Goal: Task Accomplishment & Management: Manage account settings

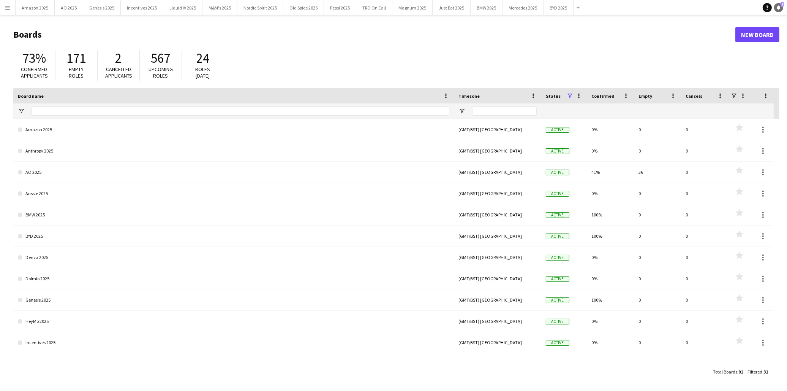
click at [777, 5] on link "Notifications 4" at bounding box center [778, 7] width 9 height 9
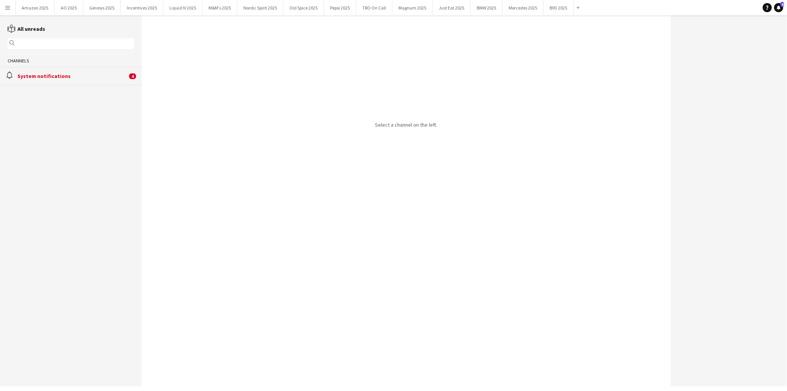
click at [51, 77] on div "System notifications" at bounding box center [72, 76] width 110 height 7
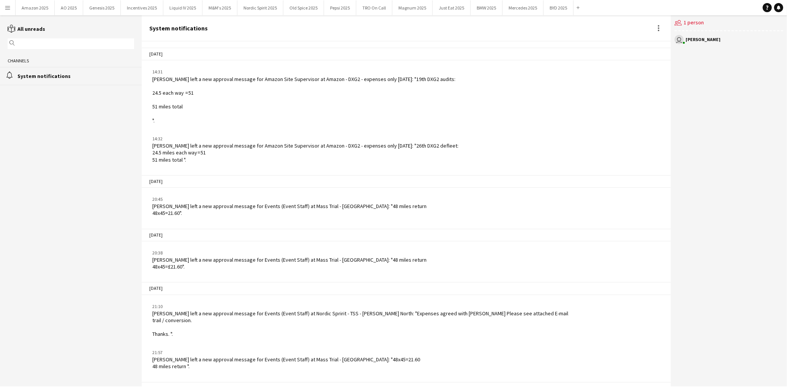
scroll to position [907, 0]
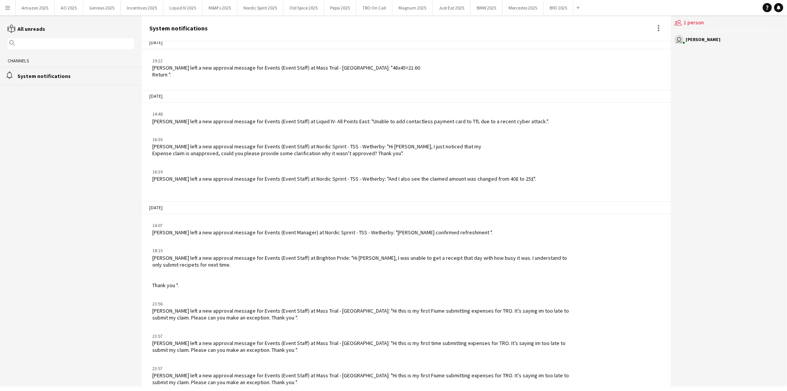
click at [8, 10] on app-icon "Menu" at bounding box center [8, 8] width 6 height 6
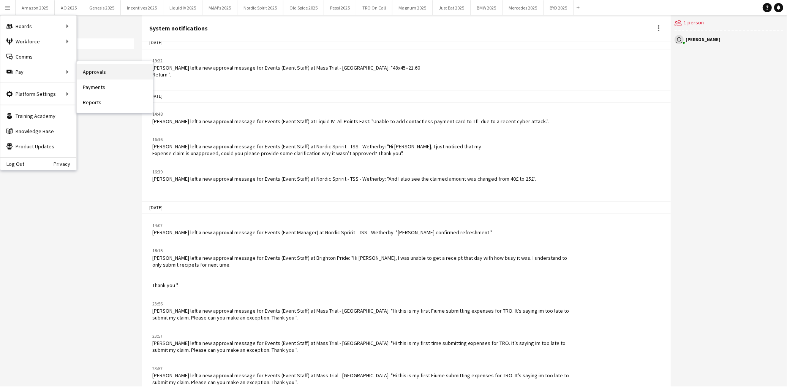
click at [101, 72] on link "Approvals" at bounding box center [115, 71] width 76 height 15
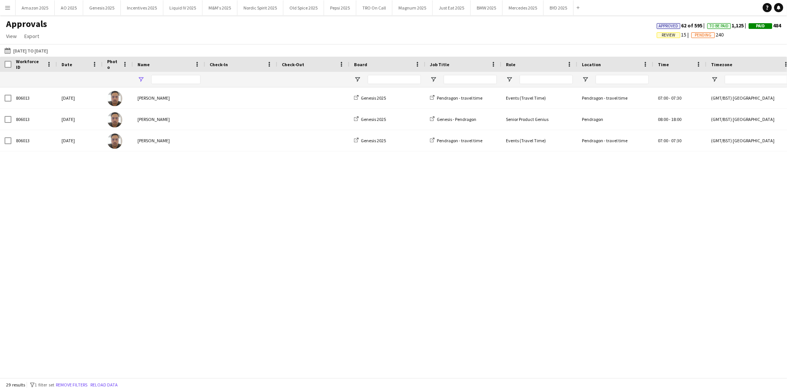
type input "******"
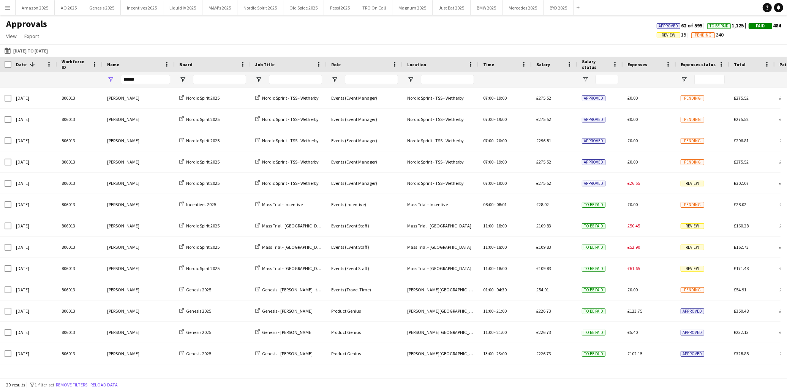
click at [546, 16] on main "Approvals View Customise view Customise filters Reset Filters Reset View Reset …" at bounding box center [393, 197] width 787 height 365
drag, startPoint x: 777, startPoint y: 9, endPoint x: 773, endPoint y: 9, distance: 5.0
click at [778, 9] on icon at bounding box center [779, 7] width 4 height 4
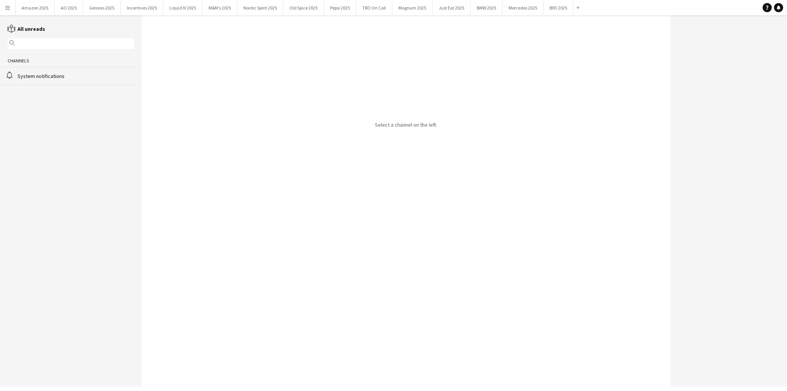
click at [70, 79] on div "System notifications" at bounding box center [75, 76] width 117 height 7
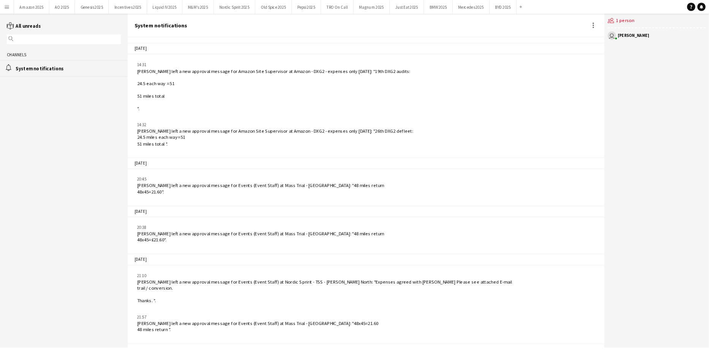
scroll to position [907, 0]
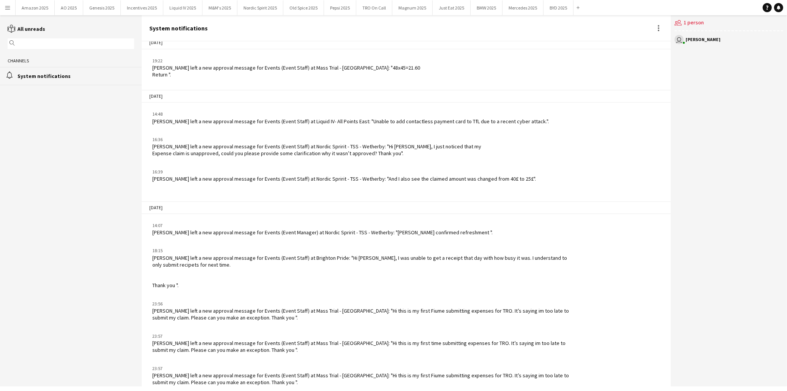
click at [6, 5] on app-icon "Menu" at bounding box center [8, 8] width 6 height 6
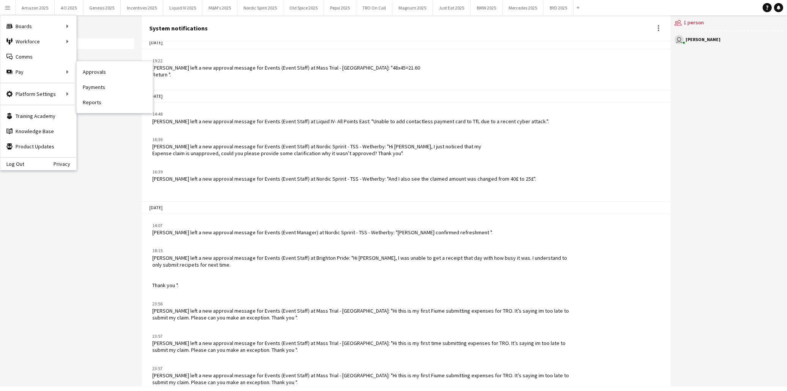
drag, startPoint x: 97, startPoint y: 70, endPoint x: 437, endPoint y: 81, distance: 340.7
click at [97, 70] on link "Approvals" at bounding box center [115, 71] width 76 height 15
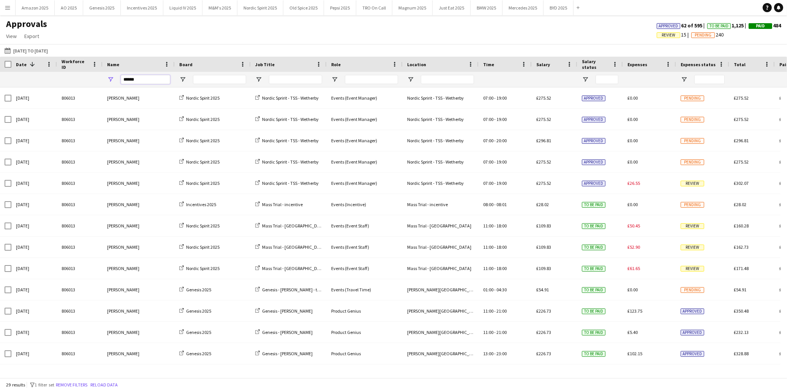
drag, startPoint x: 149, startPoint y: 81, endPoint x: -22, endPoint y: 94, distance: 171.5
click at [0, 94] on html "Menu Boards Boards Boards All jobs Status Workforce Workforce My Workforce Recr…" at bounding box center [393, 195] width 787 height 391
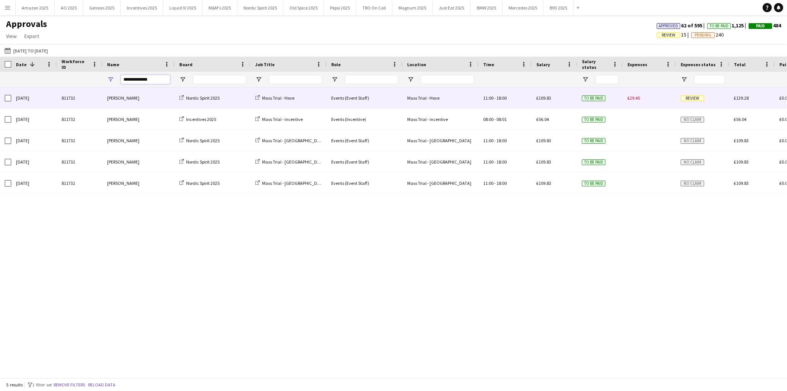
type input "**********"
click at [687, 98] on span "Review" at bounding box center [693, 98] width 24 height 6
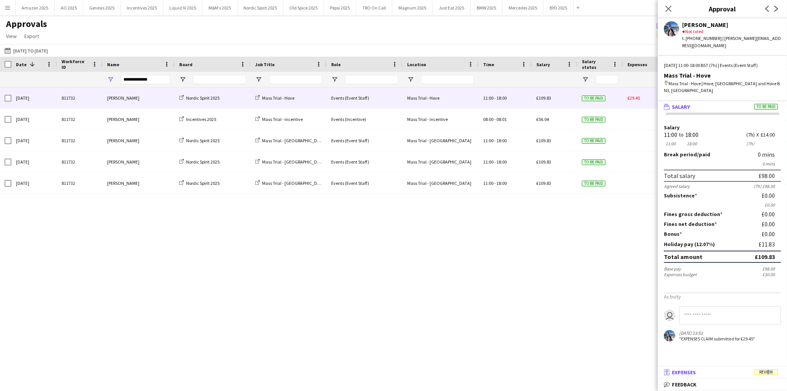
click at [767, 372] on span "Review" at bounding box center [767, 372] width 24 height 6
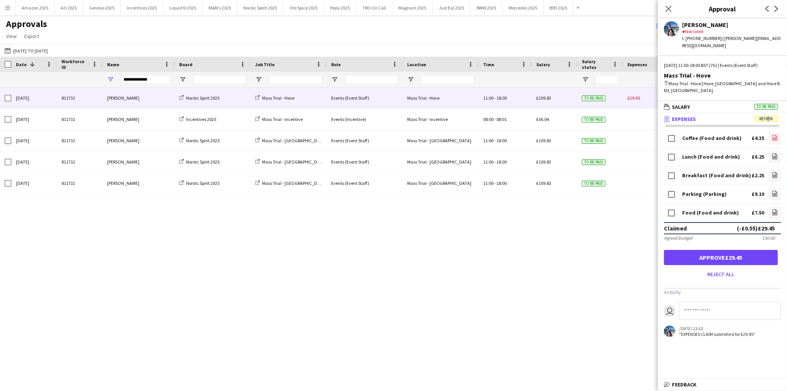
click at [773, 132] on link "file-image" at bounding box center [775, 138] width 12 height 12
click at [772, 153] on icon "file-image" at bounding box center [775, 156] width 6 height 6
click at [772, 172] on icon "file-image" at bounding box center [775, 175] width 6 height 6
click at [774, 193] on icon at bounding box center [775, 194] width 3 height 2
click at [772, 209] on icon "file-image" at bounding box center [775, 212] width 6 height 6
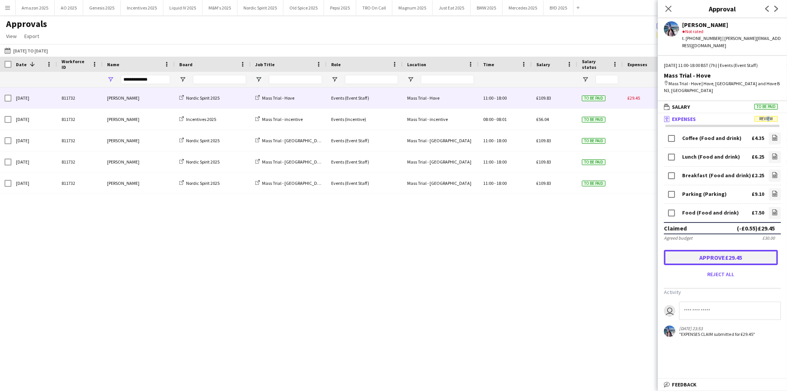
click at [757, 250] on button "Approve £29.45" at bounding box center [721, 257] width 114 height 15
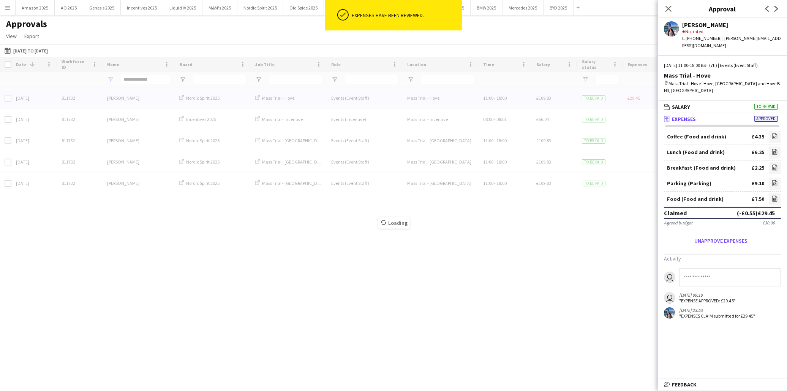
click at [614, 234] on div "Loading" at bounding box center [393, 217] width 787 height 321
click at [667, 8] on icon at bounding box center [668, 8] width 7 height 7
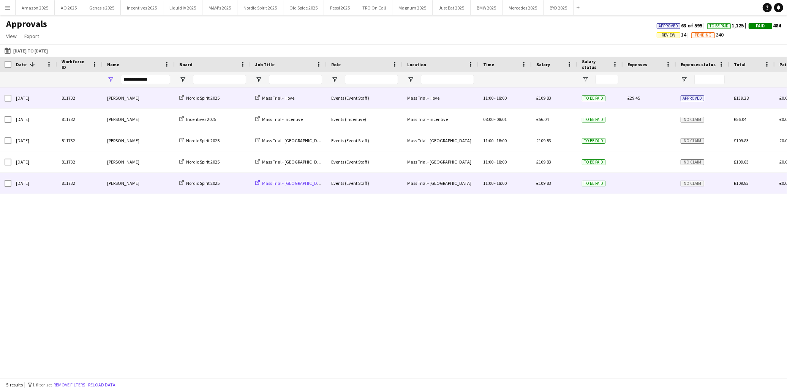
click at [301, 185] on span "Mass Trial - [GEOGRAPHIC_DATA]" at bounding box center [294, 183] width 64 height 6
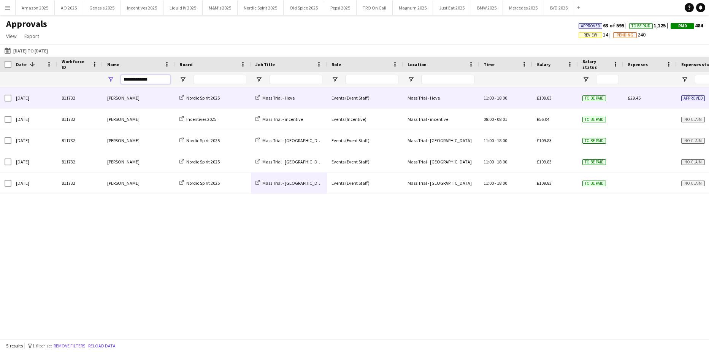
drag, startPoint x: 100, startPoint y: 78, endPoint x: -19, endPoint y: 98, distance: 121.3
click at [0, 98] on html "Menu Boards Boards Boards All jobs Status Workforce Workforce My Workforce Recr…" at bounding box center [354, 176] width 709 height 352
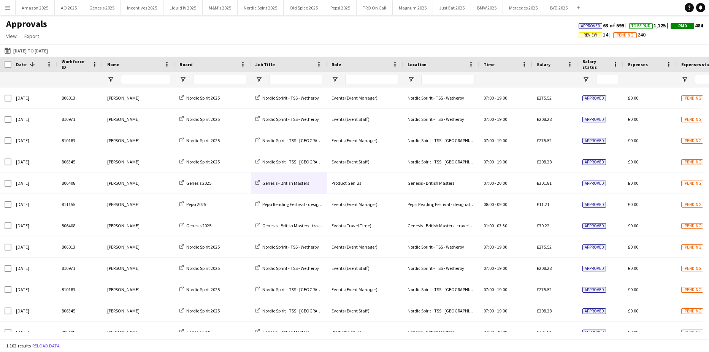
click at [583, 36] on span "Review" at bounding box center [590, 35] width 14 height 5
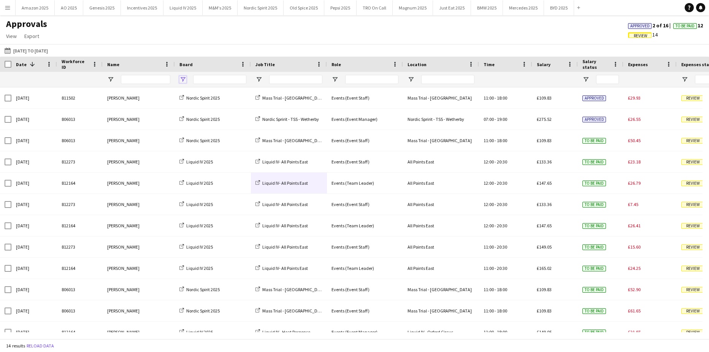
click at [184, 78] on span "Open Filter Menu" at bounding box center [182, 79] width 7 height 7
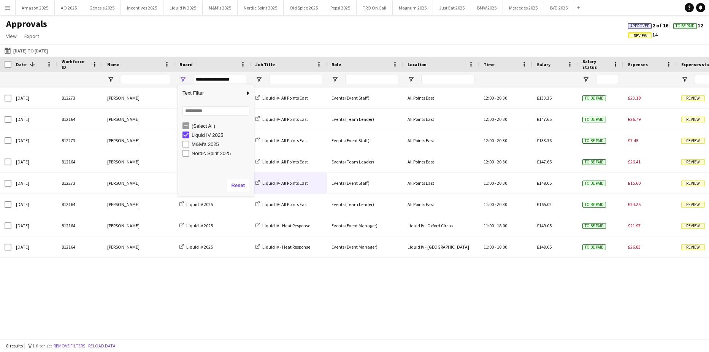
click at [308, 282] on div "Sun, 17 Aug 2025 812273 Marlene Madenge Liquid IV 2025 Liquid IV- All Points Ea…" at bounding box center [354, 209] width 709 height 245
click at [185, 79] on span "Open Filter Menu" at bounding box center [182, 79] width 7 height 7
click at [190, 143] on div "M&M's 2025" at bounding box center [217, 143] width 71 height 9
click at [190, 133] on div "Liquid IV 2025" at bounding box center [217, 134] width 71 height 9
click at [184, 139] on div "M&M's 2025" at bounding box center [217, 143] width 71 height 9
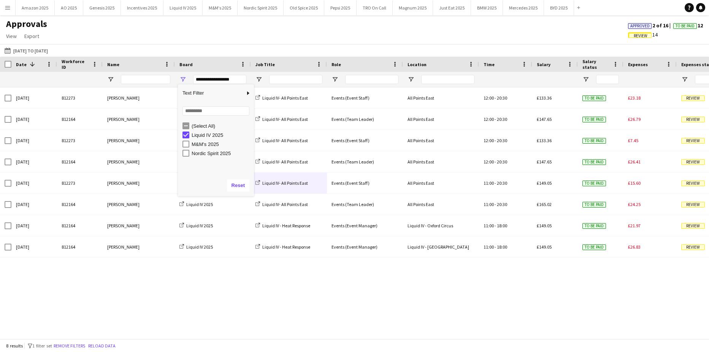
click at [247, 47] on div "07-07-2025 to 24-08-2025 07-07-2025 to 24-08-2025 Today This Week This Month Ye…" at bounding box center [354, 50] width 709 height 13
click at [185, 77] on span "Open Filter Menu" at bounding box center [182, 79] width 7 height 7
click at [185, 139] on div "Liquid IV 2025" at bounding box center [217, 134] width 71 height 9
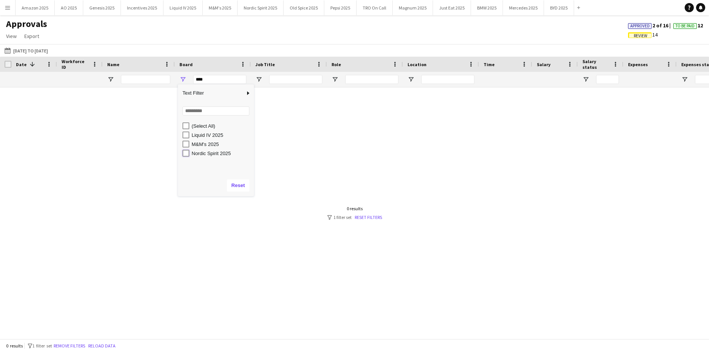
type input "**********"
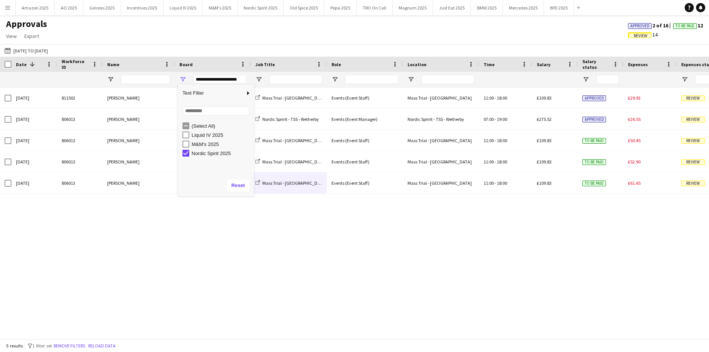
click at [186, 247] on div "Thu, 21 Aug 2025 811502 Omobolanle Adeyemo Nordic Spirit 2025 Mass Trial - Vict…" at bounding box center [354, 209] width 709 height 245
click at [181, 77] on span "Open Filter Menu" at bounding box center [182, 79] width 7 height 7
click at [189, 123] on div "(Select All)" at bounding box center [217, 125] width 71 height 9
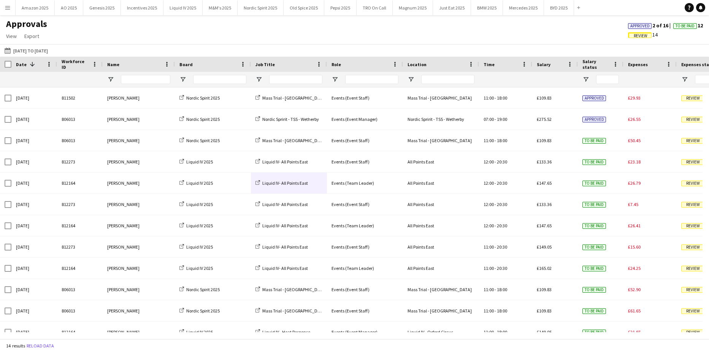
drag, startPoint x: 372, startPoint y: 26, endPoint x: 532, endPoint y: 25, distance: 160.0
click at [372, 26] on div "Approvals View Customise view Customise filters Reset Filters Reset View Reset …" at bounding box center [354, 31] width 709 height 26
click at [635, 25] on span "Approved" at bounding box center [639, 26] width 19 height 5
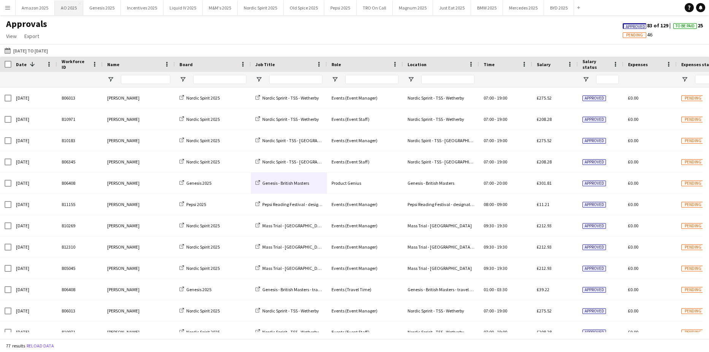
click at [56, 4] on button "AO 2025 Close" at bounding box center [69, 7] width 29 height 15
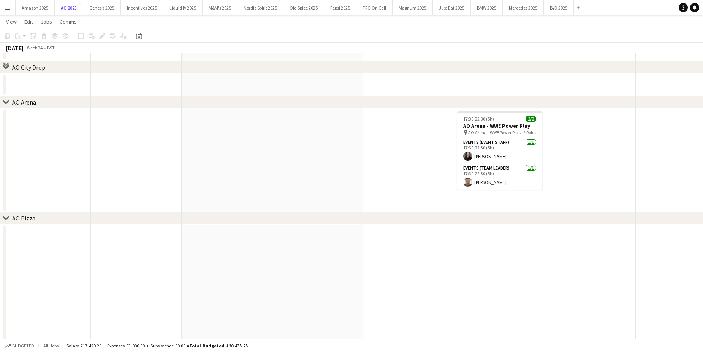
scroll to position [63, 0]
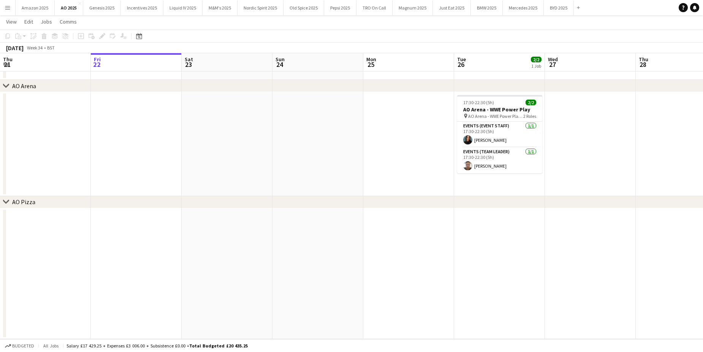
click at [489, 227] on app-date-cell at bounding box center [499, 273] width 91 height 131
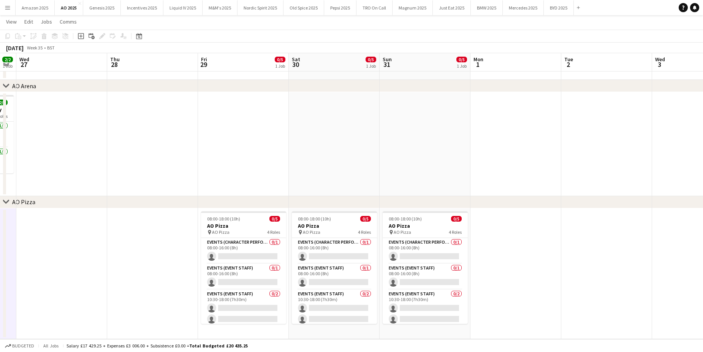
scroll to position [0, 260]
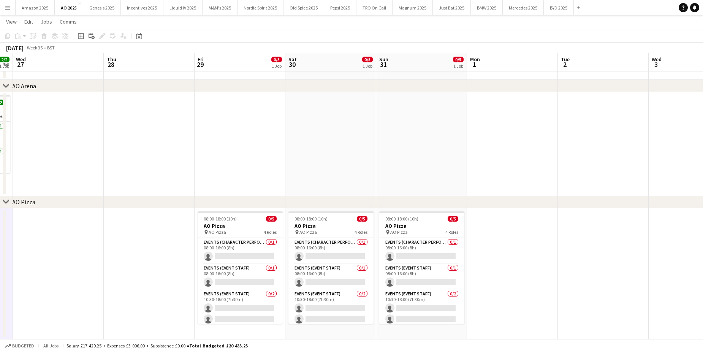
click at [11, 10] on button "Menu" at bounding box center [7, 7] width 15 height 15
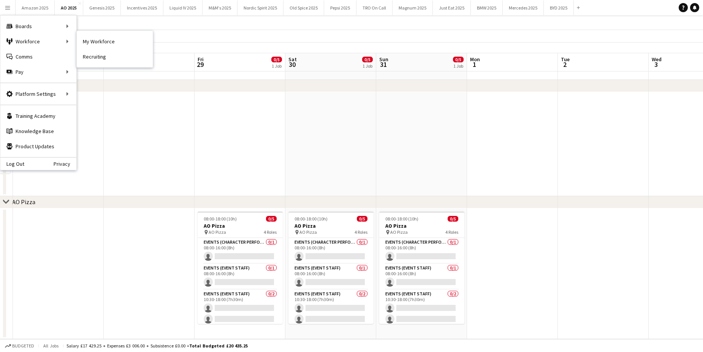
drag, startPoint x: 82, startPoint y: 41, endPoint x: 149, endPoint y: 115, distance: 99.8
click at [82, 41] on link "My Workforce" at bounding box center [115, 41] width 76 height 15
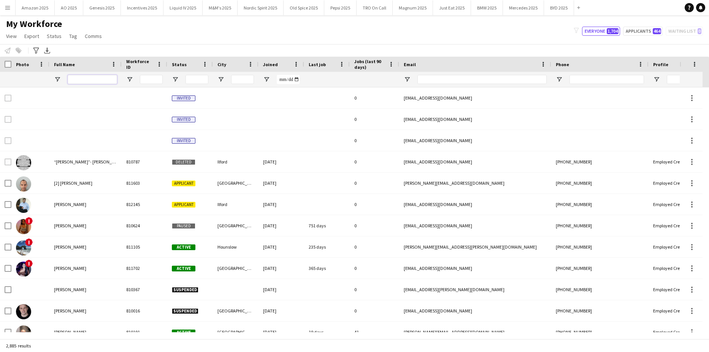
click at [79, 77] on input "Full Name Filter Input" at bounding box center [92, 79] width 49 height 9
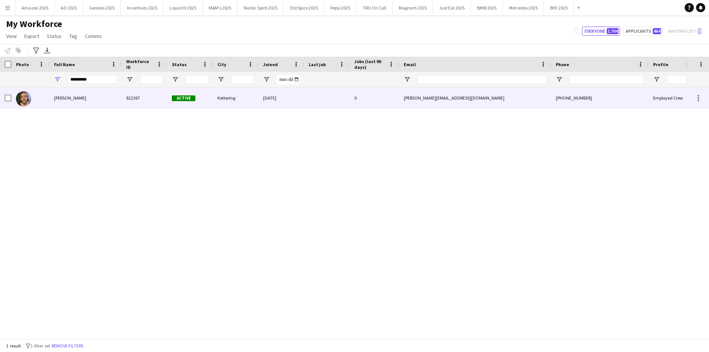
click at [84, 95] on div "Alexandra Weightman" at bounding box center [85, 97] width 72 height 21
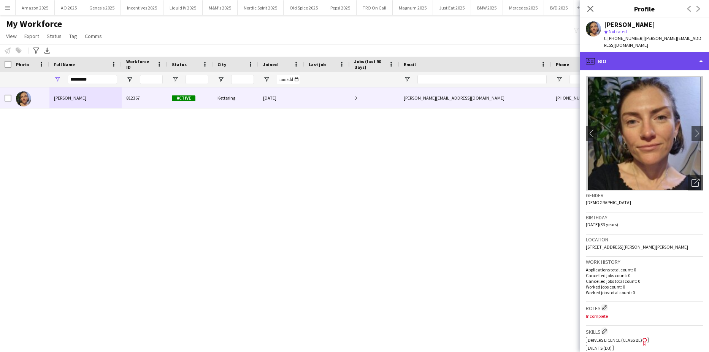
click at [665, 53] on div "profile Bio" at bounding box center [644, 61] width 129 height 18
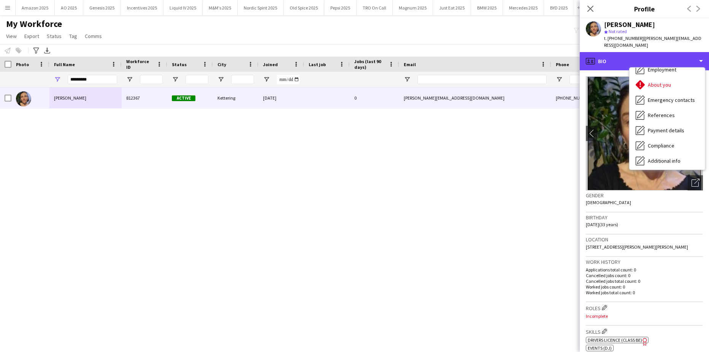
scroll to position [102, 0]
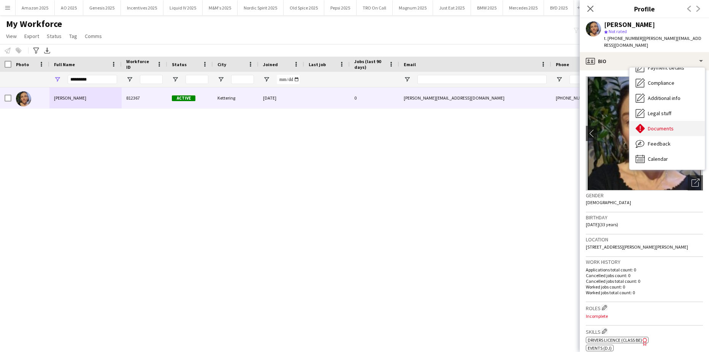
click at [655, 125] on span "Documents" at bounding box center [661, 128] width 26 height 7
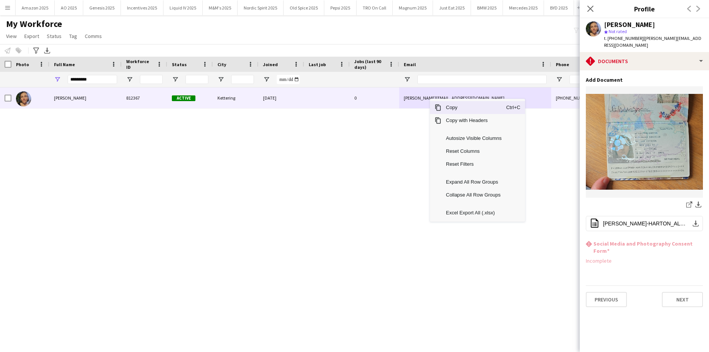
click at [448, 106] on span "Copy" at bounding box center [473, 107] width 65 height 13
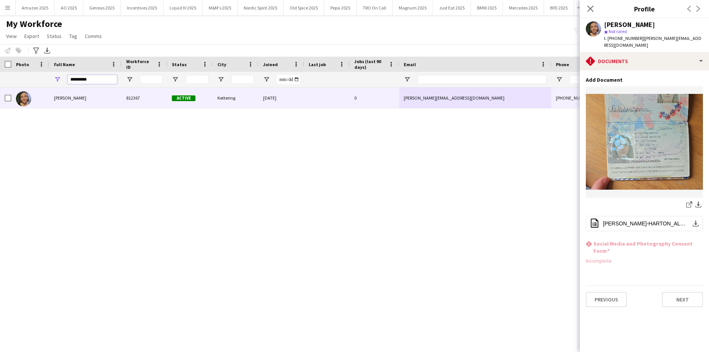
drag, startPoint x: 106, startPoint y: 79, endPoint x: 27, endPoint y: 61, distance: 81.0
click at [0, 76] on html "Menu Boards Boards Boards All jobs Status Workforce Workforce My Workforce Recr…" at bounding box center [354, 176] width 709 height 352
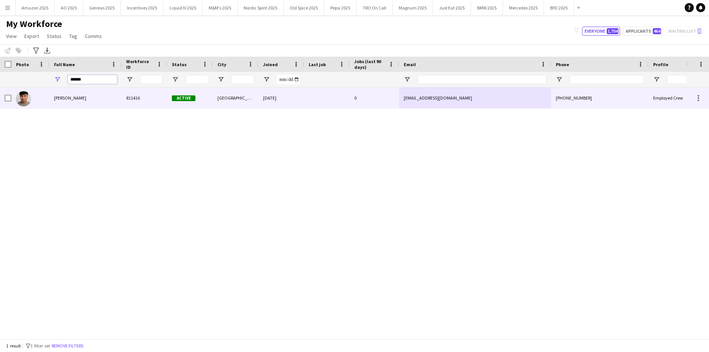
type input "******"
click at [68, 104] on div "Geovan Bayya" at bounding box center [85, 97] width 72 height 21
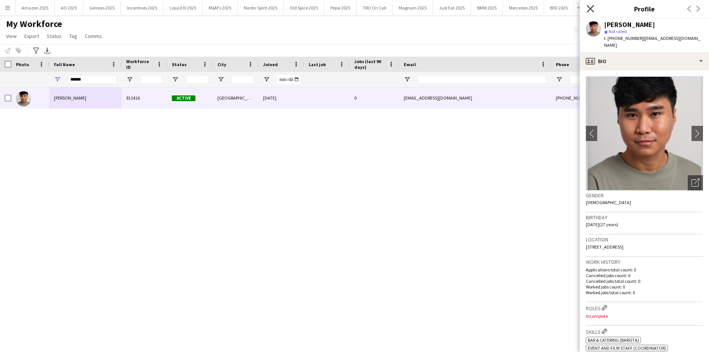
click at [592, 8] on icon "Close pop-in" at bounding box center [589, 8] width 7 height 7
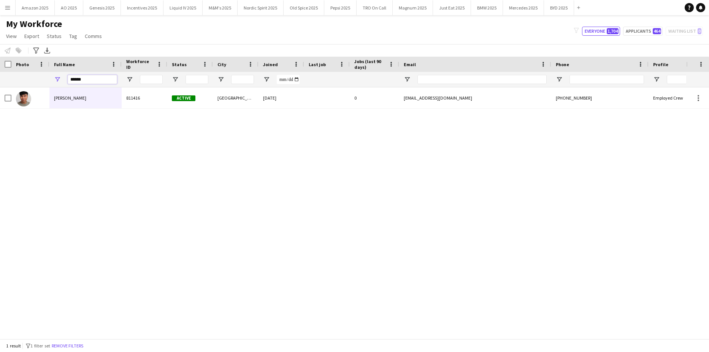
drag, startPoint x: 92, startPoint y: 81, endPoint x: -19, endPoint y: 102, distance: 113.0
click at [0, 102] on html "Menu Boards Boards Boards All jobs Status Workforce Workforce My Workforce Recr…" at bounding box center [354, 176] width 709 height 352
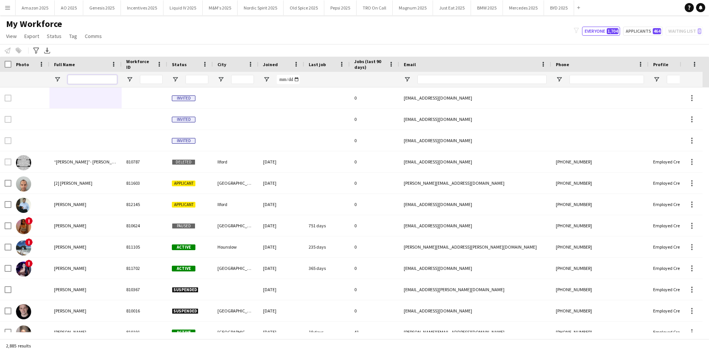
click at [98, 78] on input "Full Name Filter Input" at bounding box center [92, 79] width 49 height 9
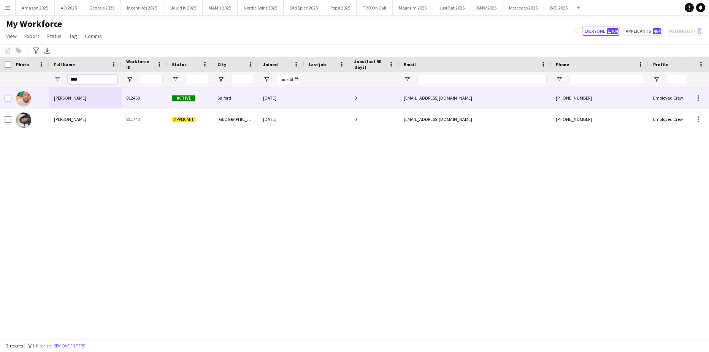
type input "****"
drag, startPoint x: 64, startPoint y: 98, endPoint x: 80, endPoint y: 100, distance: 16.0
click at [64, 98] on span "Daniel Okon" at bounding box center [70, 98] width 32 height 6
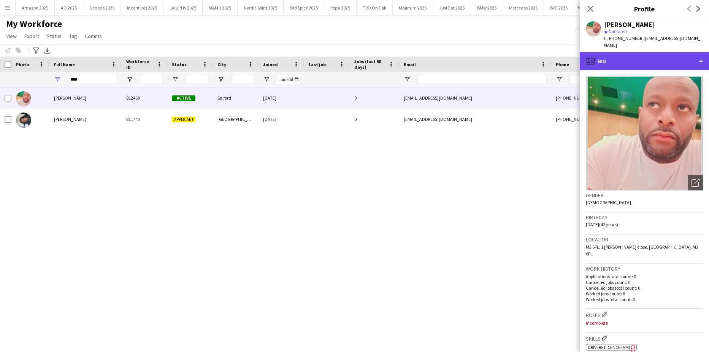
click at [680, 54] on div "profile Bio" at bounding box center [644, 61] width 129 height 18
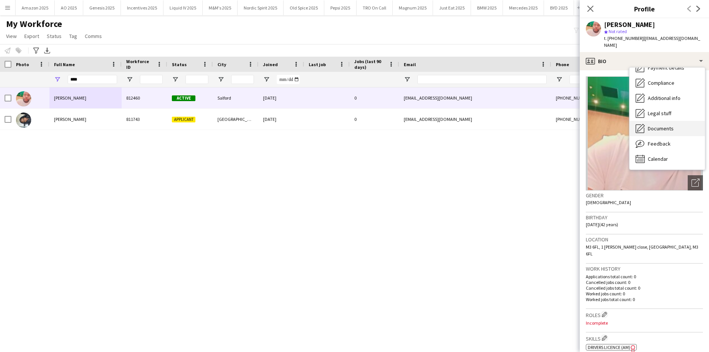
click at [671, 121] on div "Documents Documents" at bounding box center [666, 128] width 75 height 15
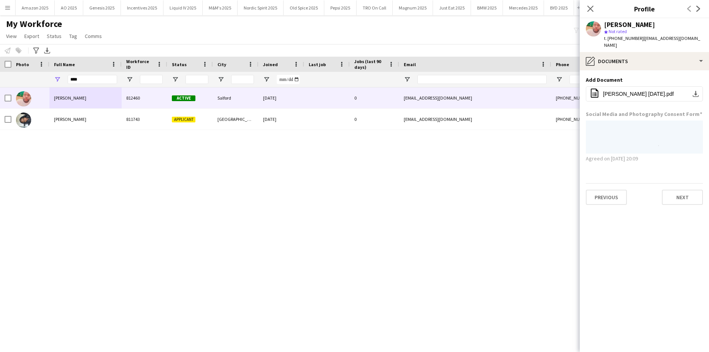
click at [532, 181] on div "Daniel Okon 812460 Active Salford 14-07-2025 0 okonfra@yahoo.com +447428794868 …" at bounding box center [343, 209] width 686 height 245
drag, startPoint x: 594, startPoint y: 8, endPoint x: 625, endPoint y: 65, distance: 64.8
click at [594, 8] on app-icon "Close pop-in" at bounding box center [590, 8] width 9 height 9
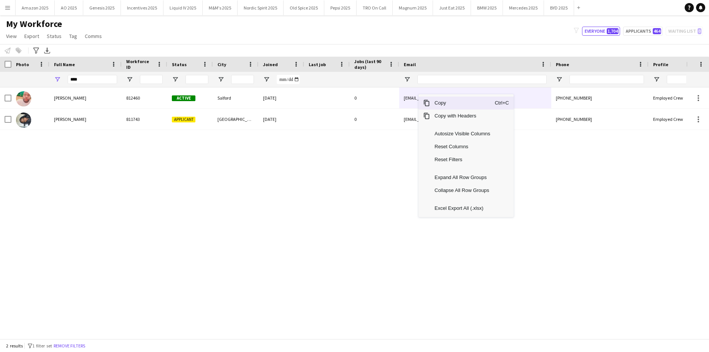
click at [434, 105] on span "Copy" at bounding box center [462, 103] width 65 height 13
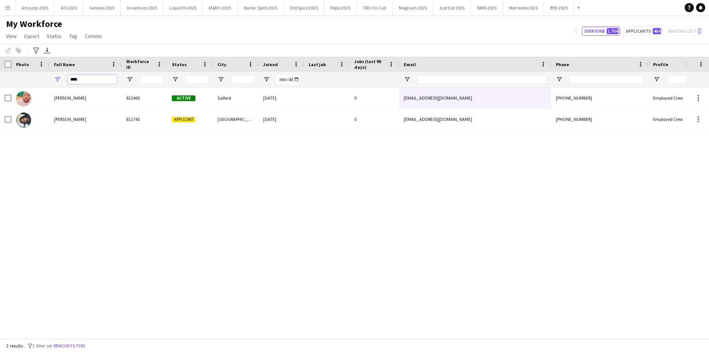
drag, startPoint x: 105, startPoint y: 80, endPoint x: -19, endPoint y: 98, distance: 125.9
click at [0, 98] on html "Menu Boards Boards Boards All jobs Status Workforce Workforce My Workforce Recr…" at bounding box center [354, 176] width 709 height 352
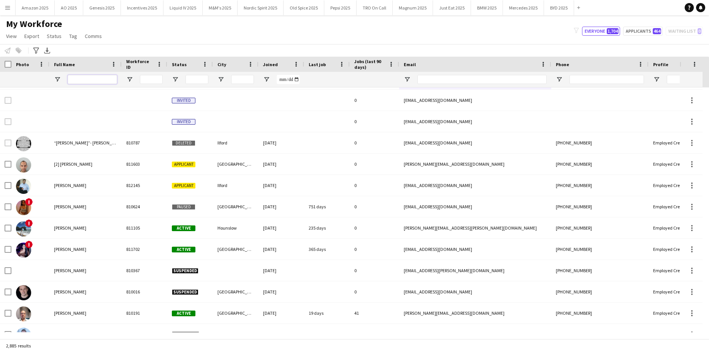
scroll to position [0, 0]
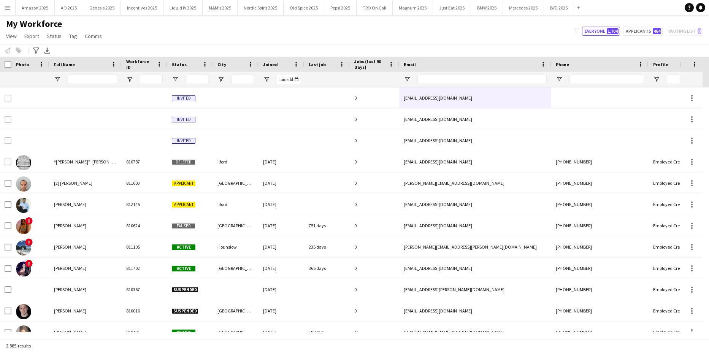
click at [9, 9] on app-icon "Menu" at bounding box center [8, 8] width 6 height 6
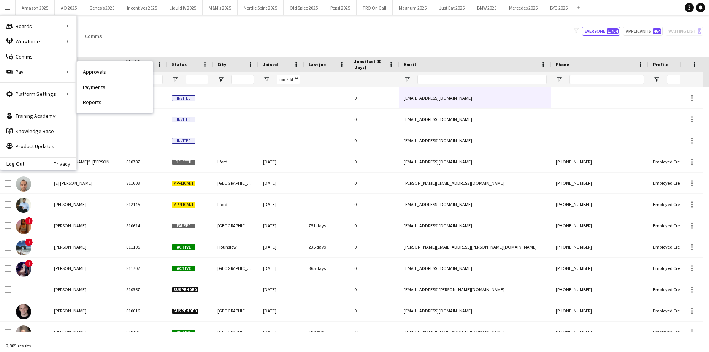
drag, startPoint x: 94, startPoint y: 74, endPoint x: 111, endPoint y: 71, distance: 16.6
click at [94, 74] on link "Approvals" at bounding box center [115, 71] width 76 height 15
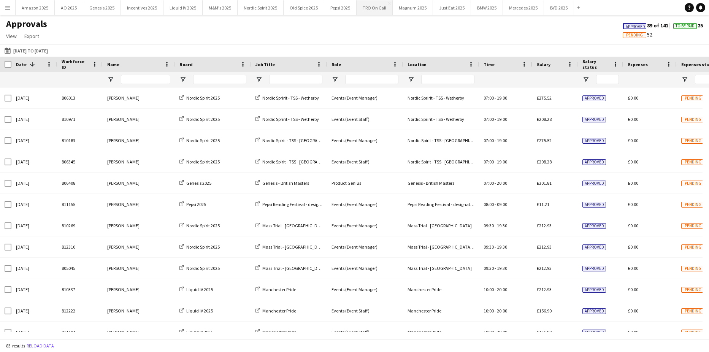
click at [369, 7] on button "TRO On Call Close" at bounding box center [374, 7] width 36 height 15
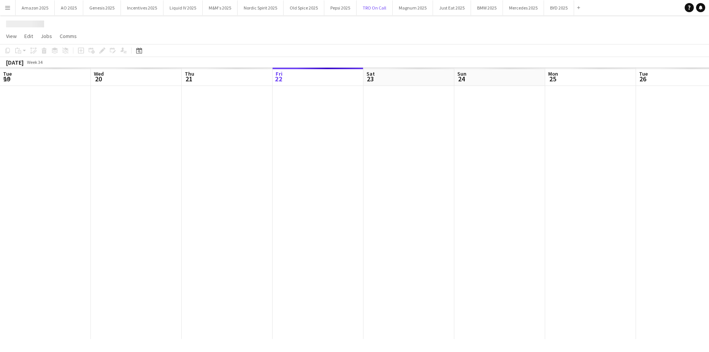
scroll to position [0, 182]
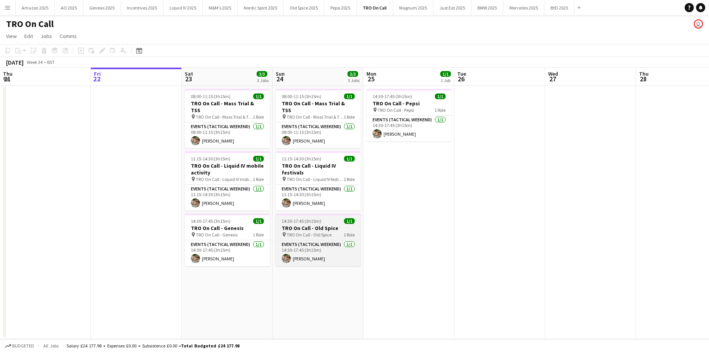
click at [323, 225] on h3 "TRO On Call - Old Spice" at bounding box center [318, 228] width 85 height 7
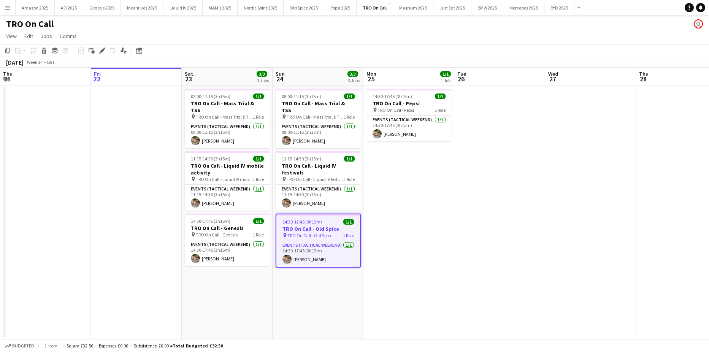
click at [103, 50] on icon at bounding box center [102, 51] width 4 height 4
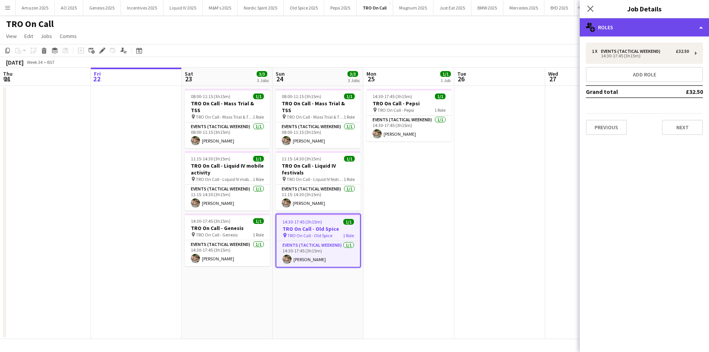
drag, startPoint x: 684, startPoint y: 24, endPoint x: 679, endPoint y: 29, distance: 6.8
click at [684, 24] on div "multiple-users-add Roles" at bounding box center [644, 27] width 129 height 18
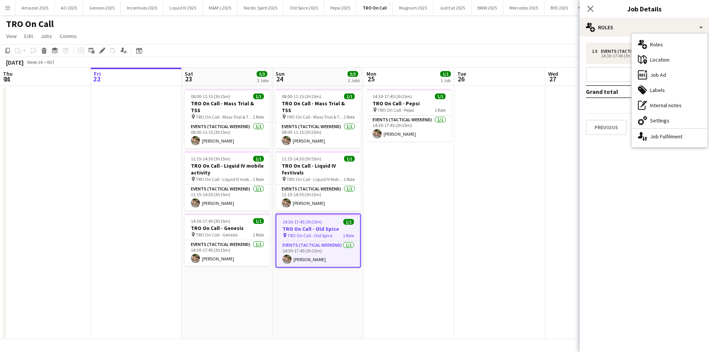
click at [649, 93] on div "tags-double Labels" at bounding box center [669, 89] width 75 height 15
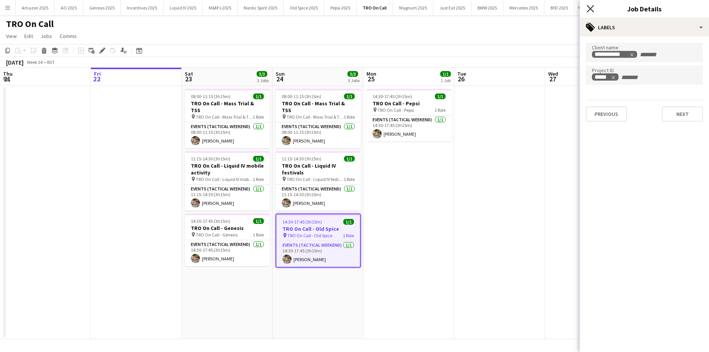
click at [591, 9] on icon "Close pop-in" at bounding box center [589, 8] width 7 height 7
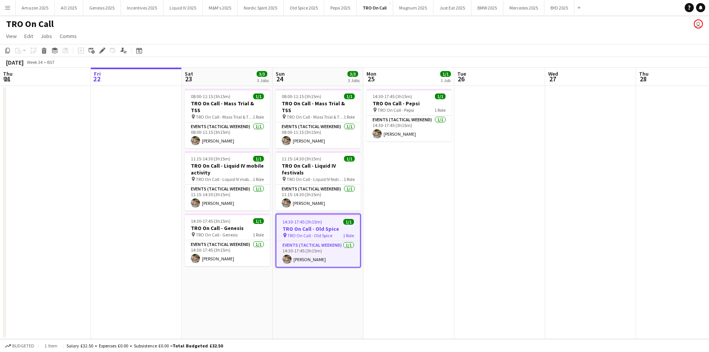
click at [534, 226] on app-date-cell at bounding box center [499, 212] width 91 height 253
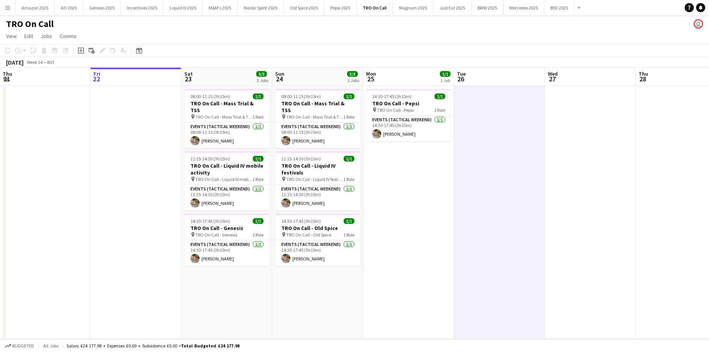
click at [8, 7] on app-icon "Menu" at bounding box center [8, 8] width 6 height 6
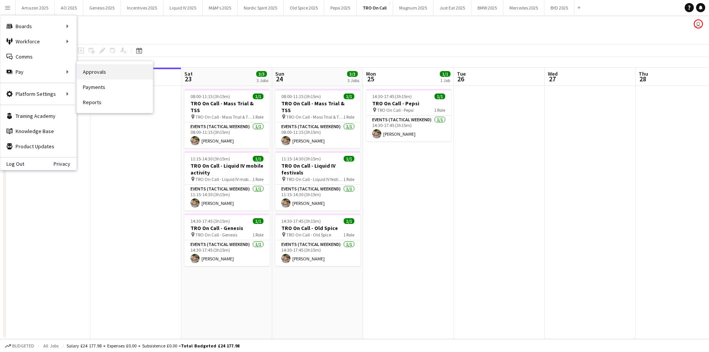
click at [100, 70] on link "Approvals" at bounding box center [115, 71] width 76 height 15
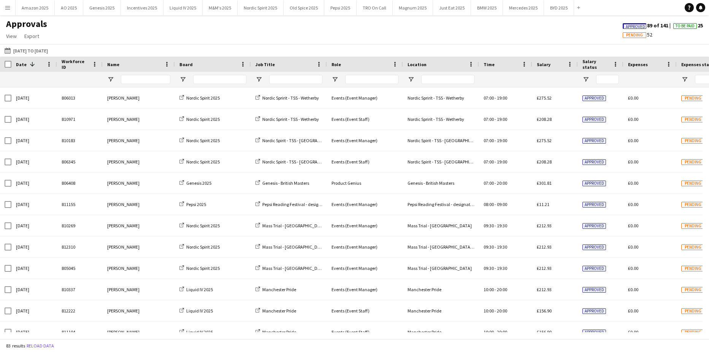
click at [10, 8] on app-icon "Menu" at bounding box center [8, 8] width 6 height 6
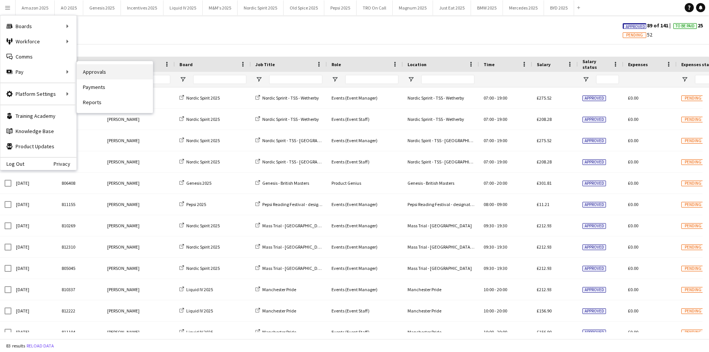
click at [83, 69] on link "Approvals" at bounding box center [115, 71] width 76 height 15
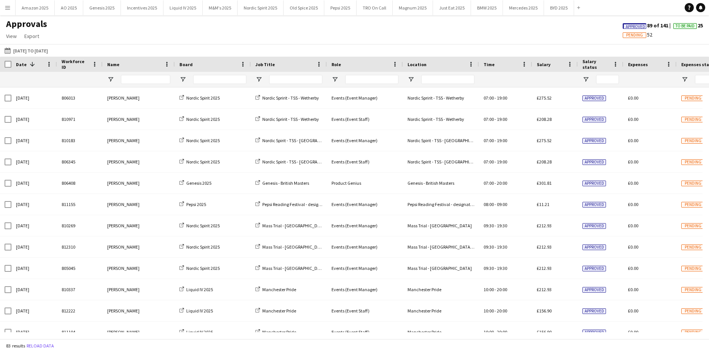
click at [2, 5] on button "Menu" at bounding box center [7, 7] width 15 height 15
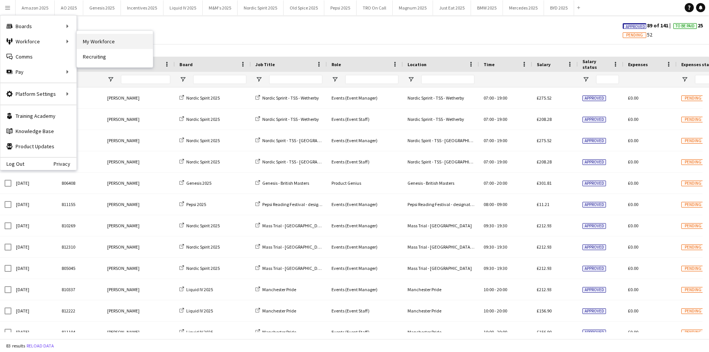
click at [100, 40] on link "My Workforce" at bounding box center [115, 41] width 76 height 15
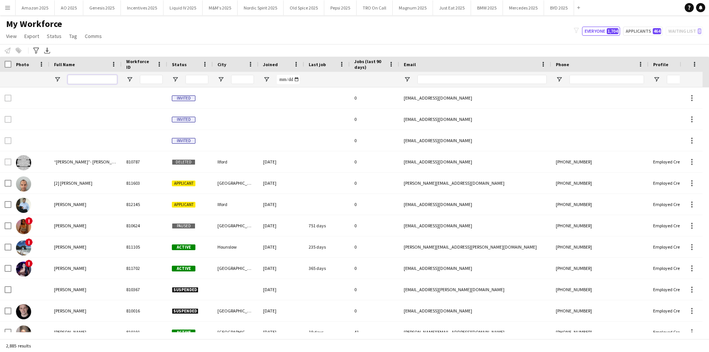
click at [90, 76] on input "Full Name Filter Input" at bounding box center [92, 79] width 49 height 9
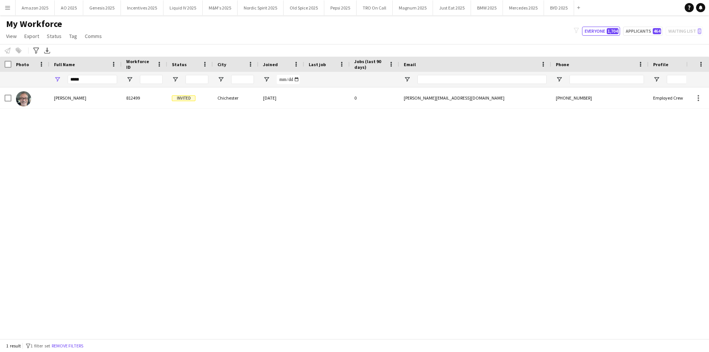
drag, startPoint x: 74, startPoint y: 174, endPoint x: 67, endPoint y: 112, distance: 62.3
click at [74, 168] on div "Mike Caven 812499 Invited Chichester 08-08-2025 0 mike@cavenconsulting.co.uk +4…" at bounding box center [343, 209] width 686 height 245
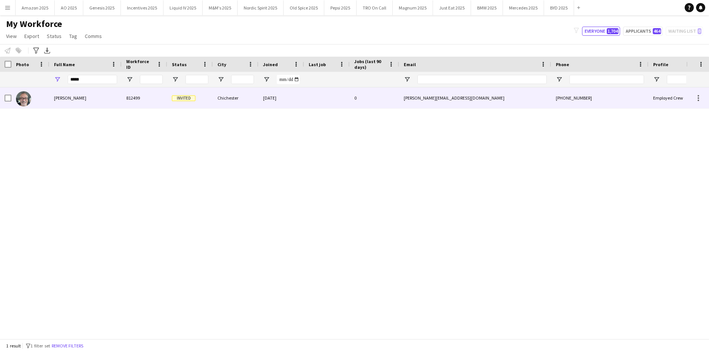
click at [66, 95] on div "Mike Caven" at bounding box center [85, 97] width 72 height 21
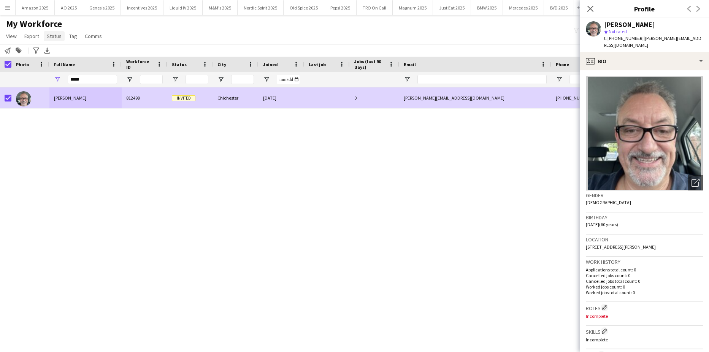
click at [57, 37] on span "Status" at bounding box center [54, 36] width 15 height 7
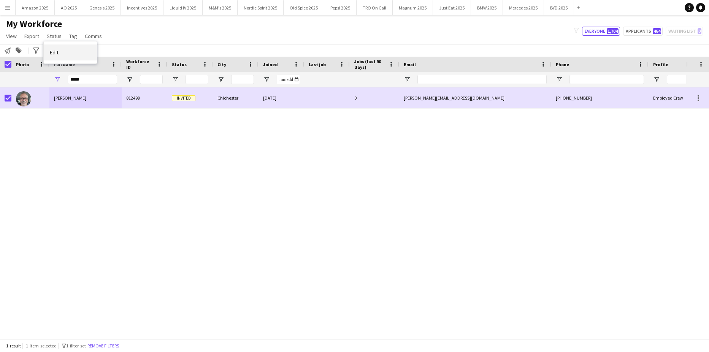
click at [53, 51] on span "Edit" at bounding box center [54, 52] width 9 height 7
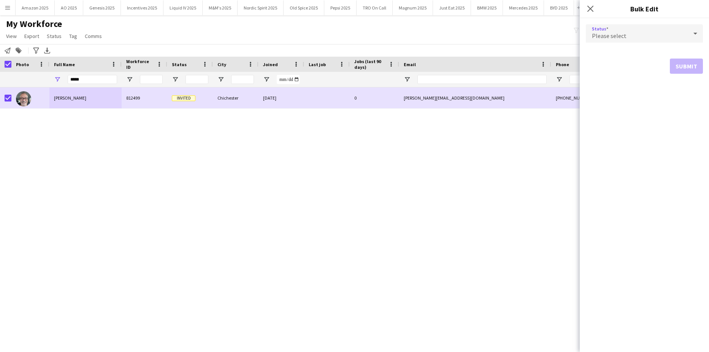
click at [647, 36] on div "Please select" at bounding box center [637, 33] width 102 height 18
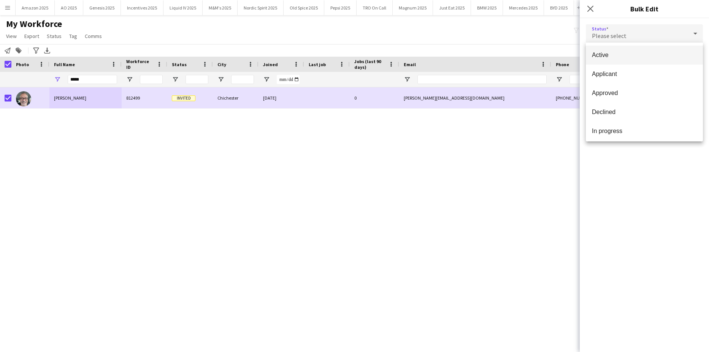
click at [618, 55] on span "Active" at bounding box center [644, 54] width 105 height 7
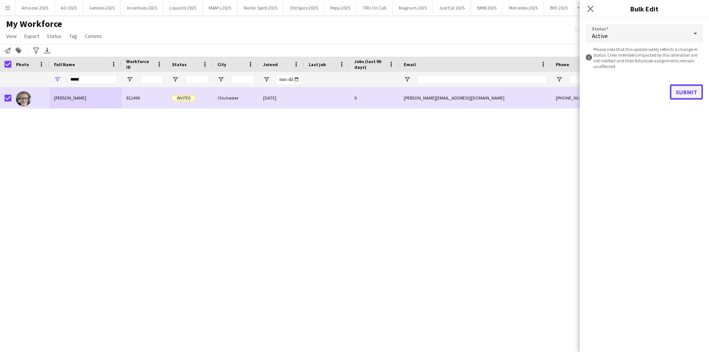
click at [686, 92] on button "Submit" at bounding box center [686, 91] width 33 height 15
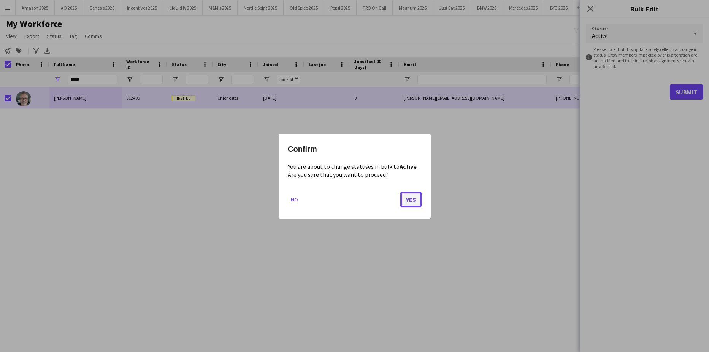
click at [410, 200] on button "Yes" at bounding box center [410, 199] width 21 height 15
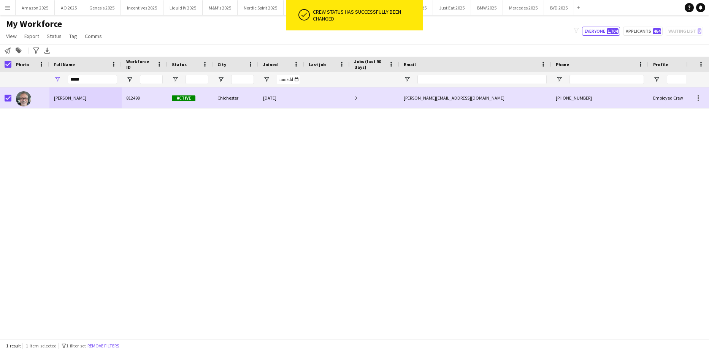
click at [485, 205] on div "Mike Caven 812499 Active Chichester 08-08-2025 0 mike@cavenconsulting.co.uk +44…" at bounding box center [343, 209] width 686 height 245
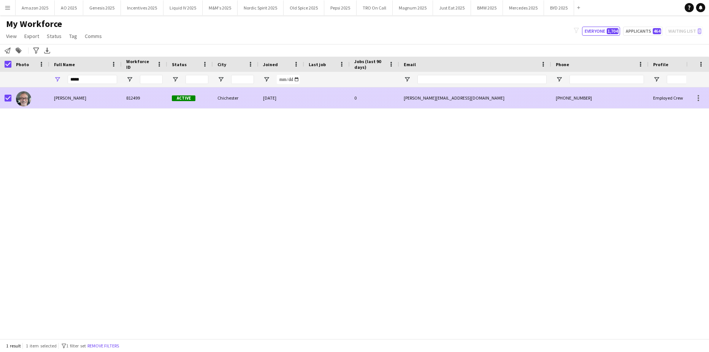
click at [70, 96] on span "Mike Caven" at bounding box center [70, 98] width 32 height 6
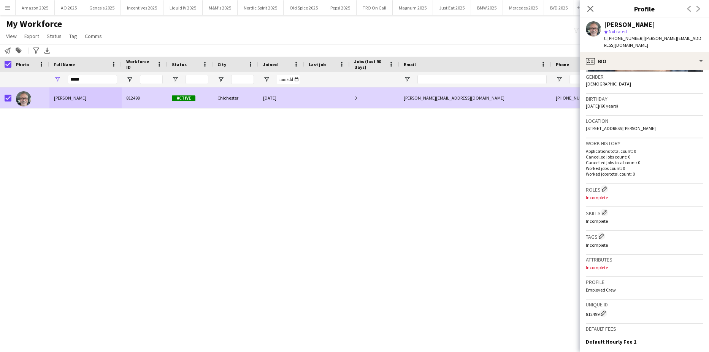
scroll to position [217, 0]
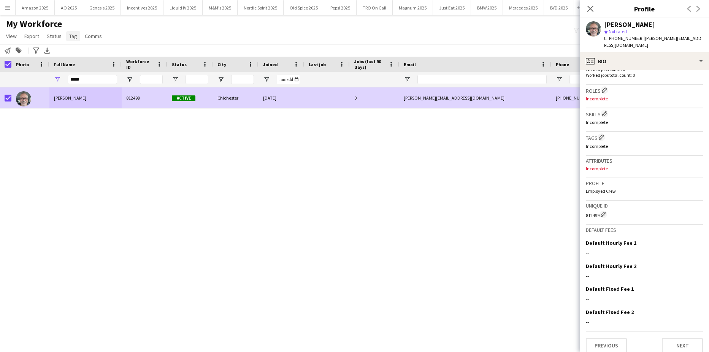
click at [70, 35] on span "Tag" at bounding box center [73, 36] width 8 height 7
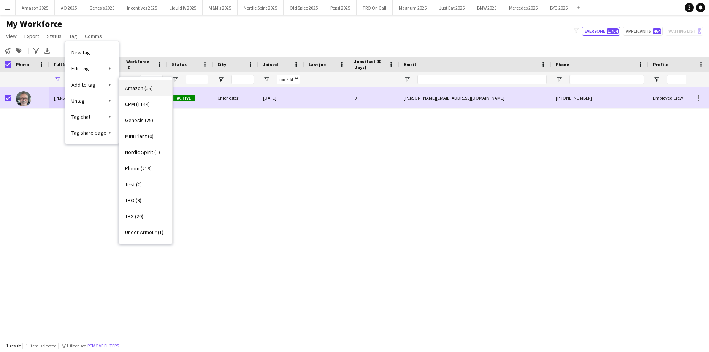
click at [130, 86] on span "Amazon (25)" at bounding box center [139, 88] width 28 height 7
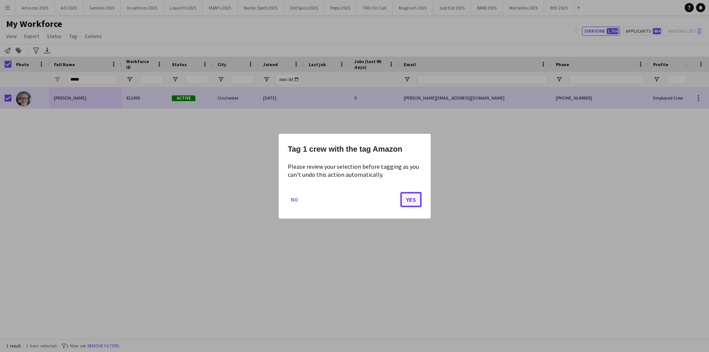
click at [413, 200] on button "Yes" at bounding box center [410, 199] width 21 height 15
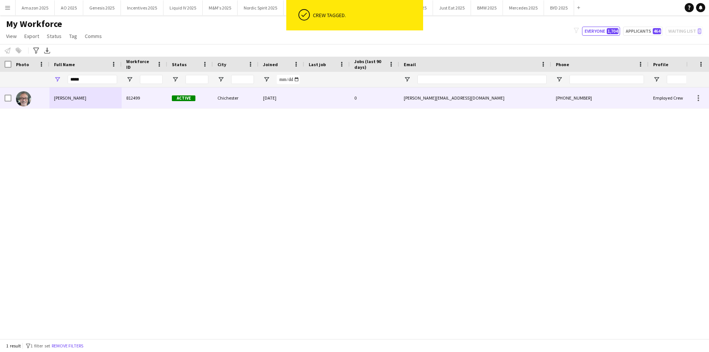
drag, startPoint x: 88, startPoint y: 101, endPoint x: 103, endPoint y: 103, distance: 15.3
click at [87, 101] on div "Mike Caven" at bounding box center [85, 97] width 72 height 21
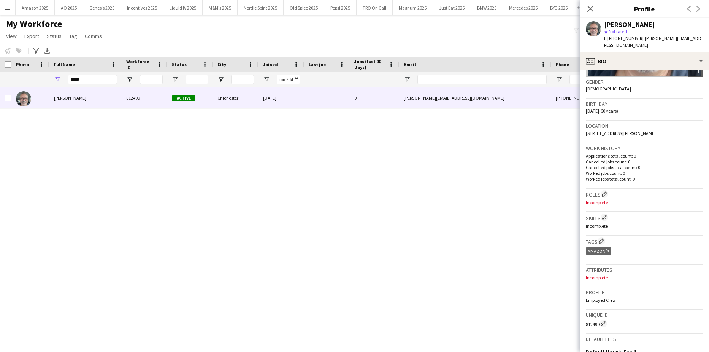
scroll to position [223, 0]
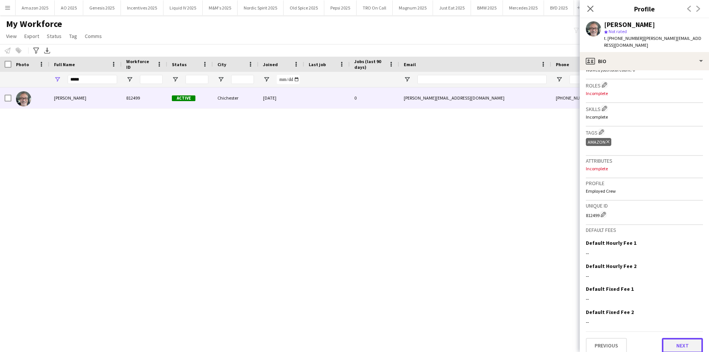
click at [678, 338] on button "Next" at bounding box center [682, 345] width 41 height 15
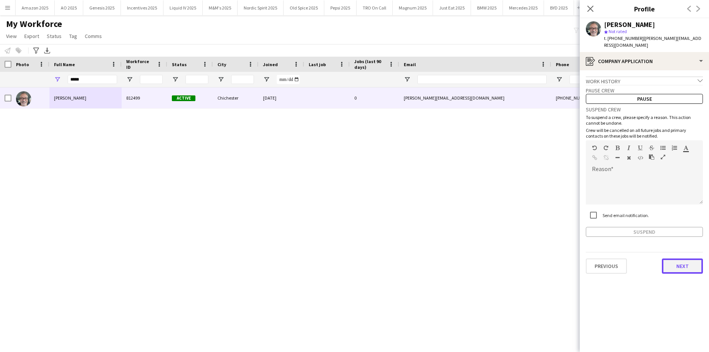
click at [679, 261] on button "Next" at bounding box center [682, 265] width 41 height 15
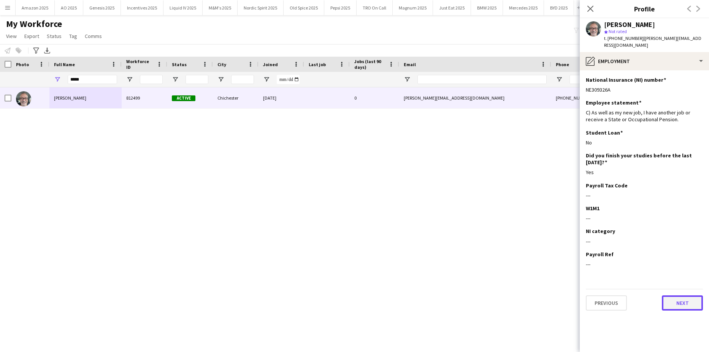
click at [679, 295] on button "Next" at bounding box center [682, 302] width 41 height 15
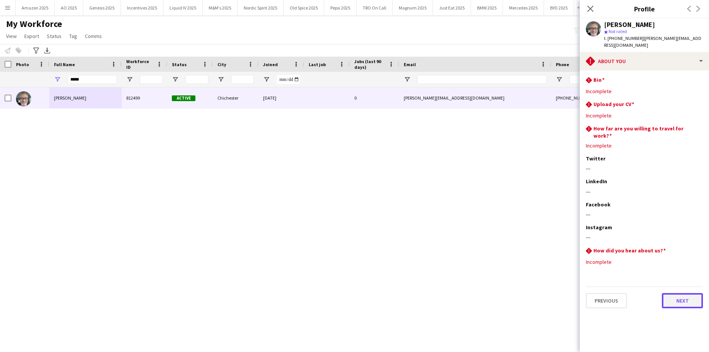
click at [691, 294] on button "Next" at bounding box center [682, 300] width 41 height 15
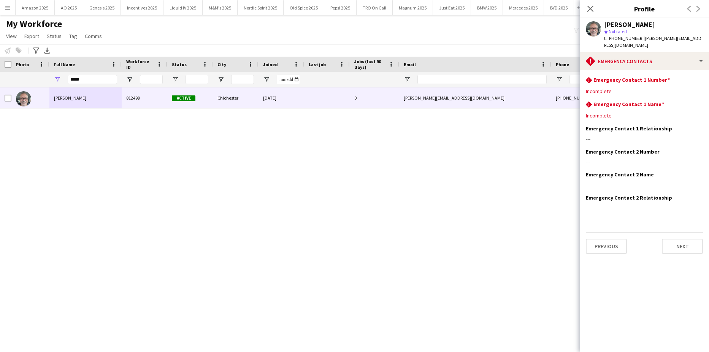
drag, startPoint x: 682, startPoint y: 222, endPoint x: 682, endPoint y: 227, distance: 5.7
click at [682, 225] on app-section-data-types "rhombus-alert Emergency Contact 1 Number Edit this field Incomplete rhombus-ale…" at bounding box center [644, 211] width 129 height 282
click at [682, 239] on button "Next" at bounding box center [682, 246] width 41 height 15
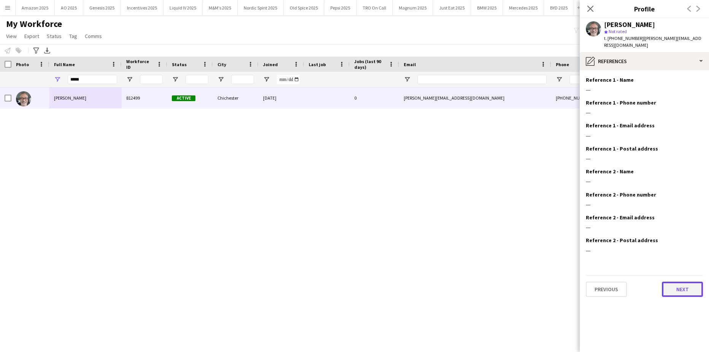
click at [674, 282] on button "Next" at bounding box center [682, 289] width 41 height 15
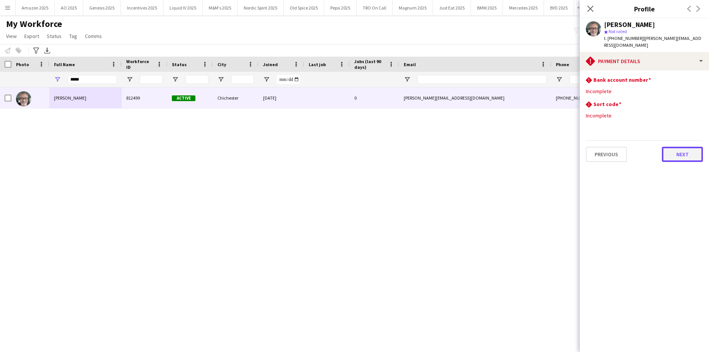
click at [683, 147] on button "Next" at bounding box center [682, 154] width 41 height 15
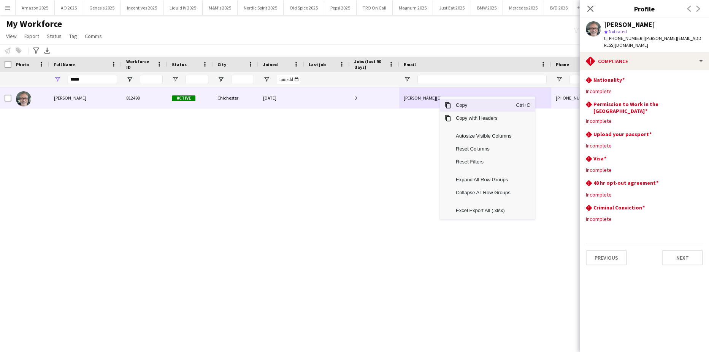
drag, startPoint x: 467, startPoint y: 107, endPoint x: 655, endPoint y: 97, distance: 188.0
click at [477, 105] on span "Copy" at bounding box center [483, 105] width 65 height 13
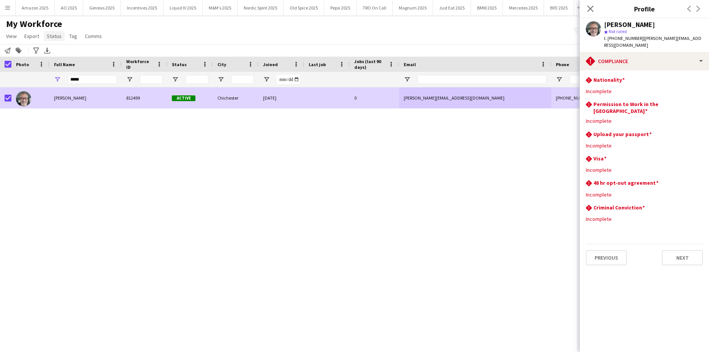
click at [59, 37] on span "Status" at bounding box center [54, 36] width 15 height 7
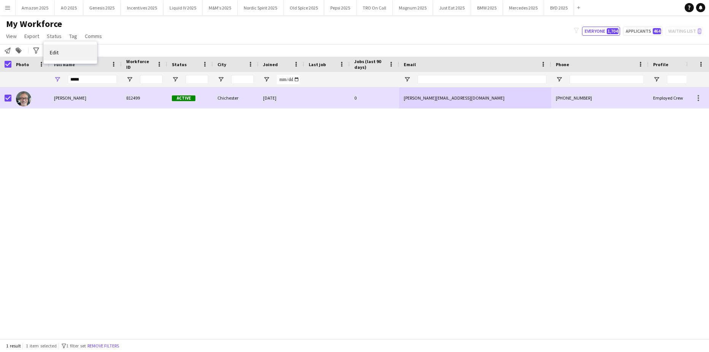
click at [56, 51] on span "Edit" at bounding box center [54, 52] width 9 height 7
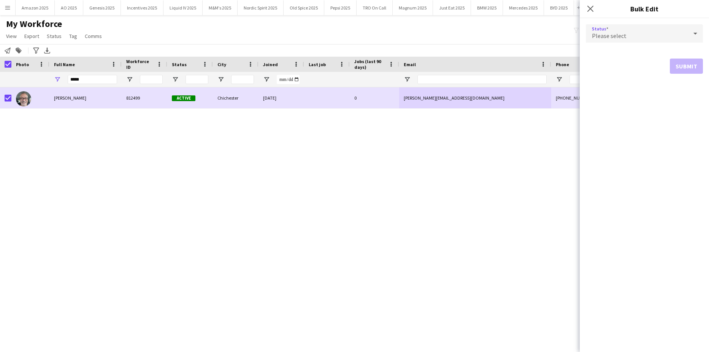
click at [654, 35] on div "Please select" at bounding box center [637, 33] width 102 height 18
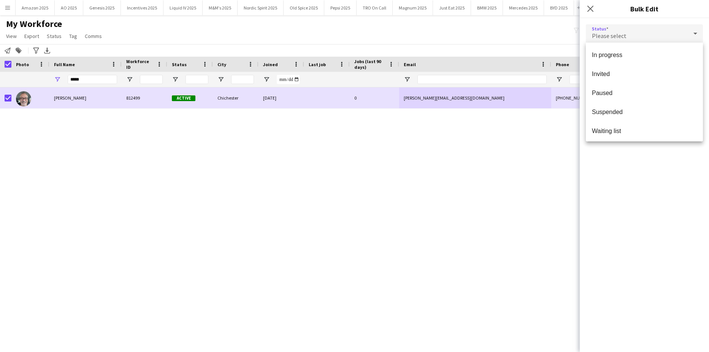
scroll to position [78, 0]
click at [630, 71] on span "Invited" at bounding box center [644, 71] width 105 height 7
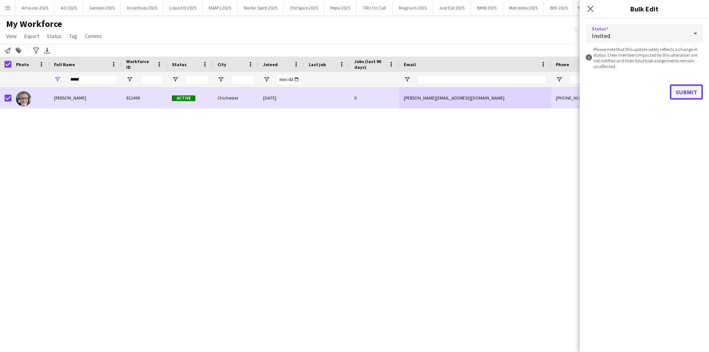
click at [679, 92] on button "Submit" at bounding box center [686, 91] width 33 height 15
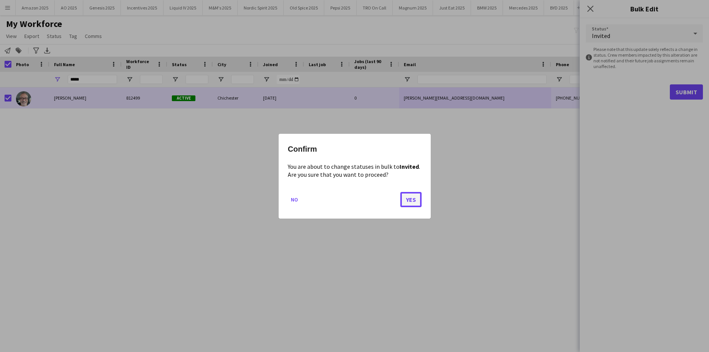
click at [409, 200] on button "Yes" at bounding box center [410, 199] width 21 height 15
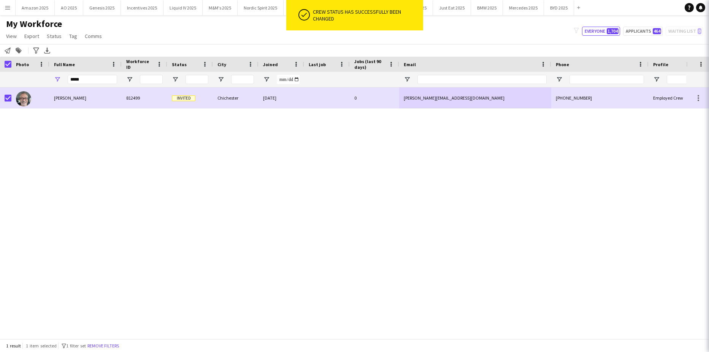
click at [417, 187] on div "Mike Caven 812499 Invited Chichester 08-08-2025 0 mike@cavenconsulting.co.uk +4…" at bounding box center [343, 209] width 686 height 245
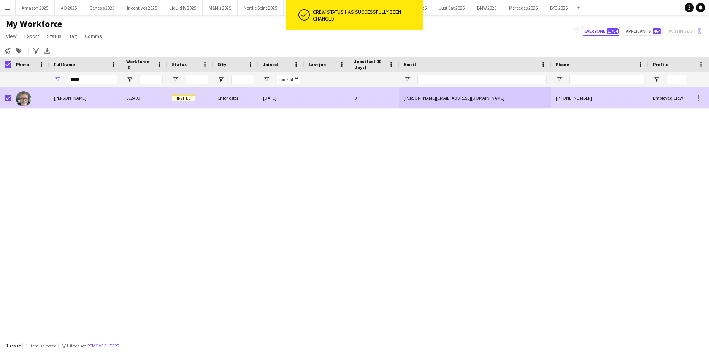
click at [67, 98] on span "Mike Caven" at bounding box center [70, 98] width 32 height 6
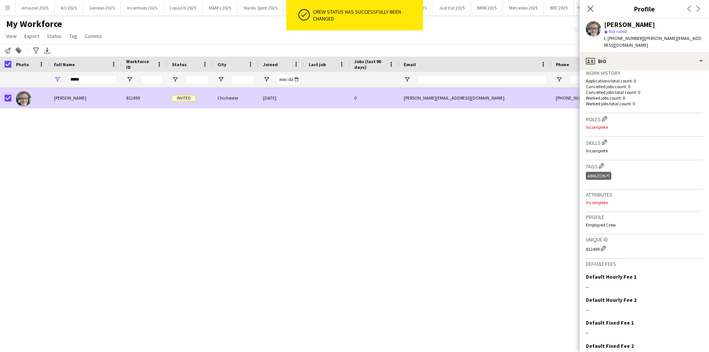
scroll to position [223, 0]
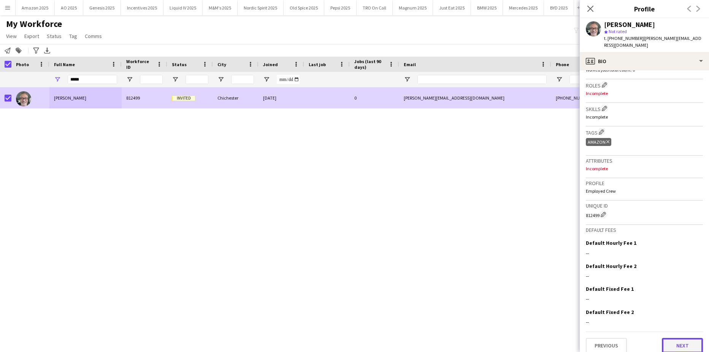
click at [692, 339] on button "Next" at bounding box center [682, 345] width 41 height 15
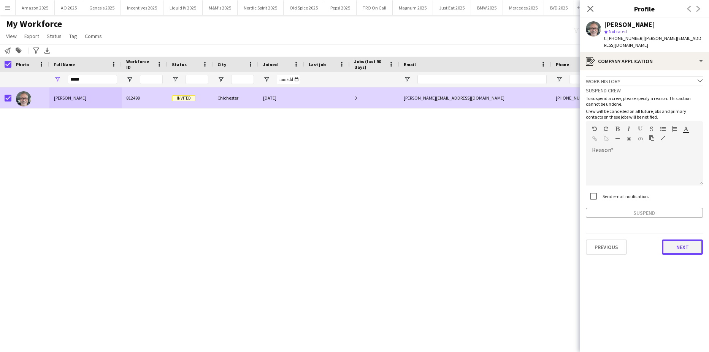
click at [686, 239] on button "Next" at bounding box center [682, 246] width 41 height 15
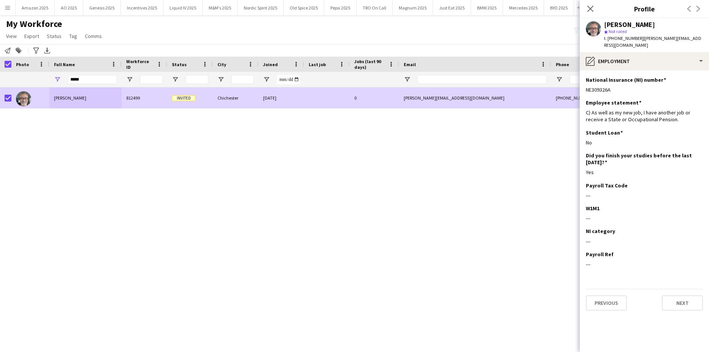
drag, startPoint x: 683, startPoint y: 283, endPoint x: 684, endPoint y: 288, distance: 4.7
click at [683, 289] on div "Previous Next" at bounding box center [644, 300] width 117 height 22
click at [684, 295] on button "Next" at bounding box center [682, 302] width 41 height 15
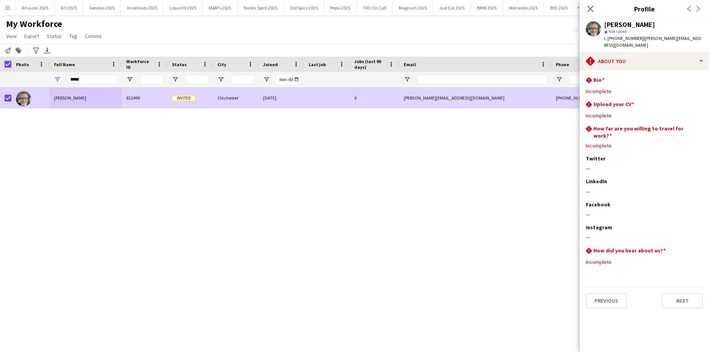
click at [680, 302] on app-section-data-types "rhombus-alert Bio Edit this field Incomplete rhombus-alert Upload your CV Edit …" at bounding box center [644, 211] width 129 height 282
click at [678, 293] on button "Next" at bounding box center [682, 300] width 41 height 15
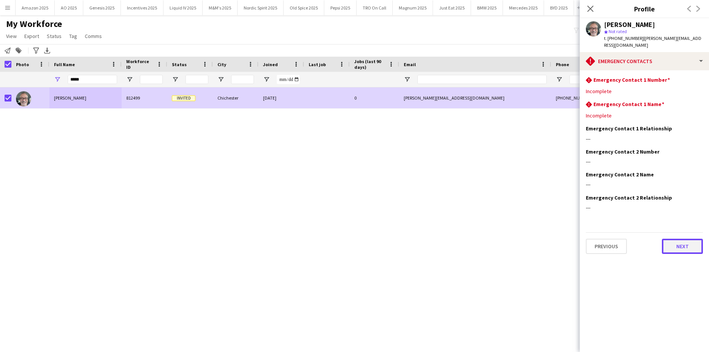
click at [688, 239] on button "Next" at bounding box center [682, 246] width 41 height 15
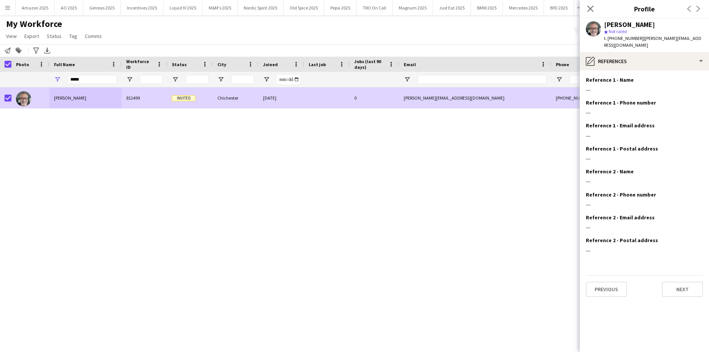
click at [687, 266] on app-section-data-types "Reference 1 - Name Edit this field --- Reference 1 - Phone number Edit this fie…" at bounding box center [644, 211] width 129 height 282
click at [687, 275] on div "Previous Next" at bounding box center [644, 286] width 117 height 22
click at [686, 282] on button "Next" at bounding box center [682, 289] width 41 height 15
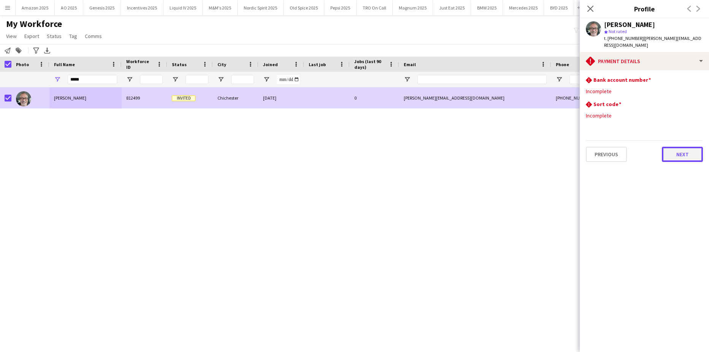
click at [689, 154] on button "Next" at bounding box center [682, 154] width 41 height 15
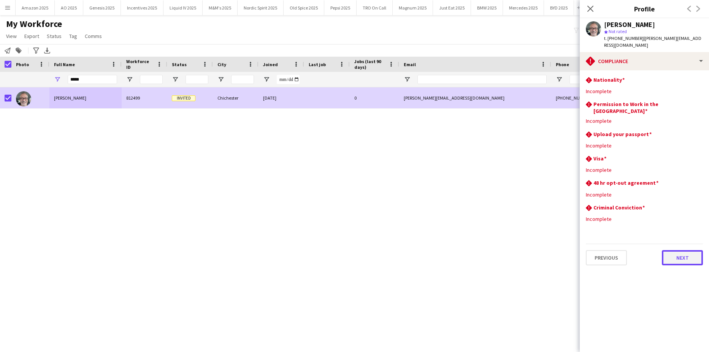
click at [696, 250] on button "Next" at bounding box center [682, 257] width 41 height 15
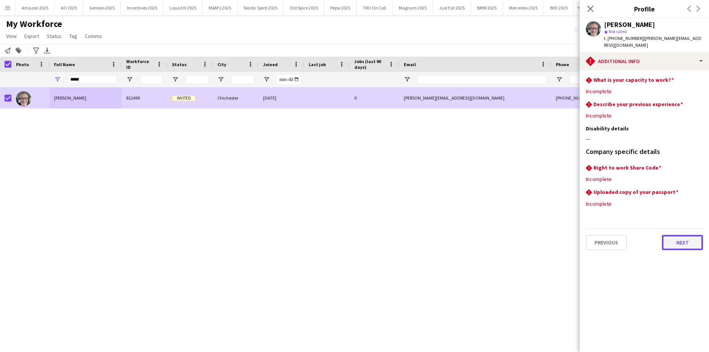
click at [687, 235] on button "Next" at bounding box center [682, 242] width 41 height 15
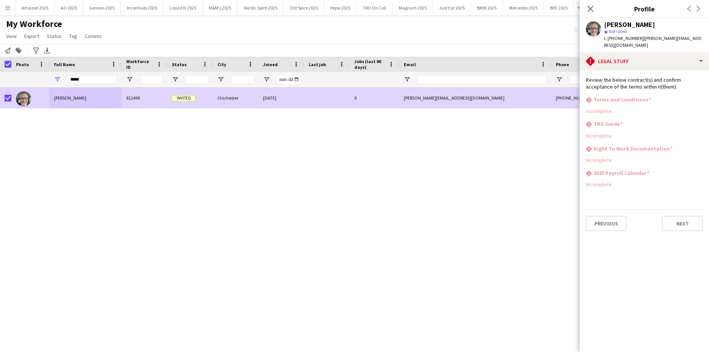
drag, startPoint x: 592, startPoint y: 8, endPoint x: 609, endPoint y: 25, distance: 23.6
click at [592, 8] on icon "Close pop-in" at bounding box center [590, 9] width 6 height 6
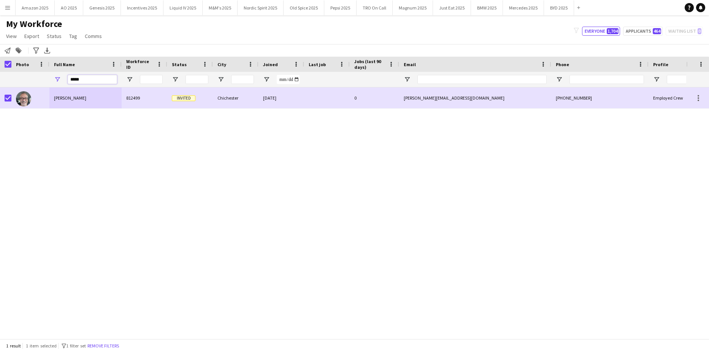
drag, startPoint x: 81, startPoint y: 79, endPoint x: 85, endPoint y: 82, distance: 5.1
click at [85, 82] on input "*****" at bounding box center [92, 79] width 49 height 9
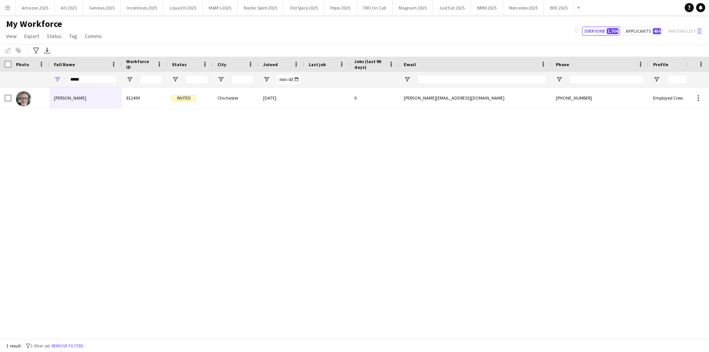
drag, startPoint x: 58, startPoint y: 142, endPoint x: 65, endPoint y: 115, distance: 27.7
click at [59, 138] on div "Mike Caven 812499 Invited Chichester 08-08-2025 0 mike@cavenconsulting.co.uk +4…" at bounding box center [343, 209] width 686 height 245
drag, startPoint x: 90, startPoint y: 78, endPoint x: -19, endPoint y: 83, distance: 109.5
click at [0, 83] on html "Menu Boards Boards Boards All jobs Status Workforce Workforce My Workforce Recr…" at bounding box center [354, 176] width 709 height 352
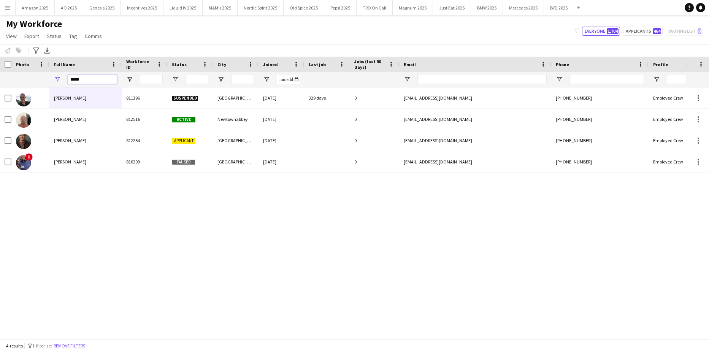
type input "*****"
click at [130, 181] on div "Colin Gilks 811396 Suspended Sheffield 03-05-2024 329 days 0 colingilks524@hotm…" at bounding box center [343, 209] width 686 height 245
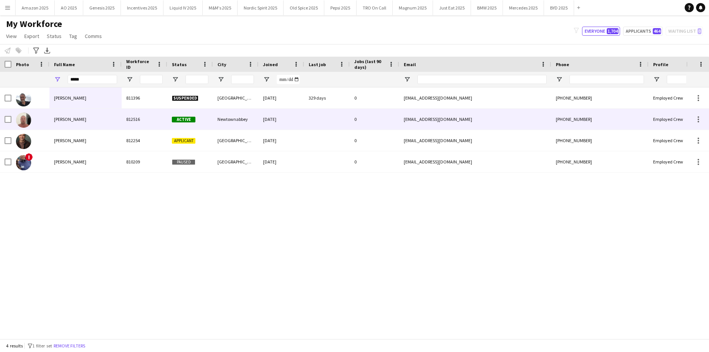
click at [82, 119] on div "Colin Leighton" at bounding box center [85, 119] width 72 height 21
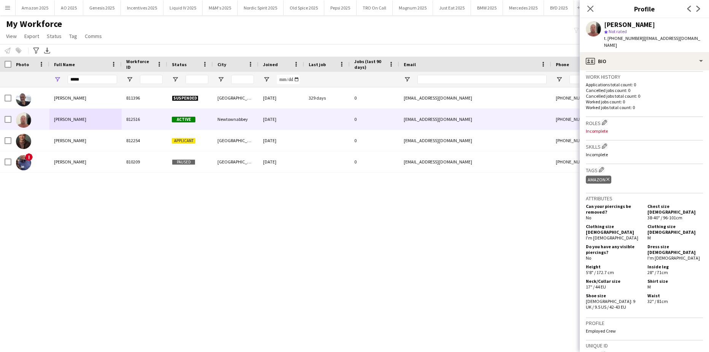
scroll to position [319, 0]
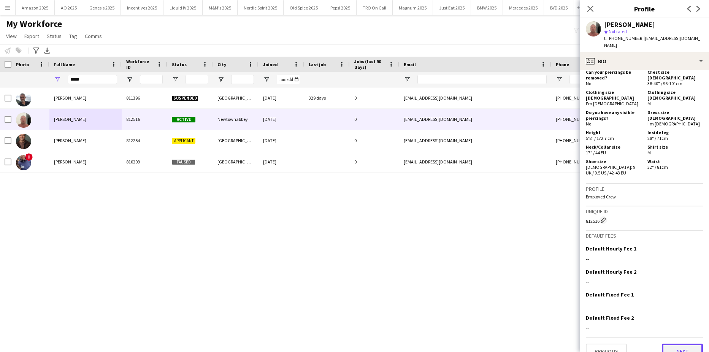
click at [670, 344] on button "Next" at bounding box center [682, 351] width 41 height 15
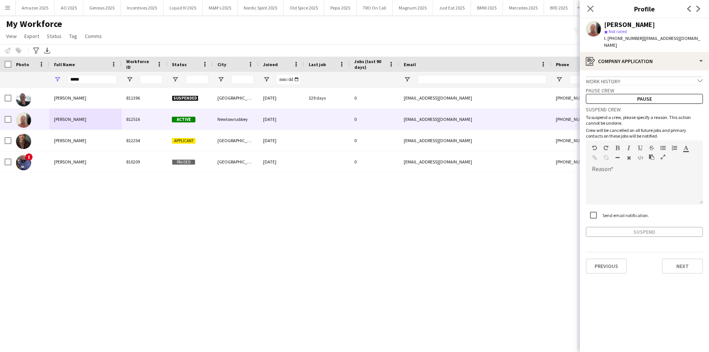
click at [678, 252] on div "Previous Next" at bounding box center [644, 263] width 117 height 22
click at [686, 258] on button "Next" at bounding box center [682, 265] width 41 height 15
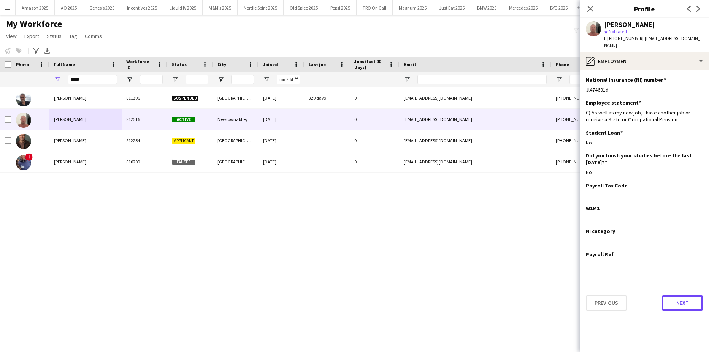
click at [687, 304] on app-section-data-types "National Insurance (NI) number Edit this field Jl474691d Employee statement Edi…" at bounding box center [644, 211] width 129 height 282
click at [686, 301] on button "Next" at bounding box center [682, 302] width 41 height 15
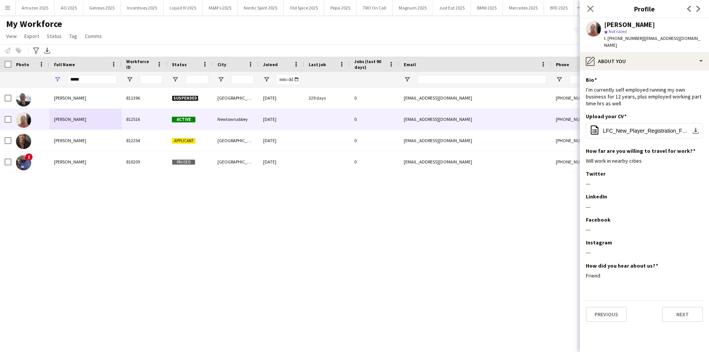
drag, startPoint x: 681, startPoint y: 291, endPoint x: 681, endPoint y: 296, distance: 5.3
click at [681, 295] on app-section-data-types "Bio Edit this field I’m currently self employed running my own business for 12 …" at bounding box center [644, 211] width 129 height 282
click at [680, 307] on button "Next" at bounding box center [682, 314] width 41 height 15
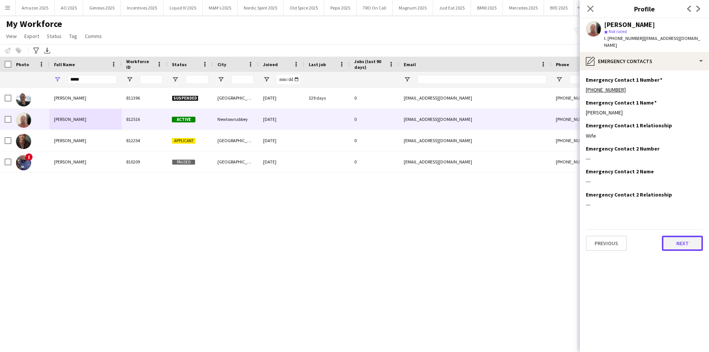
click at [670, 242] on button "Next" at bounding box center [682, 243] width 41 height 15
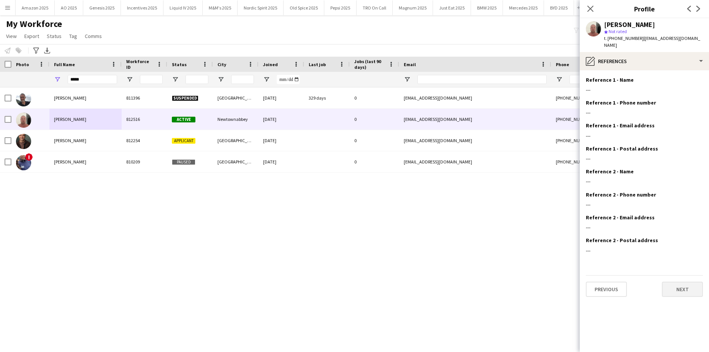
click at [671, 275] on div "Previous Next" at bounding box center [644, 286] width 117 height 22
click at [671, 282] on button "Next" at bounding box center [682, 289] width 41 height 15
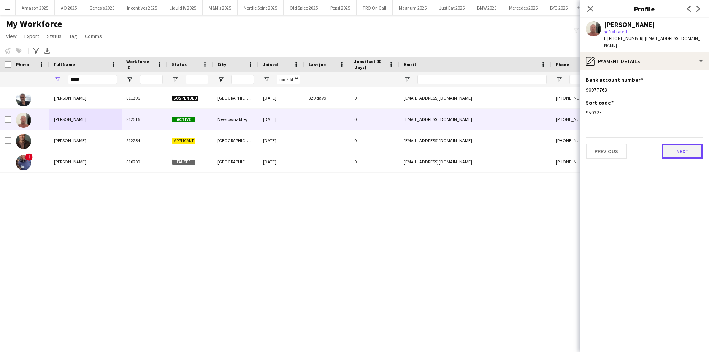
click at [669, 144] on button "Next" at bounding box center [682, 151] width 41 height 15
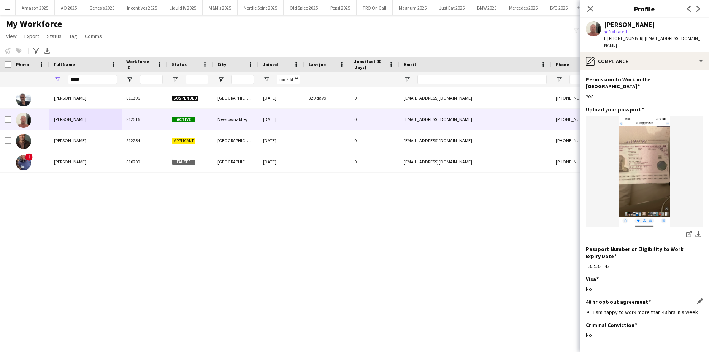
scroll to position [44, 0]
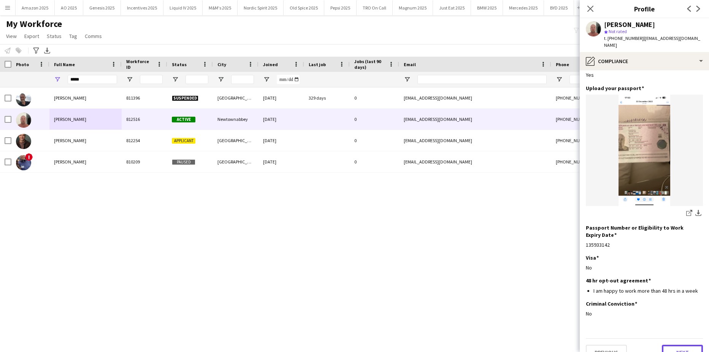
click at [685, 345] on button "Next" at bounding box center [682, 352] width 41 height 15
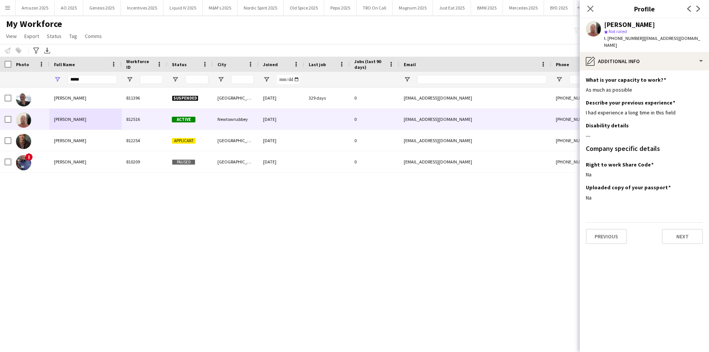
scroll to position [0, 0]
click at [685, 235] on button "Next" at bounding box center [682, 236] width 41 height 15
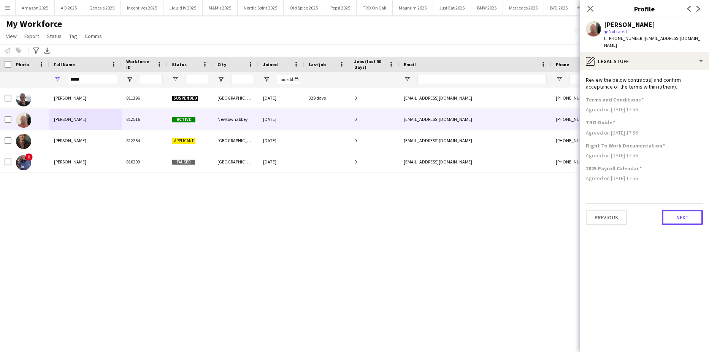
click at [689, 210] on button "Next" at bounding box center [682, 217] width 41 height 15
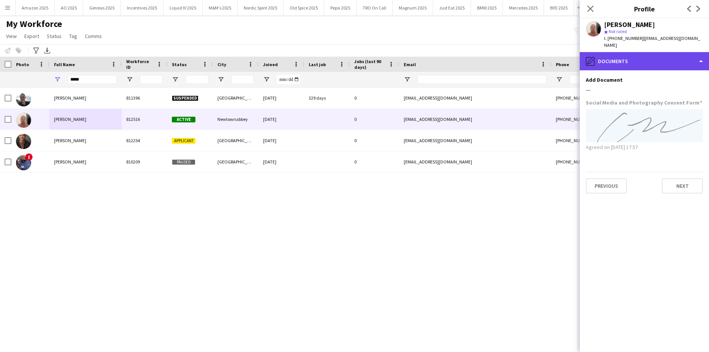
click at [682, 57] on div "pencil4 Documents" at bounding box center [644, 61] width 129 height 18
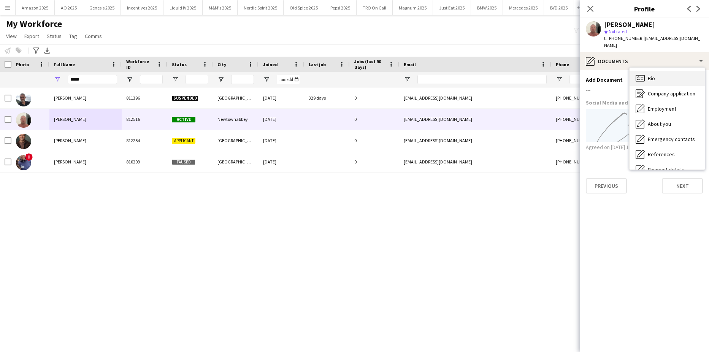
click at [657, 76] on div "Bio Bio" at bounding box center [666, 78] width 75 height 15
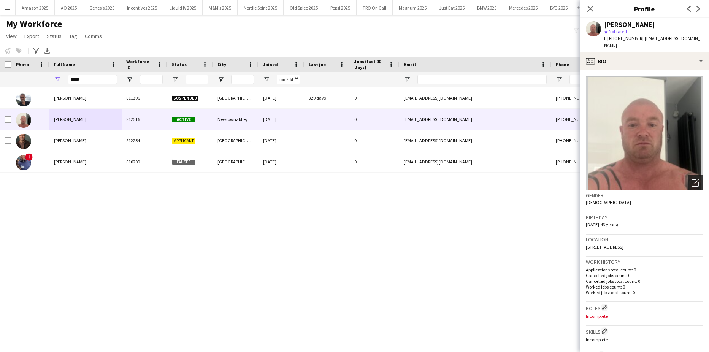
click at [692, 179] on icon at bounding box center [694, 182] width 7 height 7
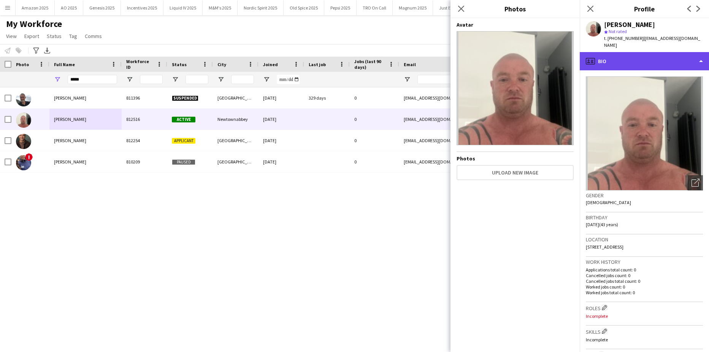
click at [662, 52] on div "profile Bio" at bounding box center [644, 61] width 129 height 18
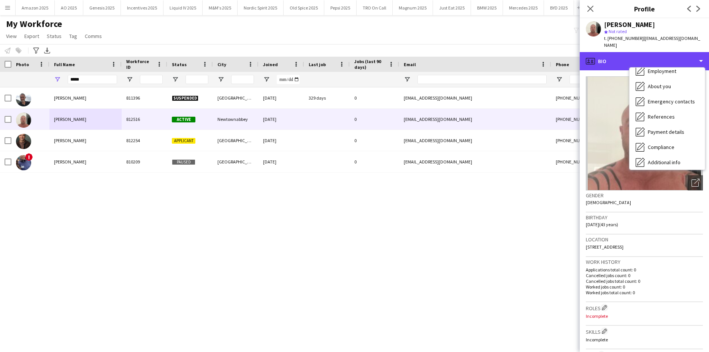
scroll to position [102, 0]
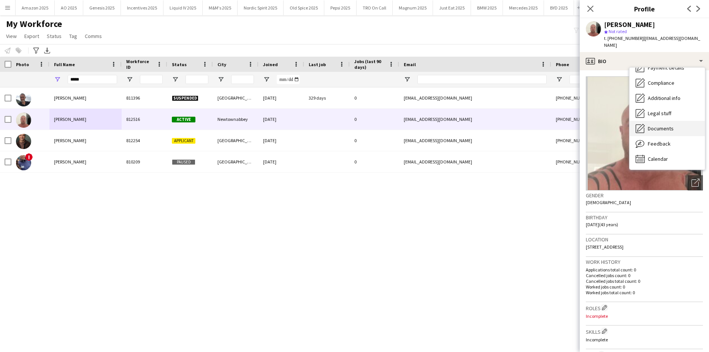
click at [662, 126] on div "Documents Documents" at bounding box center [666, 128] width 75 height 15
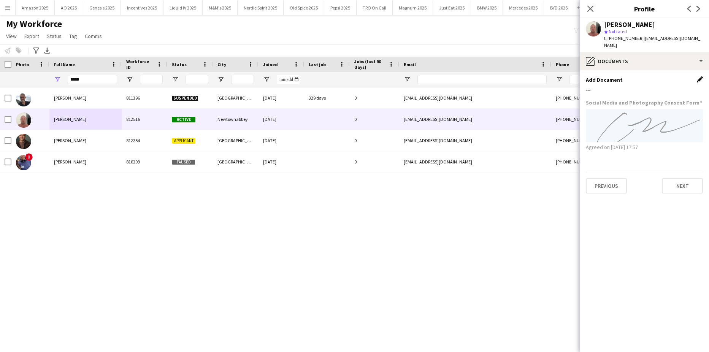
click at [699, 76] on app-icon "Edit this field" at bounding box center [700, 79] width 6 height 6
click at [682, 86] on button "Upload new file" at bounding box center [679, 92] width 48 height 12
click at [621, 86] on button "Cancel" at bounding box center [615, 92] width 24 height 12
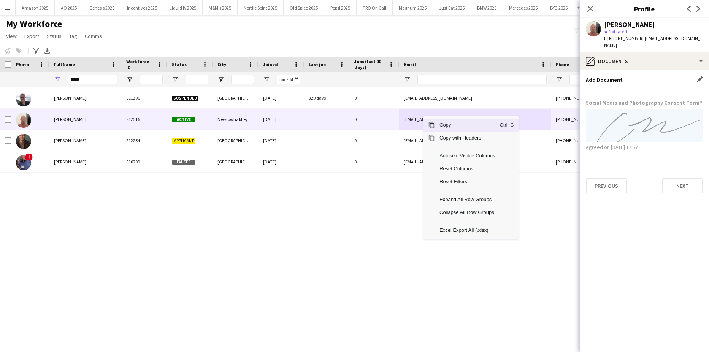
click at [451, 125] on span "Copy" at bounding box center [467, 125] width 65 height 13
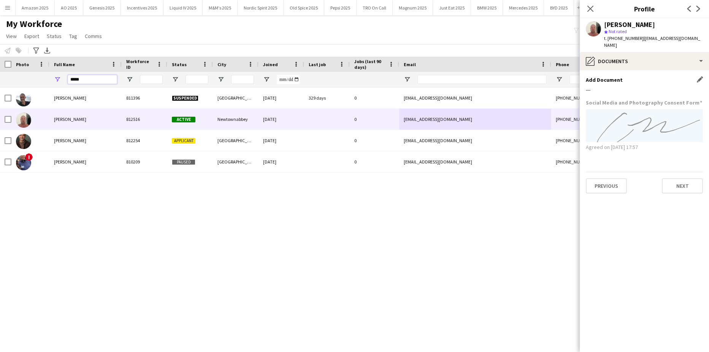
drag, startPoint x: 94, startPoint y: 79, endPoint x: -19, endPoint y: 74, distance: 113.4
click at [0, 74] on html "Menu Boards Boards Boards All jobs Status Workforce Workforce My Workforce Recr…" at bounding box center [354, 176] width 709 height 352
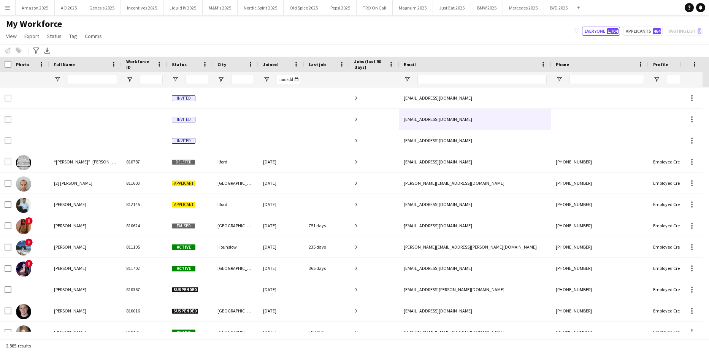
click at [12, 10] on button "Menu" at bounding box center [7, 7] width 15 height 15
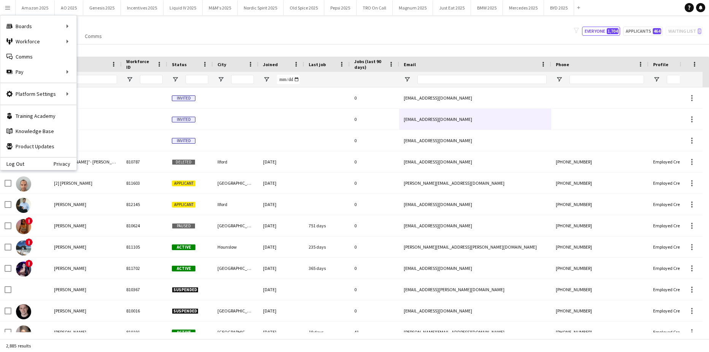
click at [89, 72] on div at bounding box center [92, 79] width 49 height 15
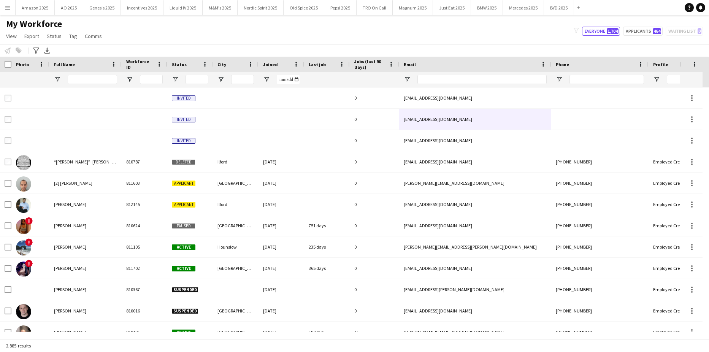
click at [12, 25] on span "My Workforce" at bounding box center [34, 23] width 56 height 11
click at [11, 12] on button "Menu" at bounding box center [7, 7] width 15 height 15
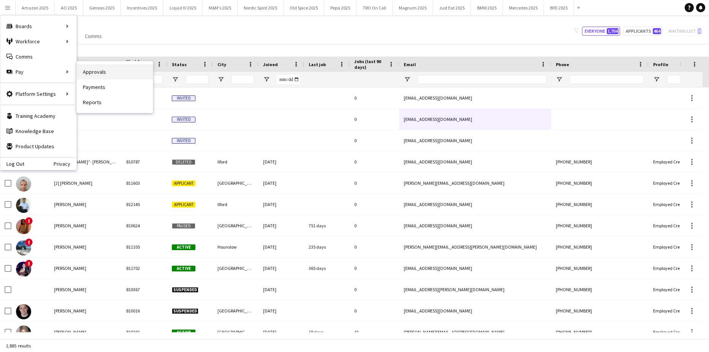
click at [81, 70] on link "Approvals" at bounding box center [115, 71] width 76 height 15
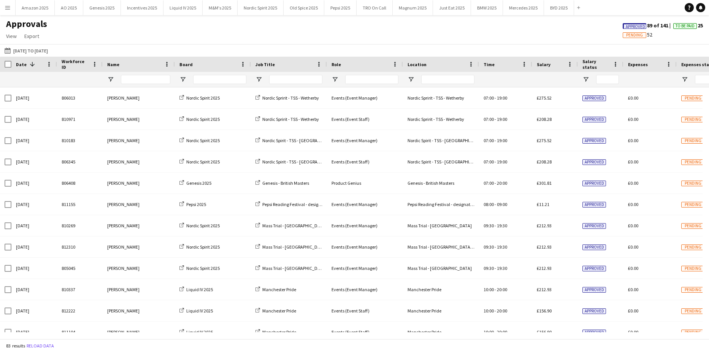
click at [626, 26] on span "Approved" at bounding box center [634, 26] width 19 height 5
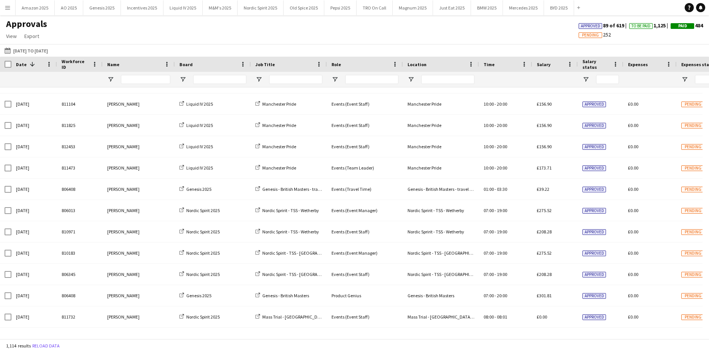
drag, startPoint x: 8, startPoint y: 8, endPoint x: 8, endPoint y: 28, distance: 19.4
click at [8, 8] on app-icon "Menu" at bounding box center [8, 8] width 6 height 6
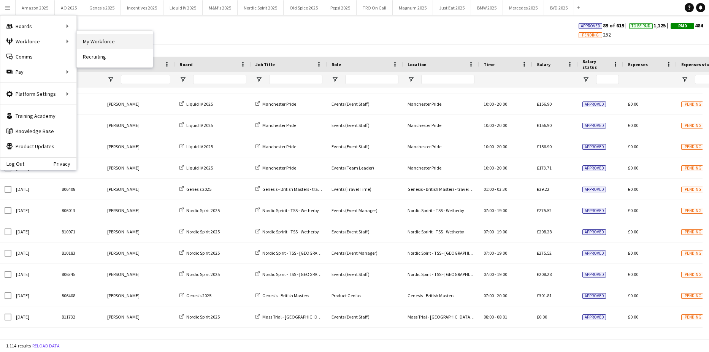
click at [97, 41] on link "My Workforce" at bounding box center [115, 41] width 76 height 15
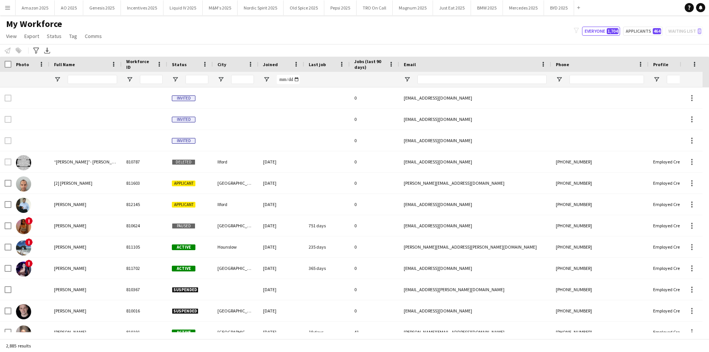
click at [65, 78] on div at bounding box center [85, 79] width 72 height 15
click at [79, 78] on input "Full Name Filter Input" at bounding box center [92, 79] width 49 height 9
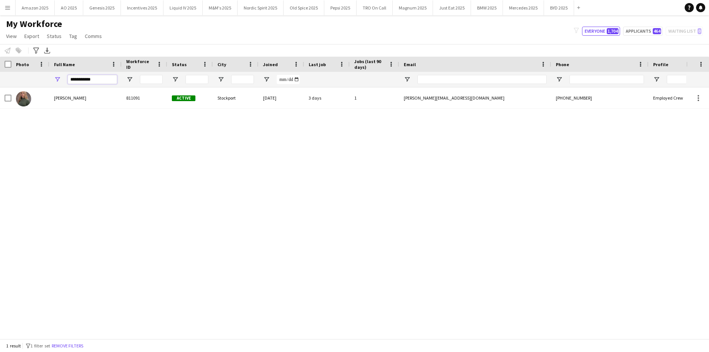
type input "**********"
drag, startPoint x: 100, startPoint y: 76, endPoint x: 3, endPoint y: 81, distance: 96.6
click at [9, 81] on div "**********" at bounding box center [387, 79] width 774 height 15
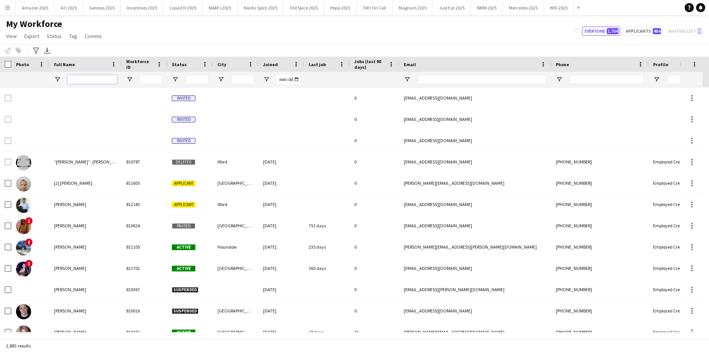
click at [87, 81] on input "Full Name Filter Input" at bounding box center [92, 79] width 49 height 9
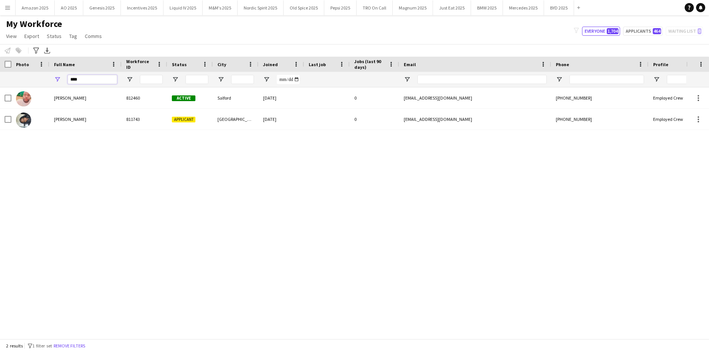
type input "****"
click at [139, 221] on div "Daniel Okon 812460 Active Salford 14-07-2025 0 okonfra@yahoo.com +447428794868 …" at bounding box center [343, 209] width 686 height 245
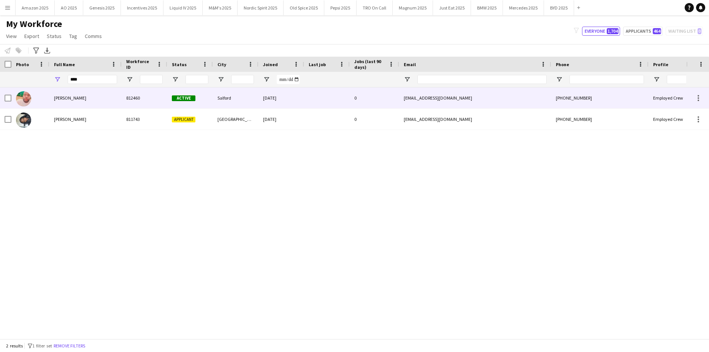
click at [74, 96] on span "Daniel Okon" at bounding box center [70, 98] width 32 height 6
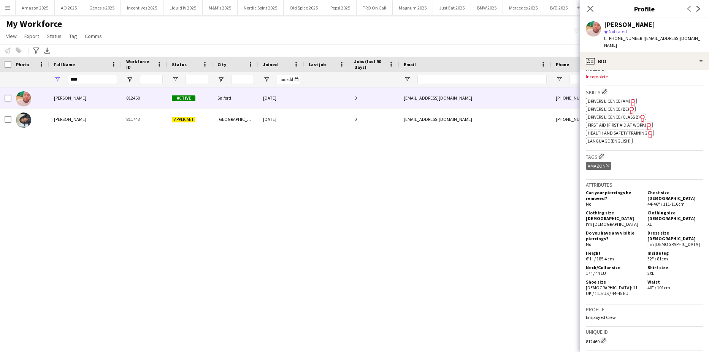
scroll to position [170, 0]
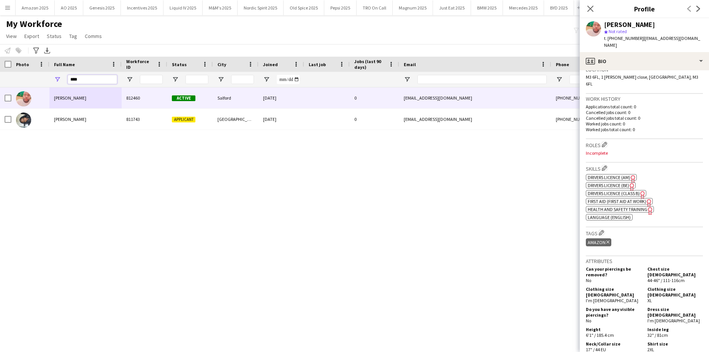
drag, startPoint x: 91, startPoint y: 79, endPoint x: 20, endPoint y: 85, distance: 71.6
click at [0, 84] on html "Menu Boards Boards Boards All jobs Status Workforce Workforce My Workforce Recr…" at bounding box center [354, 176] width 709 height 352
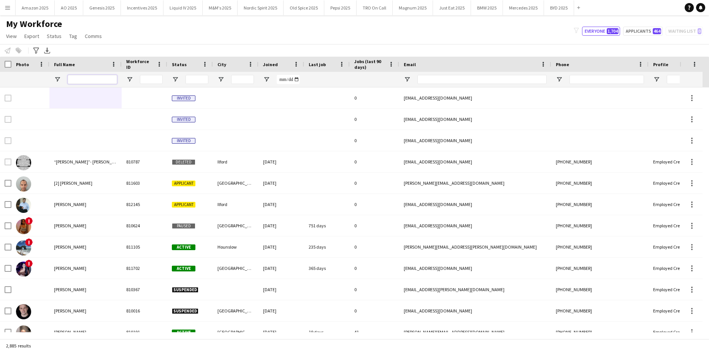
click at [95, 76] on input "Full Name Filter Input" at bounding box center [92, 79] width 49 height 9
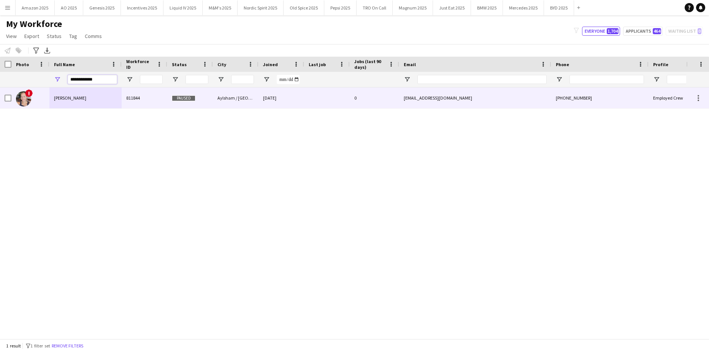
type input "**********"
click at [92, 105] on div "Aimee Taylor" at bounding box center [85, 97] width 72 height 21
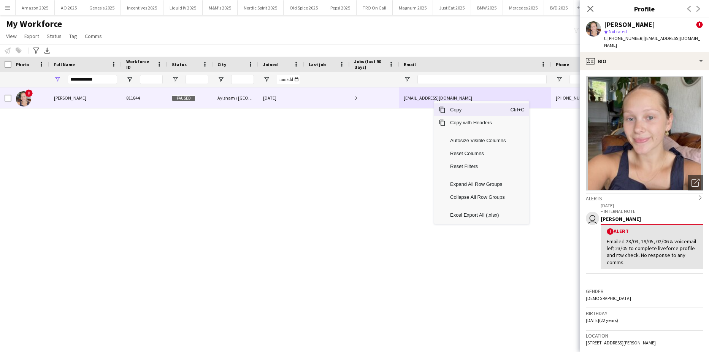
drag, startPoint x: 451, startPoint y: 108, endPoint x: 686, endPoint y: 233, distance: 266.0
click at [456, 112] on span "Copy" at bounding box center [477, 109] width 65 height 13
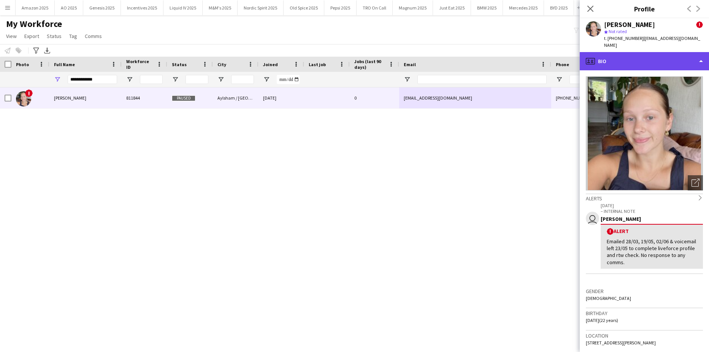
click at [661, 52] on div "profile Bio" at bounding box center [644, 61] width 129 height 18
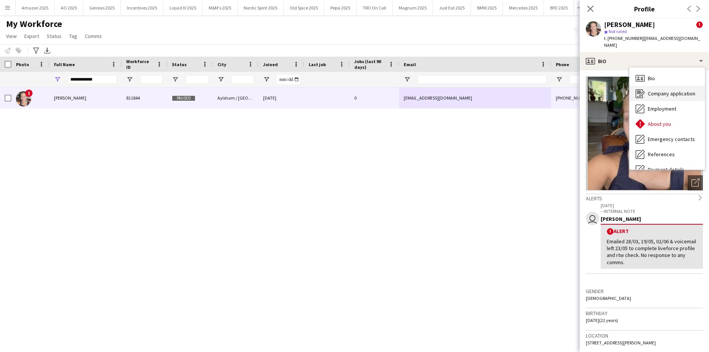
click at [655, 90] on span "Company application" at bounding box center [672, 93] width 48 height 7
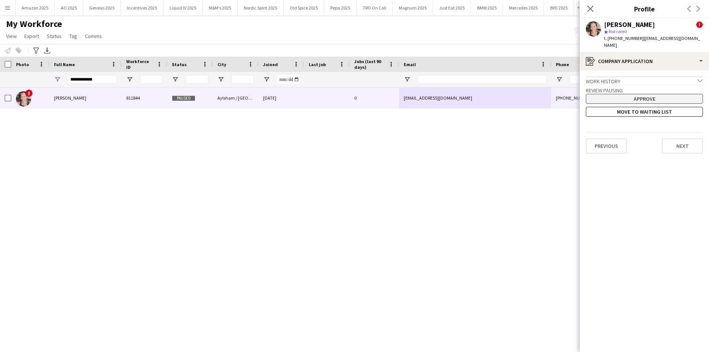
click at [646, 94] on button "Approve" at bounding box center [644, 99] width 117 height 10
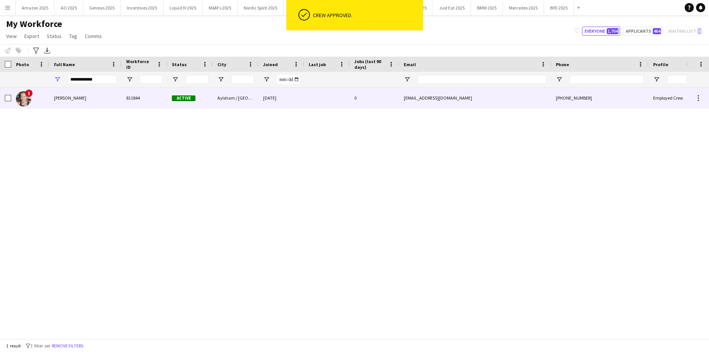
click at [67, 100] on span "Aimee Taylor" at bounding box center [70, 98] width 32 height 6
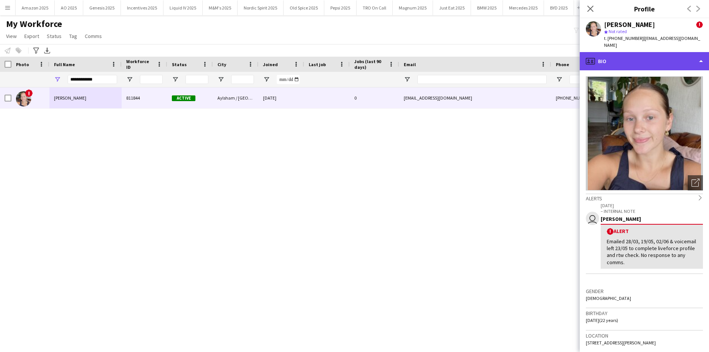
click at [671, 52] on div "profile Bio" at bounding box center [644, 61] width 129 height 18
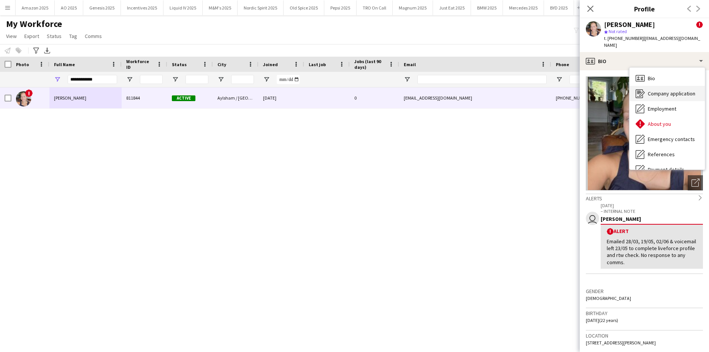
click at [668, 90] on span "Company application" at bounding box center [672, 93] width 48 height 7
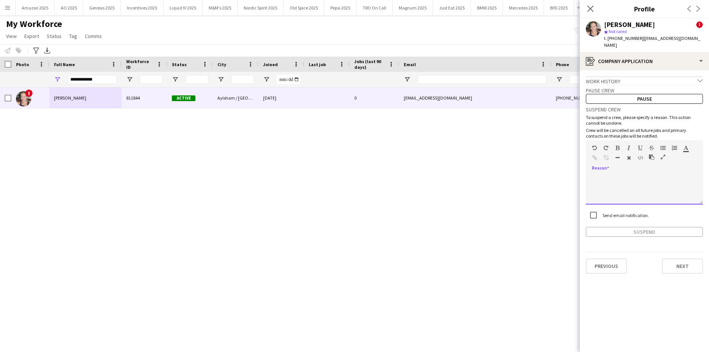
click at [607, 174] on div at bounding box center [644, 189] width 117 height 30
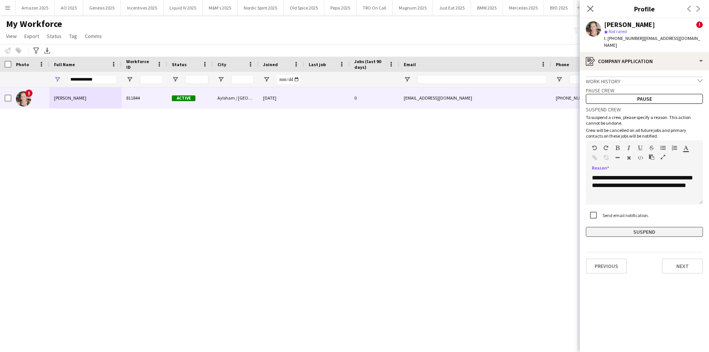
click at [630, 227] on button "Suspend" at bounding box center [644, 232] width 117 height 10
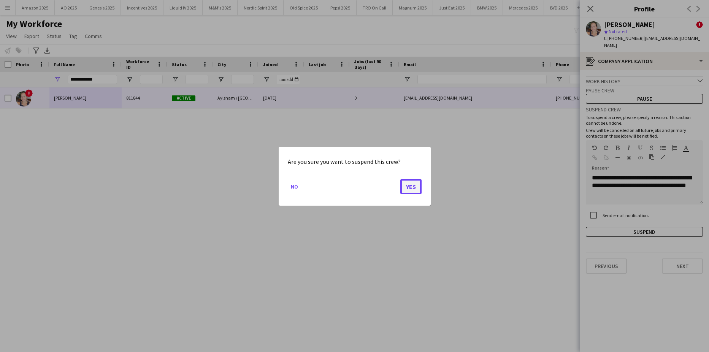
click at [413, 190] on button "Yes" at bounding box center [410, 186] width 21 height 15
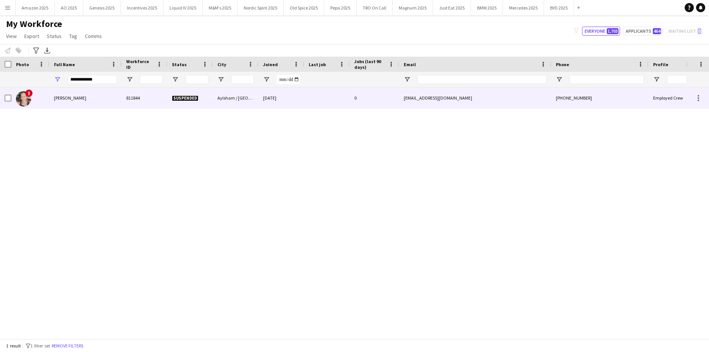
drag, startPoint x: 81, startPoint y: 93, endPoint x: 145, endPoint y: 89, distance: 64.3
click at [81, 93] on div "Aimee Taylor" at bounding box center [85, 97] width 72 height 21
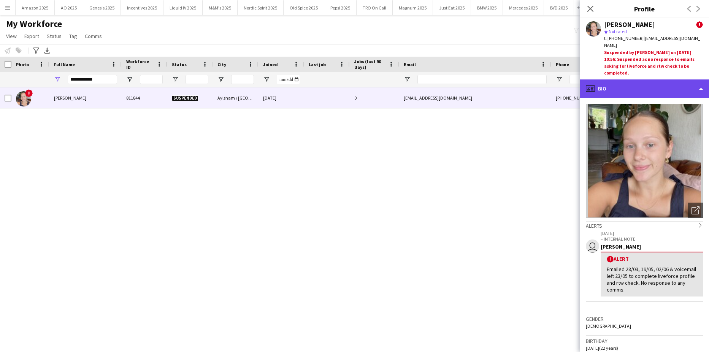
click at [677, 81] on div "profile Bio" at bounding box center [644, 88] width 129 height 18
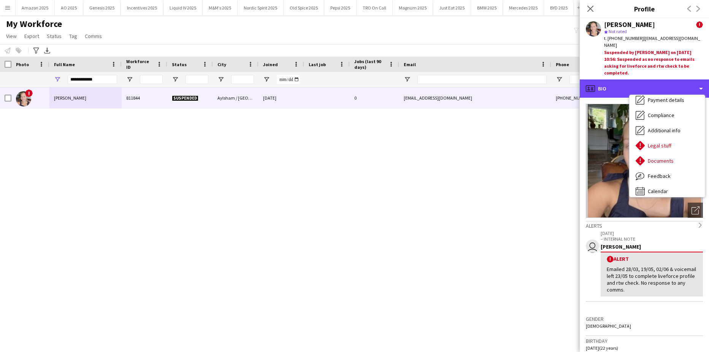
scroll to position [102, 0]
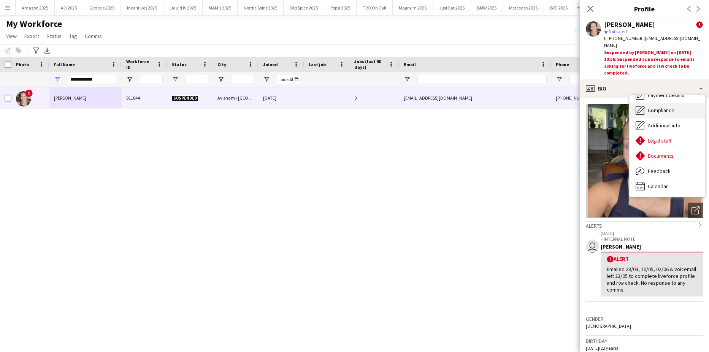
click at [668, 107] on span "Compliance" at bounding box center [661, 110] width 27 height 7
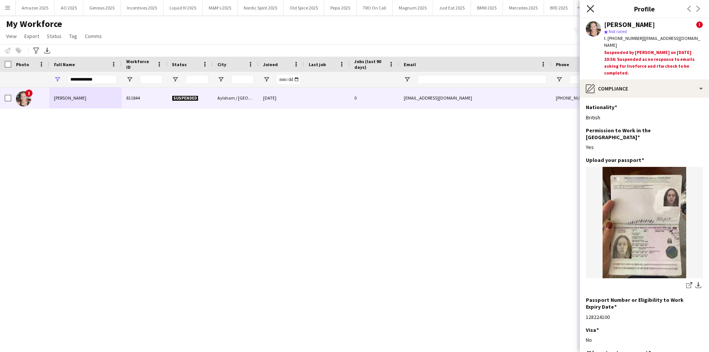
click at [592, 6] on icon "Close pop-in" at bounding box center [589, 8] width 7 height 7
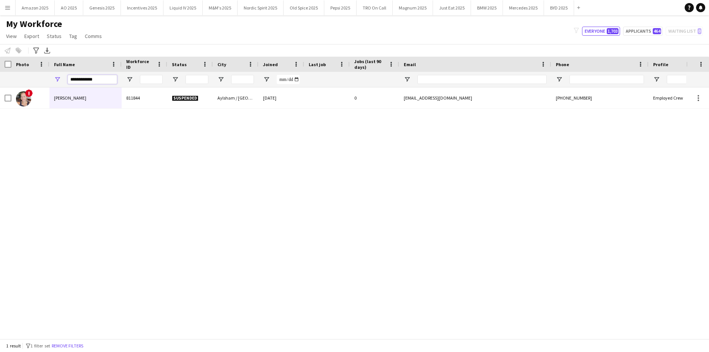
drag, startPoint x: 95, startPoint y: 81, endPoint x: -19, endPoint y: 101, distance: 116.2
click at [0, 101] on html "Menu Boards Boards Boards All jobs Status Workforce Workforce My Workforce Recr…" at bounding box center [354, 176] width 709 height 352
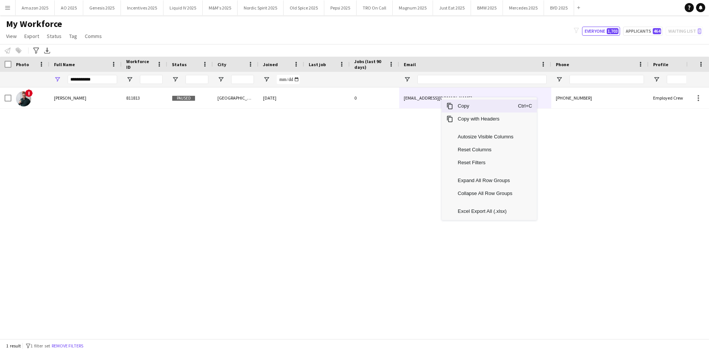
click at [456, 106] on span "Copy" at bounding box center [485, 106] width 65 height 13
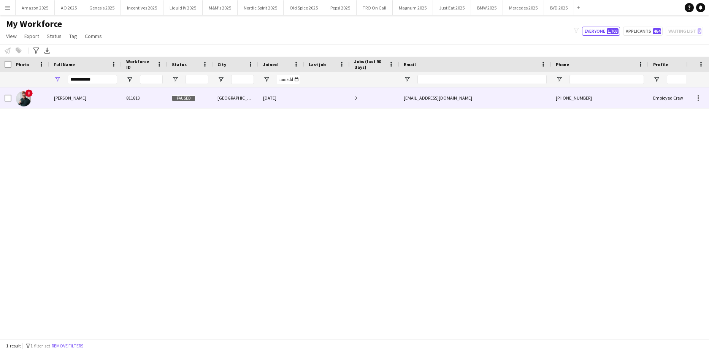
click at [87, 96] on div "Josh Walker" at bounding box center [85, 97] width 72 height 21
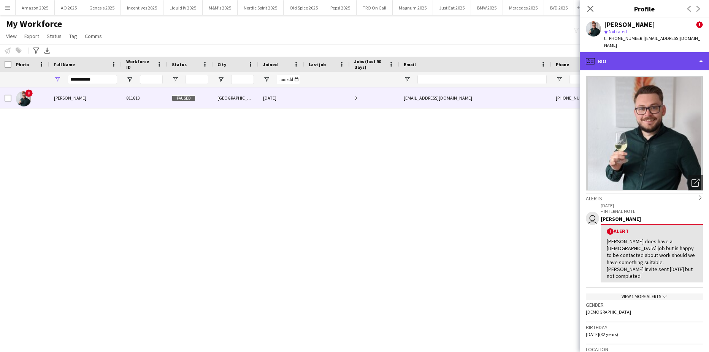
click at [691, 59] on div "profile Bio" at bounding box center [644, 61] width 129 height 18
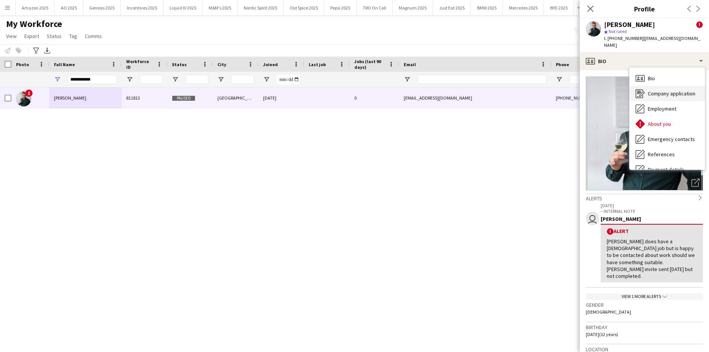
click at [674, 90] on span "Company application" at bounding box center [672, 93] width 48 height 7
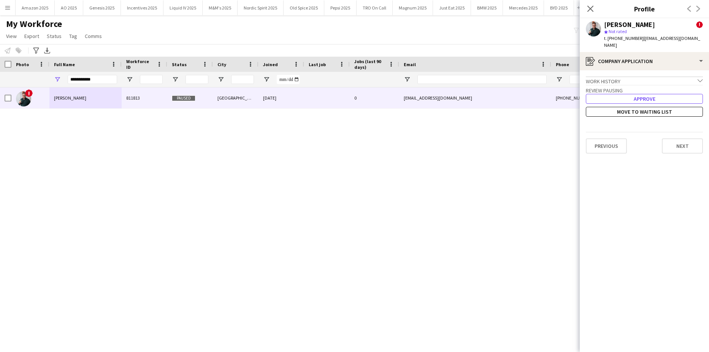
click at [663, 94] on button "Approve" at bounding box center [644, 99] width 117 height 10
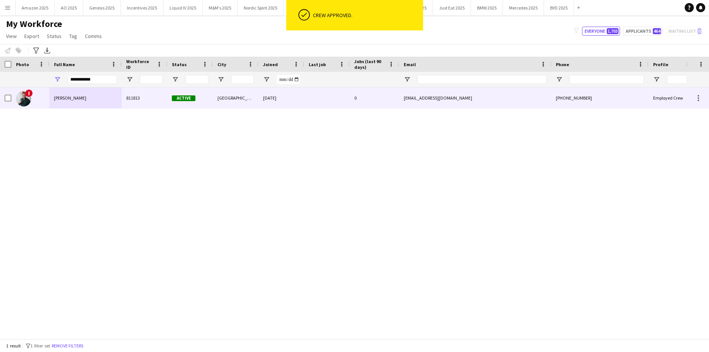
click at [65, 98] on span "Josh Walker" at bounding box center [70, 98] width 32 height 6
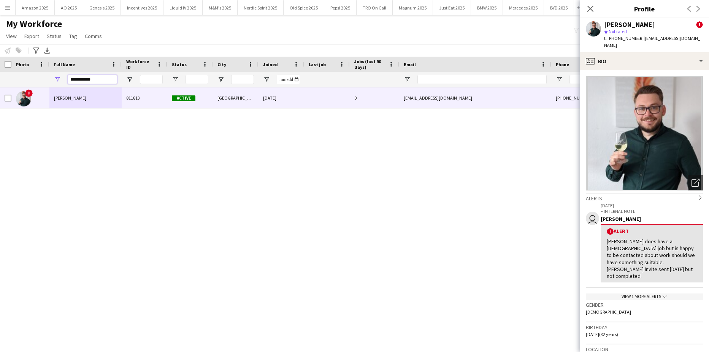
drag, startPoint x: 103, startPoint y: 81, endPoint x: 12, endPoint y: 78, distance: 91.7
click at [13, 78] on div "**********" at bounding box center [387, 79] width 774 height 15
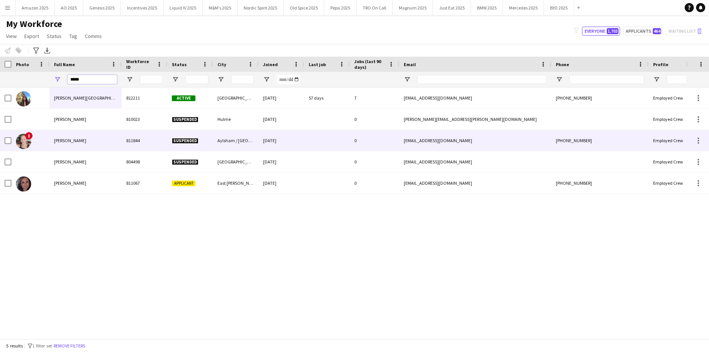
type input "*****"
drag, startPoint x: 67, startPoint y: 139, endPoint x: 74, endPoint y: 136, distance: 8.8
click at [67, 139] on span "Aimee Taylor" at bounding box center [70, 141] width 32 height 6
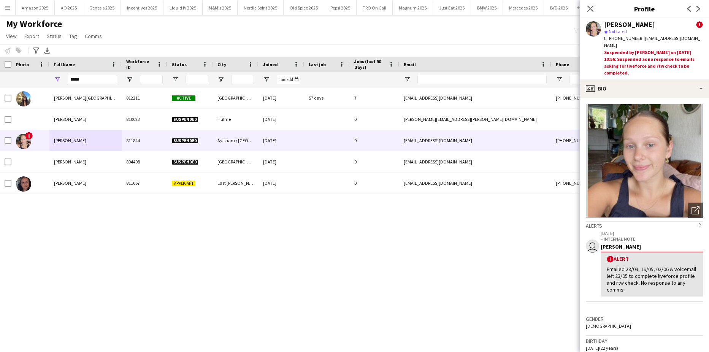
drag, startPoint x: 618, startPoint y: 52, endPoint x: 636, endPoint y: 65, distance: 22.4
click at [636, 65] on div "Suspended by Sylvia Murray on 22-08-2025 10:56: Suspended as no response to ema…" at bounding box center [653, 63] width 99 height 28
copy div "Suspended as no response to emails asking for liveforce and rtw check to be com…"
drag, startPoint x: 13, startPoint y: 83, endPoint x: -19, endPoint y: 65, distance: 37.2
click at [0, 65] on html "Menu Boards Boards Boards All jobs Status Workforce Workforce My Workforce Recr…" at bounding box center [354, 176] width 709 height 352
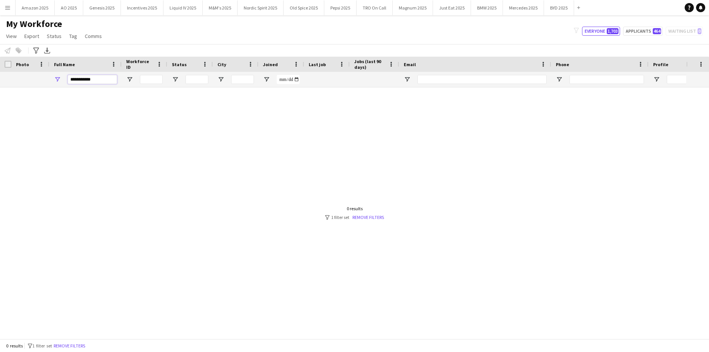
drag, startPoint x: 97, startPoint y: 81, endPoint x: -19, endPoint y: 84, distance: 116.7
click at [0, 84] on html "Menu Boards Boards Boards All jobs Status Workforce Workforce My Workforce Recr…" at bounding box center [354, 176] width 709 height 352
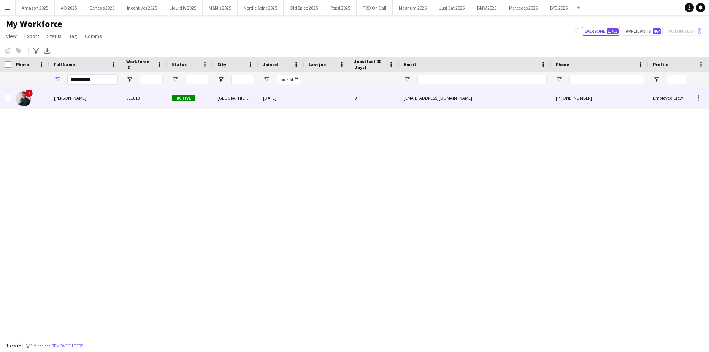
type input "**********"
click at [69, 101] on div "Josh Walker" at bounding box center [85, 97] width 72 height 21
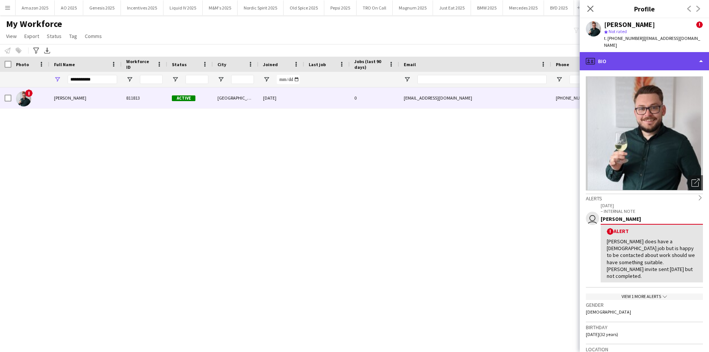
click at [679, 52] on div "profile Bio" at bounding box center [644, 61] width 129 height 18
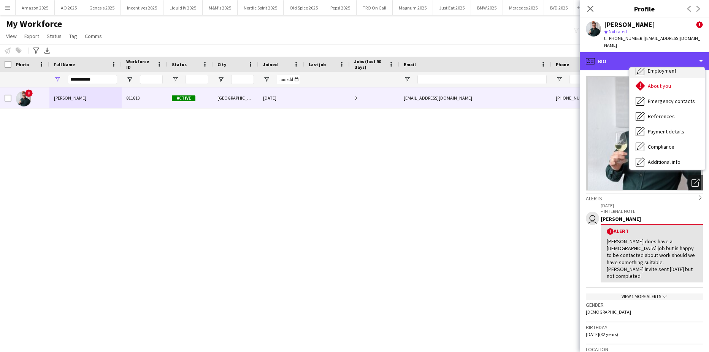
scroll to position [0, 0]
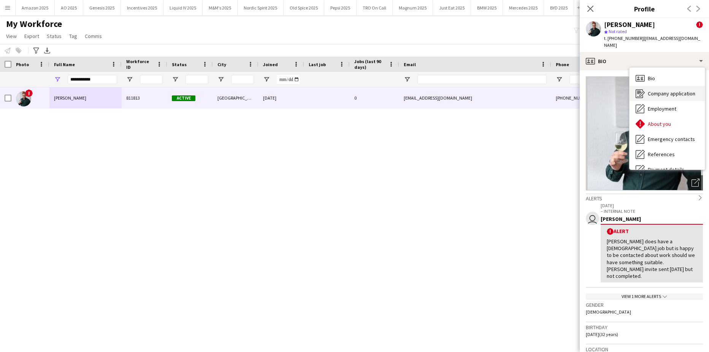
click at [678, 86] on div "Company application Company application" at bounding box center [666, 93] width 75 height 15
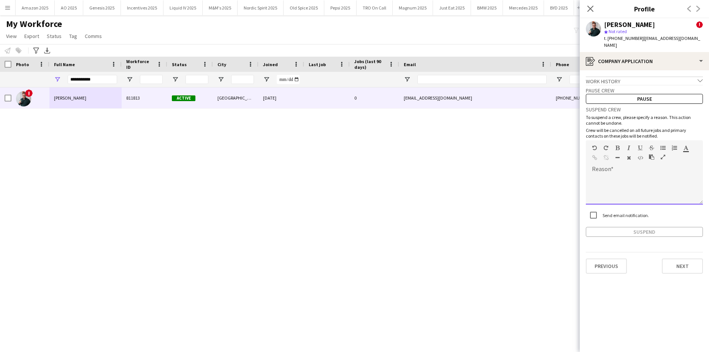
click at [641, 161] on div "default Heading 1 Heading 2 Heading 3 Heading 4 Heading 5 Heading 6 Heading 7 P…" at bounding box center [644, 154] width 117 height 29
paste div
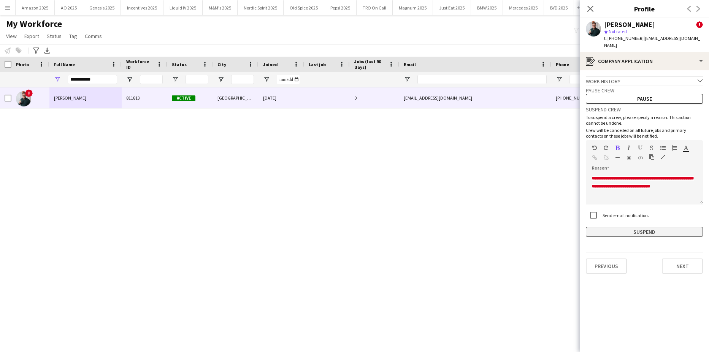
click at [636, 227] on button "Suspend" at bounding box center [644, 232] width 117 height 10
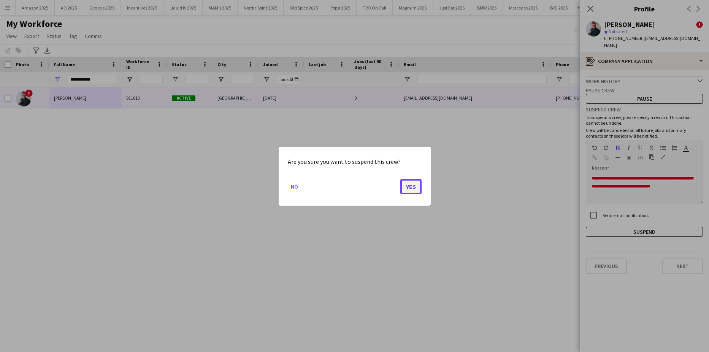
click at [417, 187] on button "Yes" at bounding box center [410, 186] width 21 height 15
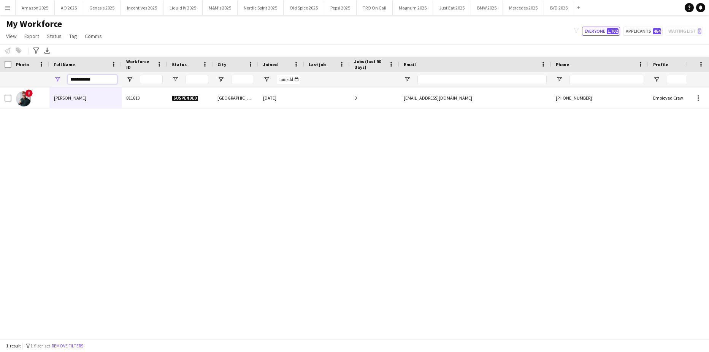
drag, startPoint x: 27, startPoint y: 89, endPoint x: -19, endPoint y: 99, distance: 47.2
click at [0, 99] on html "Menu Boards Boards Boards All jobs Status Workforce Workforce My Workforce Recr…" at bounding box center [354, 176] width 709 height 352
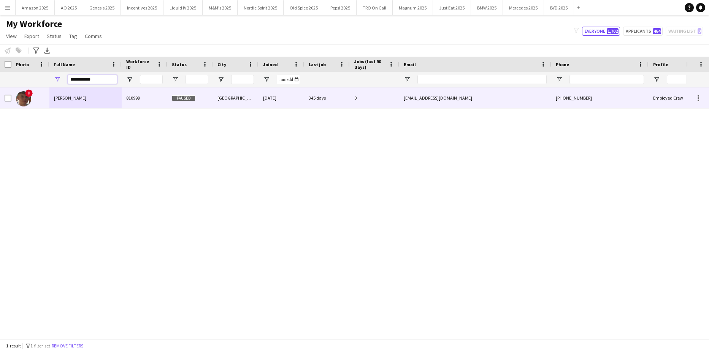
type input "**********"
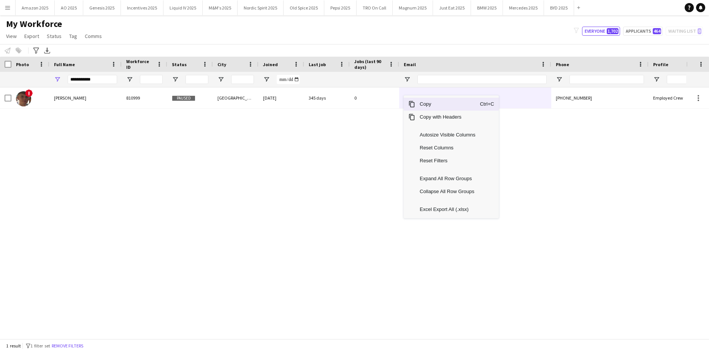
click at [425, 103] on span "Copy" at bounding box center [447, 104] width 65 height 13
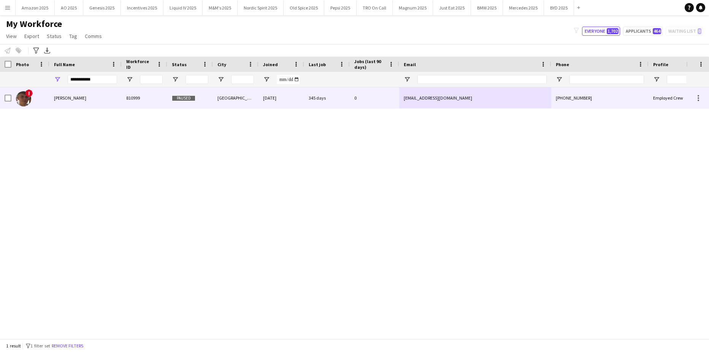
click at [56, 101] on div "Alex Donlan" at bounding box center [85, 97] width 72 height 21
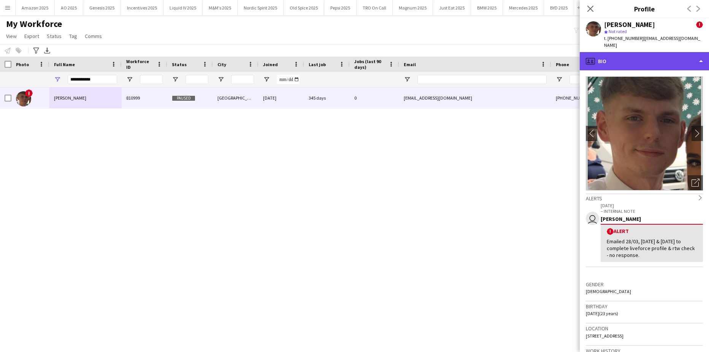
click at [674, 54] on div "profile Bio" at bounding box center [644, 61] width 129 height 18
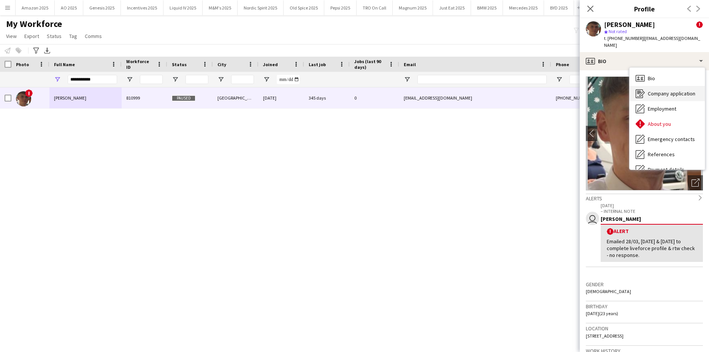
click at [665, 90] on span "Company application" at bounding box center [672, 93] width 48 height 7
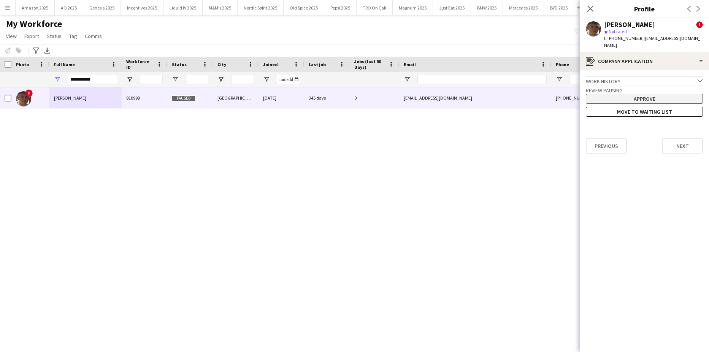
click at [628, 94] on button "Approve" at bounding box center [644, 99] width 117 height 10
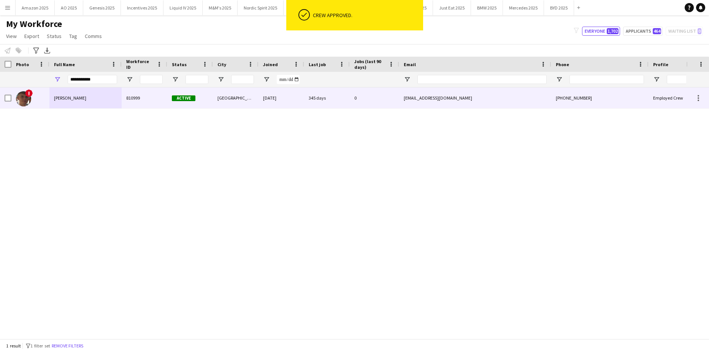
click at [53, 99] on div "Alex Donlan" at bounding box center [85, 97] width 72 height 21
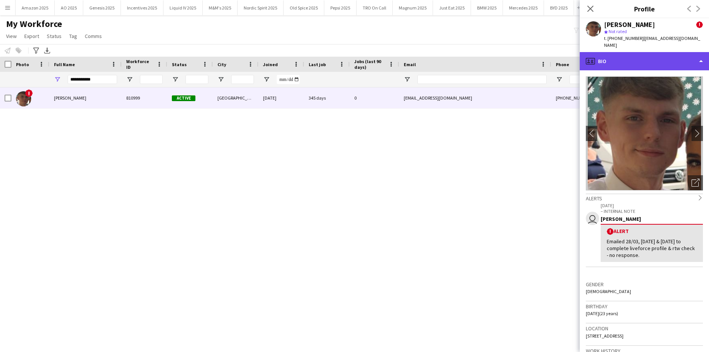
click at [661, 53] on div "profile Bio" at bounding box center [644, 61] width 129 height 18
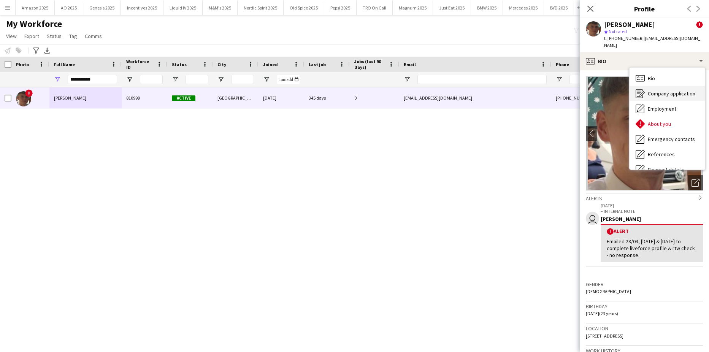
click at [649, 90] on div "Company application Company application" at bounding box center [666, 93] width 75 height 15
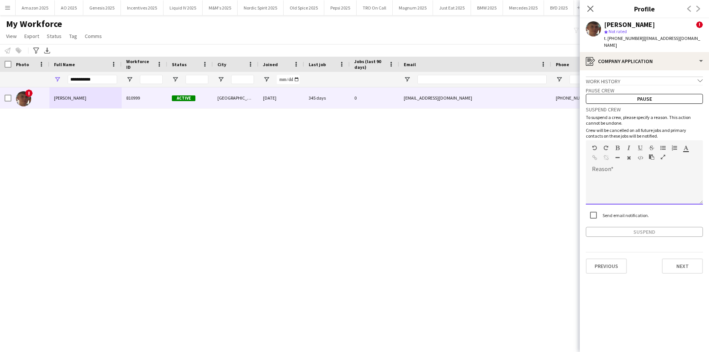
click at [623, 174] on div at bounding box center [644, 189] width 117 height 30
paste div
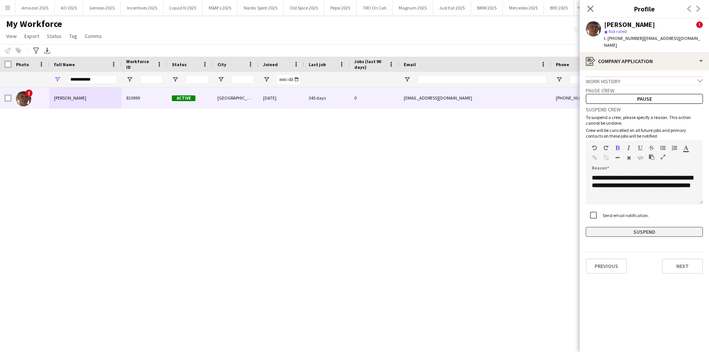
click at [612, 227] on button "Suspend" at bounding box center [644, 232] width 117 height 10
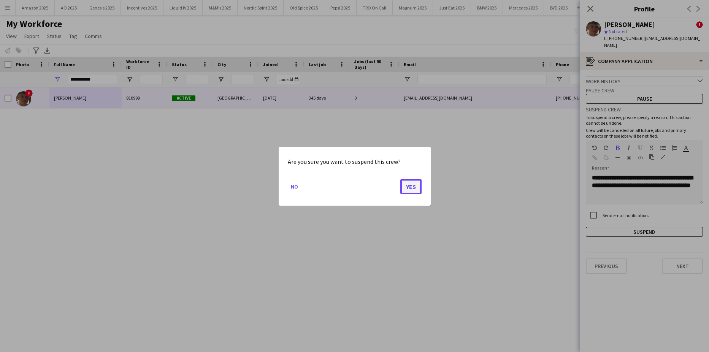
click at [412, 188] on button "Yes" at bounding box center [410, 186] width 21 height 15
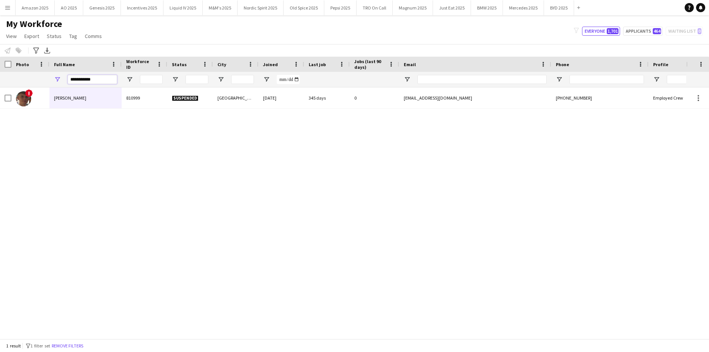
drag, startPoint x: -19, startPoint y: 81, endPoint x: -19, endPoint y: 97, distance: 15.6
click at [0, 97] on html "Menu Boards Boards Boards All jobs Status Workforce Workforce My Workforce Recr…" at bounding box center [354, 176] width 709 height 352
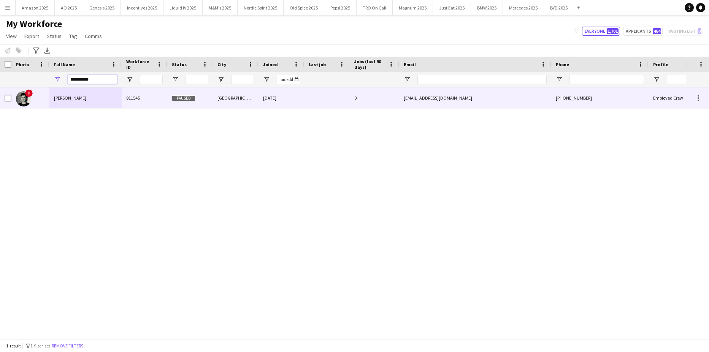
type input "**********"
click at [73, 96] on span "Amber Gilmour" at bounding box center [70, 98] width 32 height 6
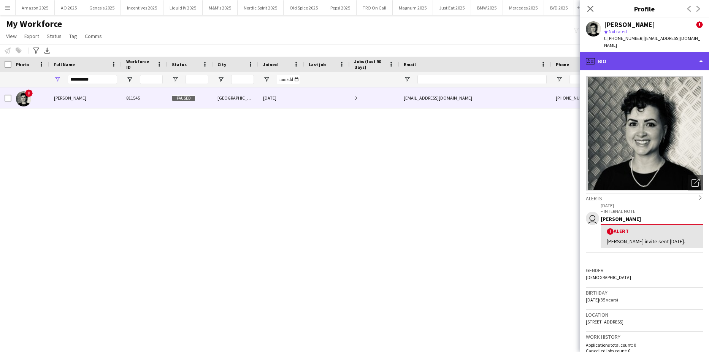
click at [660, 59] on div "profile Bio" at bounding box center [644, 61] width 129 height 18
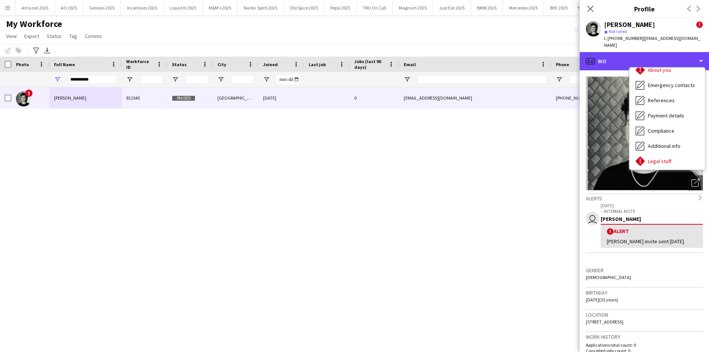
scroll to position [102, 0]
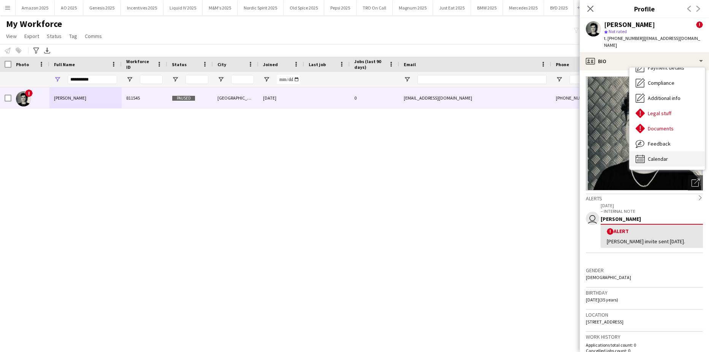
click at [659, 155] on span "Calendar" at bounding box center [658, 158] width 20 height 7
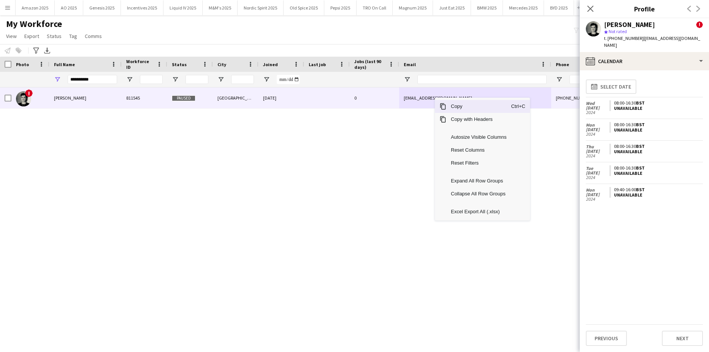
drag, startPoint x: 451, startPoint y: 105, endPoint x: 642, endPoint y: 163, distance: 198.9
click at [452, 105] on span "Copy" at bounding box center [478, 106] width 65 height 13
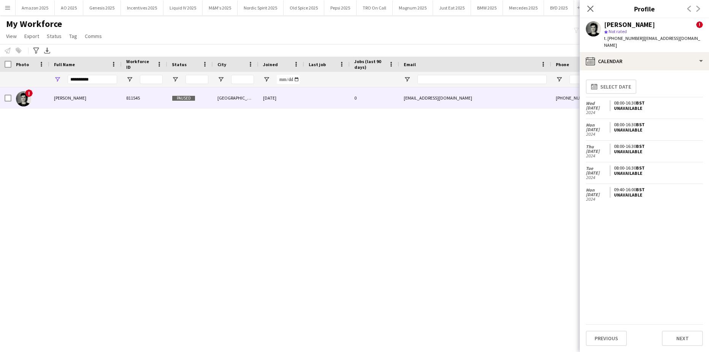
click at [376, 253] on div "! Amber Gilmour 811545 Paused Manchester 02-06-2024 0 ambergilmour@outlook.com …" at bounding box center [343, 209] width 686 height 245
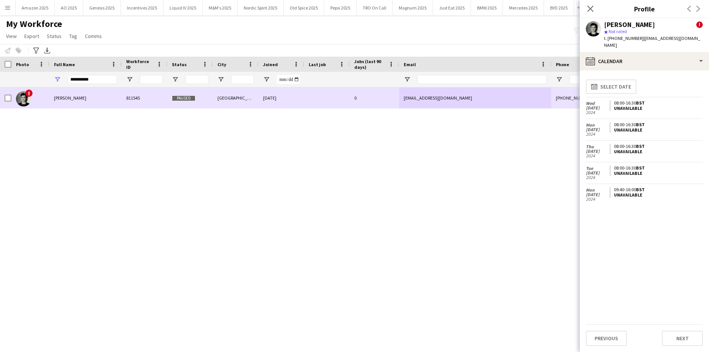
click at [65, 99] on span "Amber Gilmour" at bounding box center [70, 98] width 32 height 6
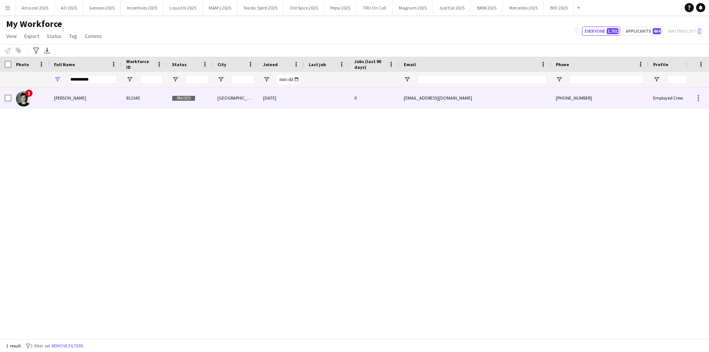
drag, startPoint x: 78, startPoint y: 104, endPoint x: 380, endPoint y: 95, distance: 301.9
click at [81, 104] on div "Amber Gilmour" at bounding box center [85, 97] width 72 height 21
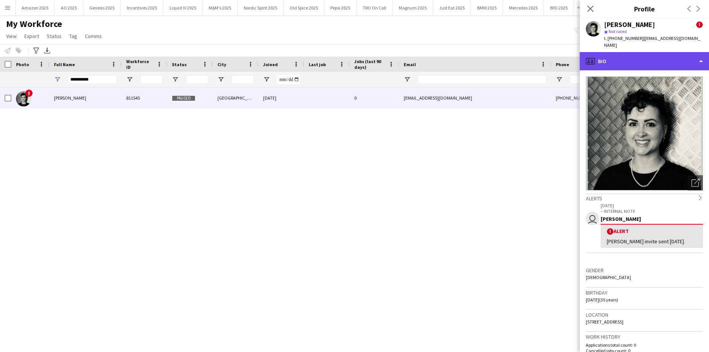
click at [671, 54] on div "profile Bio" at bounding box center [644, 61] width 129 height 18
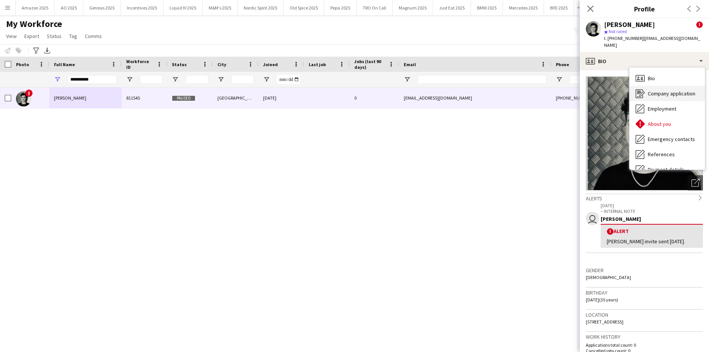
click at [667, 90] on span "Company application" at bounding box center [672, 93] width 48 height 7
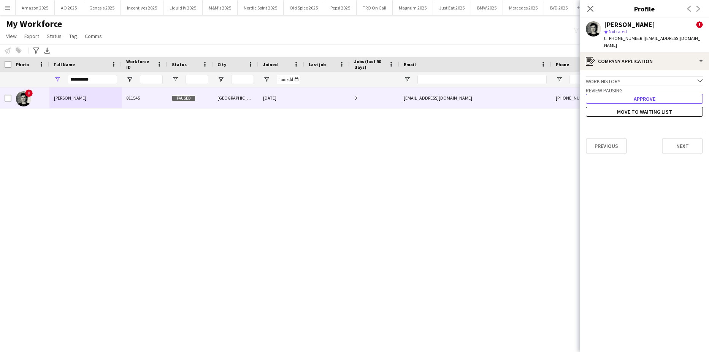
click at [627, 94] on button "Approve" at bounding box center [644, 99] width 117 height 10
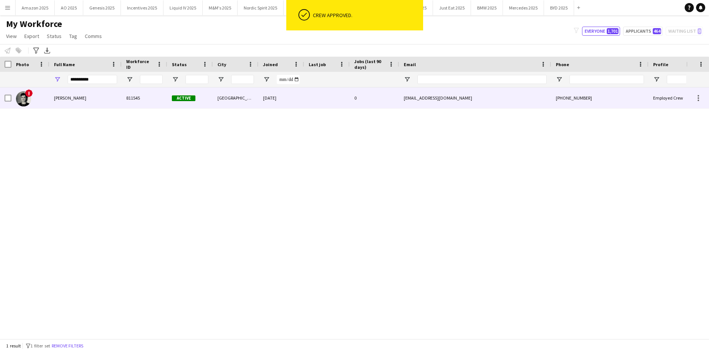
click at [59, 96] on span "Amber Gilmour" at bounding box center [70, 98] width 32 height 6
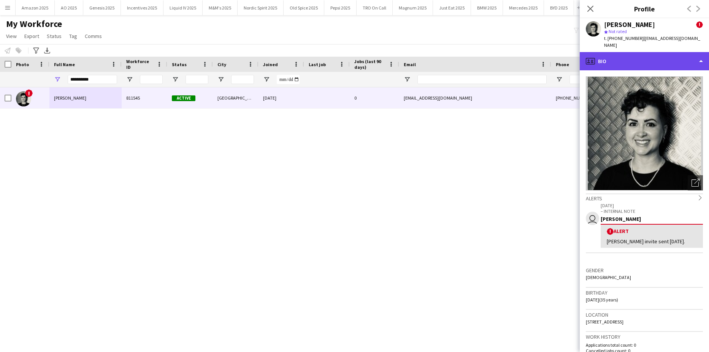
click at [658, 54] on div "profile Bio" at bounding box center [644, 61] width 129 height 18
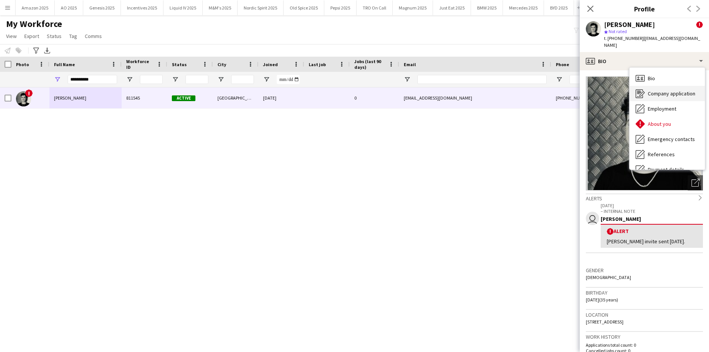
click at [664, 90] on span "Company application" at bounding box center [672, 93] width 48 height 7
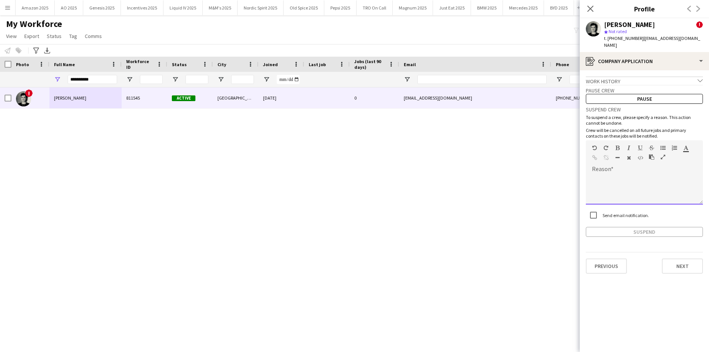
click at [622, 169] on div at bounding box center [644, 187] width 117 height 36
paste div
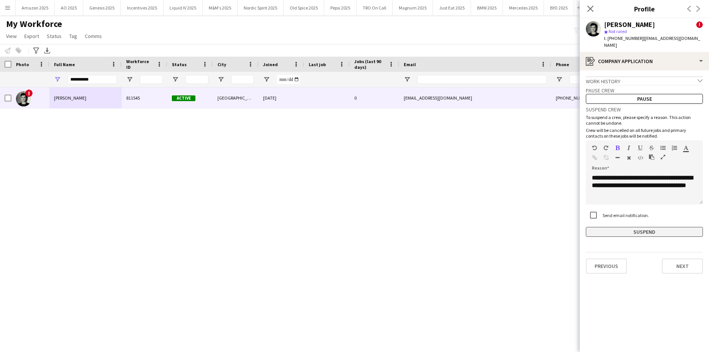
click at [614, 227] on button "Suspend" at bounding box center [644, 232] width 117 height 10
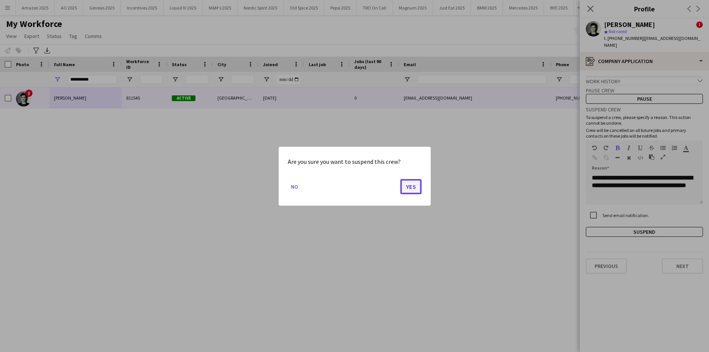
click at [411, 188] on button "Yes" at bounding box center [410, 186] width 21 height 15
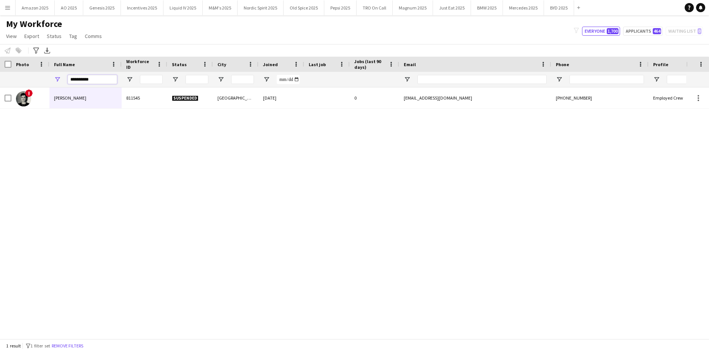
drag, startPoint x: 99, startPoint y: 79, endPoint x: -19, endPoint y: 95, distance: 119.6
click at [0, 95] on html "Menu Boards Boards Boards All jobs Status Workforce Workforce My Workforce Recr…" at bounding box center [354, 176] width 709 height 352
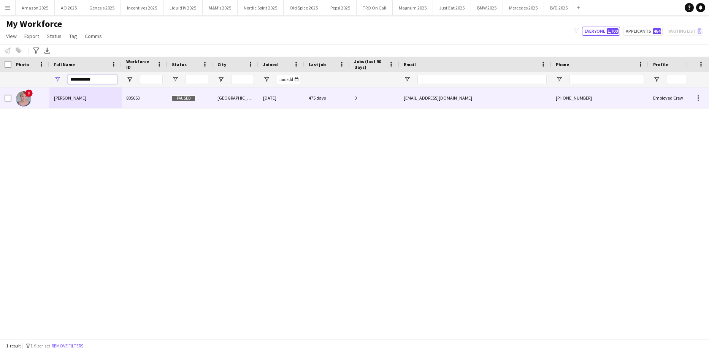
type input "**********"
drag, startPoint x: 64, startPoint y: 97, endPoint x: 70, endPoint y: 97, distance: 5.8
click at [65, 97] on span "Amy Spencer" at bounding box center [70, 98] width 32 height 6
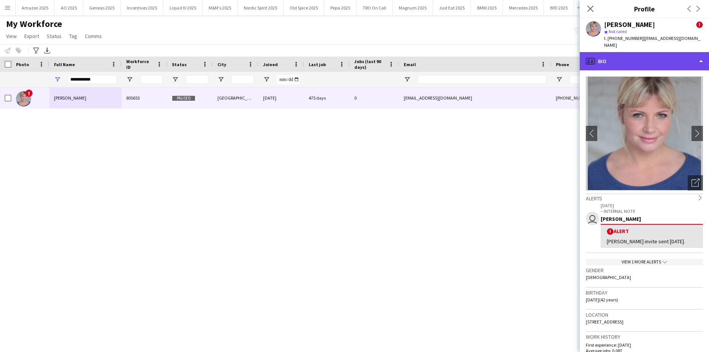
click at [664, 58] on div "profile Bio" at bounding box center [644, 61] width 129 height 18
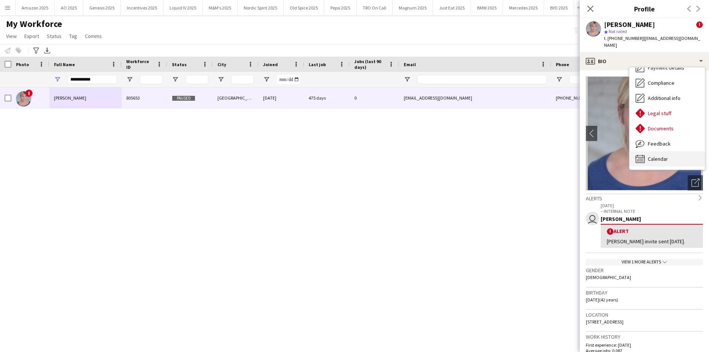
click at [665, 155] on span "Calendar" at bounding box center [658, 158] width 20 height 7
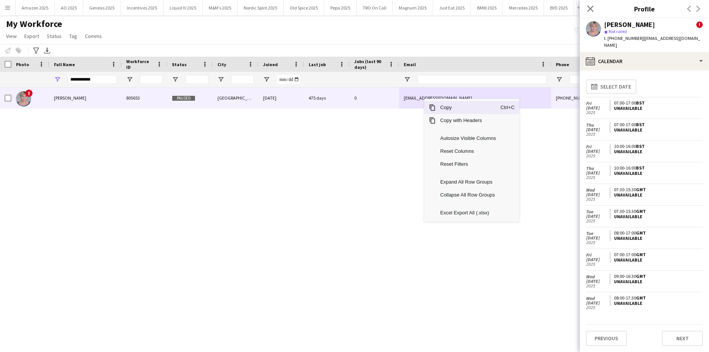
click at [439, 106] on span "Copy" at bounding box center [467, 107] width 65 height 13
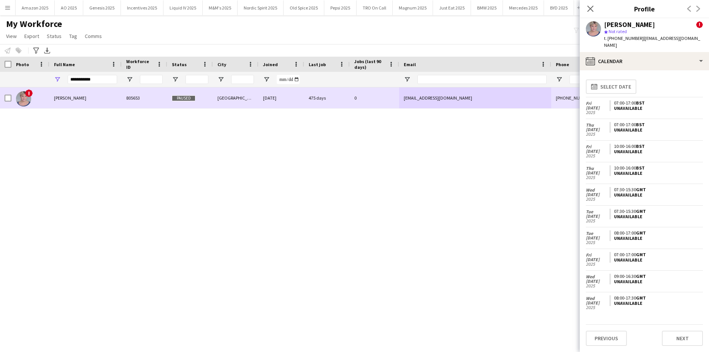
click at [77, 95] on span "Amy Spencer" at bounding box center [70, 98] width 32 height 6
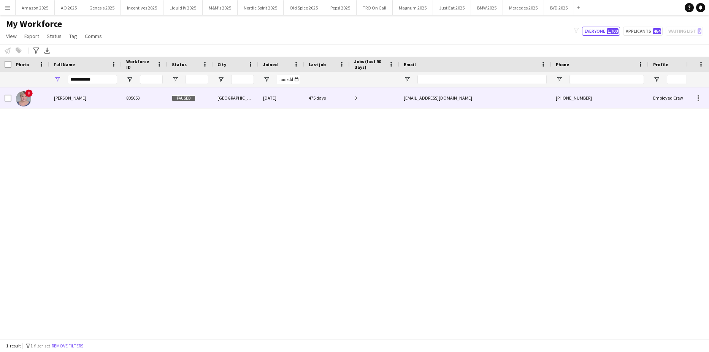
drag, startPoint x: 67, startPoint y: 101, endPoint x: 420, endPoint y: 83, distance: 353.8
click at [67, 101] on span "Amy Spencer" at bounding box center [70, 98] width 32 height 6
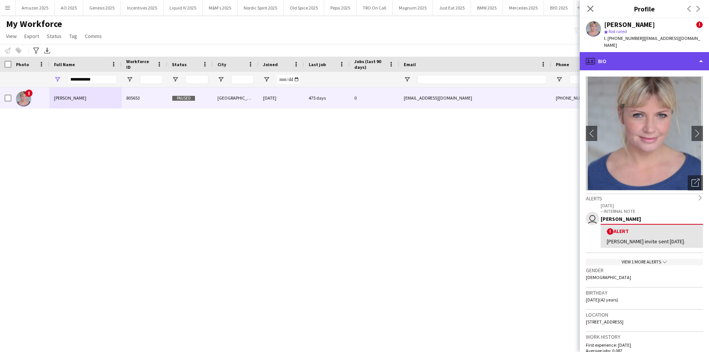
click at [663, 53] on div "profile Bio" at bounding box center [644, 61] width 129 height 18
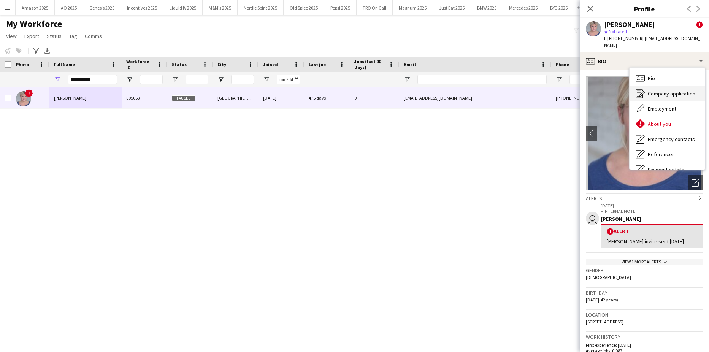
click at [664, 90] on span "Company application" at bounding box center [672, 93] width 48 height 7
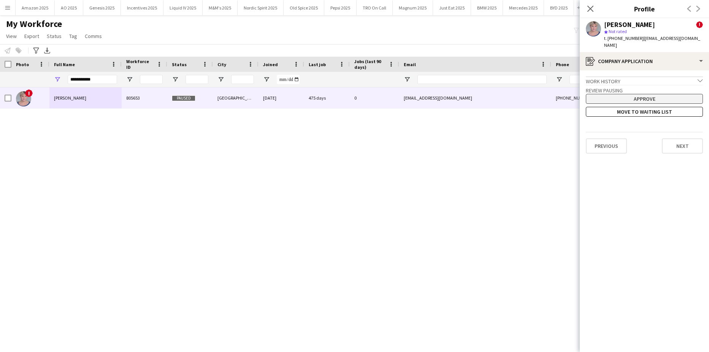
click at [653, 94] on button "Approve" at bounding box center [644, 99] width 117 height 10
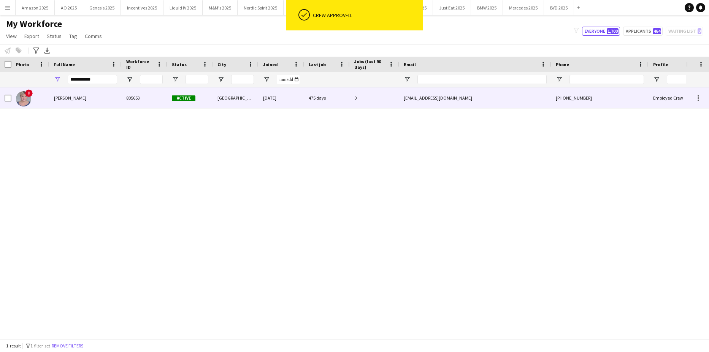
click at [56, 96] on span "Amy Spencer" at bounding box center [70, 98] width 32 height 6
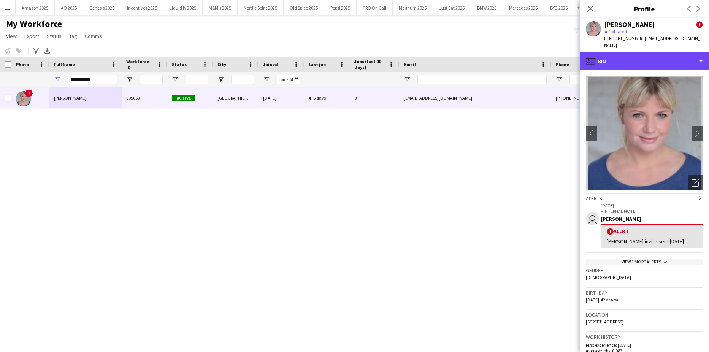
click at [634, 57] on div "profile Bio" at bounding box center [644, 61] width 129 height 18
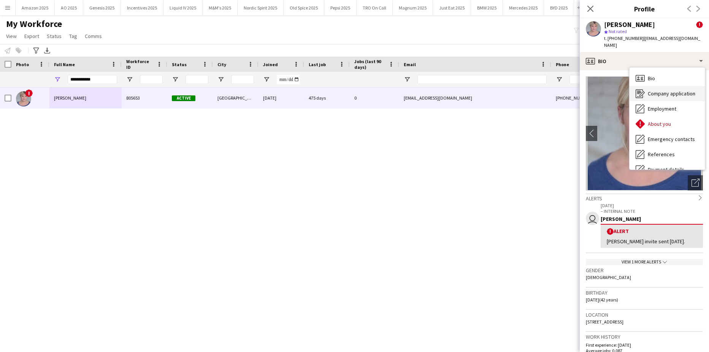
click at [651, 90] on span "Company application" at bounding box center [672, 93] width 48 height 7
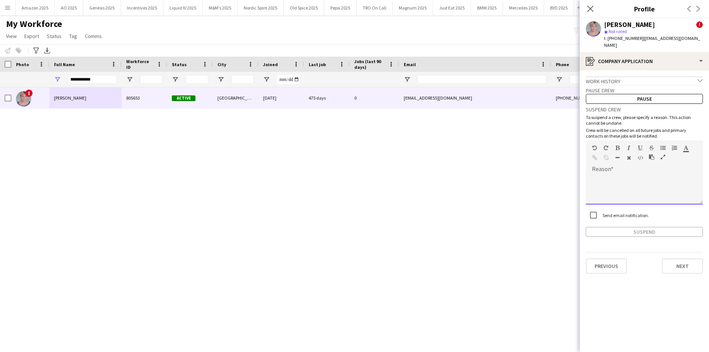
click at [598, 169] on div at bounding box center [644, 187] width 117 height 36
paste div
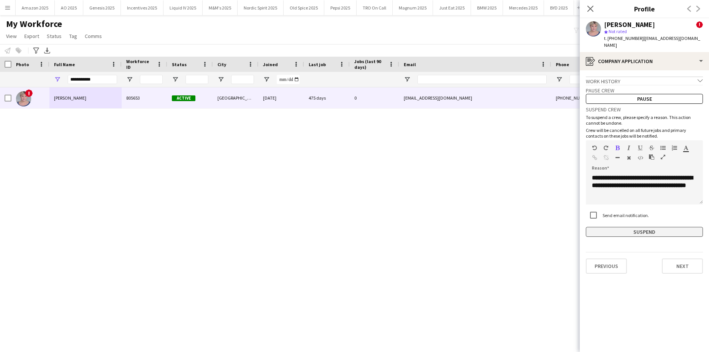
click at [602, 227] on button "Suspend" at bounding box center [644, 232] width 117 height 10
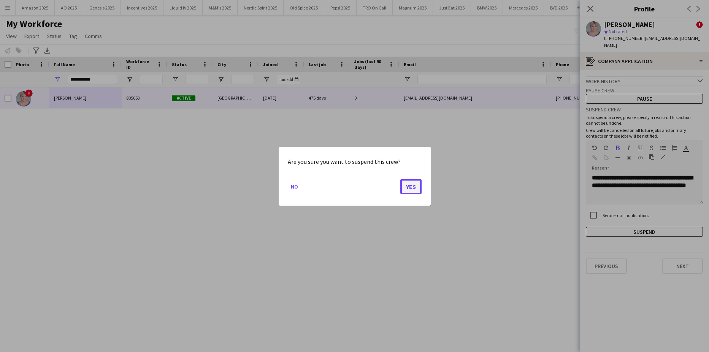
click at [414, 192] on button "Yes" at bounding box center [410, 186] width 21 height 15
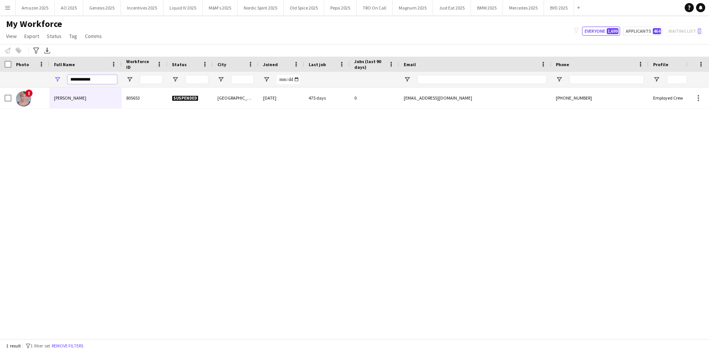
drag, startPoint x: 108, startPoint y: 79, endPoint x: -19, endPoint y: 80, distance: 126.9
click at [0, 80] on html "Menu Boards Boards Boards All jobs Status Workforce Workforce My Workforce Recr…" at bounding box center [354, 176] width 709 height 352
type input "**********"
drag, startPoint x: 98, startPoint y: 79, endPoint x: -19, endPoint y: 101, distance: 119.5
click at [0, 101] on html "Menu Boards Boards Boards All jobs Status Workforce Workforce My Workforce Recr…" at bounding box center [354, 176] width 709 height 352
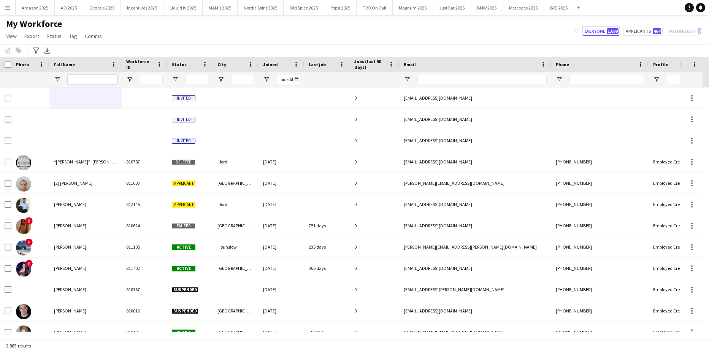
drag, startPoint x: 103, startPoint y: 77, endPoint x: 95, endPoint y: 79, distance: 8.3
click at [95, 79] on input "Full Name Filter Input" at bounding box center [92, 79] width 49 height 9
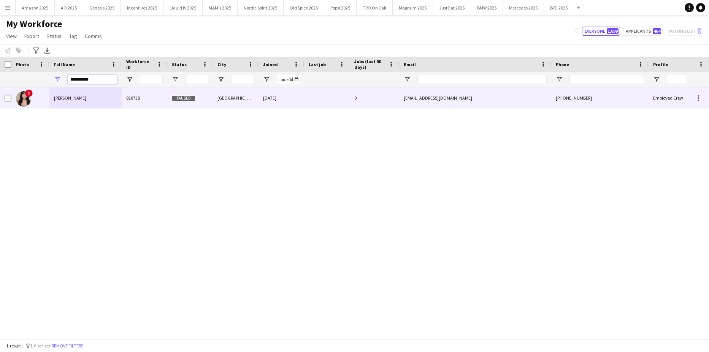
type input "**********"
click at [73, 100] on span "Autumn Knox" at bounding box center [70, 98] width 32 height 6
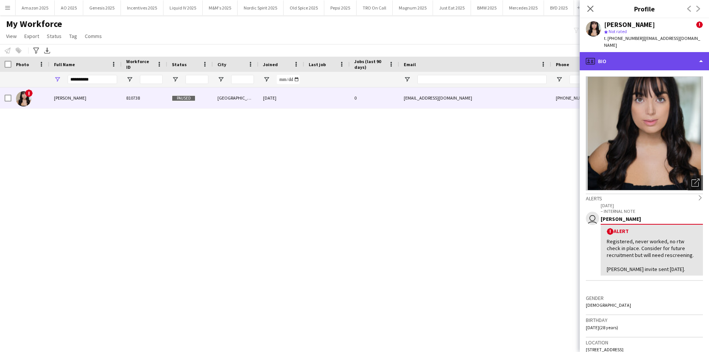
click at [664, 61] on div "profile Bio" at bounding box center [644, 61] width 129 height 18
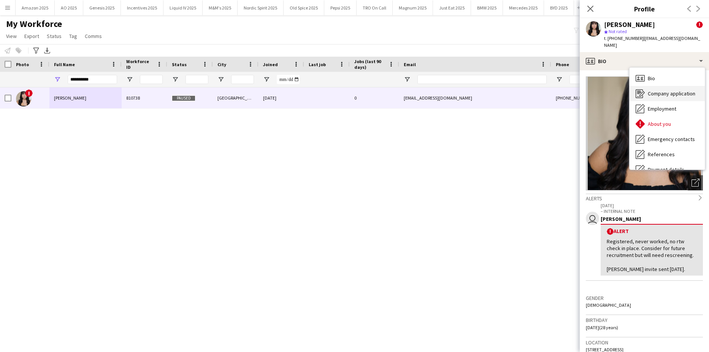
click at [657, 90] on span "Company application" at bounding box center [672, 93] width 48 height 7
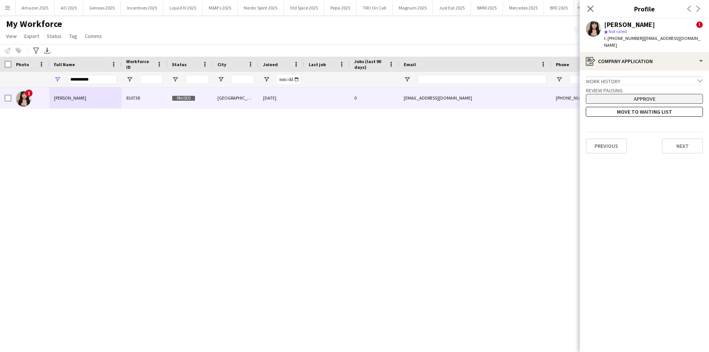
click at [638, 95] on button "Approve" at bounding box center [644, 99] width 117 height 10
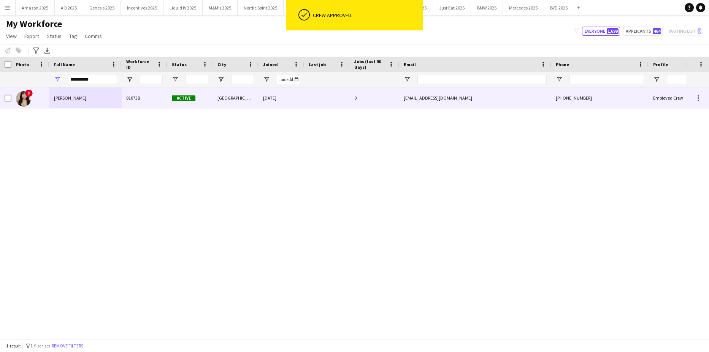
click at [59, 96] on span "Autumn Knox" at bounding box center [70, 98] width 32 height 6
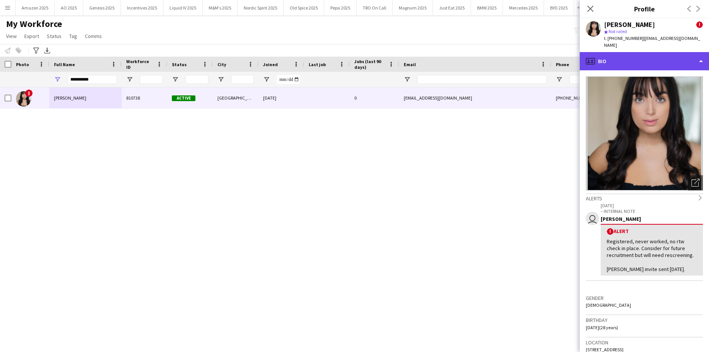
click at [666, 56] on div "profile Bio" at bounding box center [644, 61] width 129 height 18
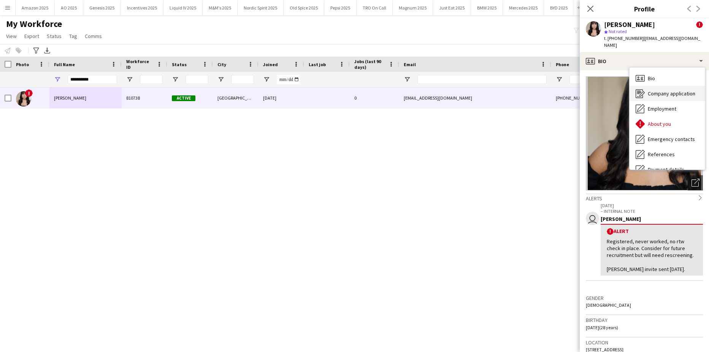
click at [660, 90] on span "Company application" at bounding box center [672, 93] width 48 height 7
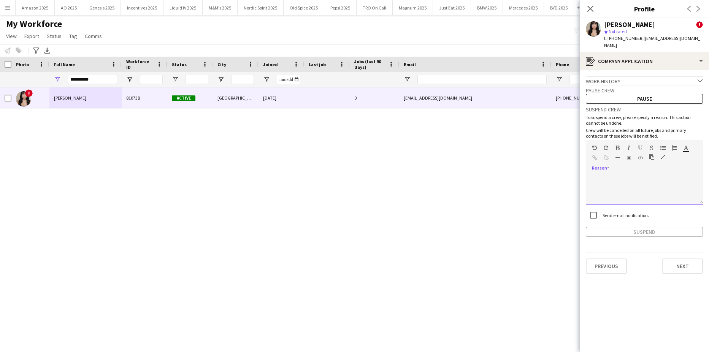
click at [609, 174] on div at bounding box center [644, 189] width 117 height 30
paste div
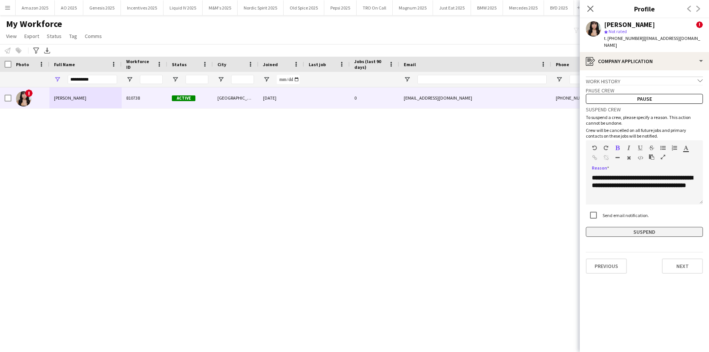
click at [621, 227] on button "Suspend" at bounding box center [644, 232] width 117 height 10
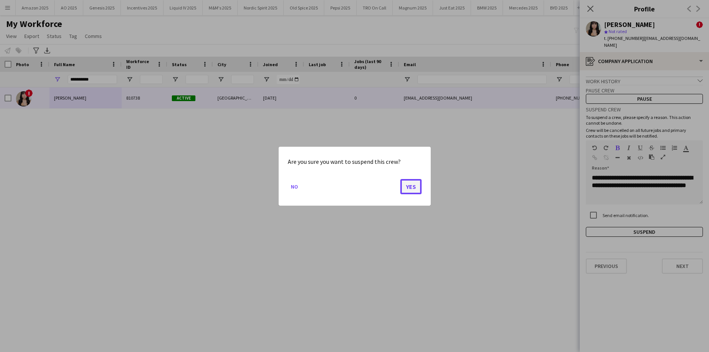
click at [410, 187] on button "Yes" at bounding box center [410, 186] width 21 height 15
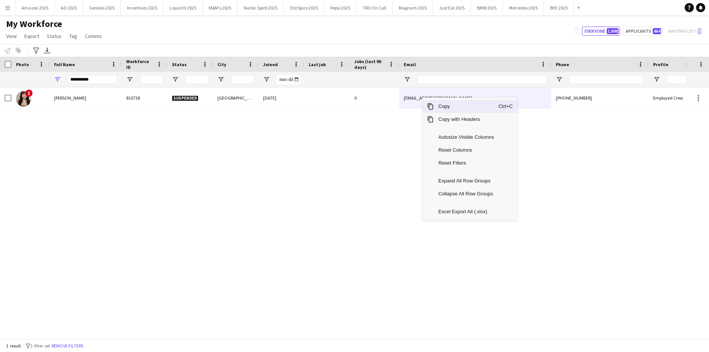
click at [439, 106] on span "Copy" at bounding box center [466, 106] width 65 height 13
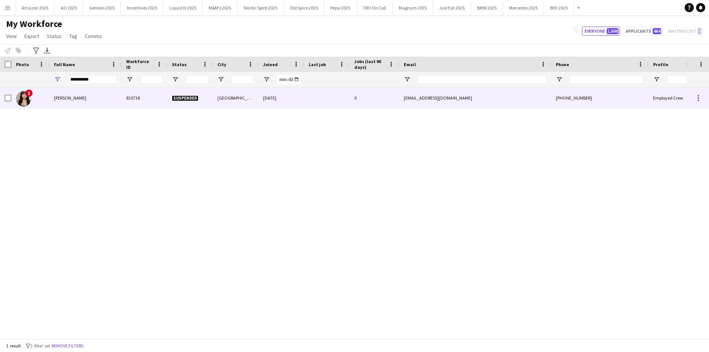
click at [89, 100] on div "Autumn Knox" at bounding box center [85, 97] width 72 height 21
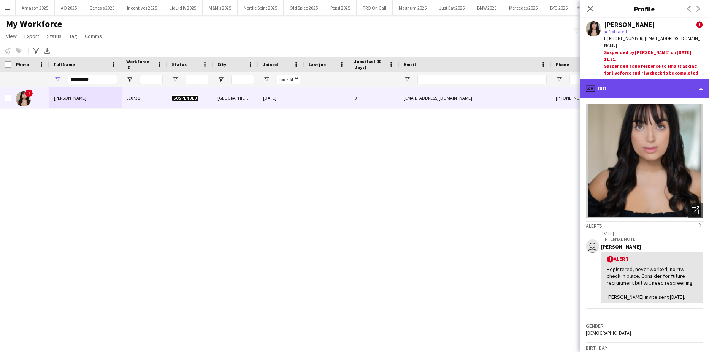
click at [658, 86] on div "profile Bio" at bounding box center [644, 88] width 129 height 18
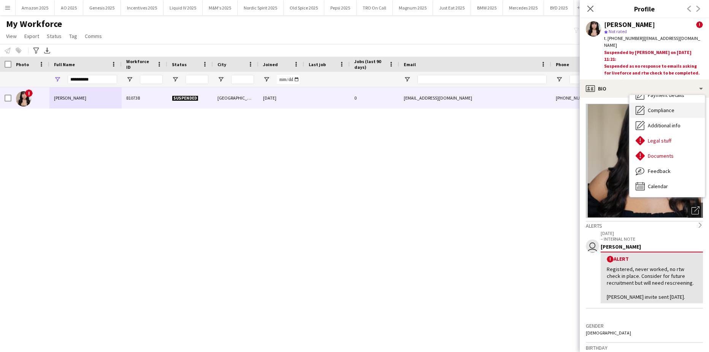
click at [664, 107] on span "Compliance" at bounding box center [661, 110] width 27 height 7
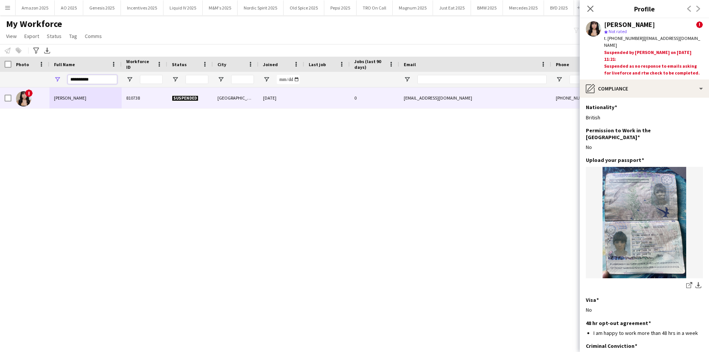
drag, startPoint x: 95, startPoint y: 79, endPoint x: -19, endPoint y: 78, distance: 114.0
click at [0, 78] on html "Menu Boards Boards Boards All jobs Status Workforce Workforce My Workforce Recr…" at bounding box center [354, 176] width 709 height 352
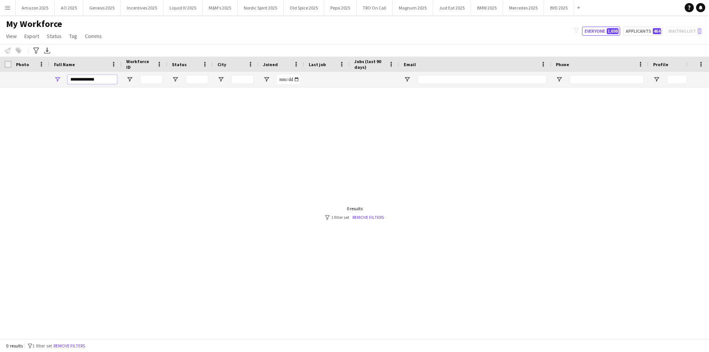
type input "**********"
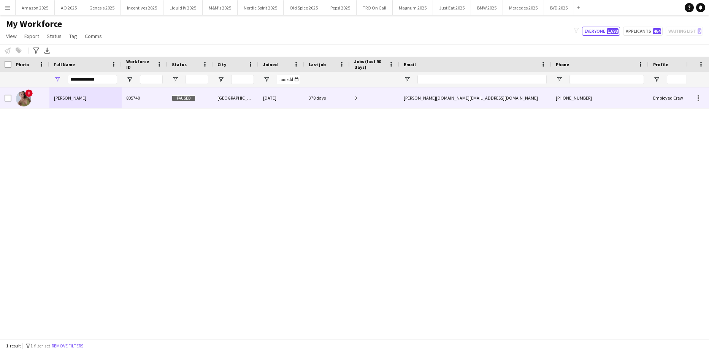
click at [54, 97] on span "Bethany Clews" at bounding box center [70, 98] width 32 height 6
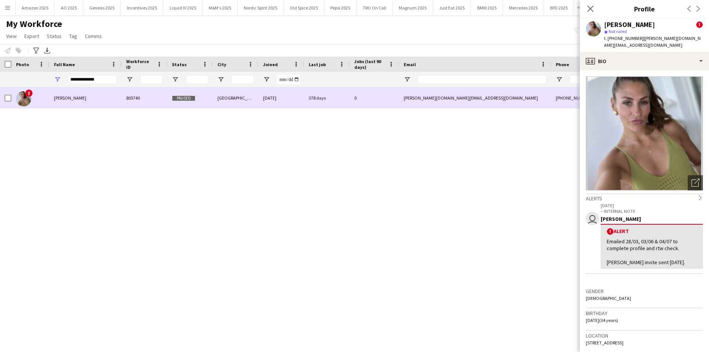
click at [84, 94] on div "Bethany Clews" at bounding box center [85, 97] width 72 height 21
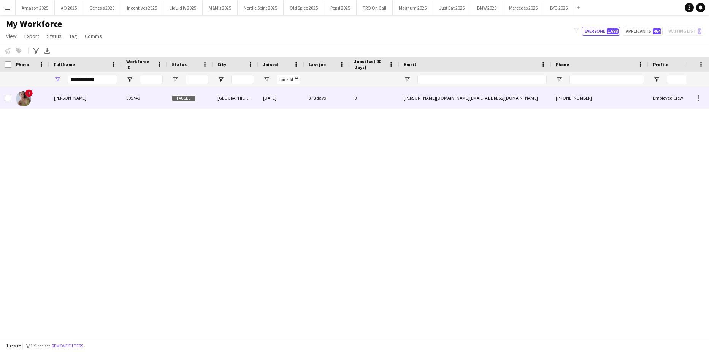
click at [92, 96] on div "Bethany Clews" at bounding box center [85, 97] width 72 height 21
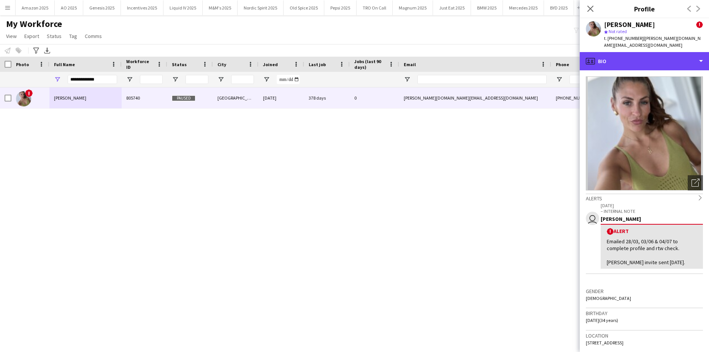
drag, startPoint x: 658, startPoint y: 59, endPoint x: 659, endPoint y: 63, distance: 3.9
click at [659, 59] on div "profile Bio" at bounding box center [644, 61] width 129 height 18
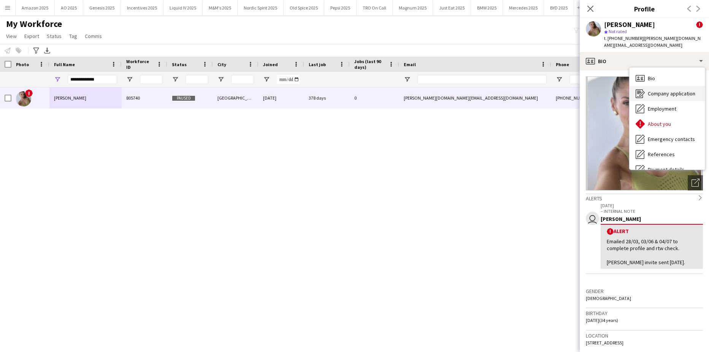
click at [659, 90] on span "Company application" at bounding box center [672, 93] width 48 height 7
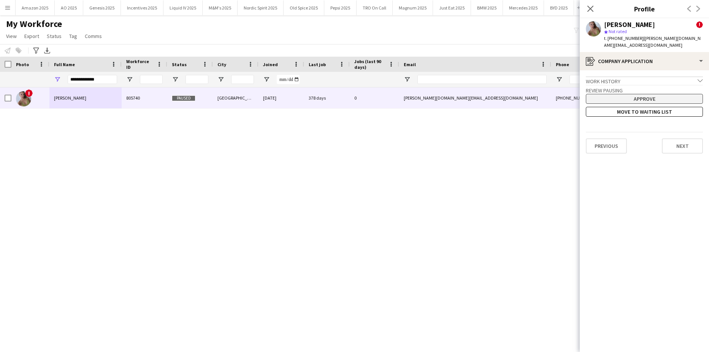
click at [651, 94] on button "Approve" at bounding box center [644, 99] width 117 height 10
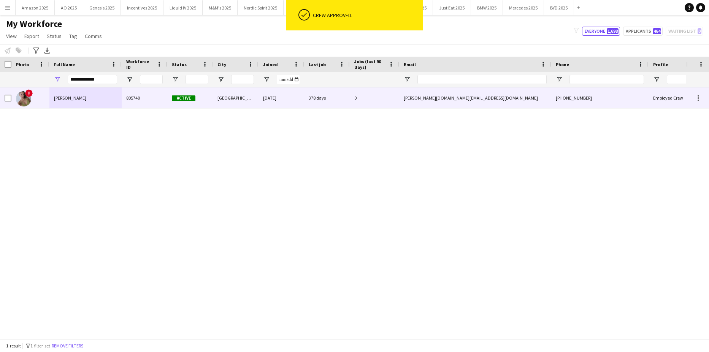
click at [184, 97] on span "Active" at bounding box center [184, 98] width 24 height 6
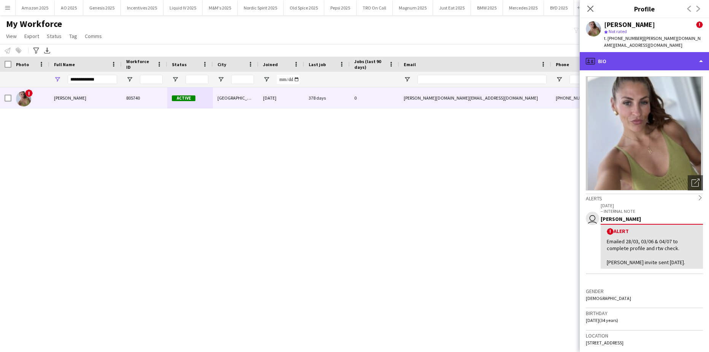
click at [670, 52] on div "profile Bio" at bounding box center [644, 61] width 129 height 18
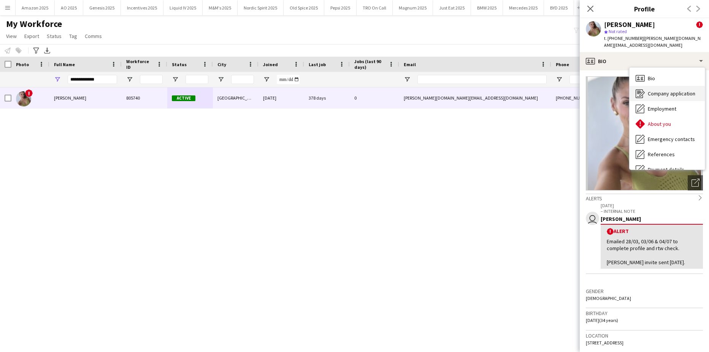
click at [668, 90] on span "Company application" at bounding box center [672, 93] width 48 height 7
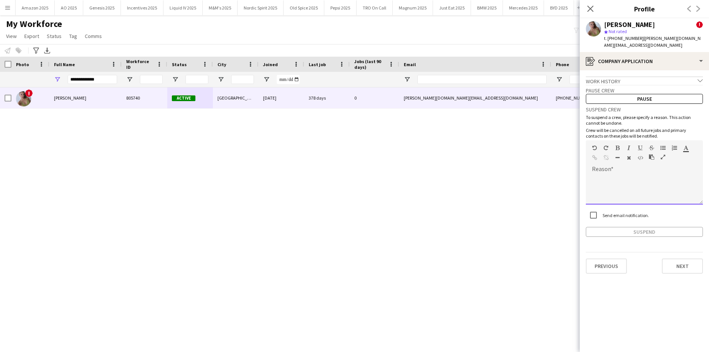
click at [615, 155] on div at bounding box center [609, 159] width 34 height 9
paste div
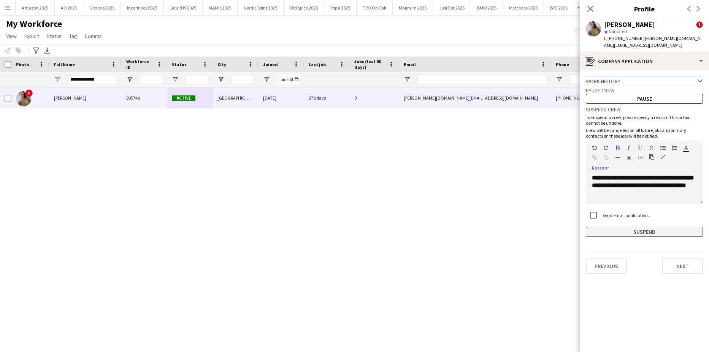
click at [599, 227] on button "Suspend" at bounding box center [644, 232] width 117 height 10
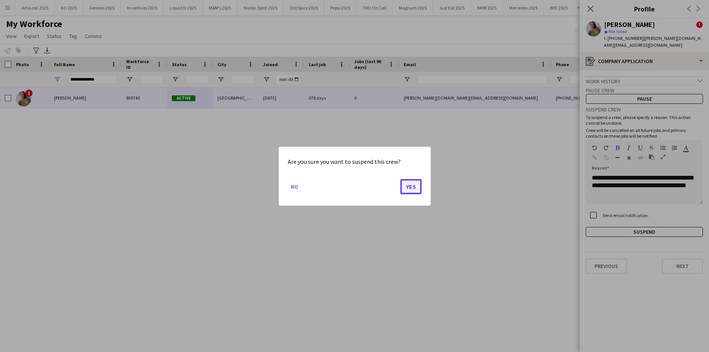
click at [417, 189] on button "Yes" at bounding box center [410, 186] width 21 height 15
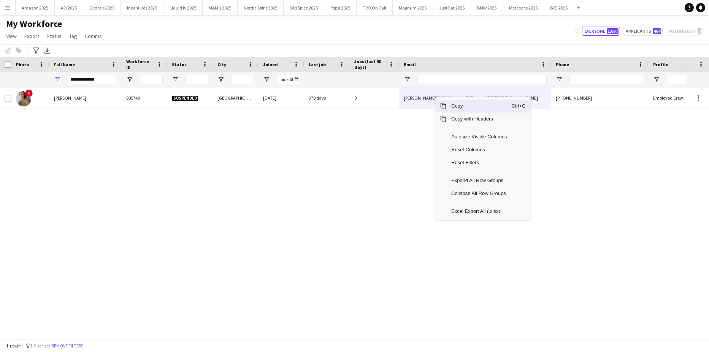
click at [448, 104] on span "Copy" at bounding box center [479, 106] width 65 height 13
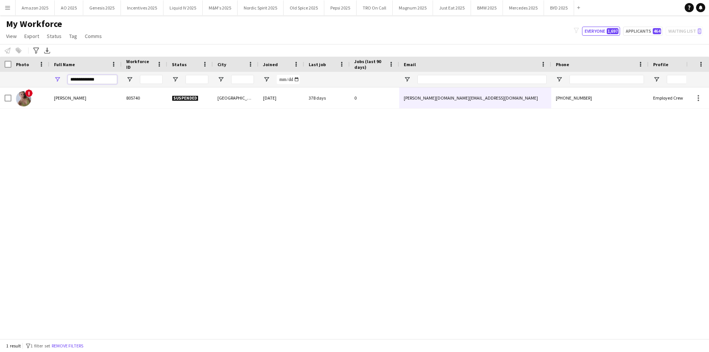
drag, startPoint x: 108, startPoint y: 77, endPoint x: -19, endPoint y: 95, distance: 129.0
click at [0, 95] on html "Menu Boards Boards Boards All jobs Status Workforce Workforce My Workforce Recr…" at bounding box center [354, 176] width 709 height 352
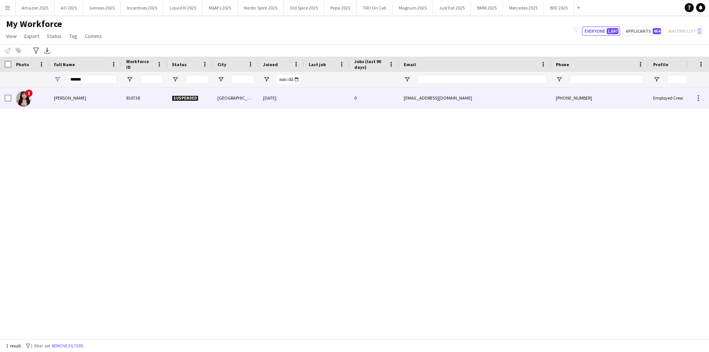
click at [71, 93] on div "Autumn Knox" at bounding box center [85, 97] width 72 height 21
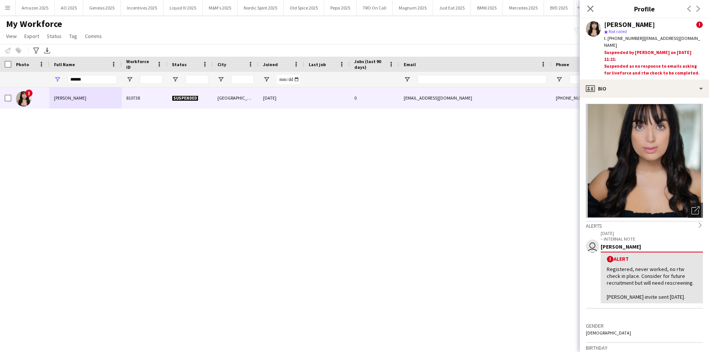
click at [456, 235] on div "! Autumn Knox 810738 Suspended Manchester 14-08-2023 0 autumn_knox24@yahoo.co.u…" at bounding box center [343, 209] width 686 height 245
click at [589, 6] on icon "Close pop-in" at bounding box center [589, 8] width 7 height 7
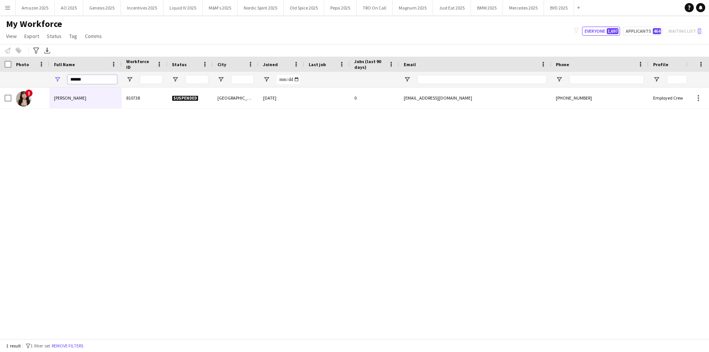
drag, startPoint x: 98, startPoint y: 82, endPoint x: -19, endPoint y: 92, distance: 118.2
click at [0, 92] on html "Menu Boards Boards Boards All jobs Status Workforce Workforce My Workforce Recr…" at bounding box center [354, 176] width 709 height 352
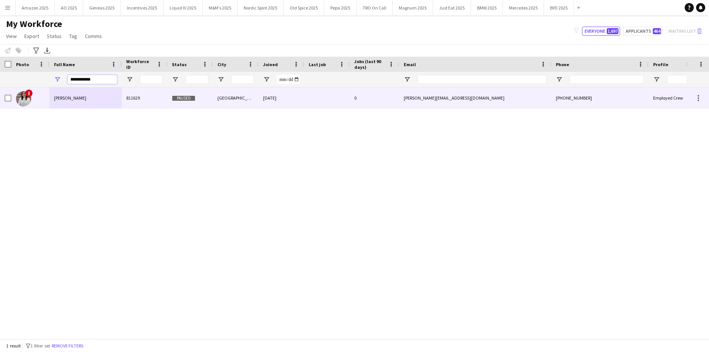
type input "**********"
click at [46, 98] on div "!" at bounding box center [30, 97] width 38 height 21
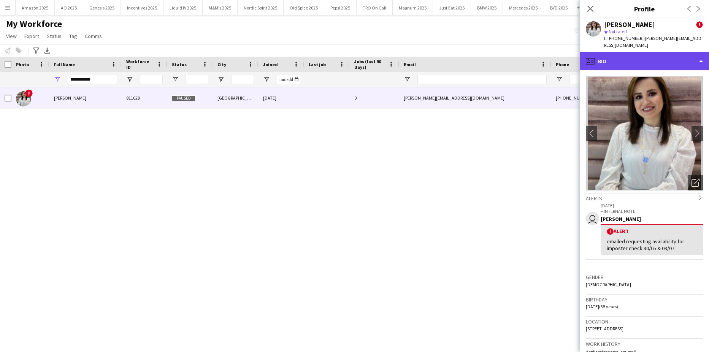
click at [670, 52] on div "profile Bio" at bounding box center [644, 61] width 129 height 18
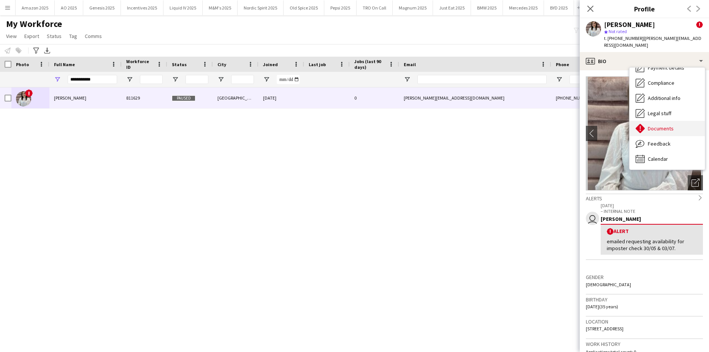
click at [660, 126] on div "Documents Documents" at bounding box center [666, 128] width 75 height 15
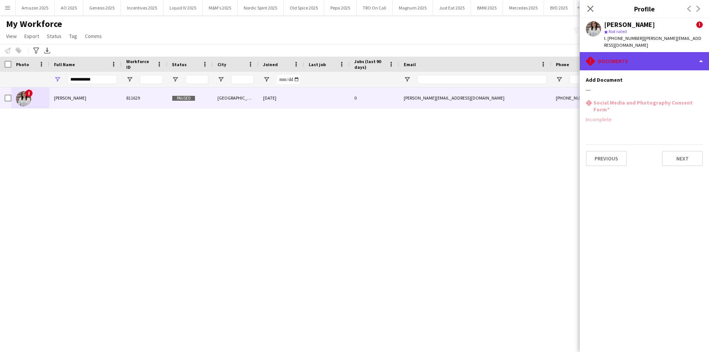
click at [680, 59] on div "rhombus-alert Documents" at bounding box center [644, 61] width 129 height 18
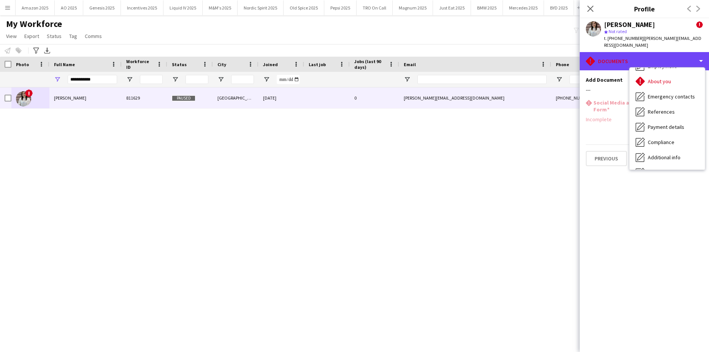
scroll to position [0, 0]
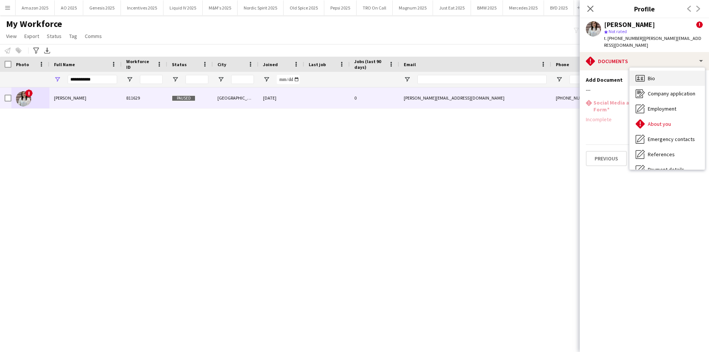
click at [673, 71] on div "Bio Bio" at bounding box center [666, 78] width 75 height 15
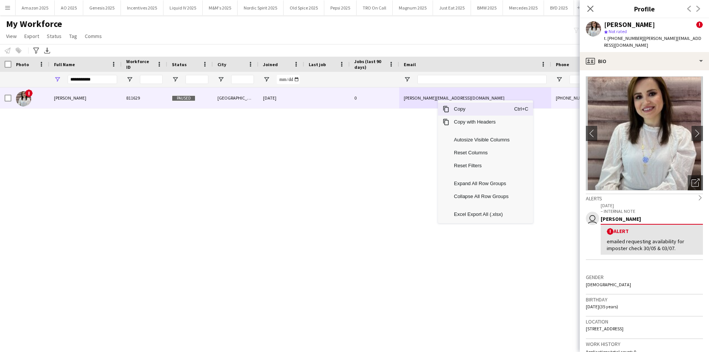
drag, startPoint x: 456, startPoint y: 109, endPoint x: 672, endPoint y: 157, distance: 221.4
click at [458, 110] on span "Copy" at bounding box center [481, 109] width 65 height 13
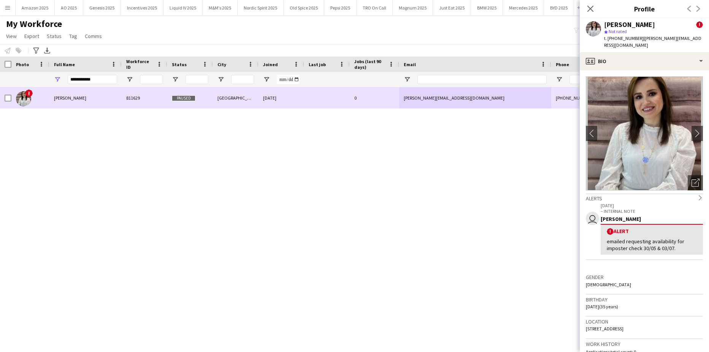
drag, startPoint x: 90, startPoint y: 101, endPoint x: 113, endPoint y: 104, distance: 23.0
click at [90, 101] on div "[PERSON_NAME]" at bounding box center [85, 97] width 72 height 21
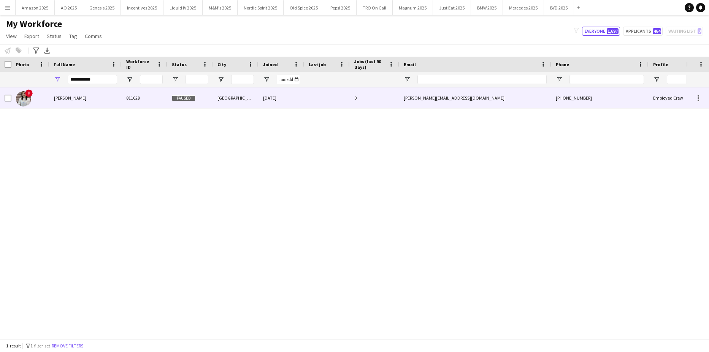
click at [79, 102] on div "[PERSON_NAME]" at bounding box center [85, 97] width 72 height 21
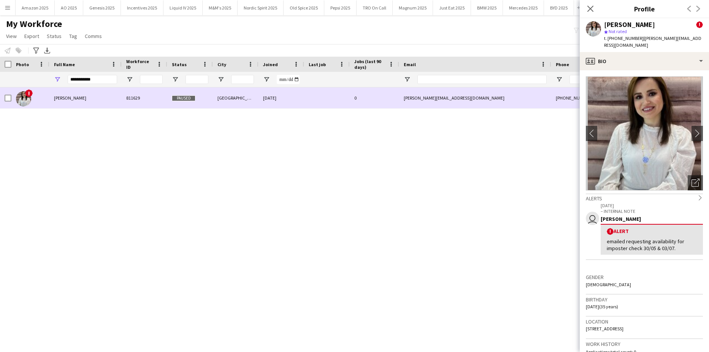
click at [75, 97] on span "[PERSON_NAME]" at bounding box center [70, 98] width 32 height 6
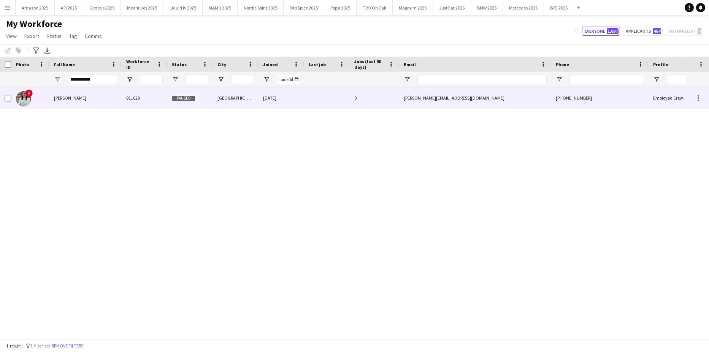
drag, startPoint x: 74, startPoint y: 102, endPoint x: 372, endPoint y: 63, distance: 300.8
click at [75, 102] on div "[PERSON_NAME]" at bounding box center [85, 97] width 72 height 21
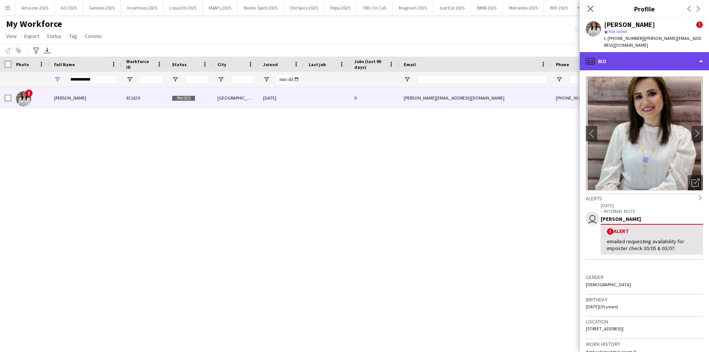
click at [658, 52] on div "profile Bio" at bounding box center [644, 61] width 129 height 18
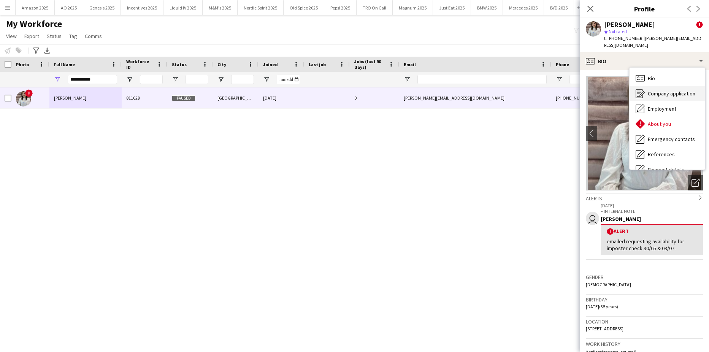
click at [661, 86] on div "Company application Company application" at bounding box center [666, 93] width 75 height 15
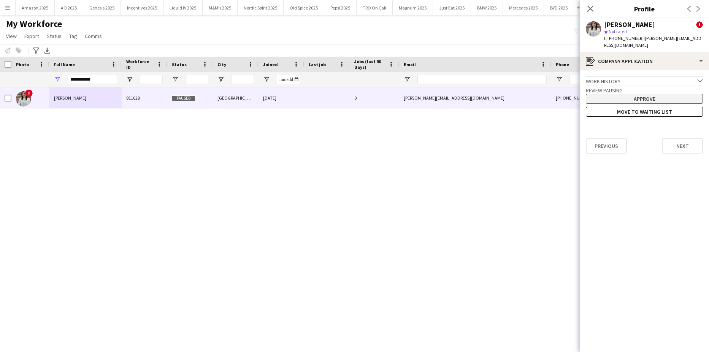
click at [641, 94] on button "Approve" at bounding box center [644, 99] width 117 height 10
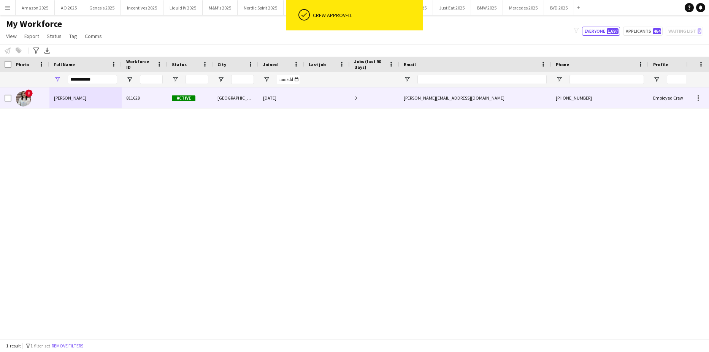
click at [72, 100] on span "[PERSON_NAME]" at bounding box center [70, 98] width 32 height 6
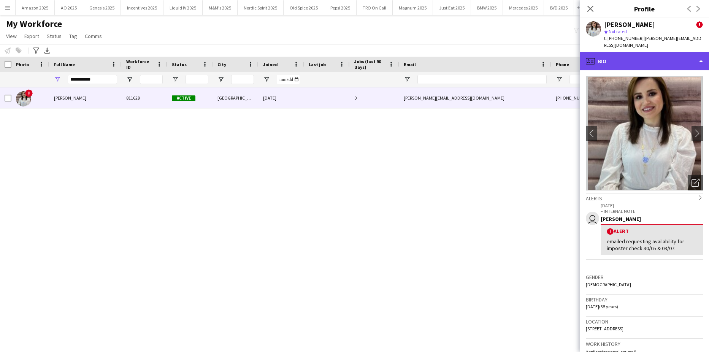
click at [654, 52] on div "profile Bio" at bounding box center [644, 61] width 129 height 18
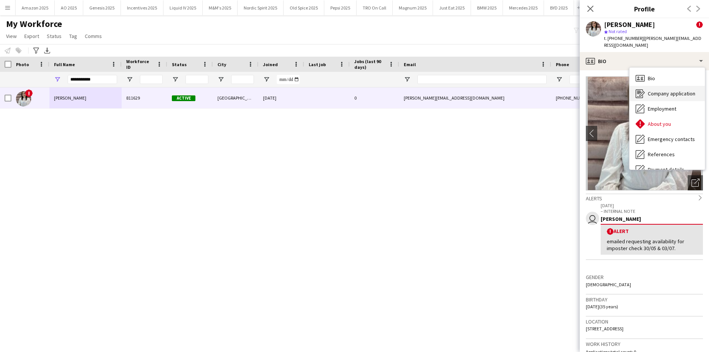
click at [654, 86] on div "Company application Company application" at bounding box center [666, 93] width 75 height 15
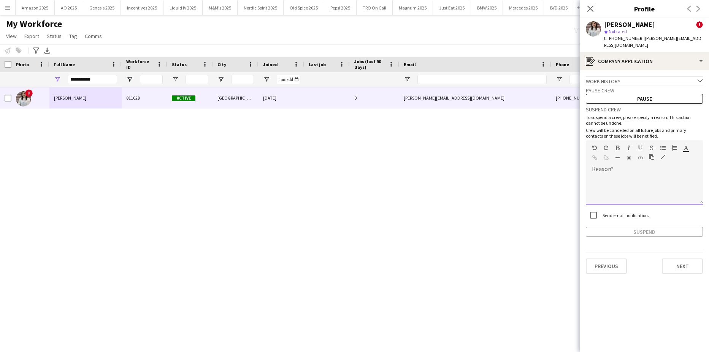
click at [602, 174] on div at bounding box center [644, 189] width 117 height 30
paste div
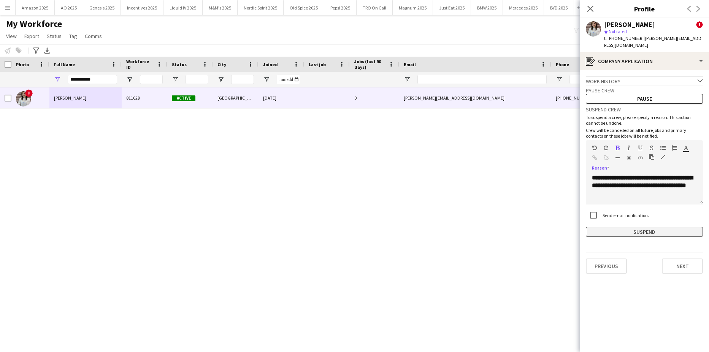
click at [626, 227] on button "Suspend" at bounding box center [644, 232] width 117 height 10
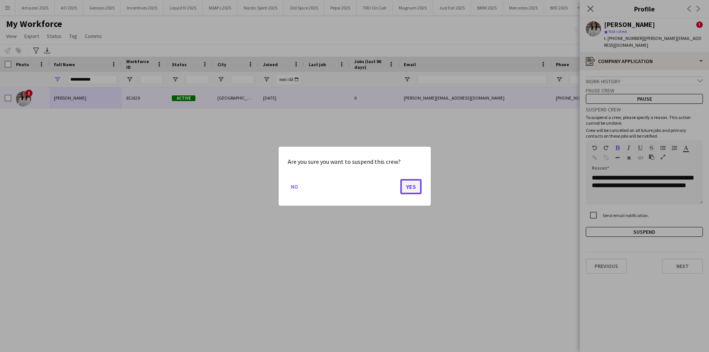
click at [414, 187] on button "Yes" at bounding box center [410, 186] width 21 height 15
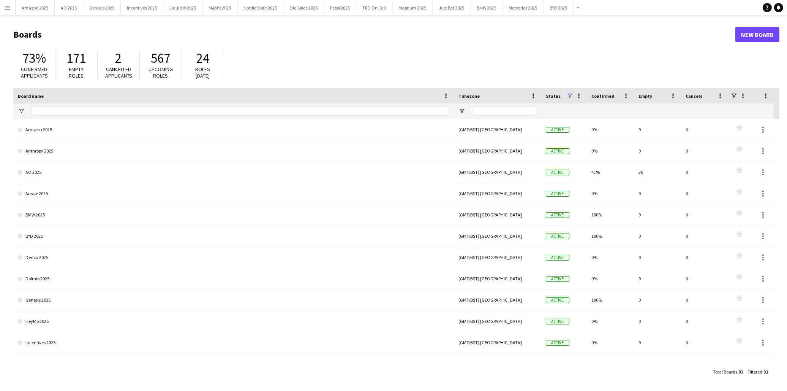
click at [9, 7] on app-icon "Menu" at bounding box center [8, 8] width 6 height 6
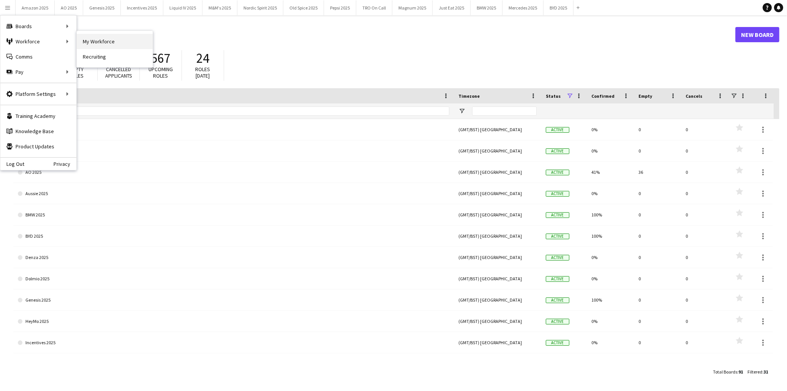
click at [103, 37] on link "My Workforce" at bounding box center [115, 41] width 76 height 15
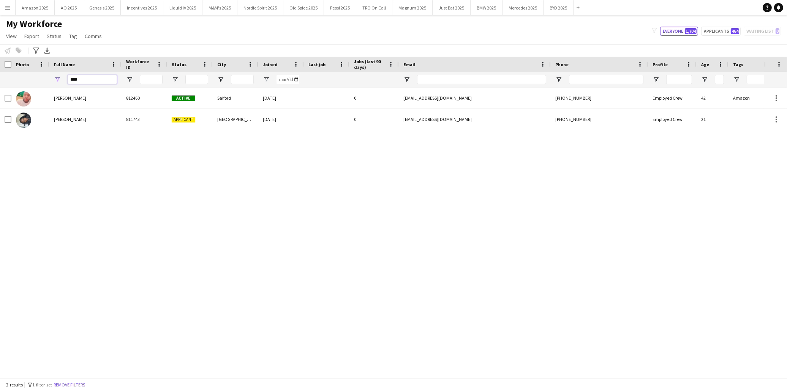
drag, startPoint x: 97, startPoint y: 77, endPoint x: -87, endPoint y: 86, distance: 183.4
click at [0, 86] on html "Menu Boards Boards Boards All jobs Status Workforce Workforce My Workforce Recr…" at bounding box center [393, 195] width 787 height 391
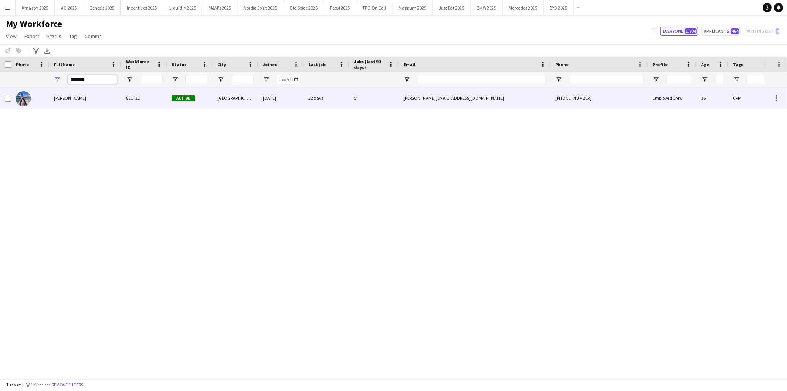
type input "********"
click at [70, 103] on div "[PERSON_NAME]" at bounding box center [85, 97] width 72 height 21
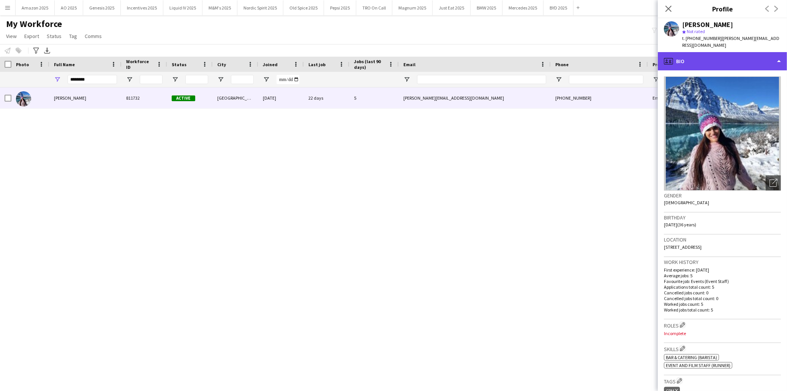
click at [728, 58] on div "profile Bio" at bounding box center [722, 61] width 129 height 18
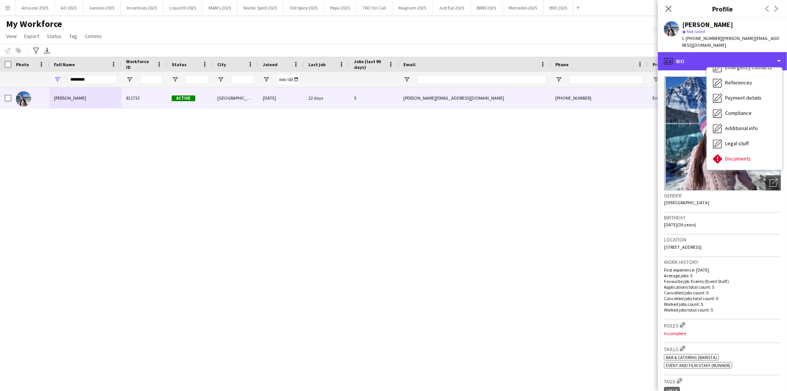
scroll to position [101, 0]
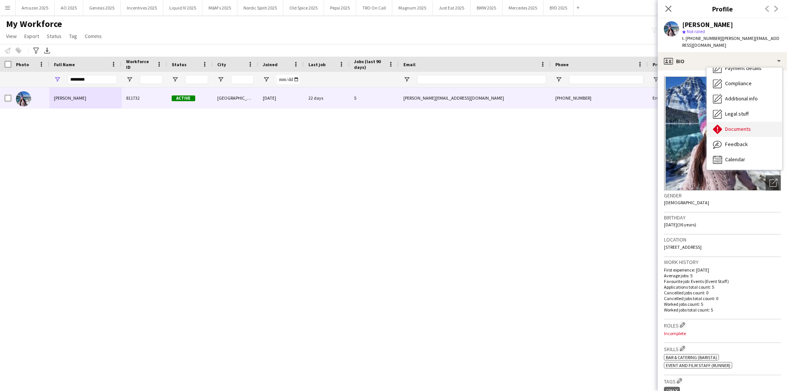
click at [732, 122] on div "Documents Documents" at bounding box center [744, 129] width 75 height 15
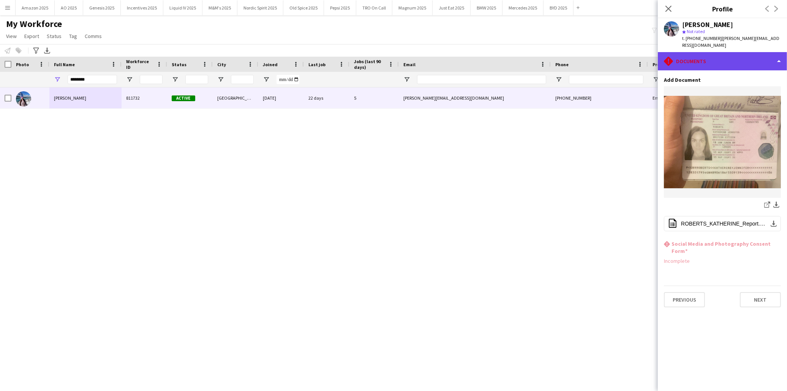
click at [746, 58] on div "rhombus-alert Documents" at bounding box center [722, 61] width 129 height 18
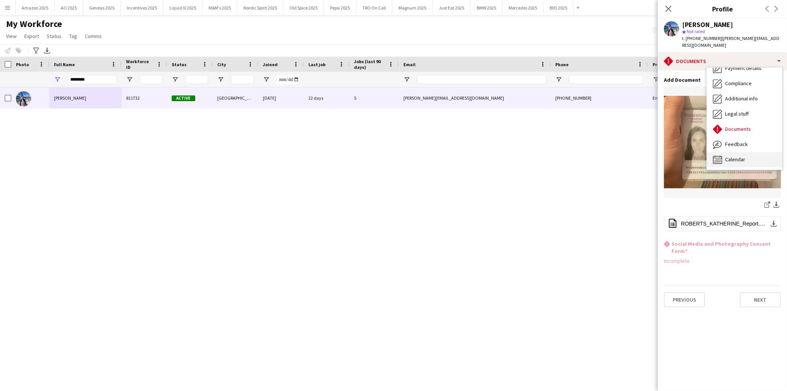
click at [736, 152] on div "Calendar Calendar" at bounding box center [744, 159] width 75 height 15
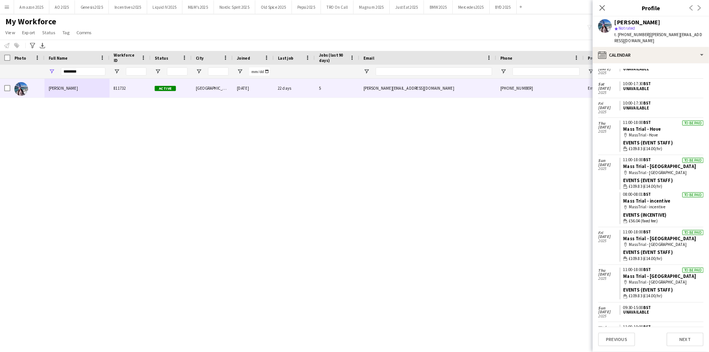
scroll to position [94, 0]
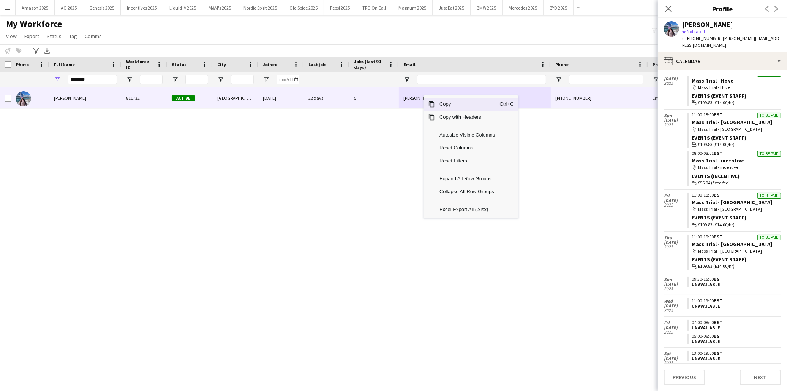
click at [450, 105] on span "Copy" at bounding box center [467, 104] width 65 height 13
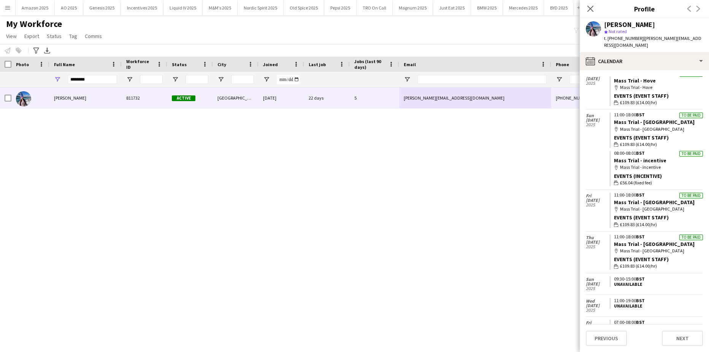
scroll to position [95, 0]
drag, startPoint x: 99, startPoint y: 82, endPoint x: -38, endPoint y: 84, distance: 136.8
click at [0, 84] on html "Menu Boards Boards Boards All jobs Status Workforce Workforce My Workforce Recr…" at bounding box center [354, 176] width 709 height 352
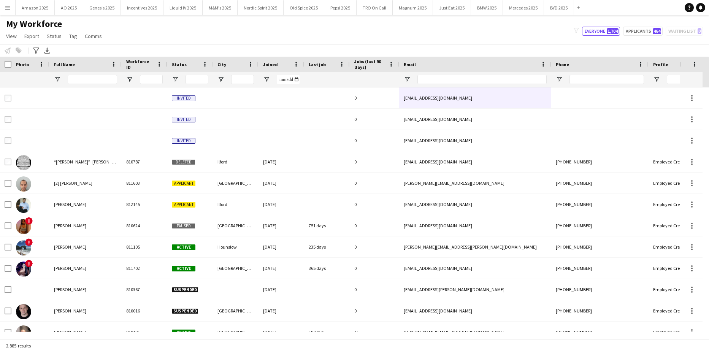
click at [11, 10] on button "Menu" at bounding box center [7, 7] width 15 height 15
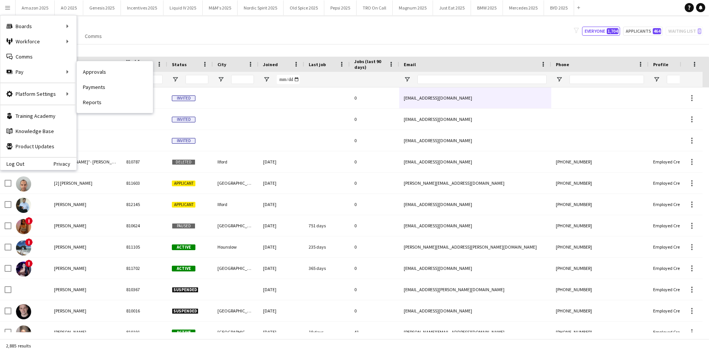
click at [95, 73] on link "Approvals" at bounding box center [115, 71] width 76 height 15
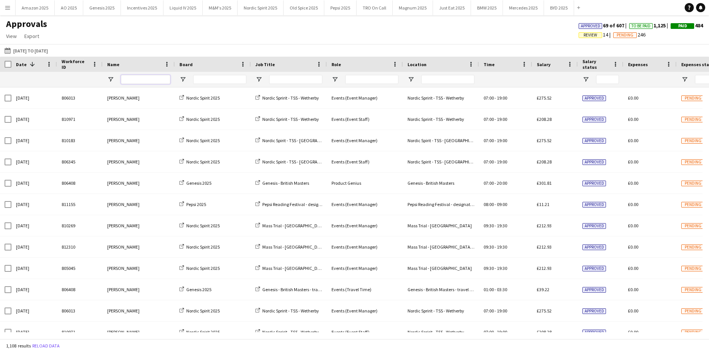
drag, startPoint x: 133, startPoint y: 80, endPoint x: 141, endPoint y: 81, distance: 8.0
click at [137, 80] on input "Name Filter Input" at bounding box center [145, 79] width 49 height 9
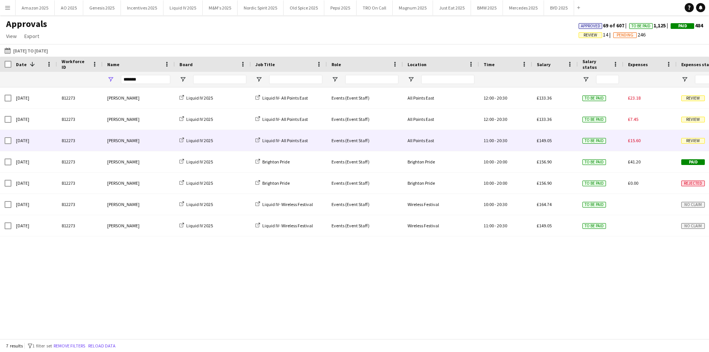
click at [688, 143] on span "Review" at bounding box center [693, 141] width 24 height 6
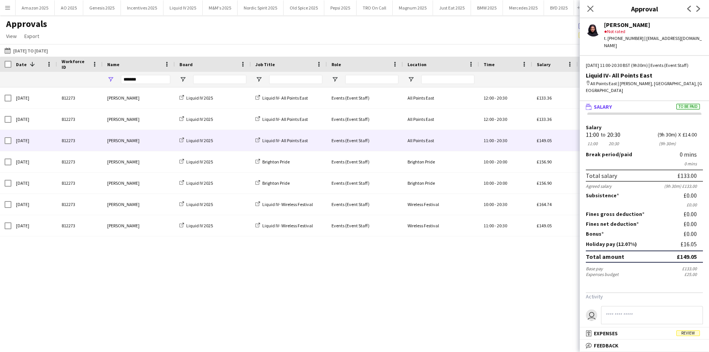
drag, startPoint x: 687, startPoint y: 333, endPoint x: 690, endPoint y: 274, distance: 59.0
click at [687, 332] on span "Review" at bounding box center [688, 333] width 24 height 6
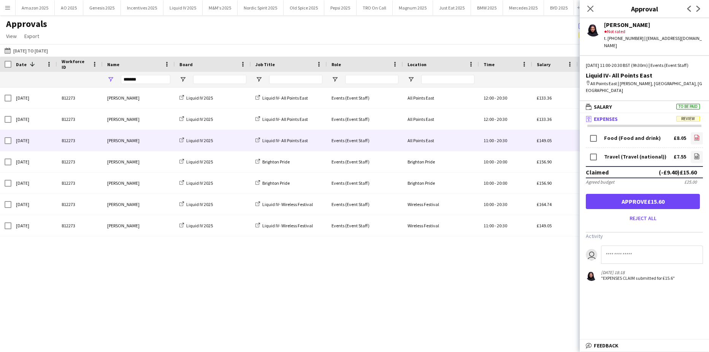
click at [696, 135] on link "file-image" at bounding box center [696, 138] width 12 height 12
click at [694, 158] on icon "file-image" at bounding box center [697, 156] width 6 height 6
click at [663, 198] on button "Approve £15.60" at bounding box center [643, 201] width 114 height 15
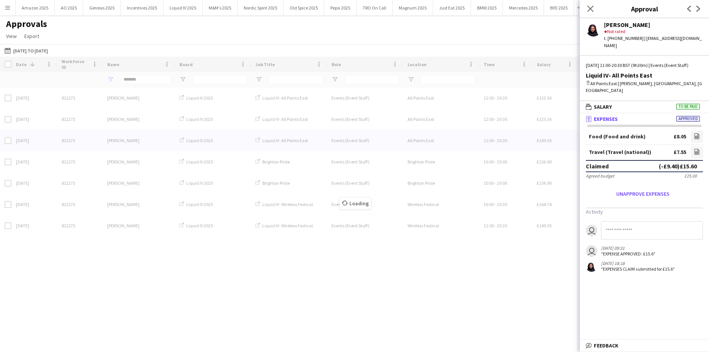
click at [518, 122] on div "Loading" at bounding box center [354, 198] width 709 height 282
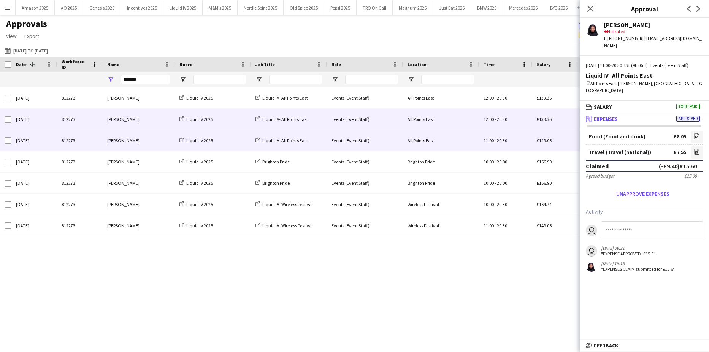
click at [548, 122] on span "£133.36" at bounding box center [544, 119] width 15 height 6
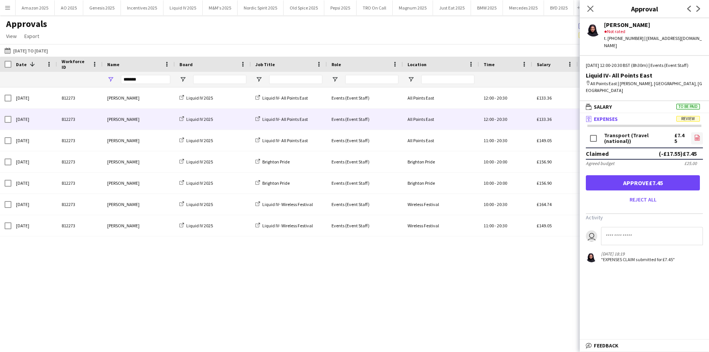
click at [694, 138] on icon at bounding box center [696, 138] width 5 height 6
click at [624, 186] on button "Approve £7.45" at bounding box center [643, 182] width 114 height 15
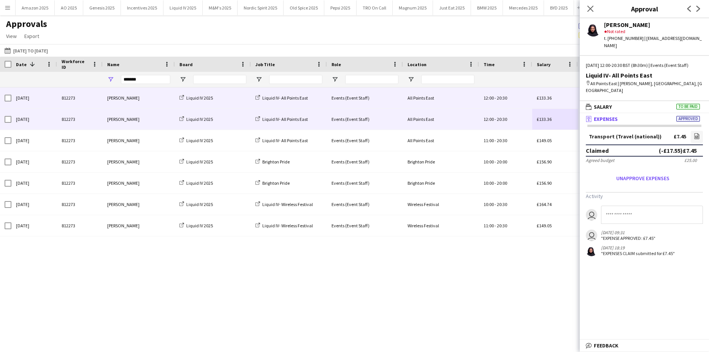
click at [561, 98] on div "£133.36" at bounding box center [555, 97] width 46 height 21
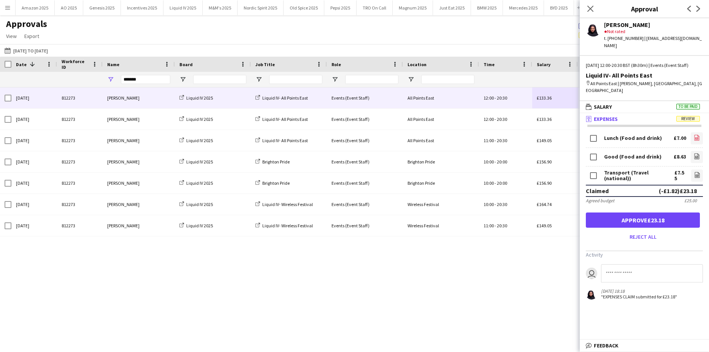
click at [694, 137] on icon "file-image" at bounding box center [697, 138] width 6 height 6
click at [694, 155] on icon at bounding box center [696, 156] width 5 height 6
click at [703, 174] on form "Lunch (Food and drink) £7.00 file-image Good (Food and drink) £8.63 file-image …" at bounding box center [644, 187] width 129 height 112
click at [696, 174] on icon "file-image" at bounding box center [697, 175] width 6 height 6
click at [684, 220] on button "Approve £23.18" at bounding box center [643, 219] width 114 height 15
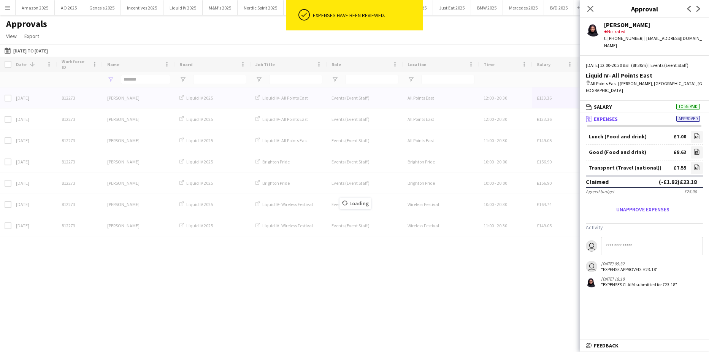
click at [585, 9] on div "Close pop-in" at bounding box center [590, 8] width 21 height 17
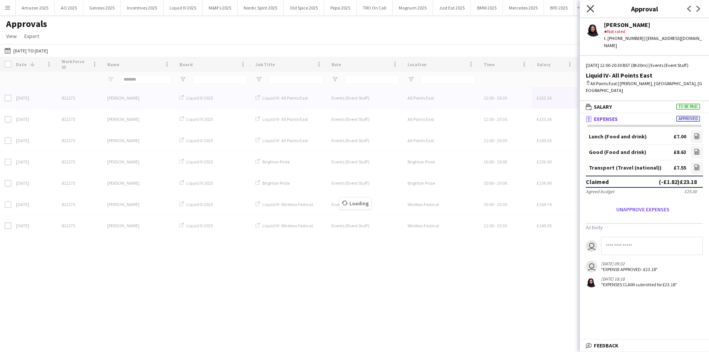
click at [591, 10] on icon at bounding box center [589, 8] width 7 height 7
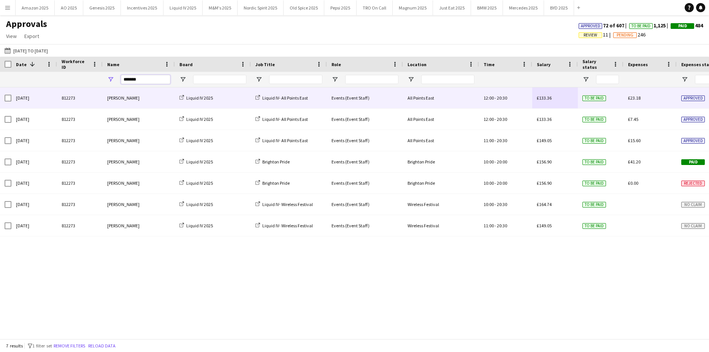
drag, startPoint x: 150, startPoint y: 79, endPoint x: -108, endPoint y: 81, distance: 258.0
click at [0, 81] on html "Menu Boards Boards Boards All jobs Status Workforce Workforce My Workforce Recr…" at bounding box center [354, 176] width 709 height 352
type input "*"
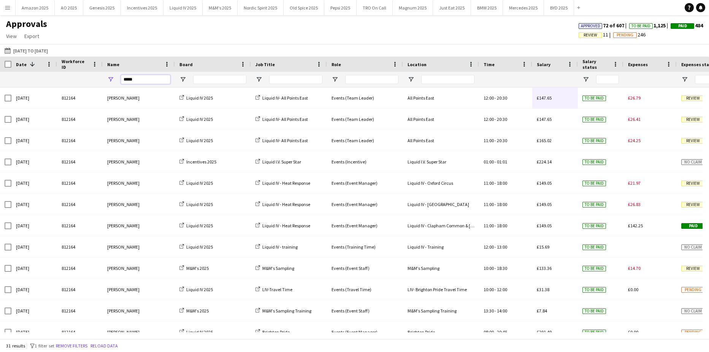
type input "*****"
click at [7, 5] on app-icon "Menu" at bounding box center [8, 8] width 6 height 6
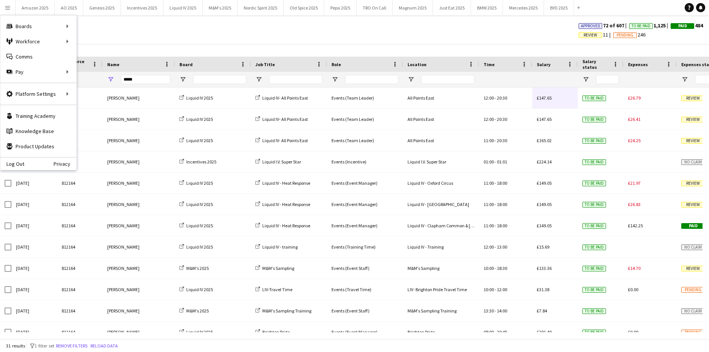
click at [86, 40] on div "Approvals View Customise view Customise filters Reset Filters Reset View Reset …" at bounding box center [354, 31] width 709 height 26
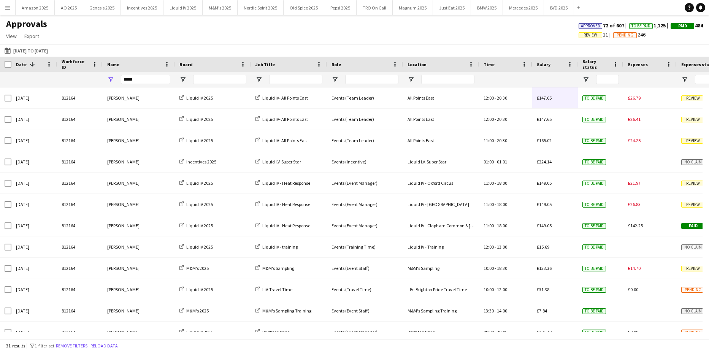
click at [10, 7] on app-icon "Menu" at bounding box center [8, 8] width 6 height 6
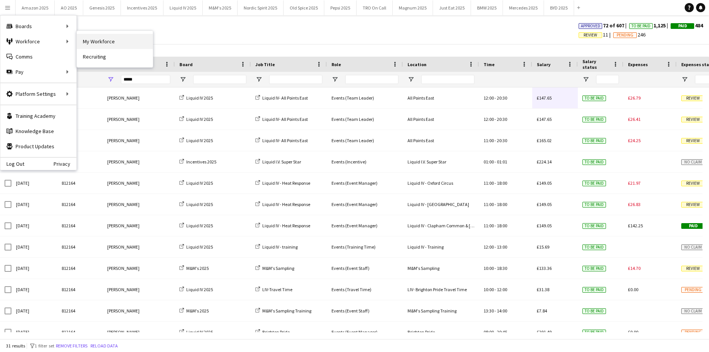
click at [83, 38] on link "My Workforce" at bounding box center [115, 41] width 76 height 15
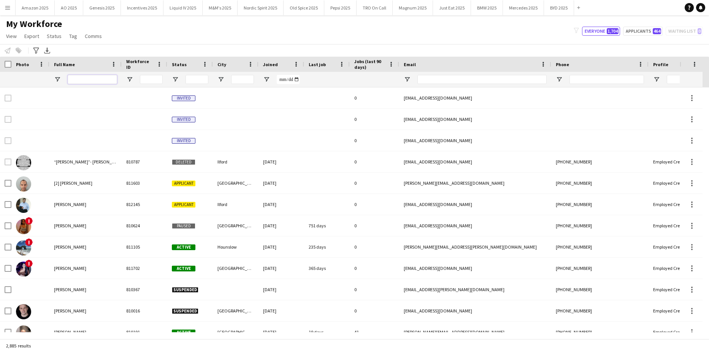
click at [90, 82] on input "Full Name Filter Input" at bounding box center [92, 79] width 49 height 9
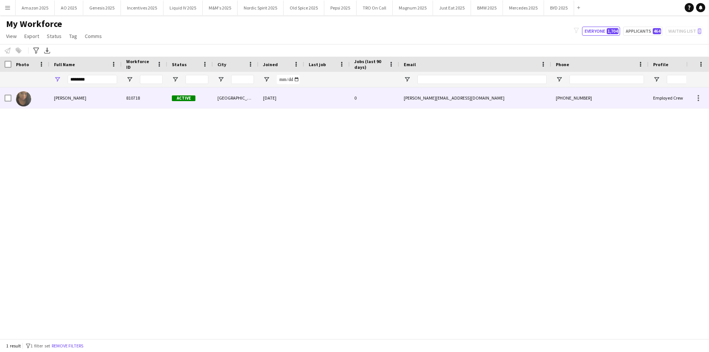
click at [59, 101] on span "Alexandra Belgrove" at bounding box center [70, 98] width 32 height 6
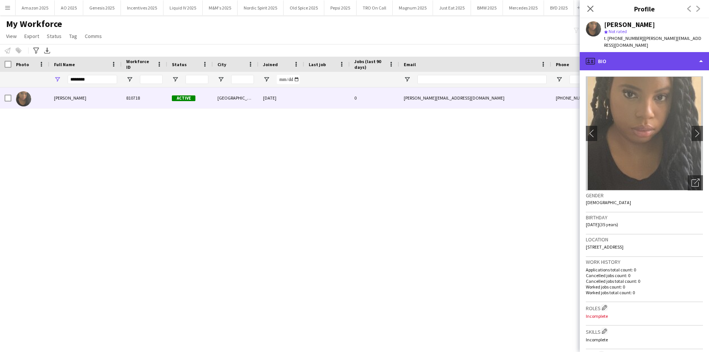
click at [657, 54] on div "profile Bio" at bounding box center [644, 61] width 129 height 18
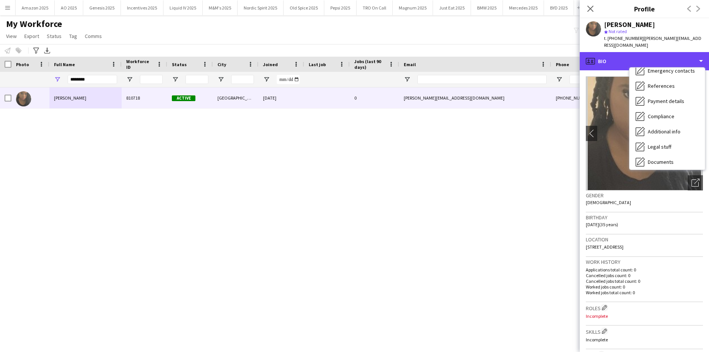
scroll to position [102, 0]
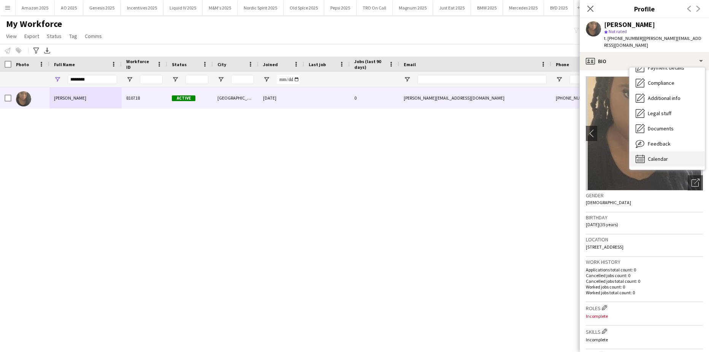
click at [662, 155] on span "Calendar" at bounding box center [658, 158] width 20 height 7
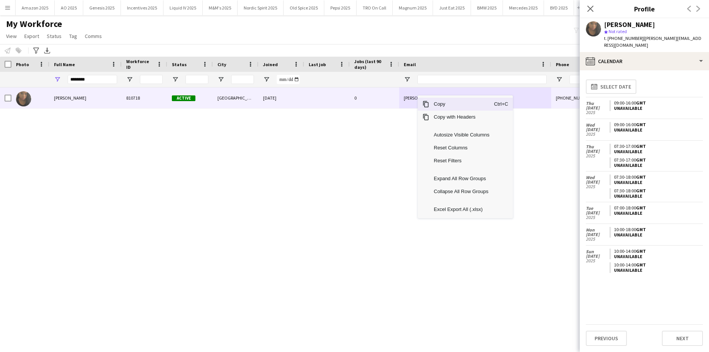
click at [434, 105] on span "Copy" at bounding box center [461, 104] width 65 height 13
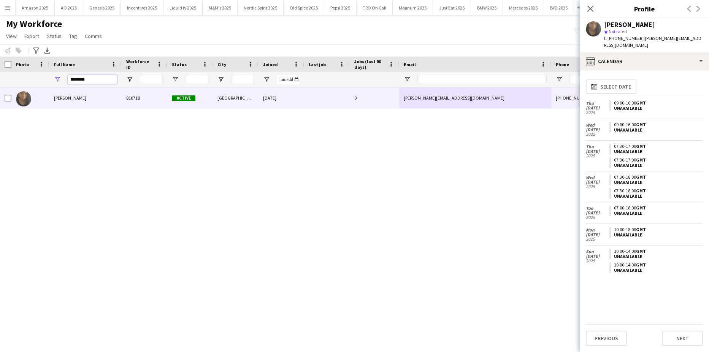
drag, startPoint x: 35, startPoint y: 76, endPoint x: -150, endPoint y: 84, distance: 184.5
click at [0, 84] on html "Menu Boards Boards Boards All jobs Status Workforce Workforce My Workforce Recr…" at bounding box center [354, 176] width 709 height 352
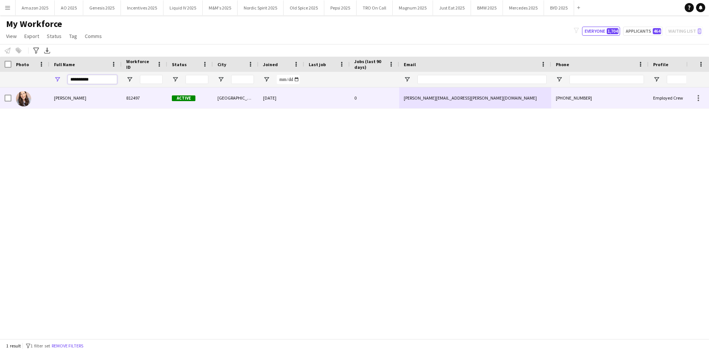
type input "**********"
click at [68, 102] on div "Beth Lyons" at bounding box center [85, 97] width 72 height 21
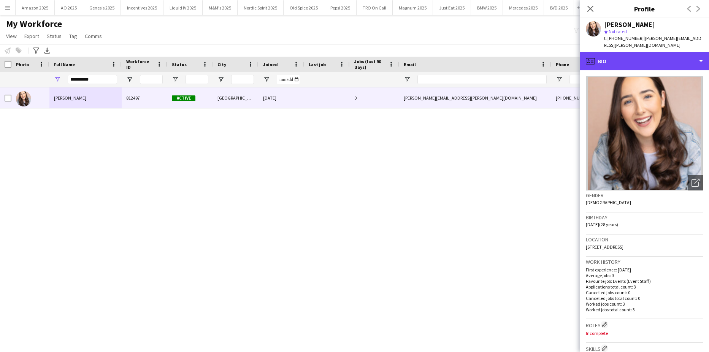
drag, startPoint x: 681, startPoint y: 55, endPoint x: 676, endPoint y: 63, distance: 9.1
click at [681, 55] on div "profile Bio" at bounding box center [644, 61] width 129 height 18
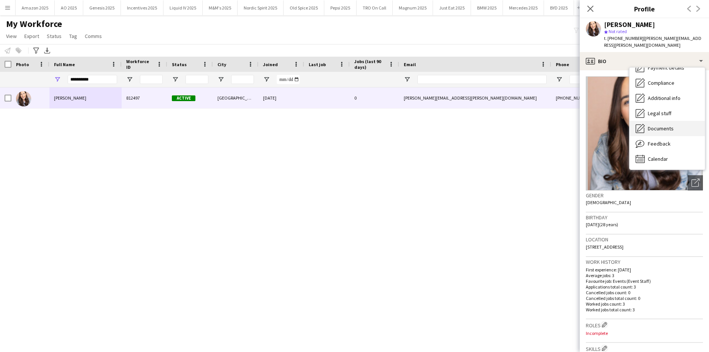
click at [671, 126] on div "Documents Documents" at bounding box center [666, 128] width 75 height 15
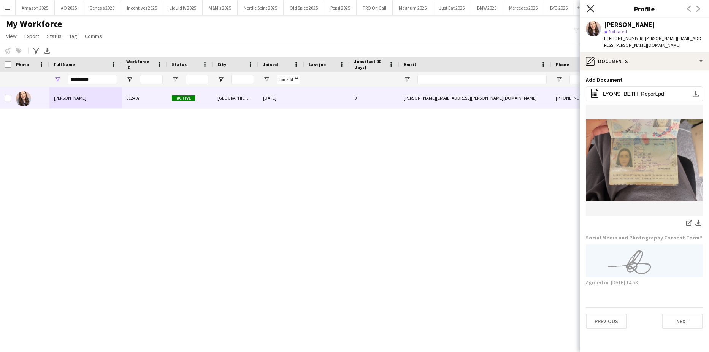
click at [589, 7] on icon "Close pop-in" at bounding box center [589, 8] width 7 height 7
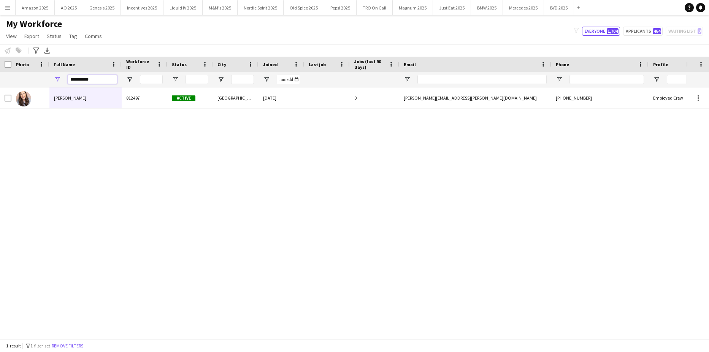
drag, startPoint x: 97, startPoint y: 79, endPoint x: -67, endPoint y: 78, distance: 163.8
click at [0, 78] on html "Menu Boards Boards Boards All jobs Status Workforce Workforce My Workforce Recr…" at bounding box center [354, 176] width 709 height 352
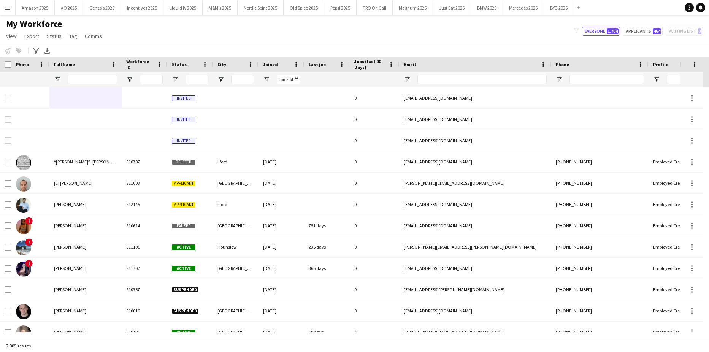
click at [7, 8] on app-icon "Menu" at bounding box center [8, 8] width 6 height 6
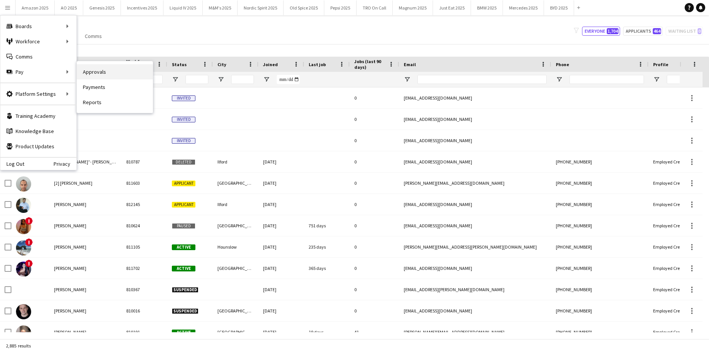
click at [86, 72] on link "Approvals" at bounding box center [115, 71] width 76 height 15
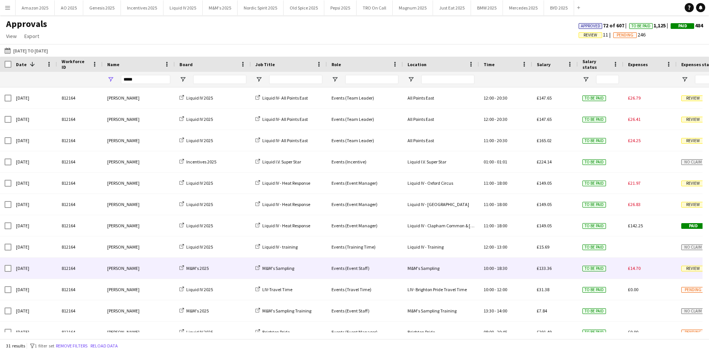
click at [689, 268] on span "Review" at bounding box center [693, 269] width 24 height 6
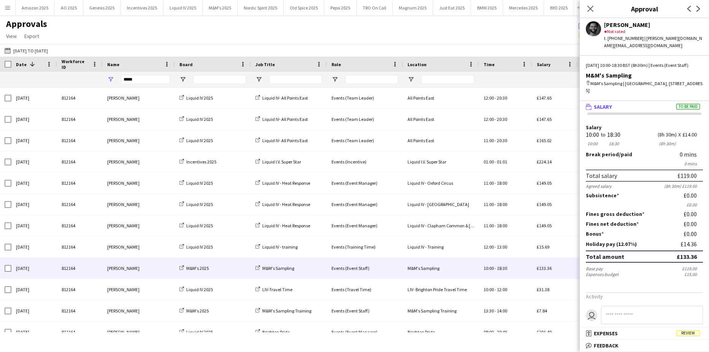
click at [694, 334] on span "Review" at bounding box center [688, 333] width 24 height 6
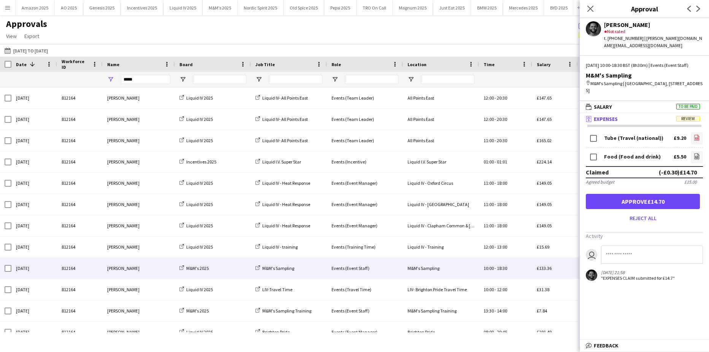
click at [692, 133] on link "file-image" at bounding box center [696, 138] width 12 height 12
click at [694, 157] on icon "file-image" at bounding box center [697, 156] width 6 height 6
drag, startPoint x: 649, startPoint y: 204, endPoint x: 645, endPoint y: 201, distance: 5.1
click at [649, 204] on button "Approve £14.70" at bounding box center [643, 201] width 114 height 15
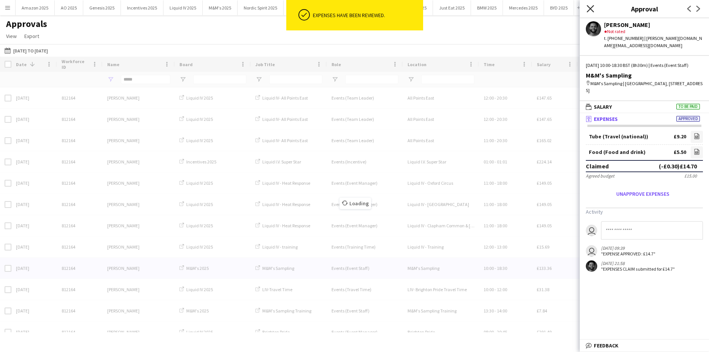
click at [592, 8] on icon "Close pop-in" at bounding box center [589, 8] width 7 height 7
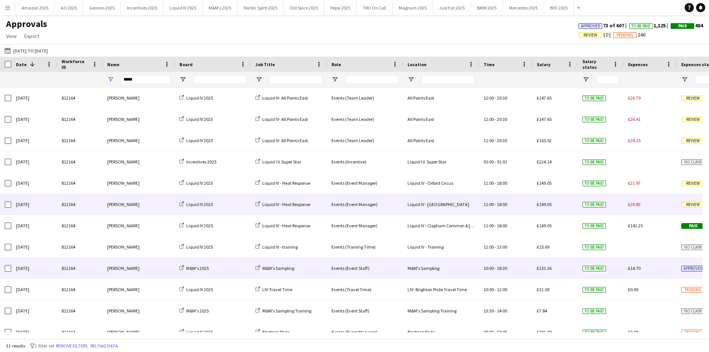
click at [688, 204] on span "Review" at bounding box center [693, 205] width 24 height 6
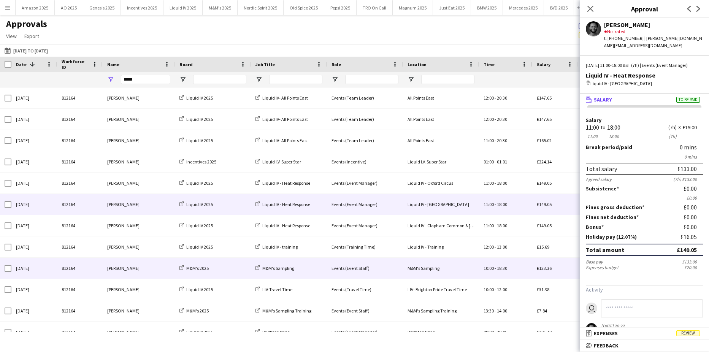
click at [693, 334] on span "Review" at bounding box center [688, 333] width 24 height 6
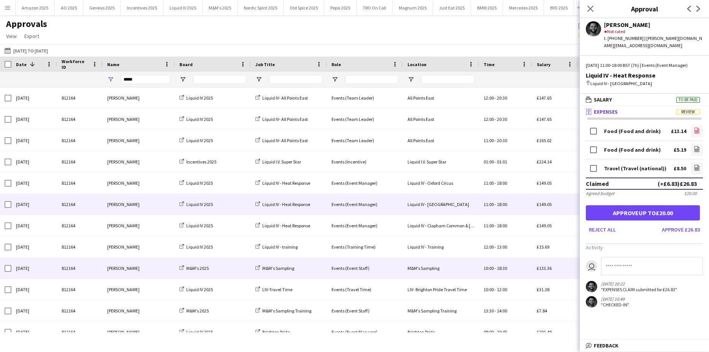
click at [694, 133] on icon "file-image" at bounding box center [697, 130] width 6 height 6
click at [694, 150] on icon "file-image" at bounding box center [697, 149] width 6 height 6
click at [695, 168] on icon at bounding box center [696, 169] width 3 height 2
click at [659, 211] on button "Approve up to £20.00" at bounding box center [643, 212] width 114 height 15
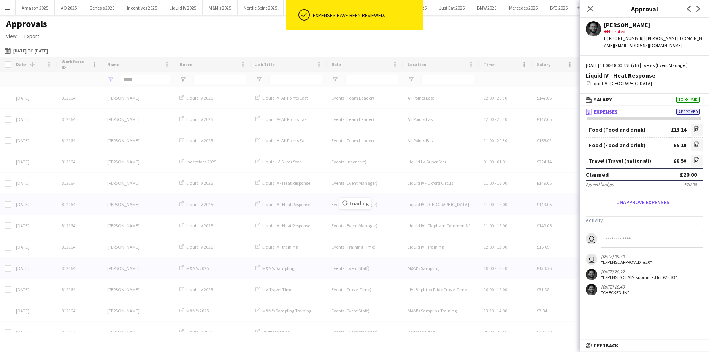
drag, startPoint x: 591, startPoint y: 7, endPoint x: 592, endPoint y: 15, distance: 8.0
click at [592, 7] on icon at bounding box center [590, 9] width 6 height 6
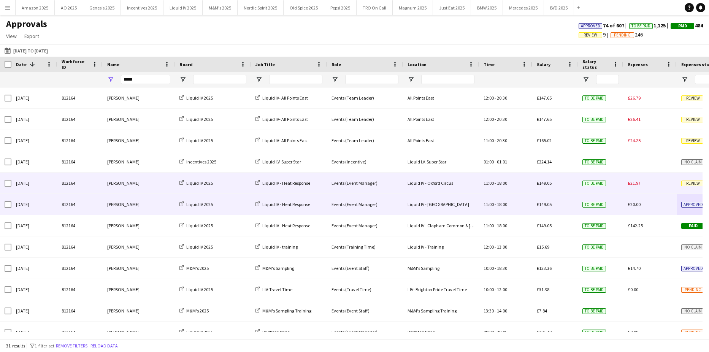
click at [693, 181] on span "Review" at bounding box center [693, 184] width 24 height 6
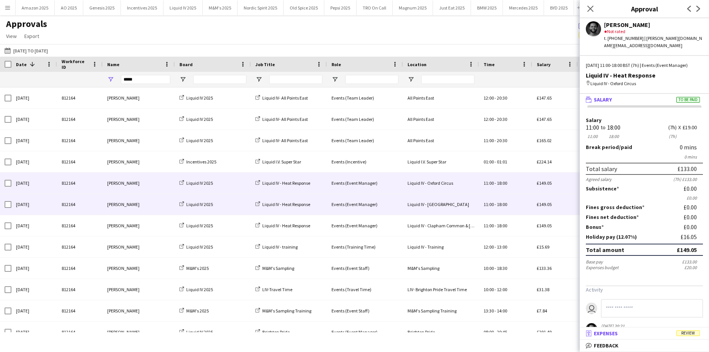
click at [695, 333] on span "Review" at bounding box center [688, 333] width 24 height 6
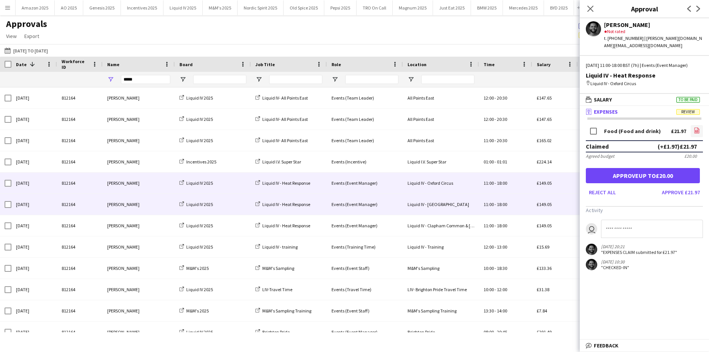
click at [694, 134] on app-icon "file-image" at bounding box center [697, 131] width 6 height 8
click at [627, 176] on button "Approve up to £20.00" at bounding box center [643, 175] width 114 height 15
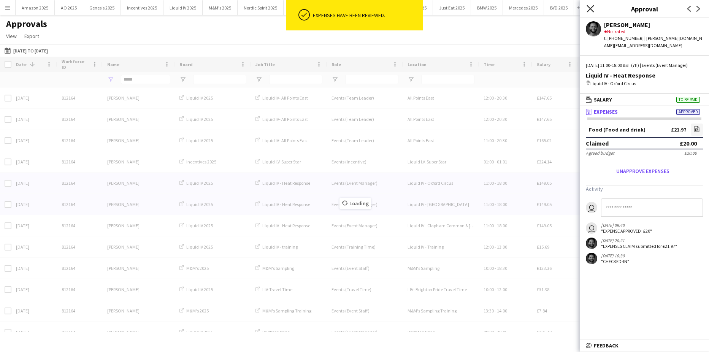
click at [589, 7] on icon "Close pop-in" at bounding box center [589, 8] width 7 height 7
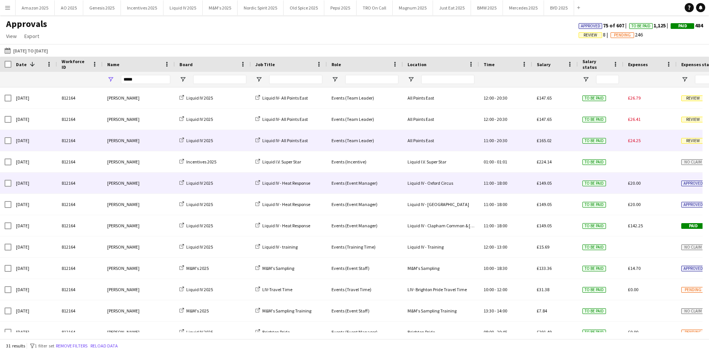
click at [690, 138] on span "Review" at bounding box center [693, 141] width 24 height 6
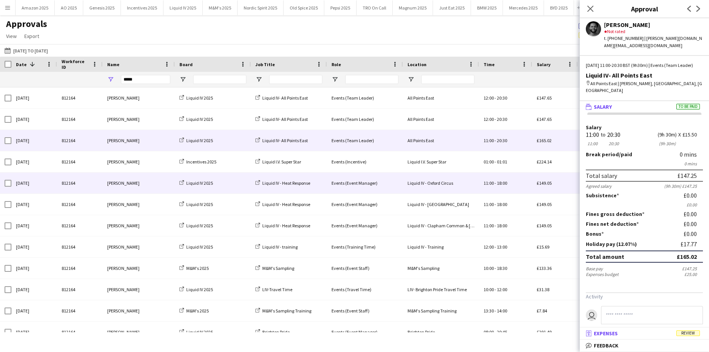
click at [693, 329] on mat-expansion-panel-header "receipt Expenses Review" at bounding box center [644, 333] width 129 height 11
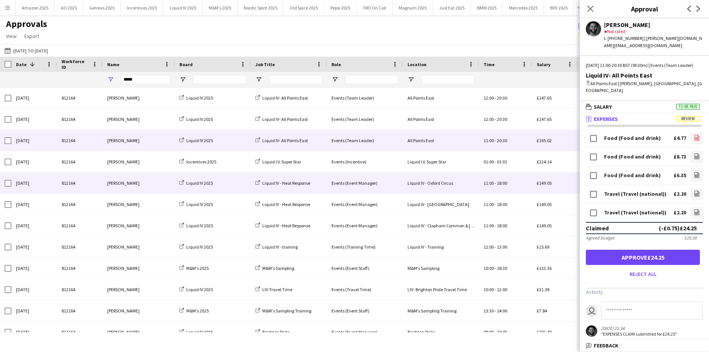
click at [690, 134] on link "file-image" at bounding box center [696, 138] width 12 height 12
click at [694, 153] on icon "file-image" at bounding box center [697, 156] width 6 height 6
click at [694, 172] on icon "file-image" at bounding box center [697, 175] width 6 height 6
click at [694, 190] on icon "file-image" at bounding box center [697, 193] width 6 height 6
click at [690, 207] on link "file-image" at bounding box center [696, 213] width 12 height 12
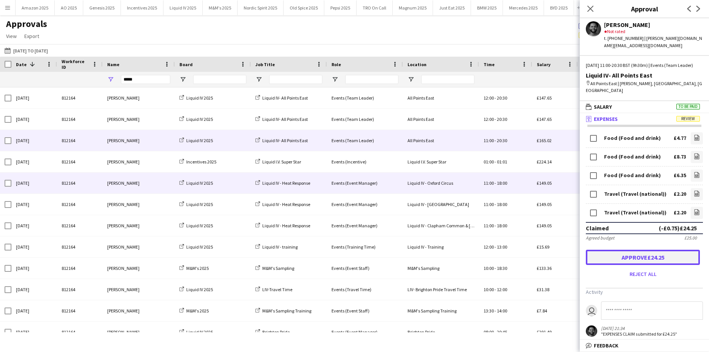
click at [659, 254] on button "Approve £24.25" at bounding box center [643, 257] width 114 height 15
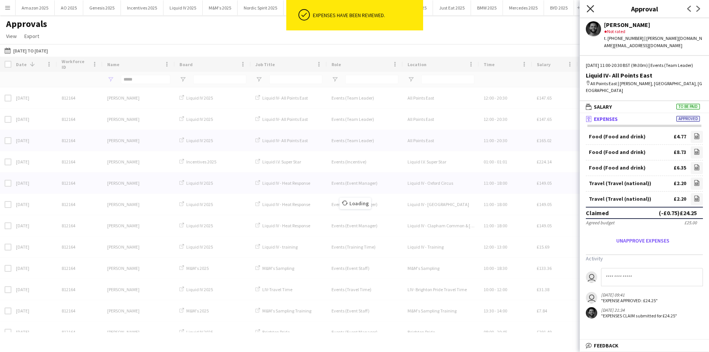
click at [589, 8] on icon "Close pop-in" at bounding box center [589, 8] width 7 height 7
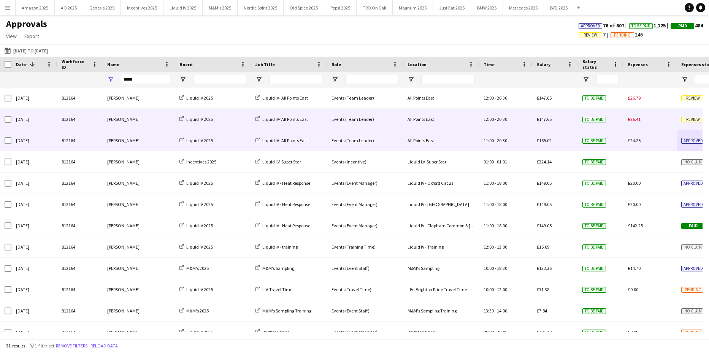
click at [682, 119] on span "Review" at bounding box center [693, 120] width 24 height 6
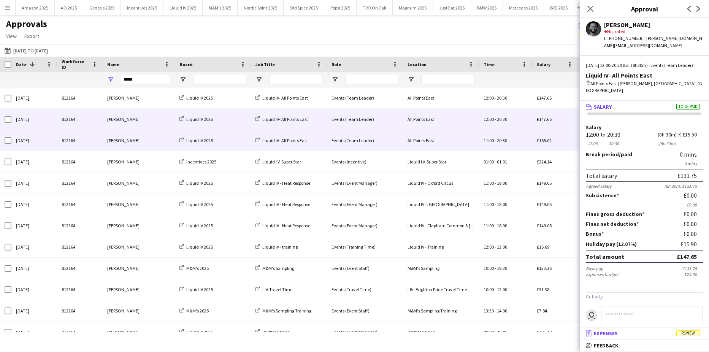
click at [686, 334] on span "Review" at bounding box center [688, 333] width 24 height 6
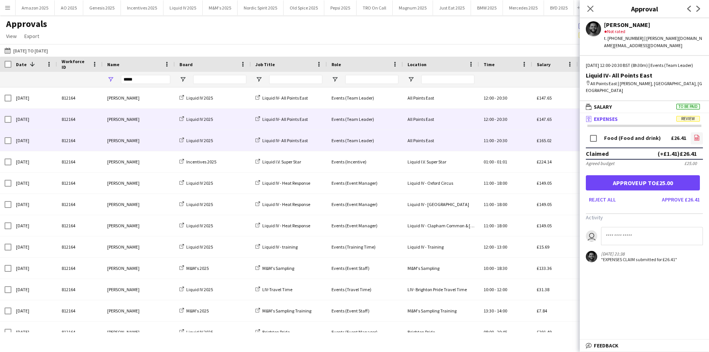
click at [694, 135] on icon "file-image" at bounding box center [697, 138] width 6 height 6
click at [634, 178] on button "Approve up to £25.00" at bounding box center [643, 182] width 114 height 15
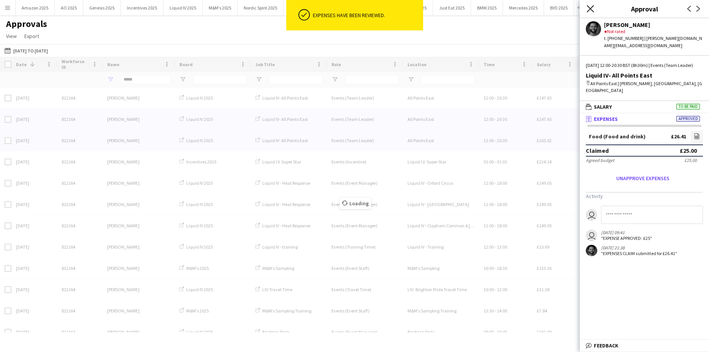
click at [589, 9] on icon "Close pop-in" at bounding box center [589, 8] width 7 height 7
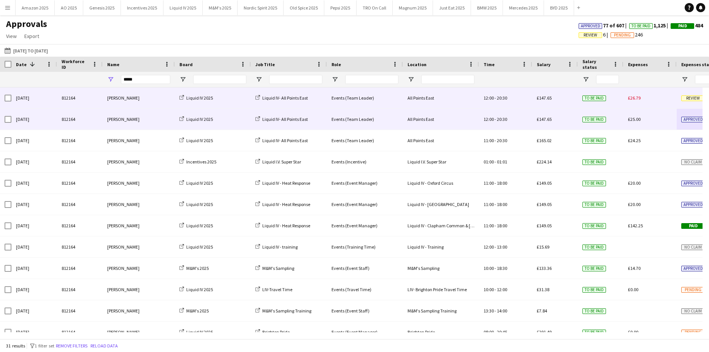
click at [686, 97] on span "Review" at bounding box center [693, 98] width 24 height 6
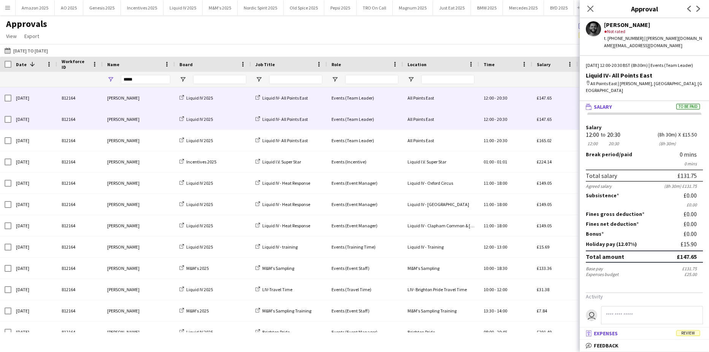
click at [687, 334] on span "Review" at bounding box center [688, 333] width 24 height 6
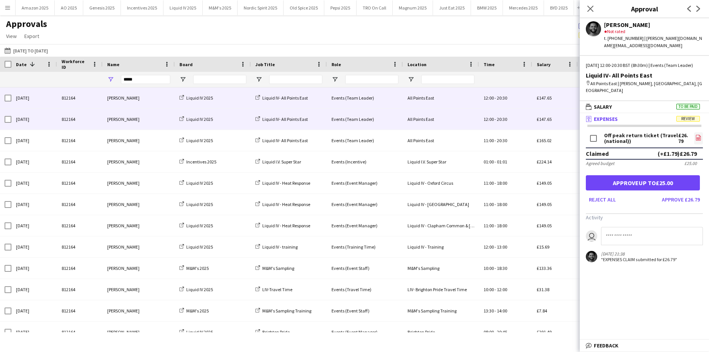
click at [695, 135] on icon "file-image" at bounding box center [698, 138] width 6 height 6
click at [650, 176] on button "Approve up to £25.00" at bounding box center [643, 182] width 114 height 15
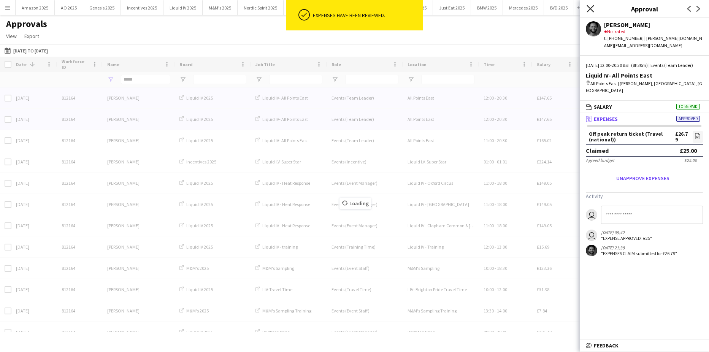
click at [590, 9] on icon at bounding box center [589, 8] width 7 height 7
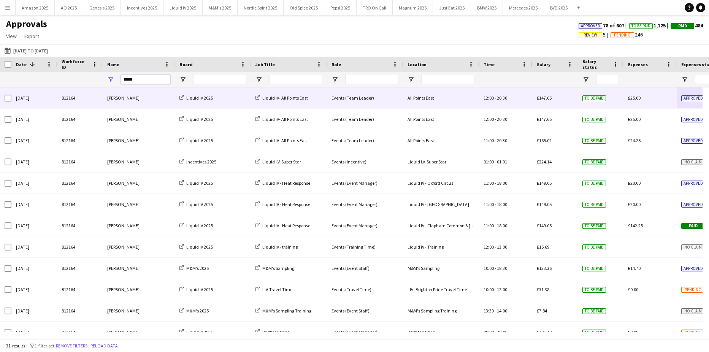
drag, startPoint x: 148, startPoint y: 83, endPoint x: -101, endPoint y: 96, distance: 249.6
click at [0, 96] on html "Menu Boards Boards Boards All jobs Status Workforce Workforce My Workforce Recr…" at bounding box center [354, 176] width 709 height 352
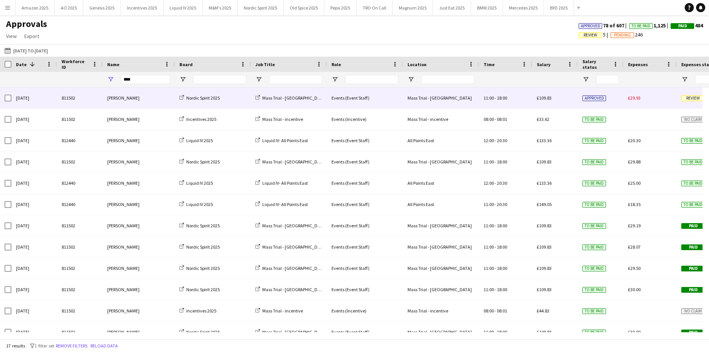
click at [691, 96] on span "Review" at bounding box center [693, 98] width 24 height 6
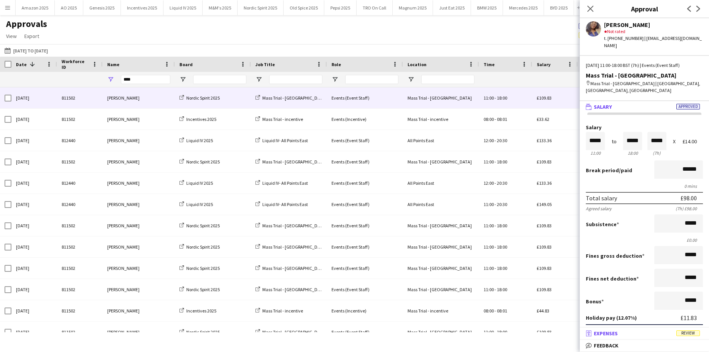
click at [690, 332] on span "Review" at bounding box center [688, 333] width 24 height 6
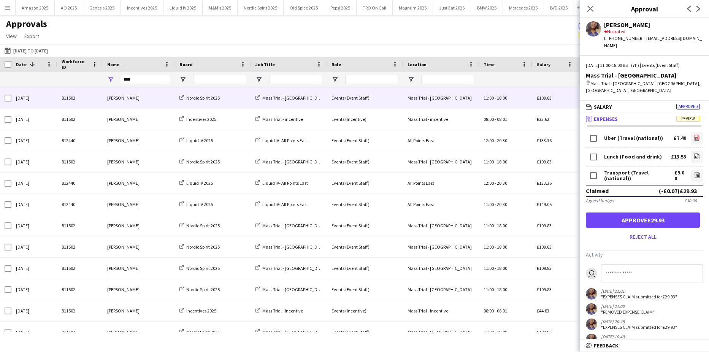
click at [694, 135] on icon at bounding box center [696, 138] width 5 height 6
click at [695, 151] on link "file-image" at bounding box center [696, 157] width 12 height 12
click at [694, 172] on icon "file-image" at bounding box center [697, 175] width 6 height 6
drag, startPoint x: 643, startPoint y: 217, endPoint x: 637, endPoint y: 175, distance: 42.1
click at [643, 217] on button "Approve £29.93" at bounding box center [643, 219] width 114 height 15
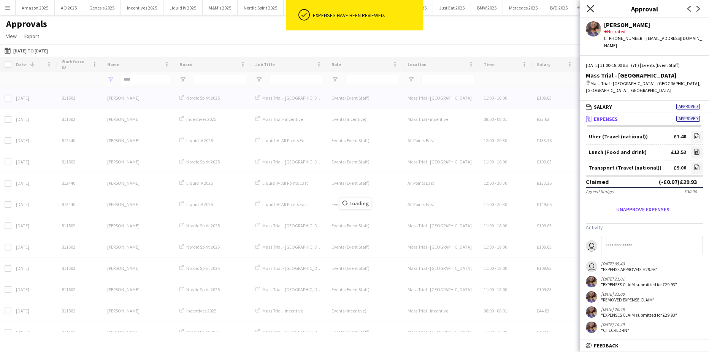
click at [593, 8] on icon "Close pop-in" at bounding box center [589, 8] width 7 height 7
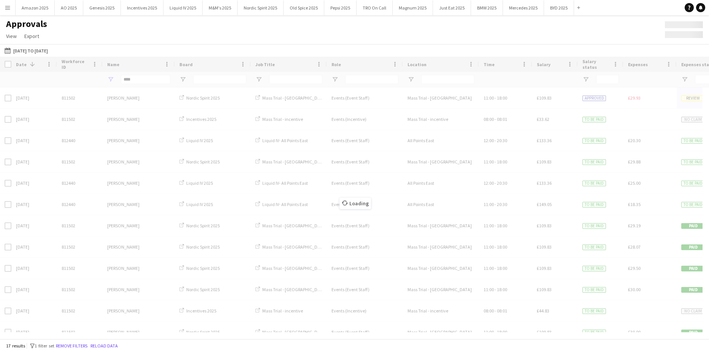
click at [148, 79] on div "Loading" at bounding box center [354, 198] width 709 height 282
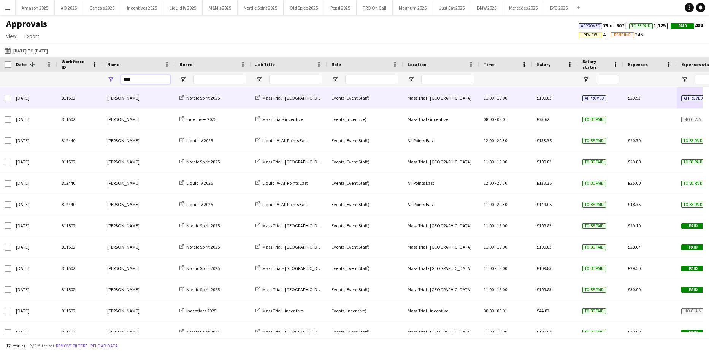
drag, startPoint x: 138, startPoint y: 81, endPoint x: 55, endPoint y: 75, distance: 83.1
click at [63, 80] on div "****" at bounding box center [486, 79] width 973 height 15
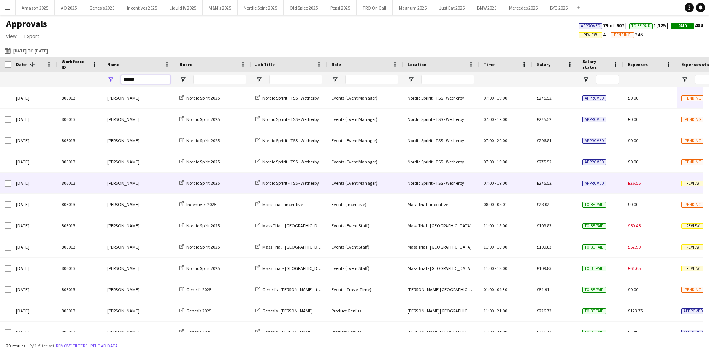
type input "******"
click at [686, 183] on span "Review" at bounding box center [693, 184] width 24 height 6
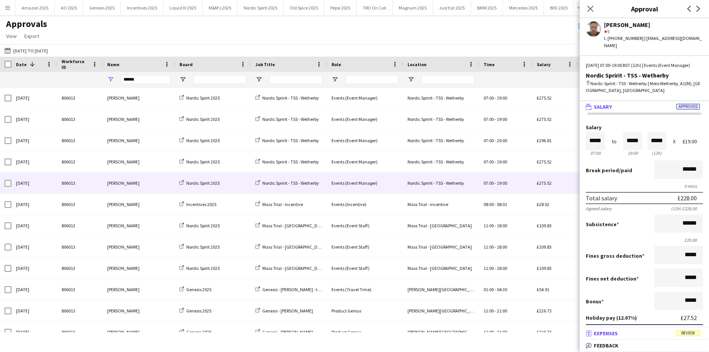
click at [683, 329] on mat-expansion-panel-header "receipt Expenses Review" at bounding box center [644, 333] width 129 height 11
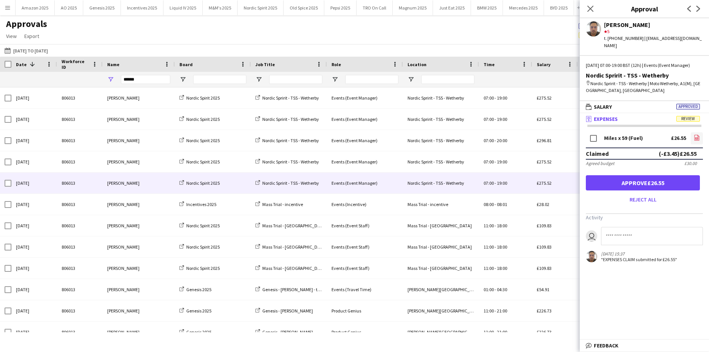
click at [694, 136] on icon "file-image" at bounding box center [697, 138] width 6 height 6
click at [670, 185] on button "Approve £26.55" at bounding box center [643, 182] width 114 height 15
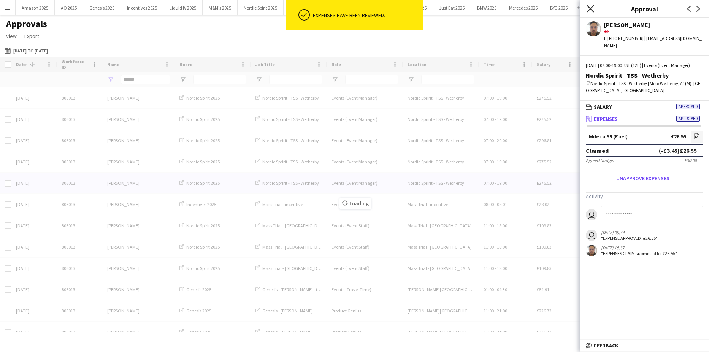
click at [592, 8] on app-icon "Close pop-in" at bounding box center [590, 8] width 11 height 11
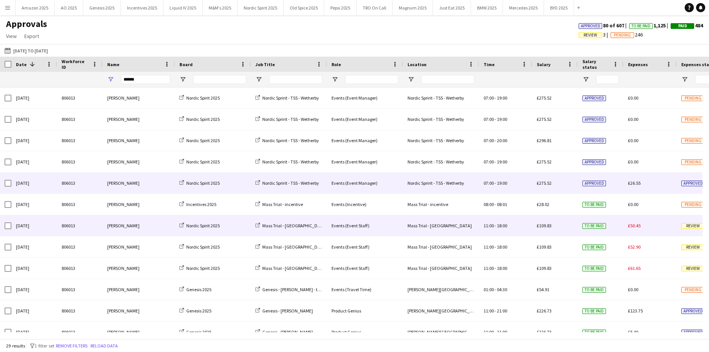
click at [689, 227] on span "Review" at bounding box center [693, 226] width 24 height 6
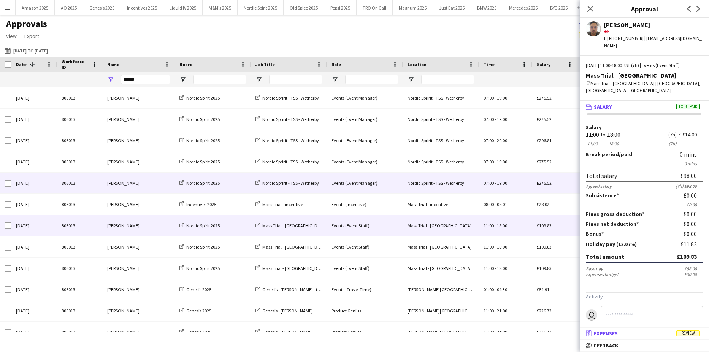
click at [695, 330] on mat-panel-title "receipt Expenses Review" at bounding box center [643, 333] width 126 height 7
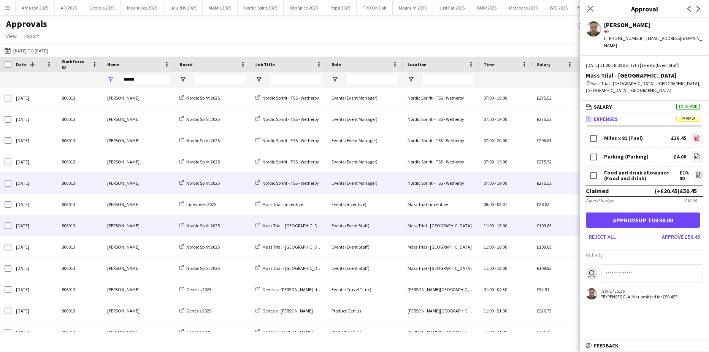
click at [694, 135] on icon "file-image" at bounding box center [697, 138] width 6 height 6
click at [694, 153] on icon "file-image" at bounding box center [697, 156] width 6 height 6
click at [695, 172] on icon "file-image" at bounding box center [698, 175] width 6 height 6
click at [667, 212] on button "Approve up to £30.00" at bounding box center [643, 219] width 114 height 15
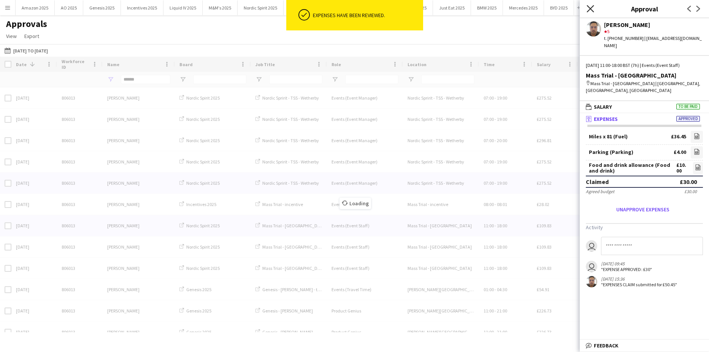
click at [591, 9] on icon "Close pop-in" at bounding box center [589, 8] width 7 height 7
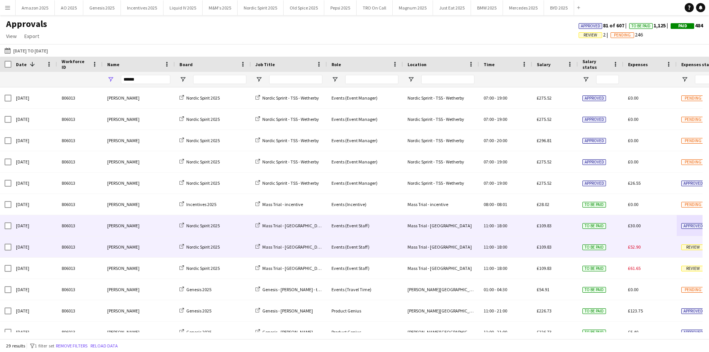
click at [688, 249] on span "Review" at bounding box center [693, 247] width 24 height 6
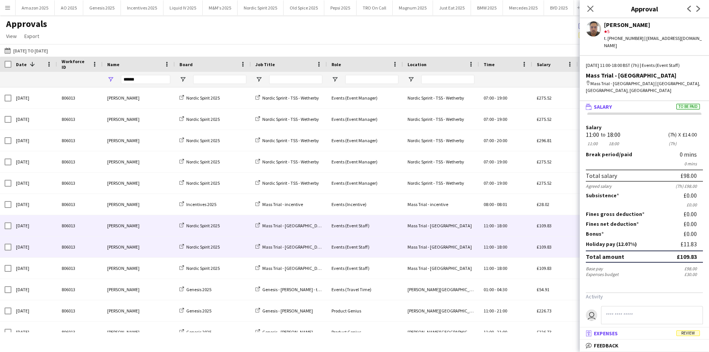
click at [688, 336] on span "Review" at bounding box center [688, 333] width 24 height 6
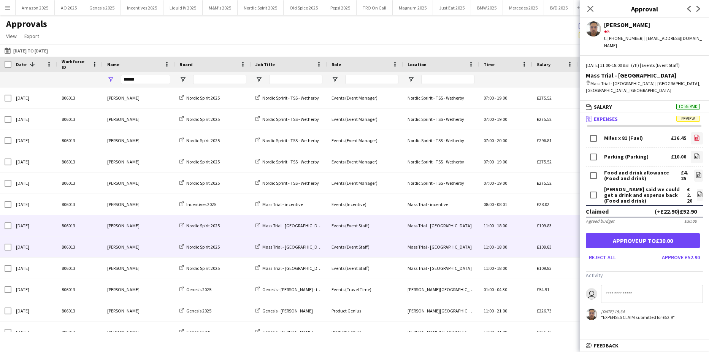
click at [694, 135] on icon "file-image" at bounding box center [697, 138] width 6 height 6
click at [694, 153] on icon "file-image" at bounding box center [697, 156] width 6 height 6
click at [688, 166] on div "Food and drink allowance (Food and drink) £4.25 file-image" at bounding box center [644, 175] width 117 height 19
click at [695, 172] on icon "file-image" at bounding box center [698, 175] width 6 height 6
click at [697, 191] on icon "file-image" at bounding box center [700, 194] width 6 height 6
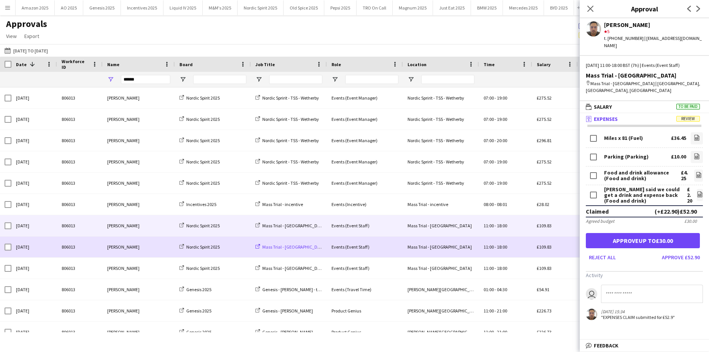
click at [282, 249] on span "Mass Trial - [GEOGRAPHIC_DATA]" at bounding box center [294, 247] width 64 height 6
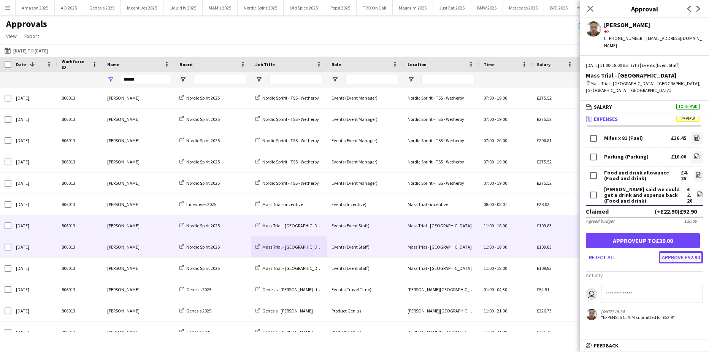
click at [659, 251] on button "Approve £52.90" at bounding box center [681, 257] width 44 height 12
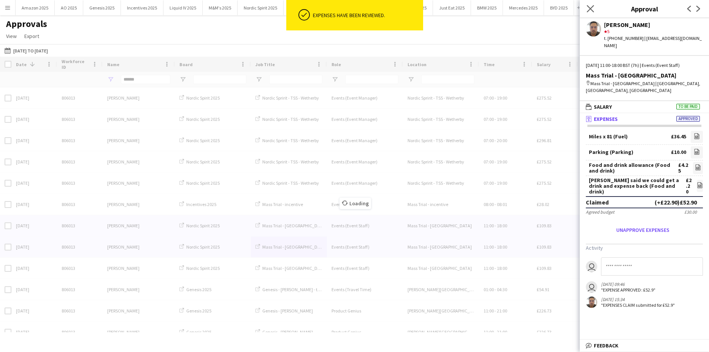
click at [594, 10] on app-icon "Close pop-in" at bounding box center [590, 8] width 11 height 11
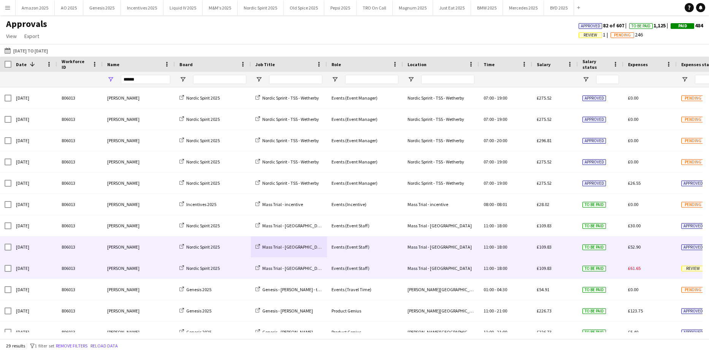
click at [698, 271] on span "Review" at bounding box center [693, 269] width 24 height 6
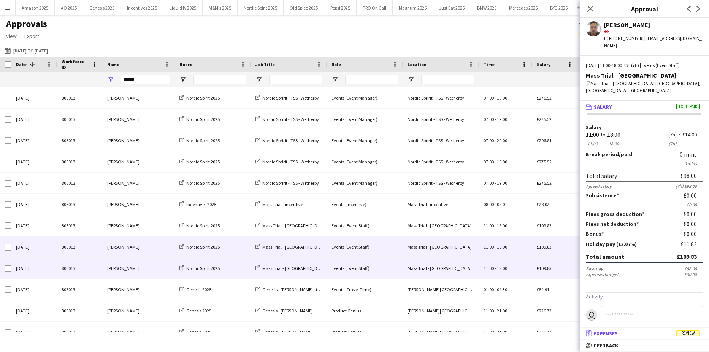
click at [695, 333] on span "Review" at bounding box center [688, 333] width 24 height 6
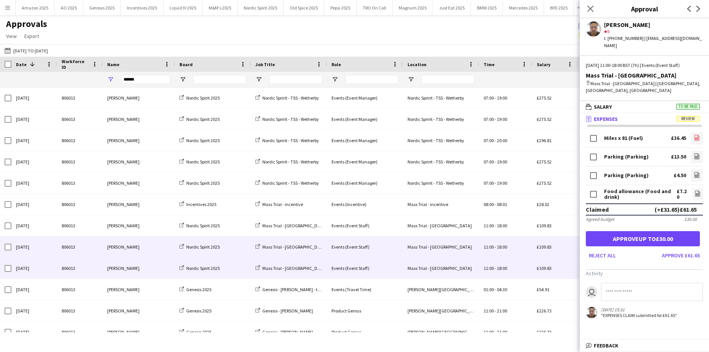
click at [695, 137] on icon at bounding box center [696, 138] width 3 height 2
click at [694, 153] on icon "file-image" at bounding box center [697, 156] width 6 height 6
click at [694, 172] on icon "file-image" at bounding box center [697, 175] width 6 height 6
click at [695, 190] on icon at bounding box center [697, 193] width 5 height 6
click at [643, 231] on button "Approve up to £30.00" at bounding box center [643, 238] width 114 height 15
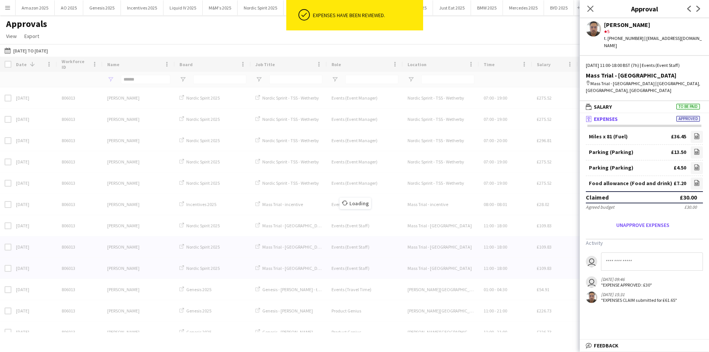
click at [585, 6] on div "Close pop-in" at bounding box center [590, 8] width 21 height 17
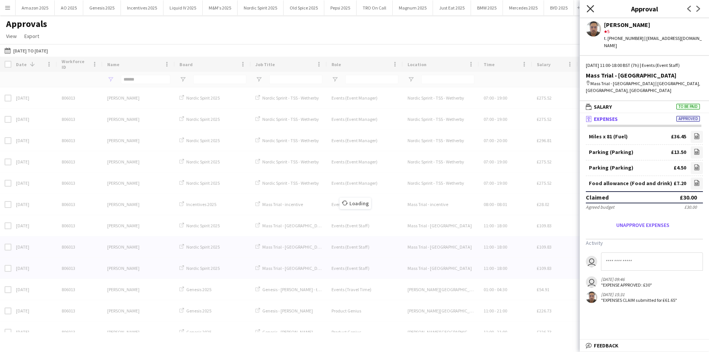
click at [587, 6] on icon "Close pop-in" at bounding box center [589, 8] width 7 height 7
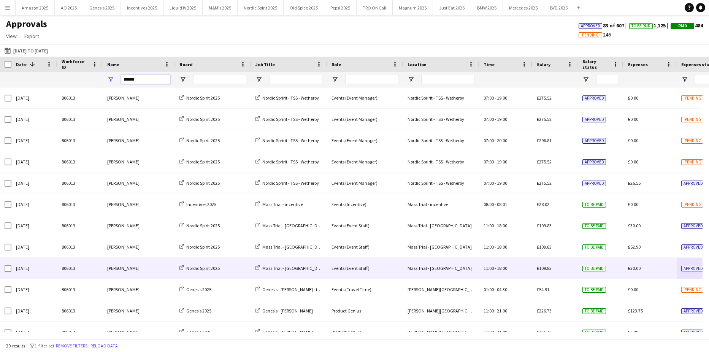
drag, startPoint x: 35, startPoint y: 79, endPoint x: -133, endPoint y: 82, distance: 167.2
click at [0, 82] on html "Menu Boards Boards Boards All jobs Status Workforce Workforce My Workforce Recr…" at bounding box center [354, 176] width 709 height 352
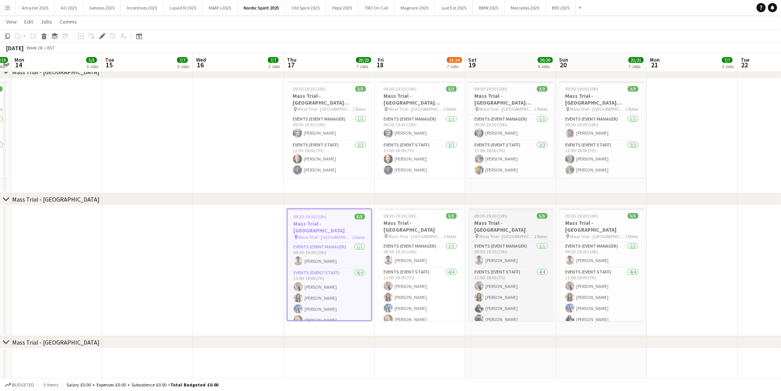
scroll to position [8, 0]
click at [327, 218] on div "09:30-19:30 (10h) 5/5" at bounding box center [330, 217] width 84 height 6
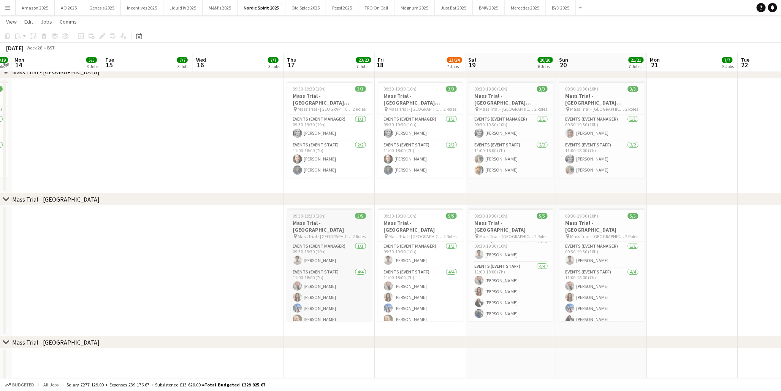
click at [327, 218] on div "09:30-19:30 (10h) 5/5" at bounding box center [329, 216] width 85 height 6
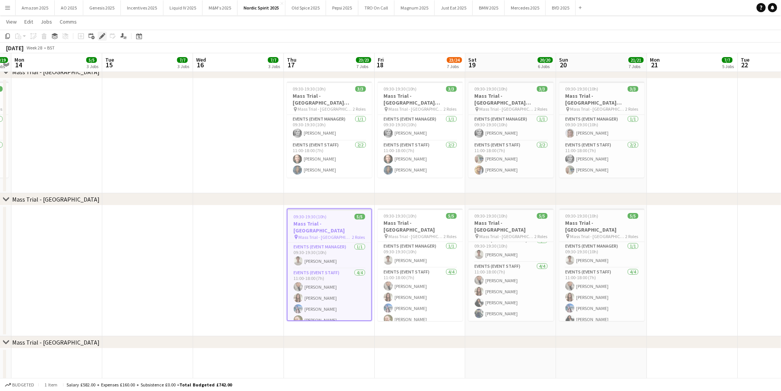
click at [103, 35] on icon "Edit" at bounding box center [102, 36] width 6 height 6
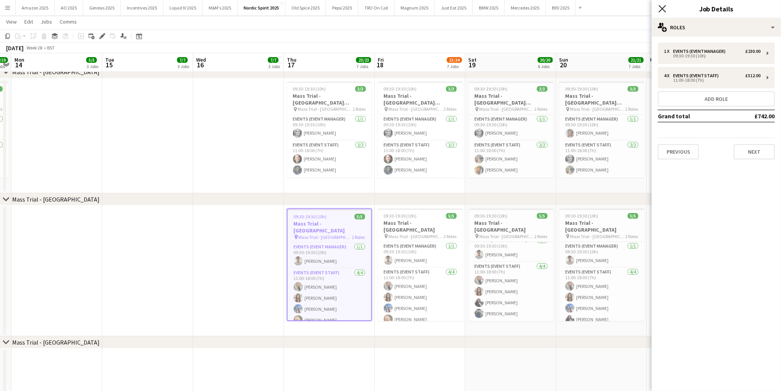
click at [660, 8] on icon "Close pop-in" at bounding box center [662, 8] width 7 height 7
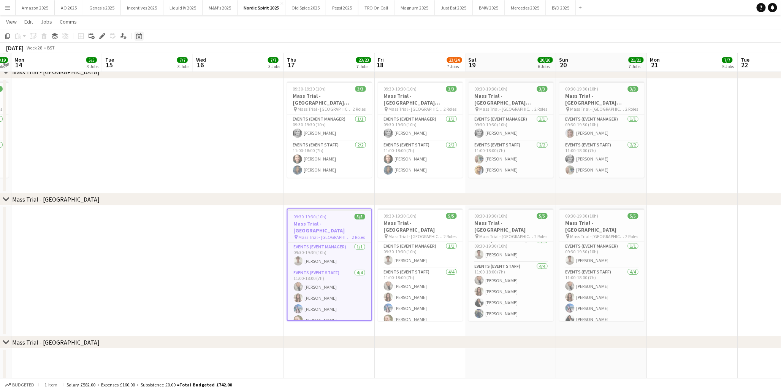
click at [142, 38] on div "Date picker" at bounding box center [139, 36] width 9 height 9
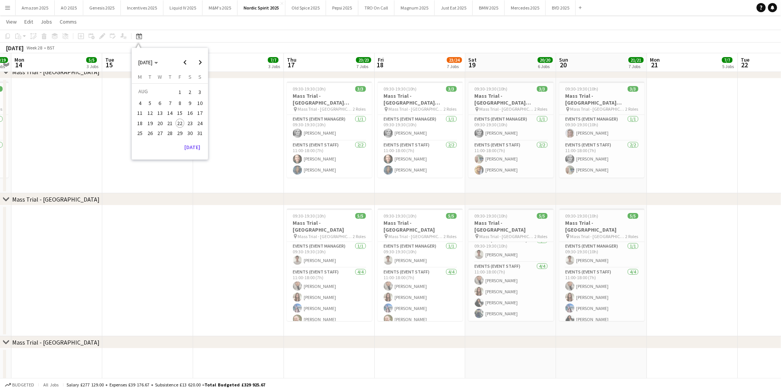
click at [177, 120] on span "22" at bounding box center [180, 123] width 9 height 9
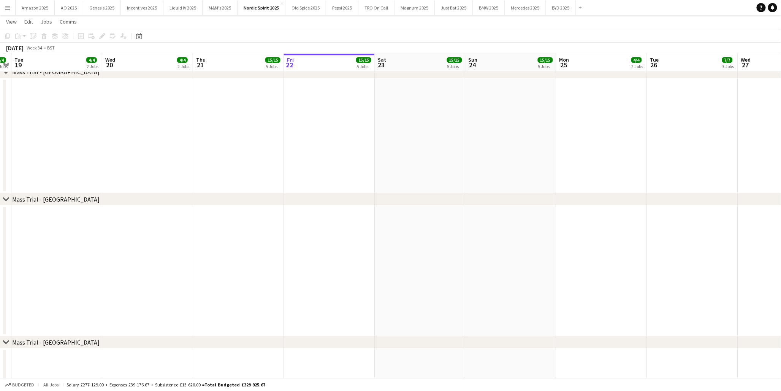
click at [255, 239] on app-date-cell at bounding box center [238, 270] width 91 height 131
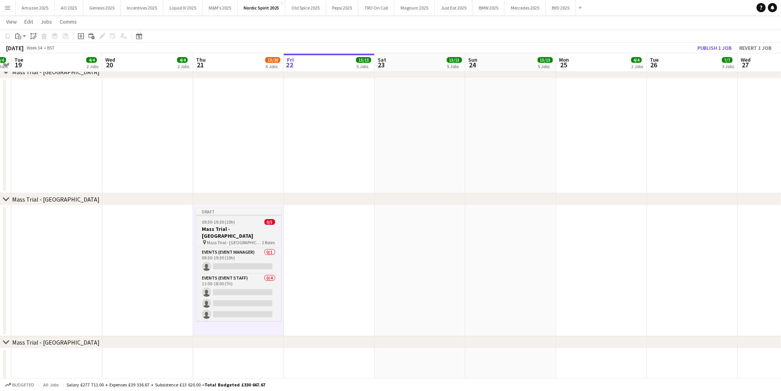
click at [236, 225] on h3 "Mass Trial - [GEOGRAPHIC_DATA]" at bounding box center [238, 232] width 85 height 14
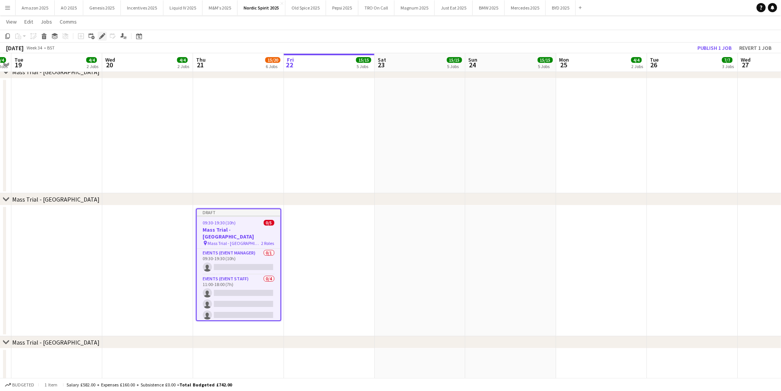
click at [101, 32] on div "Edit" at bounding box center [102, 36] width 9 height 9
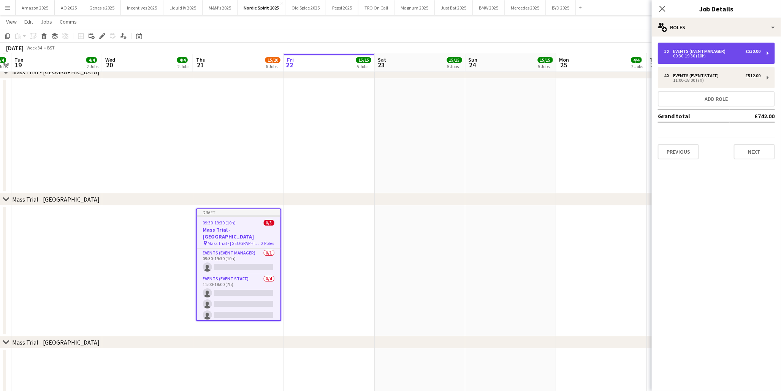
click at [711, 50] on div "Events (Event Manager)" at bounding box center [701, 51] width 56 height 5
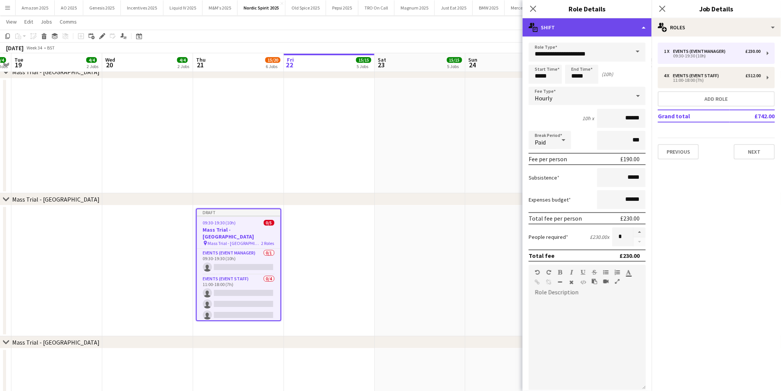
click at [629, 31] on div "multiple-actions-text Shift" at bounding box center [587, 27] width 129 height 18
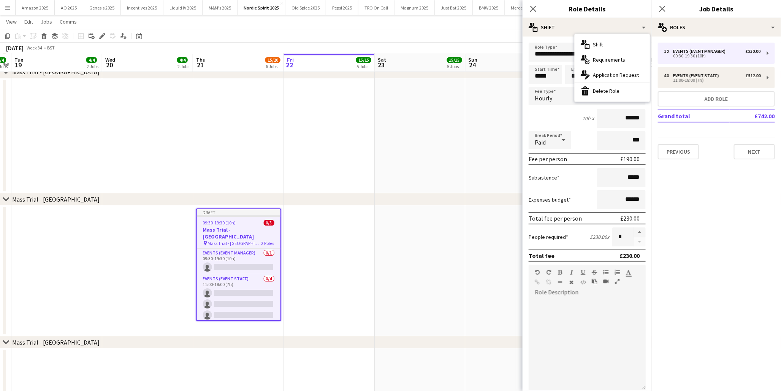
click at [618, 82] on hr at bounding box center [612, 82] width 75 height 1
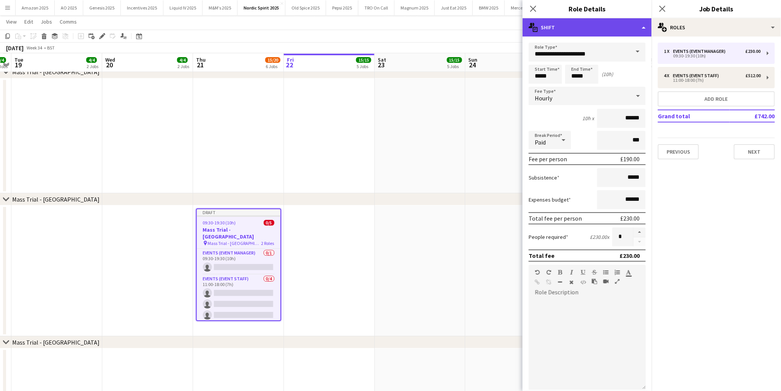
click at [639, 28] on div "multiple-actions-text Shift" at bounding box center [587, 27] width 129 height 18
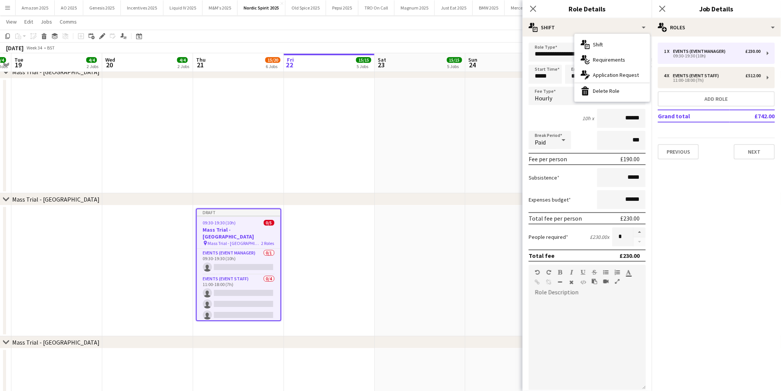
click at [611, 88] on div "bin-2 Delete Role" at bounding box center [612, 90] width 75 height 15
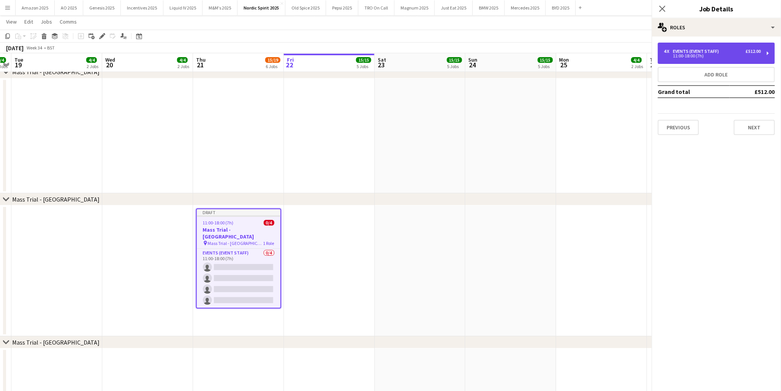
click at [696, 55] on div "11:00-18:00 (7h)" at bounding box center [712, 56] width 97 height 4
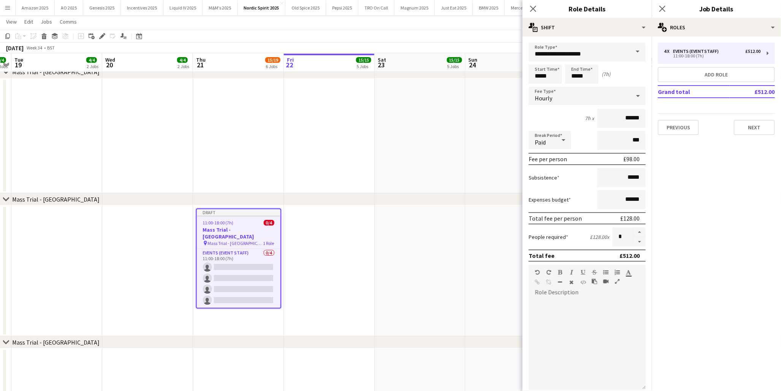
click at [624, 97] on div "Hourly" at bounding box center [580, 96] width 102 height 18
click at [572, 153] on span "No fee" at bounding box center [584, 154] width 98 height 7
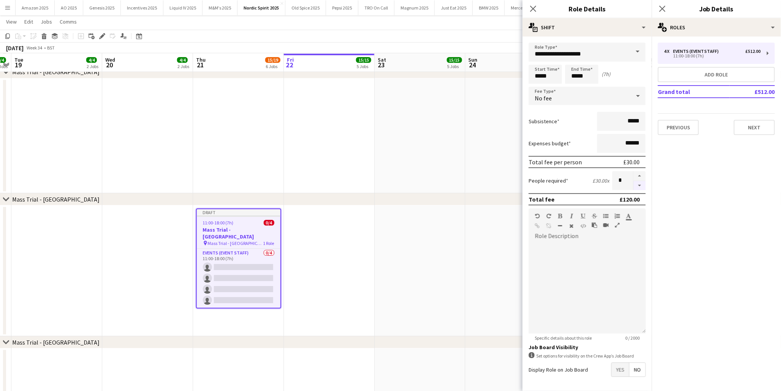
click at [636, 184] on button "button" at bounding box center [639, 186] width 12 height 10
click at [635, 184] on button "button" at bounding box center [639, 186] width 12 height 10
type input "*"
drag, startPoint x: 754, startPoint y: 128, endPoint x: 753, endPoint y: 119, distance: 8.9
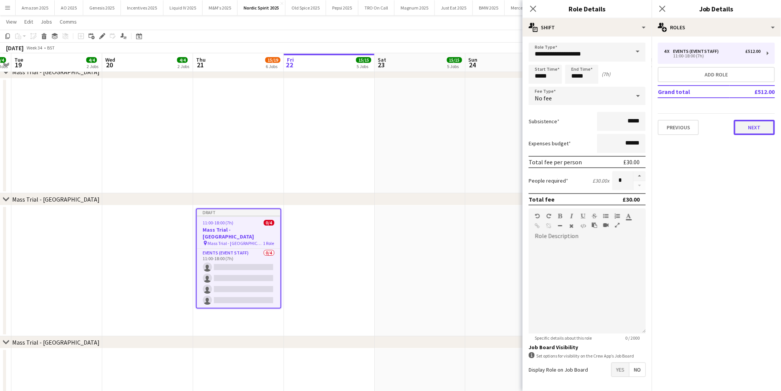
click at [754, 127] on button "Next" at bounding box center [754, 127] width 41 height 15
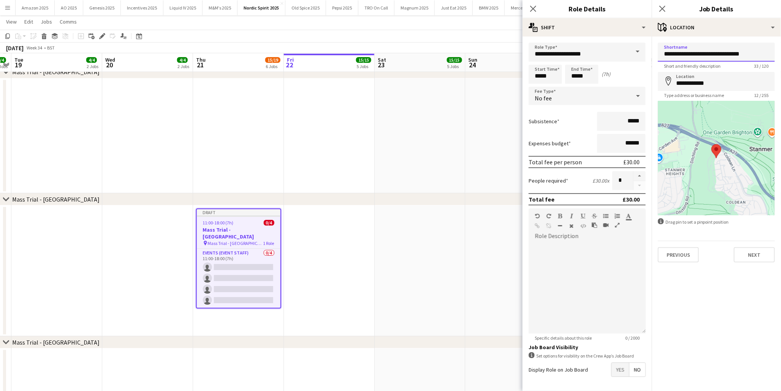
click at [751, 52] on input "**********" at bounding box center [716, 52] width 117 height 19
drag, startPoint x: 772, startPoint y: 56, endPoint x: 657, endPoint y: 54, distance: 115.2
click at [657, 54] on form "**********" at bounding box center [716, 152] width 129 height 219
type input "**********"
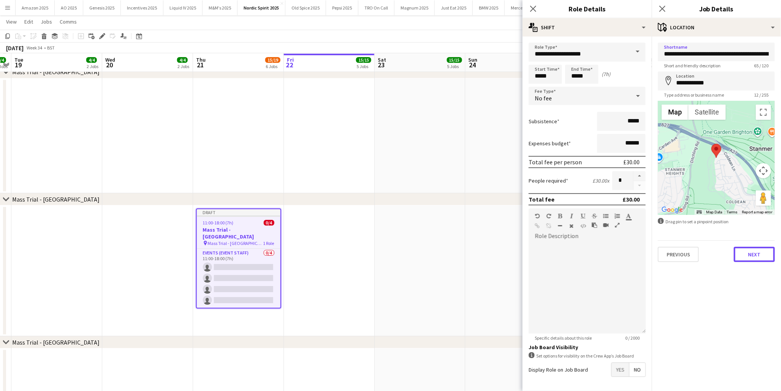
click at [764, 252] on button "Next" at bounding box center [754, 254] width 41 height 15
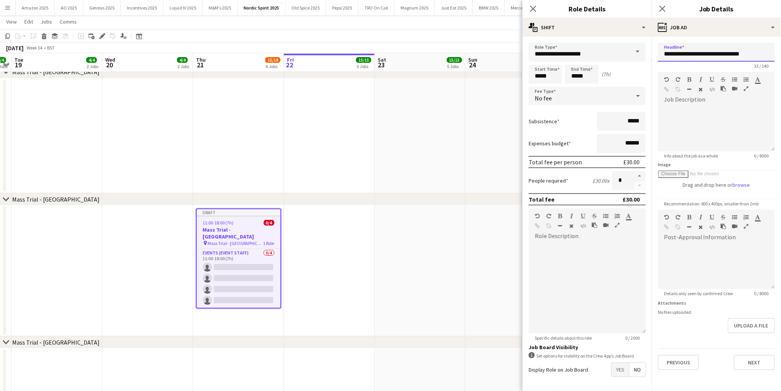
drag, startPoint x: 755, startPoint y: 56, endPoint x: 647, endPoint y: 56, distance: 108.3
click at [734, 25] on div "ads-window Job Ad" at bounding box center [716, 27] width 129 height 18
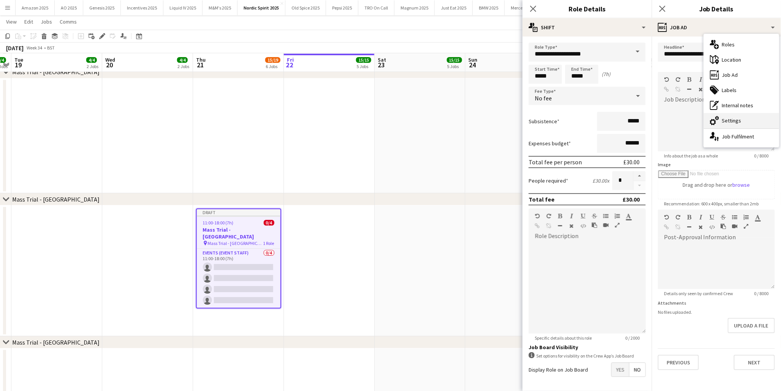
click at [736, 122] on div "cog-double-3 Settings" at bounding box center [741, 120] width 75 height 15
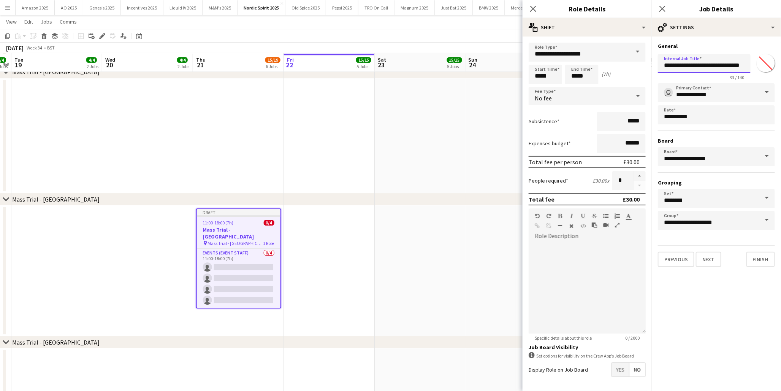
drag, startPoint x: 663, startPoint y: 66, endPoint x: 761, endPoint y: 67, distance: 97.7
click at [761, 67] on div "**********" at bounding box center [716, 65] width 117 height 29
paste input "**********"
type input "**********"
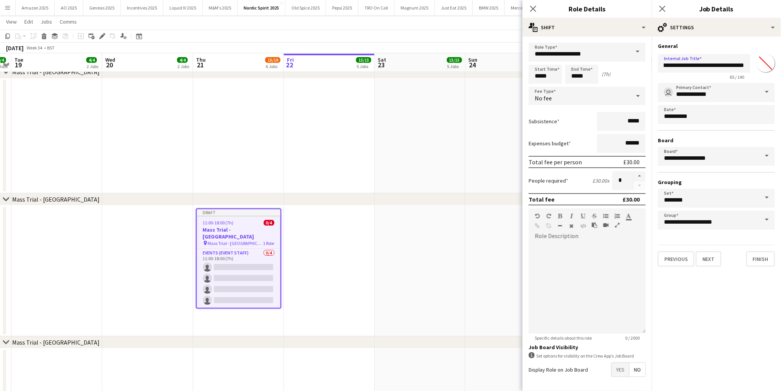
scroll to position [0, 0]
click at [491, 270] on app-date-cell at bounding box center [511, 270] width 91 height 131
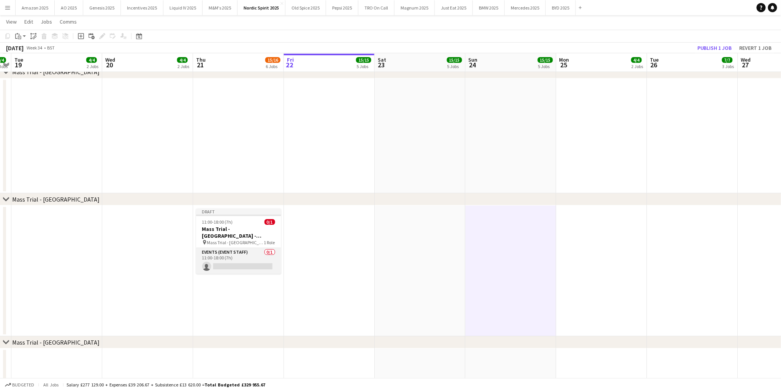
click at [227, 268] on app-card-role "Events (Event Staff) 0/1 11:00-18:00 (7h) single-neutral-actions" at bounding box center [238, 261] width 85 height 26
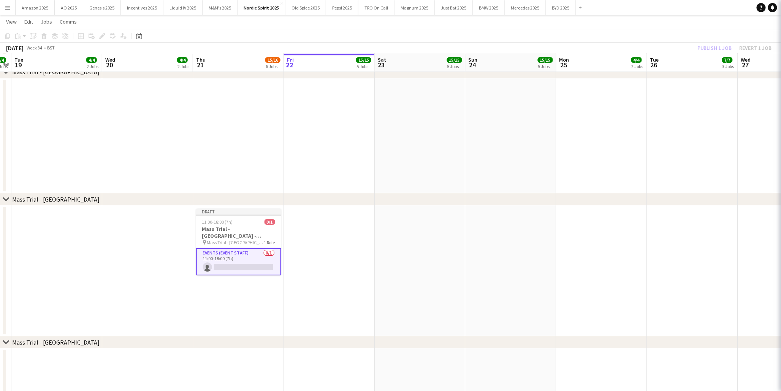
scroll to position [0, 260]
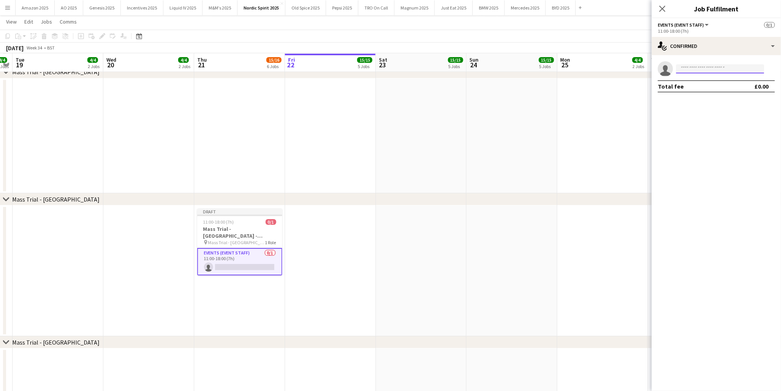
click at [681, 71] on input at bounding box center [720, 68] width 88 height 9
type input "*"
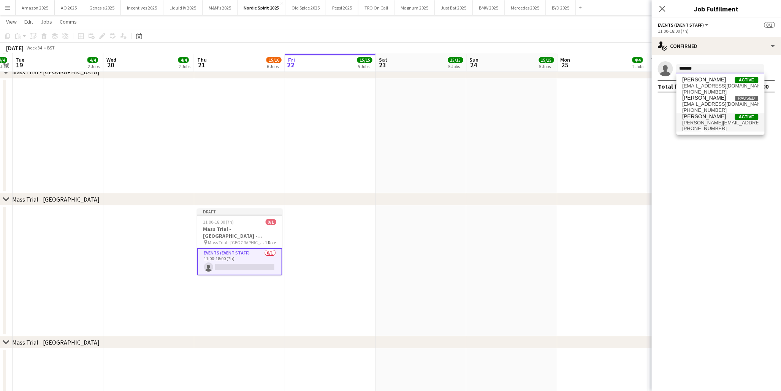
type input "*******"
click at [712, 122] on span "[PERSON_NAME][EMAIL_ADDRESS][DOMAIN_NAME]" at bounding box center [720, 123] width 76 height 6
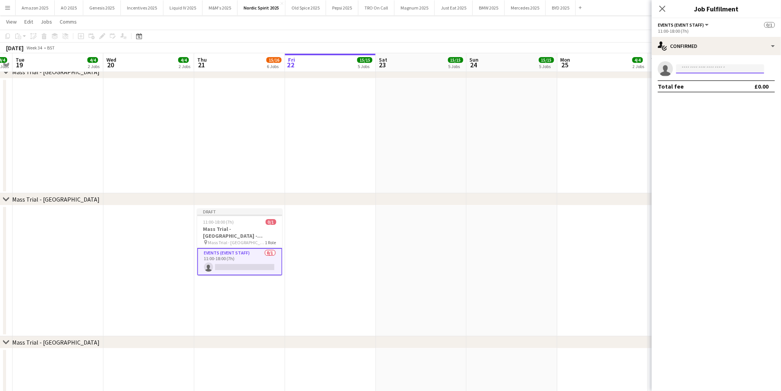
scroll to position [0, 0]
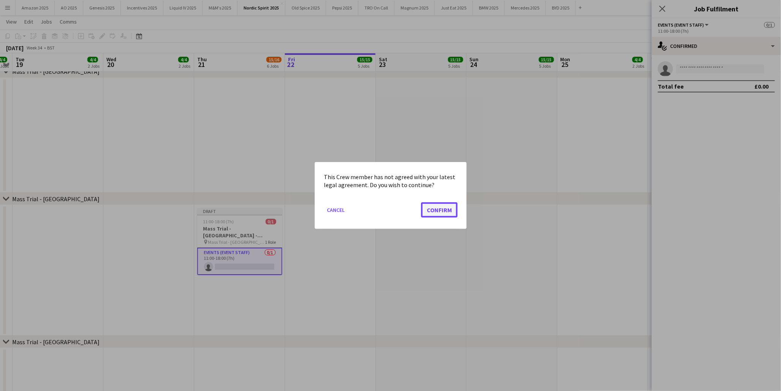
click at [442, 210] on button "Confirm" at bounding box center [439, 209] width 36 height 15
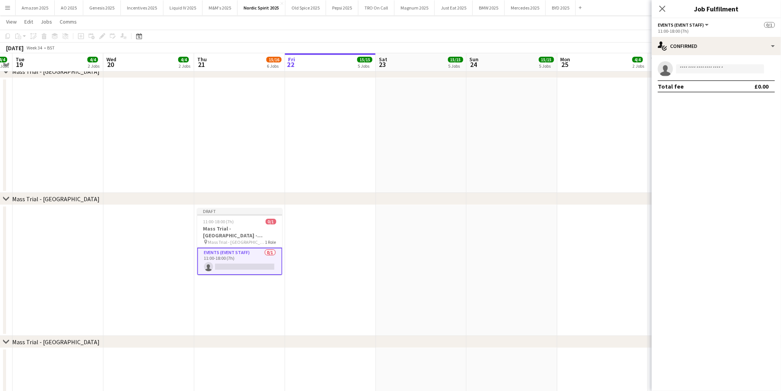
scroll to position [1097, 0]
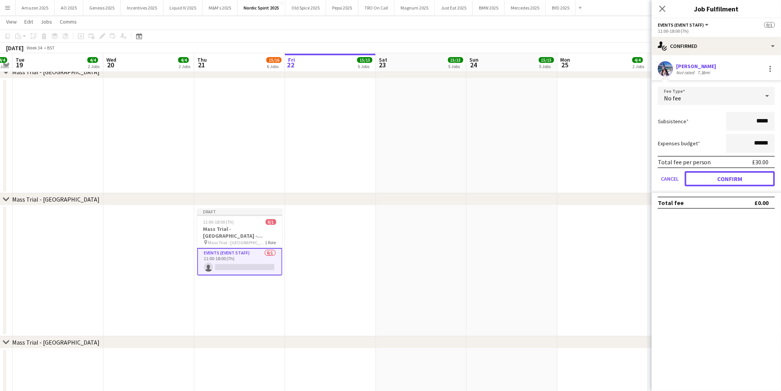
click at [720, 180] on button "Confirm" at bounding box center [730, 178] width 90 height 15
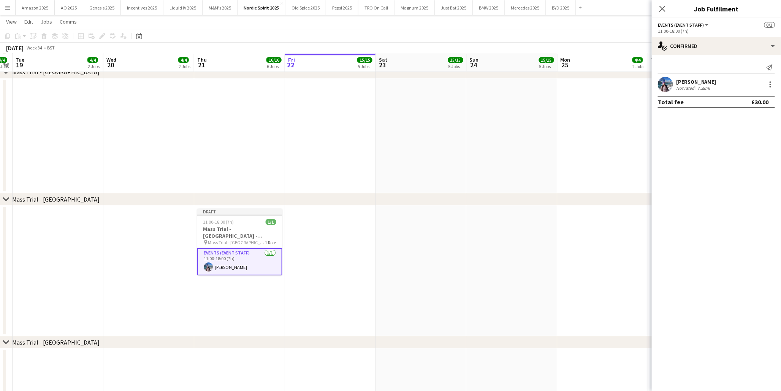
drag, startPoint x: 217, startPoint y: 236, endPoint x: 190, endPoint y: 72, distance: 166.0
click at [217, 234] on h3 "Mass Trial - [GEOGRAPHIC_DATA] - outstanding expenses [DATE]" at bounding box center [239, 232] width 85 height 14
click at [103, 36] on icon at bounding box center [102, 36] width 4 height 4
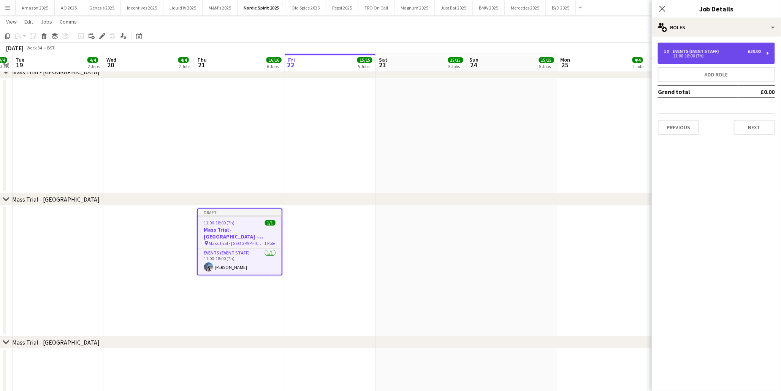
click at [689, 54] on div "11:00-18:00 (7h)" at bounding box center [712, 56] width 97 height 4
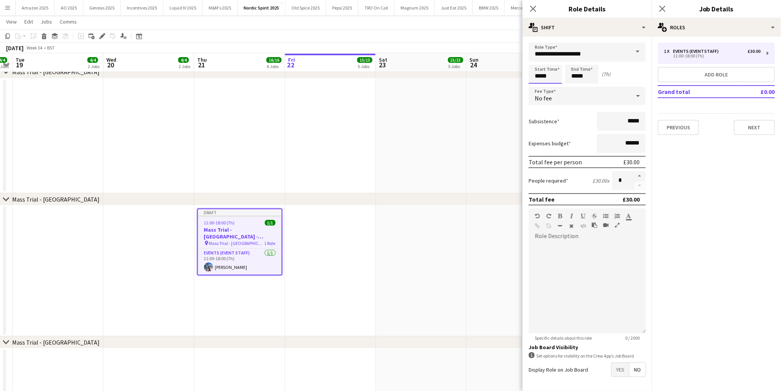
drag, startPoint x: 546, startPoint y: 76, endPoint x: 227, endPoint y: 72, distance: 319.2
type input "*****"
click at [405, 233] on app-date-cell at bounding box center [421, 270] width 91 height 131
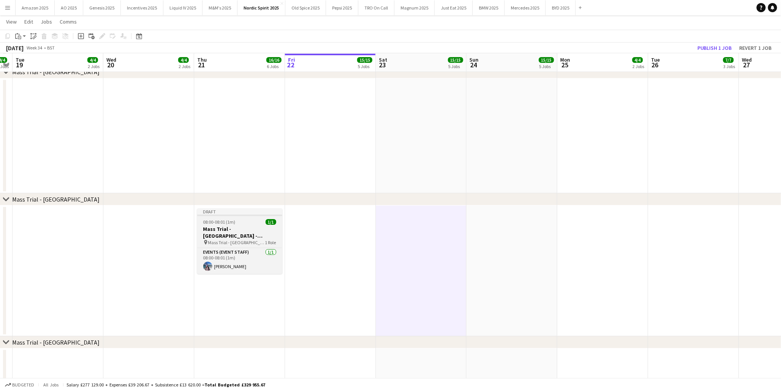
click at [264, 227] on h3 "Mass Trial - [GEOGRAPHIC_DATA] - outstanding expenses [DATE]" at bounding box center [239, 232] width 85 height 14
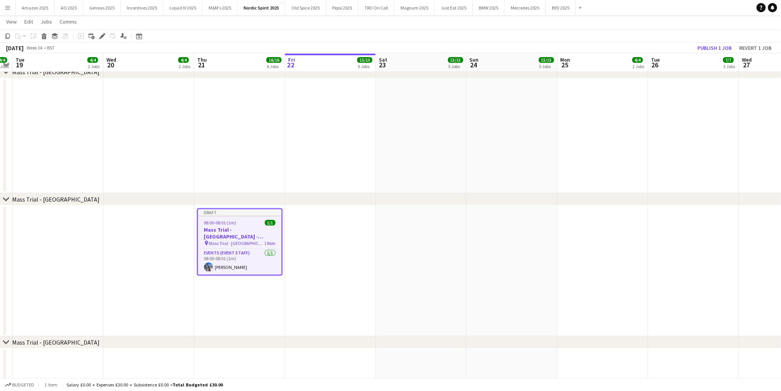
click at [254, 289] on app-date-cell "Draft 08:00-08:01 (1m) 1/1 Mass Trial - Brighton City Centre - outstanding expe…" at bounding box center [239, 270] width 91 height 131
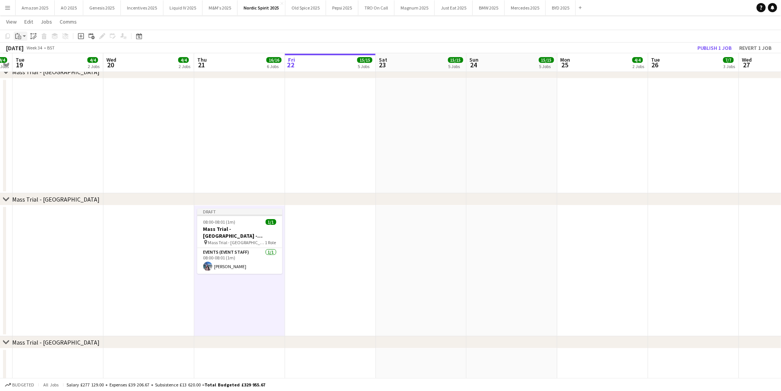
click at [22, 37] on div "Paste" at bounding box center [18, 36] width 9 height 9
click at [34, 63] on link "Paste with crew Ctrl+Shift+V" at bounding box center [55, 63] width 71 height 7
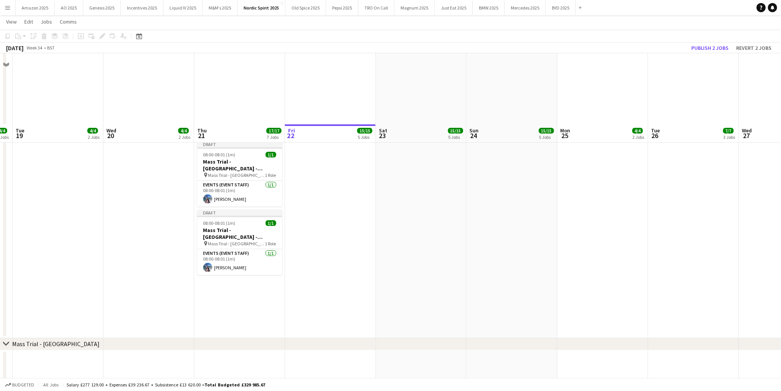
scroll to position [1309, 0]
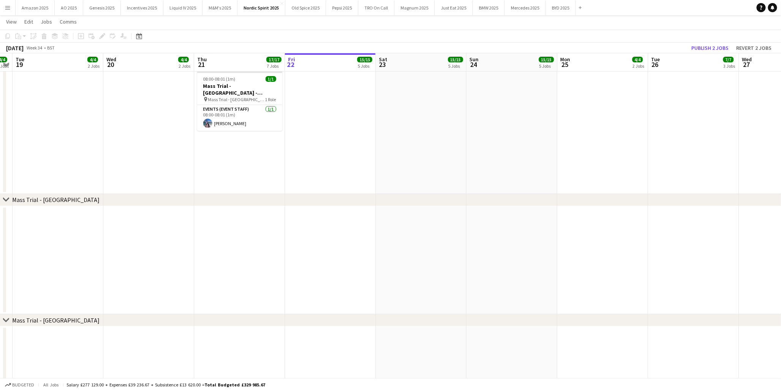
click at [241, 162] on app-date-cell "Draft 08:00-08:01 (1m) 1/1 Mass Trial - Brighton City Centre - outstanding expe…" at bounding box center [239, 94] width 91 height 200
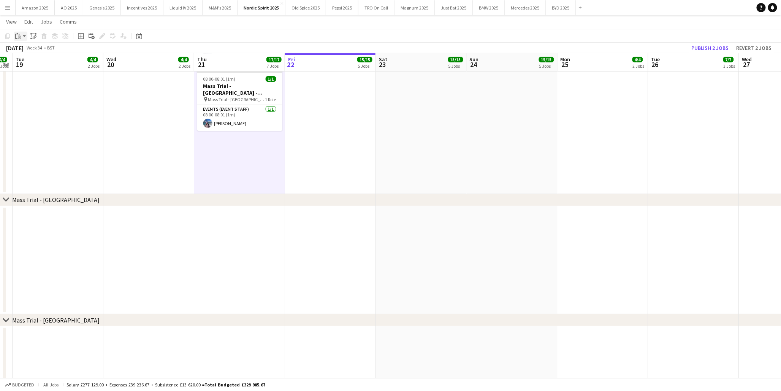
click at [17, 32] on div "Paste" at bounding box center [18, 36] width 9 height 9
click at [37, 63] on link "Paste with crew Ctrl+Shift+V" at bounding box center [55, 63] width 71 height 7
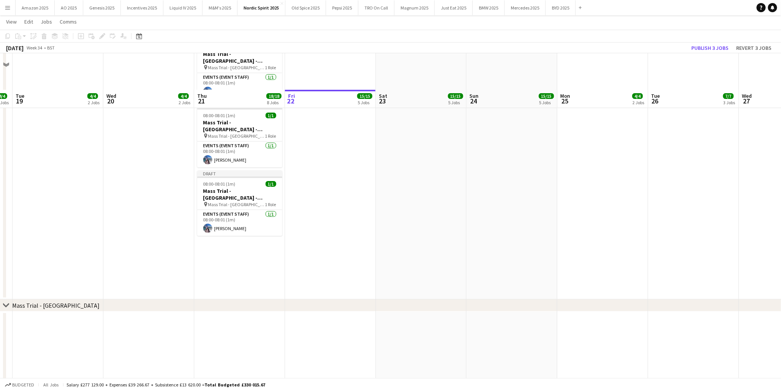
scroll to position [1224, 0]
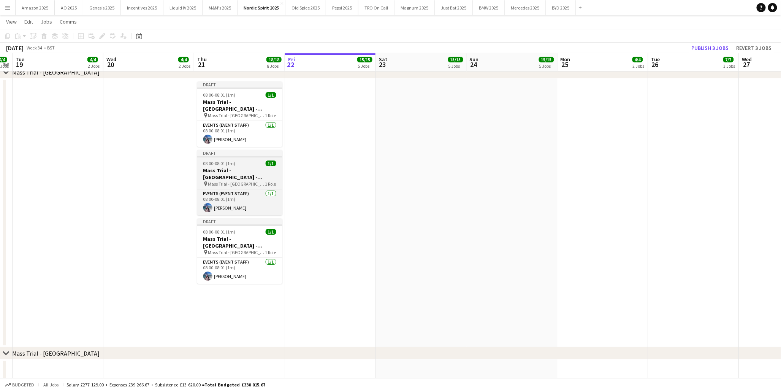
click at [244, 165] on div "08:00-08:01 (1m) 1/1" at bounding box center [239, 163] width 85 height 6
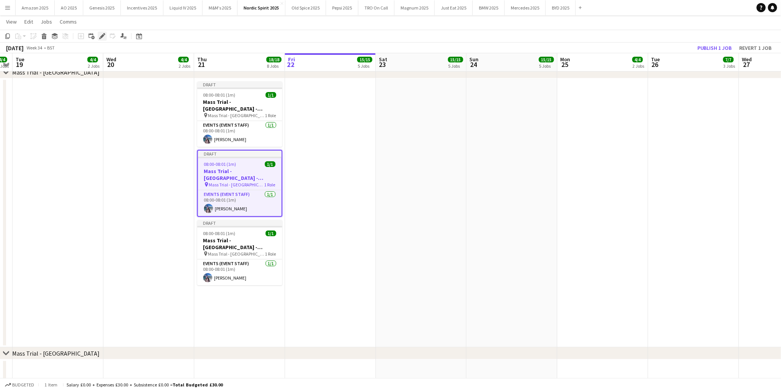
click at [101, 34] on icon "Edit" at bounding box center [102, 36] width 6 height 6
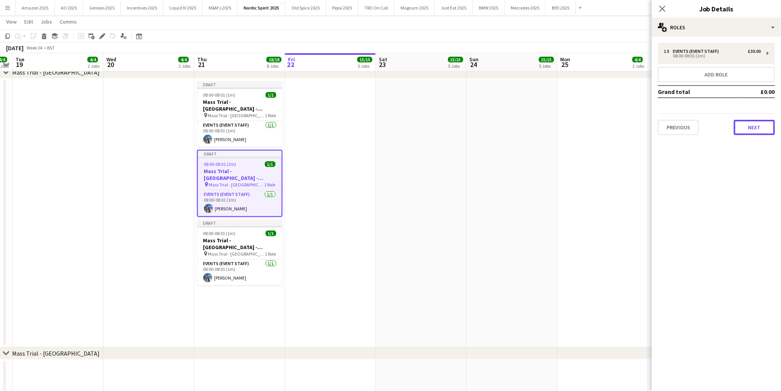
drag, startPoint x: 746, startPoint y: 122, endPoint x: 745, endPoint y: 115, distance: 7.7
click at [747, 123] on button "Next" at bounding box center [754, 127] width 41 height 15
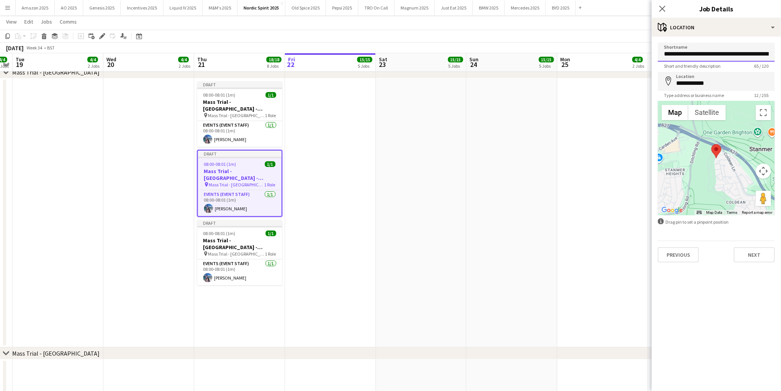
click at [753, 55] on input "**********" at bounding box center [716, 52] width 117 height 19
type input "**********"
click at [736, 39] on div "**********" at bounding box center [716, 151] width 129 height 231
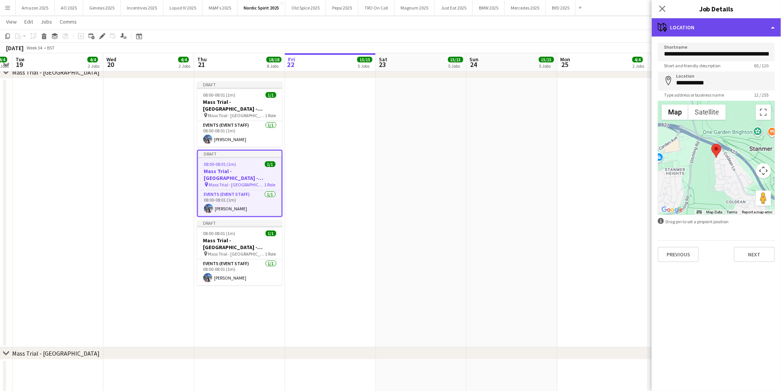
click at [738, 30] on div "maps-pin-1 Location" at bounding box center [716, 27] width 129 height 18
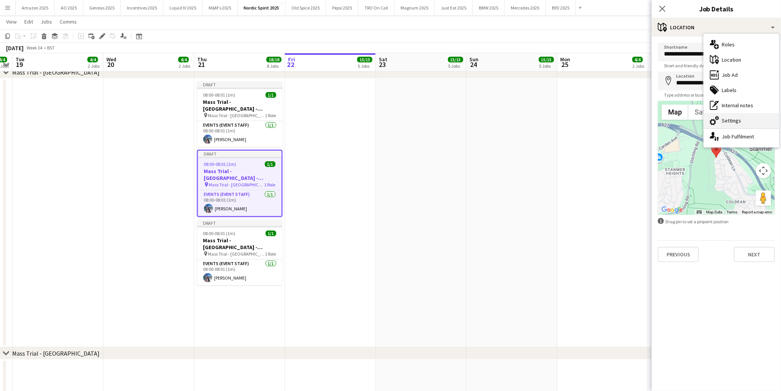
click at [727, 122] on div "cog-double-3 Settings" at bounding box center [741, 120] width 75 height 15
type input "*******"
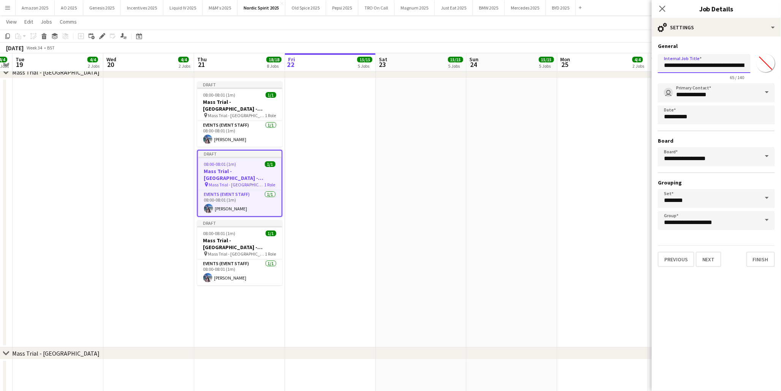
drag, startPoint x: 739, startPoint y: 68, endPoint x: 755, endPoint y: 56, distance: 19.6
click at [739, 67] on input "**********" at bounding box center [704, 63] width 93 height 19
type input "**********"
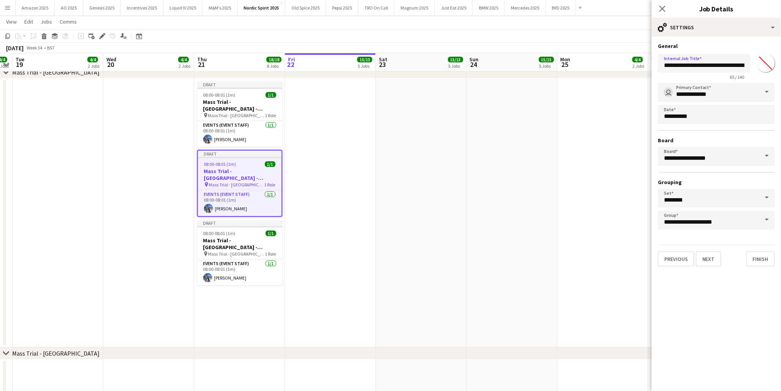
click at [508, 206] on app-date-cell at bounding box center [512, 212] width 91 height 269
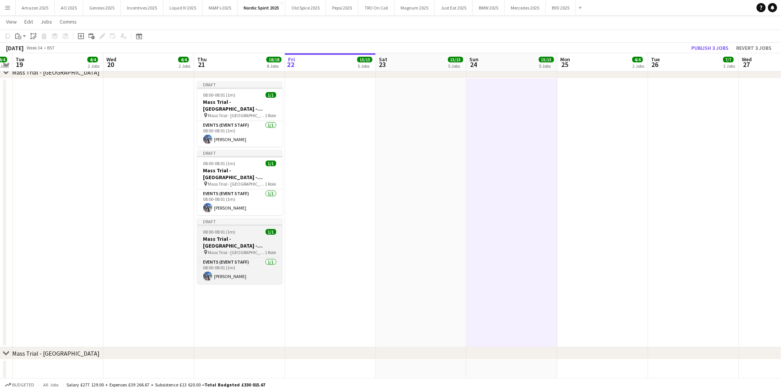
click at [240, 230] on div "08:00-08:01 (1m) 1/1" at bounding box center [239, 232] width 85 height 6
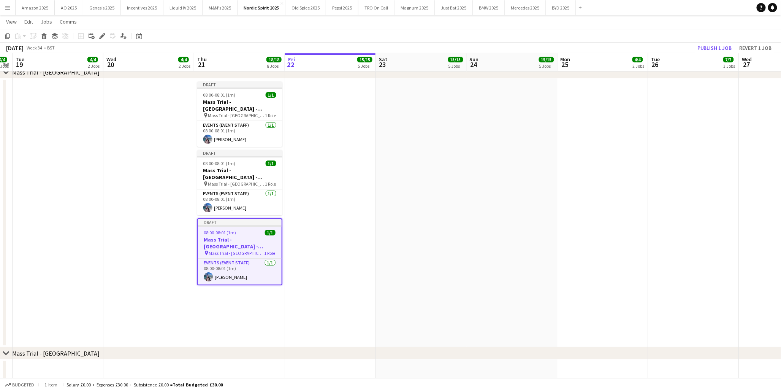
click at [99, 37] on icon "Edit" at bounding box center [102, 36] width 6 height 6
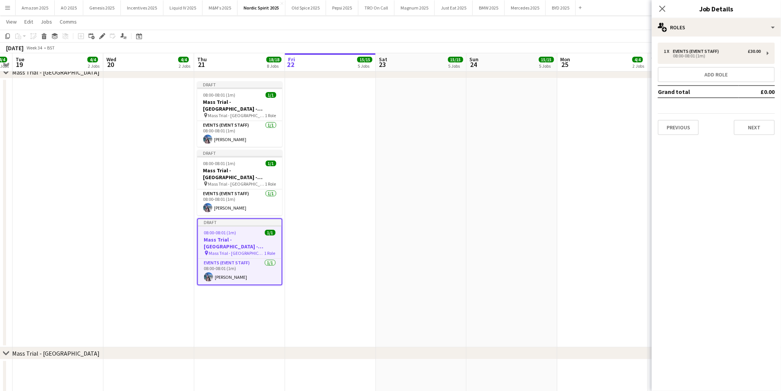
drag, startPoint x: 222, startPoint y: 165, endPoint x: 292, endPoint y: 132, distance: 77.2
click at [223, 165] on span "08:00-08:01 (1m)" at bounding box center [219, 163] width 32 height 6
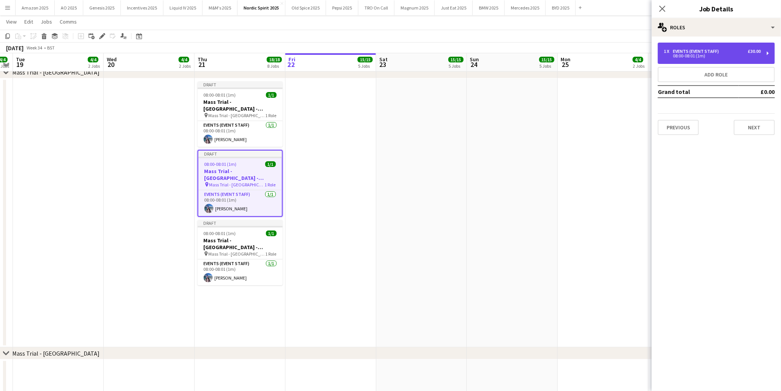
click at [692, 50] on div "Events (Event Staff)" at bounding box center [697, 51] width 49 height 5
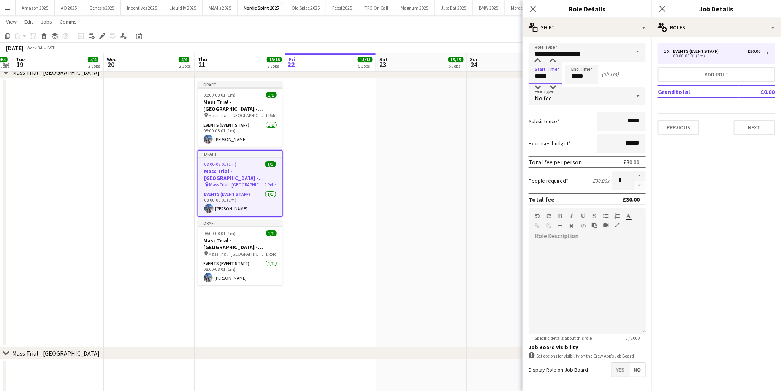
drag, startPoint x: 555, startPoint y: 75, endPoint x: 455, endPoint y: 86, distance: 100.2
type input "*****"
click at [746, 128] on button "Next" at bounding box center [754, 127] width 41 height 15
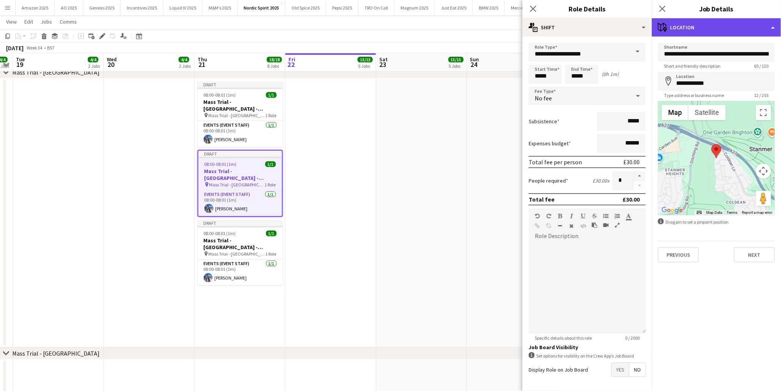
click at [730, 31] on div "maps-pin-1 Location" at bounding box center [716, 27] width 129 height 18
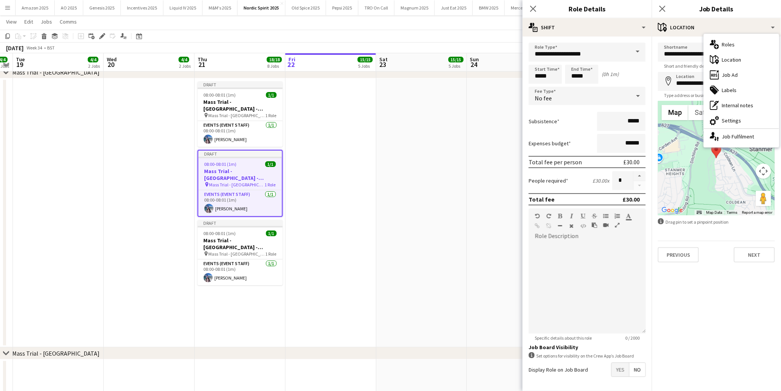
click at [306, 178] on app-date-cell at bounding box center [330, 212] width 91 height 269
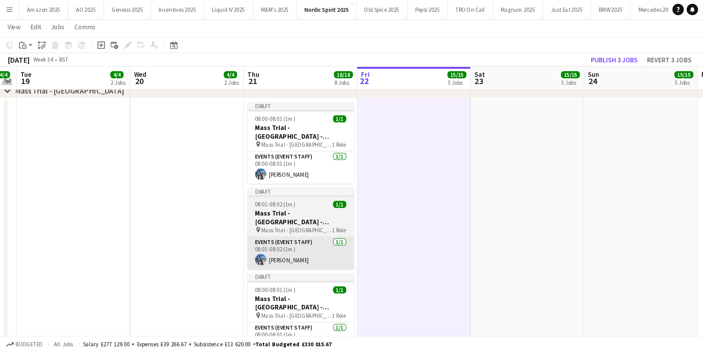
scroll to position [1224, 0]
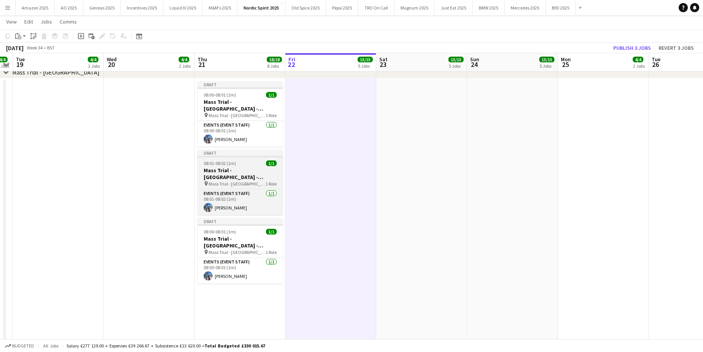
click at [226, 181] on span "Mass Trial - Brighton City Centre - outstanding expenses 18/07/25" at bounding box center [237, 184] width 57 height 6
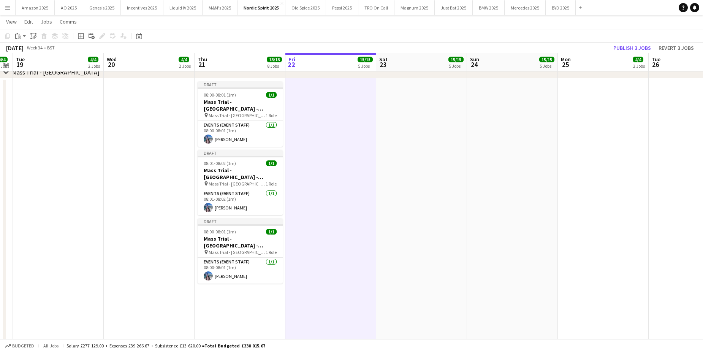
scroll to position [0, 259]
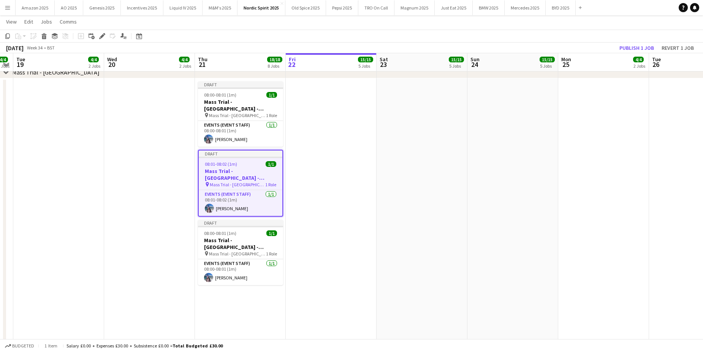
click at [103, 34] on div "Edit" at bounding box center [102, 36] width 9 height 9
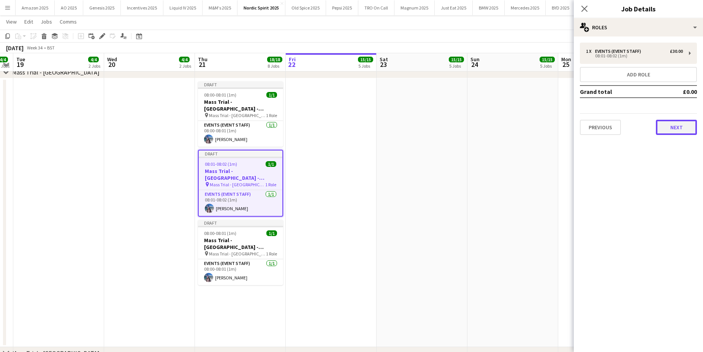
drag, startPoint x: 682, startPoint y: 127, endPoint x: 678, endPoint y: 112, distance: 15.4
click at [682, 125] on button "Next" at bounding box center [676, 127] width 41 height 15
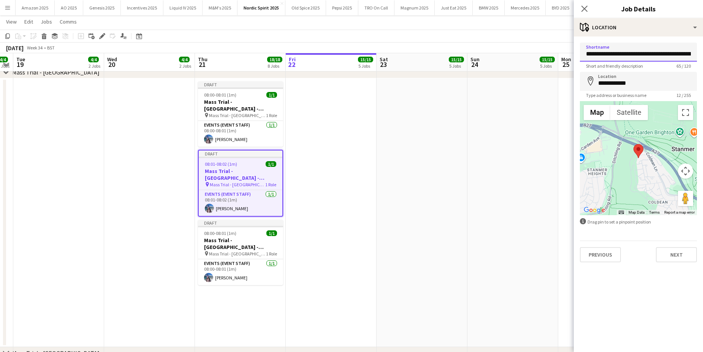
click at [661, 52] on input "**********" at bounding box center [638, 52] width 117 height 19
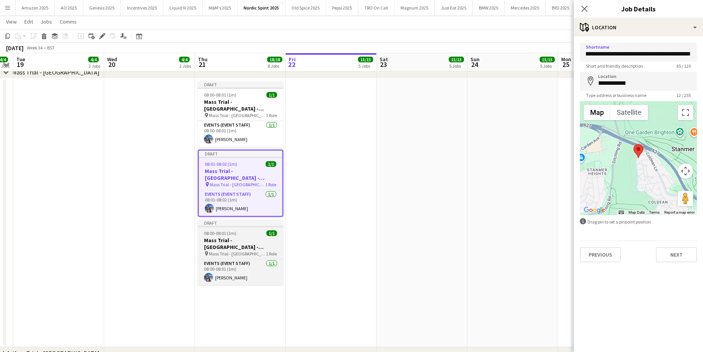
scroll to position [0, 0]
click at [208, 244] on h3 "Mass Trial - Brighton City Centre - outstanding expenses 17/07/25" at bounding box center [240, 244] width 85 height 14
type input "**********"
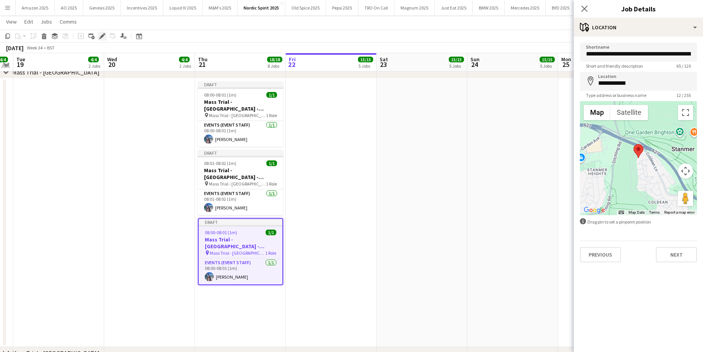
click at [101, 37] on icon at bounding box center [102, 36] width 4 height 4
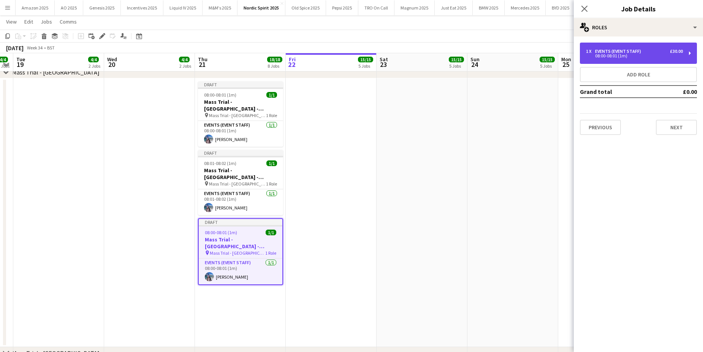
click at [597, 55] on div "08:00-08:01 (1m)" at bounding box center [634, 56] width 97 height 4
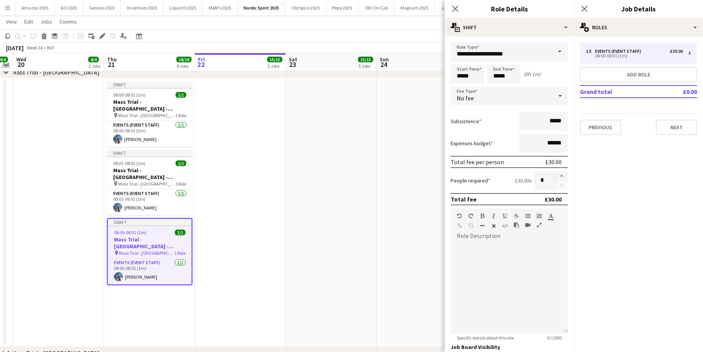
scroll to position [0, 277]
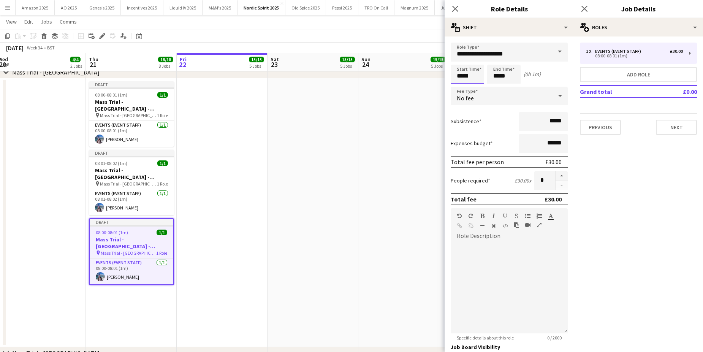
drag, startPoint x: 215, startPoint y: 108, endPoint x: 481, endPoint y: 72, distance: 268.0
click at [481, 72] on input "*****" at bounding box center [467, 74] width 33 height 19
type input "*****"
click at [686, 122] on button "Next" at bounding box center [676, 127] width 41 height 15
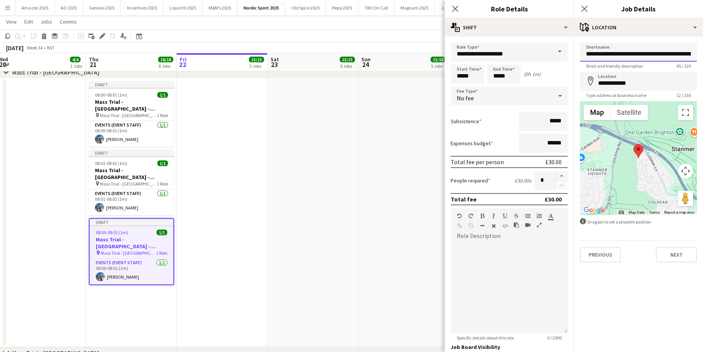
click at [682, 54] on input "**********" at bounding box center [638, 52] width 117 height 19
type input "**********"
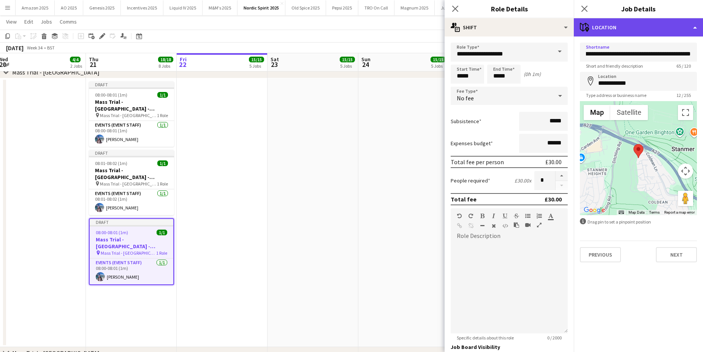
scroll to position [0, 0]
click at [676, 26] on div "maps-pin-1 Location" at bounding box center [638, 27] width 129 height 18
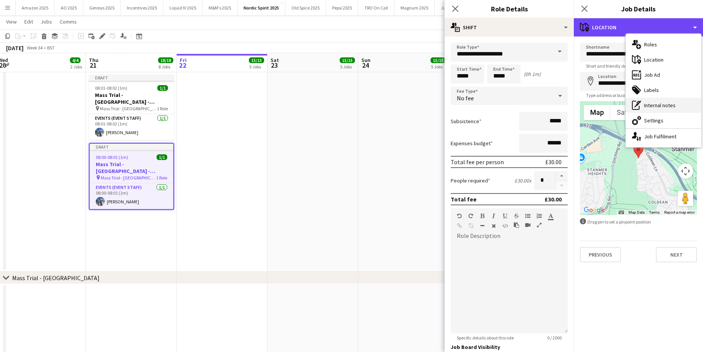
scroll to position [1300, 0]
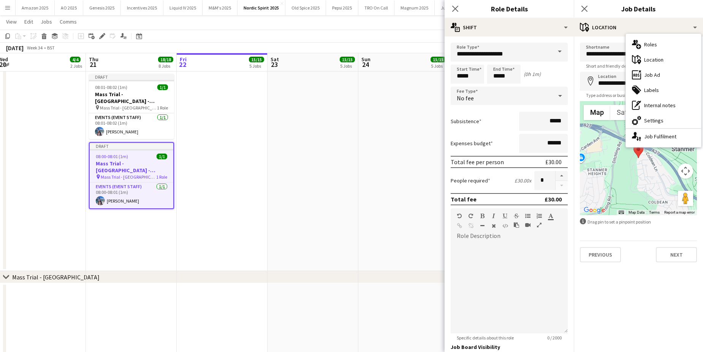
click at [660, 117] on div "cog-double-3 Settings" at bounding box center [663, 120] width 75 height 15
type input "*******"
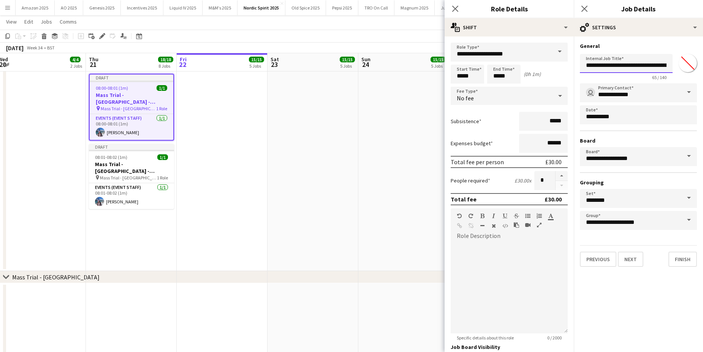
drag, startPoint x: 644, startPoint y: 67, endPoint x: 660, endPoint y: 79, distance: 20.3
click at [644, 68] on input "**********" at bounding box center [626, 63] width 93 height 19
type input "**********"
click at [331, 179] on app-date-cell at bounding box center [313, 136] width 91 height 269
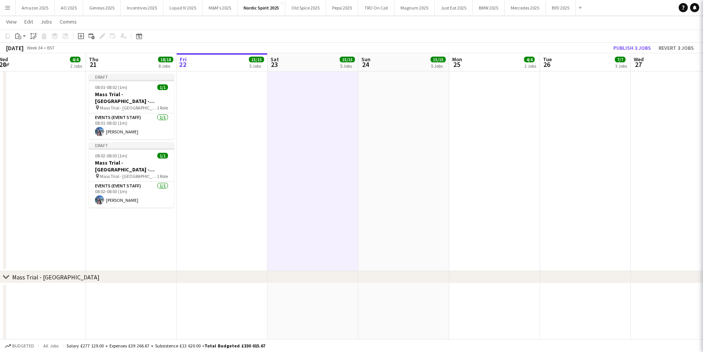
scroll to position [0, 276]
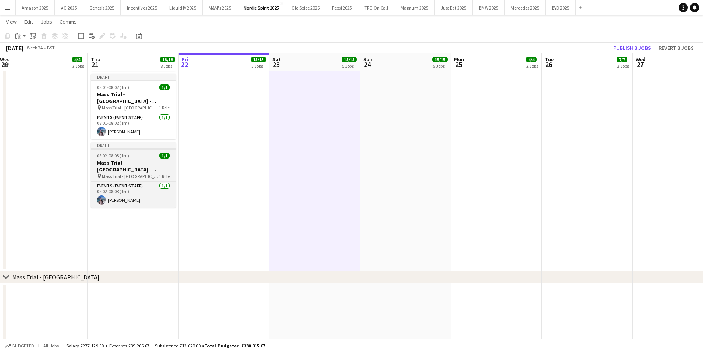
click at [134, 171] on h3 "Mass Trial - Brighton City Centre - outstanding expenses 20/07/25" at bounding box center [133, 166] width 85 height 14
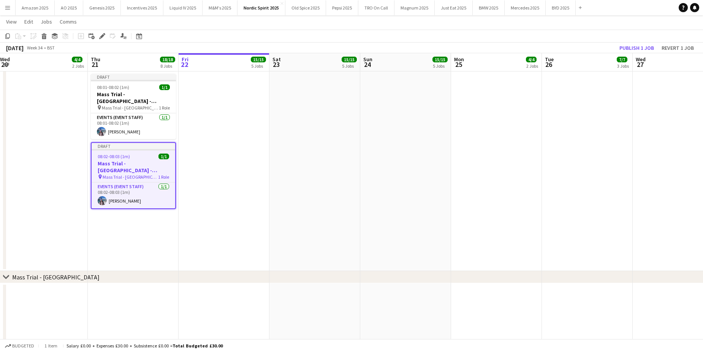
drag, startPoint x: 102, startPoint y: 34, endPoint x: 242, endPoint y: 78, distance: 146.1
click at [102, 35] on icon "Edit" at bounding box center [102, 36] width 6 height 6
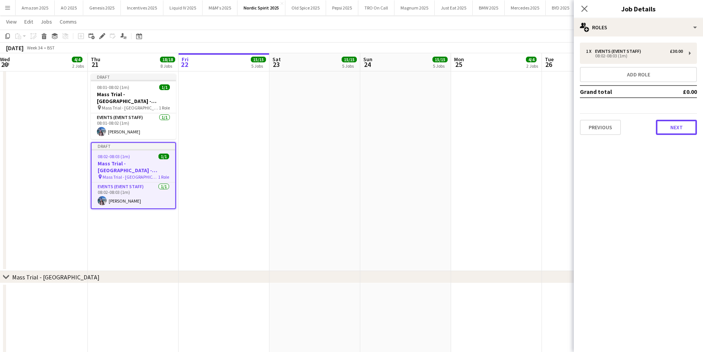
click at [680, 127] on button "Next" at bounding box center [676, 127] width 41 height 15
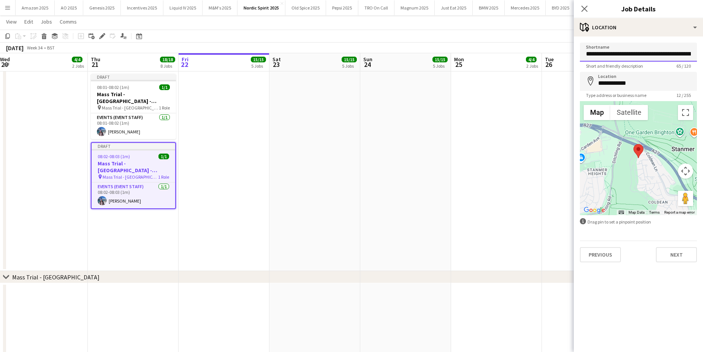
click at [668, 59] on input "**********" at bounding box center [638, 52] width 117 height 19
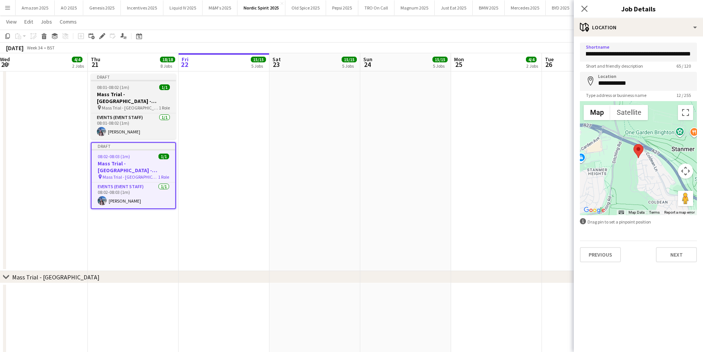
click at [139, 93] on h3 "Mass Trial - Brighton City Centre - outstanding expenses 18/07/25" at bounding box center [133, 98] width 85 height 14
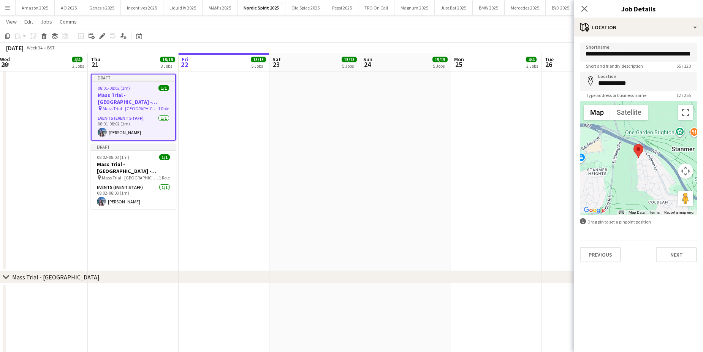
scroll to position [0, 0]
click at [647, 54] on input "**********" at bounding box center [638, 52] width 117 height 19
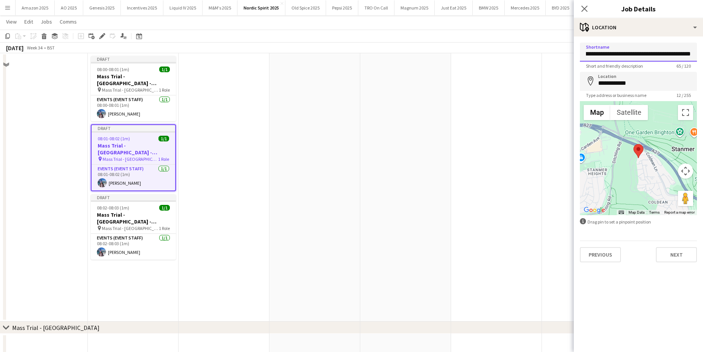
scroll to position [1148, 0]
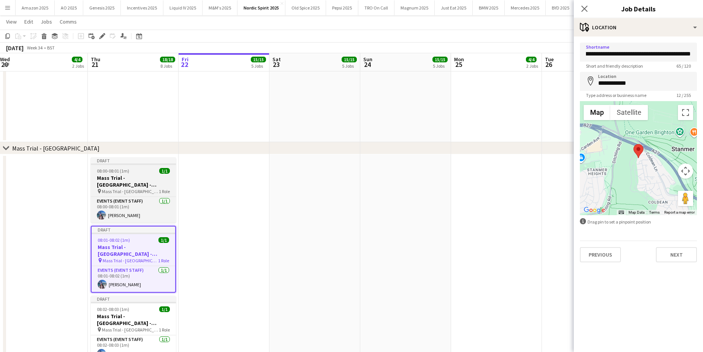
click at [130, 177] on h3 "Mass Trial - Brighton City Centre - outstanding expenses 17/07/25" at bounding box center [133, 181] width 85 height 14
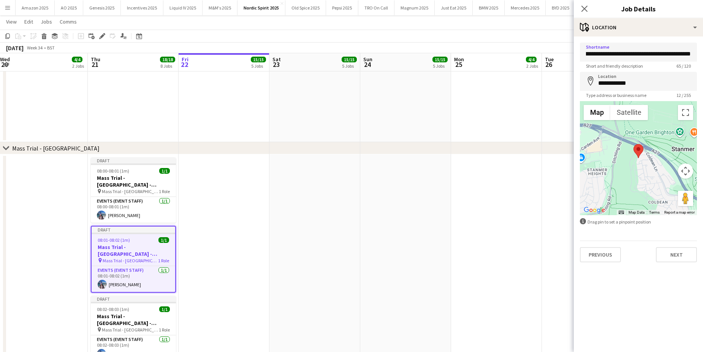
type input "**********"
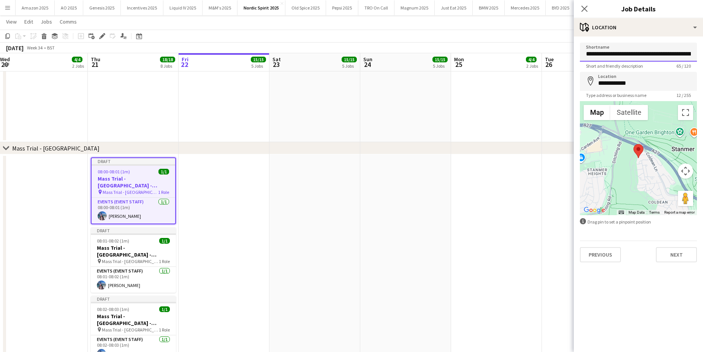
click at [653, 57] on input "**********" at bounding box center [638, 52] width 117 height 19
click at [386, 296] on app-date-cell at bounding box center [405, 288] width 91 height 269
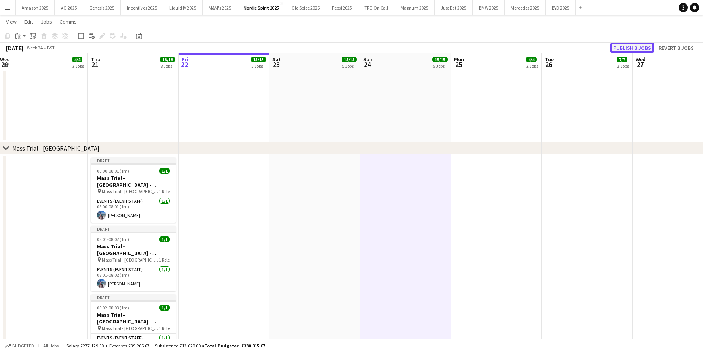
click at [625, 50] on button "Publish 3 jobs" at bounding box center [632, 48] width 44 height 10
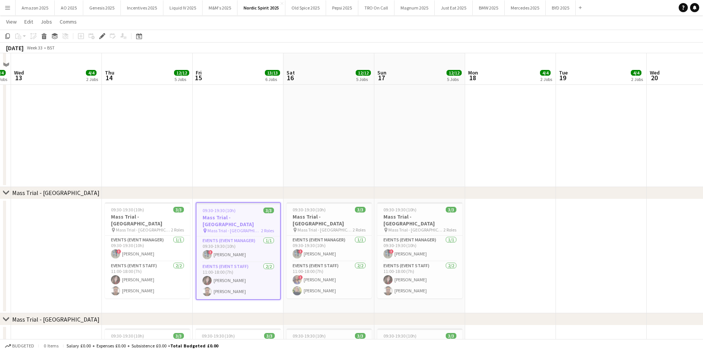
scroll to position [456, 0]
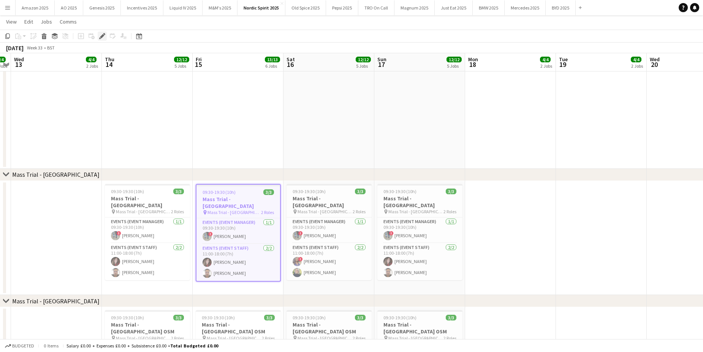
click at [101, 36] on icon "Edit" at bounding box center [102, 36] width 6 height 6
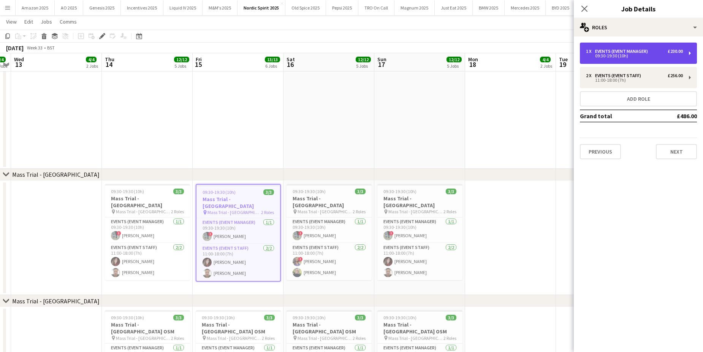
click at [630, 54] on div "09:30-19:30 (10h)" at bounding box center [634, 56] width 97 height 4
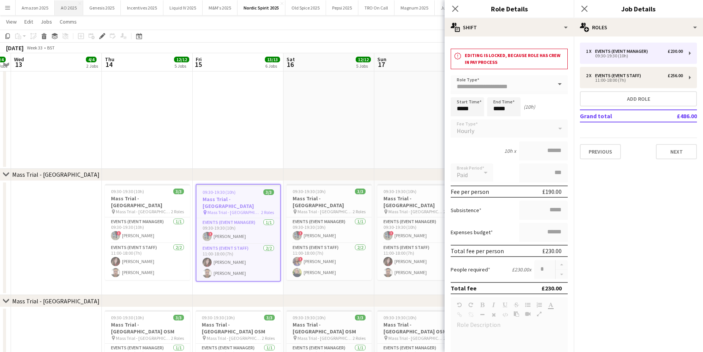
drag, startPoint x: 306, startPoint y: 131, endPoint x: 70, endPoint y: 0, distance: 270.0
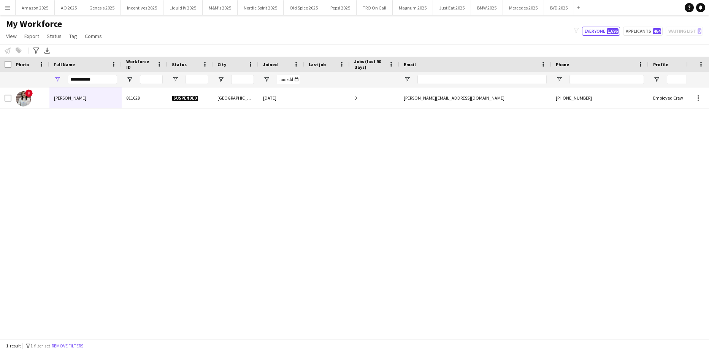
click at [354, 245] on div "! [PERSON_NAME] 811629 Suspended Manchester [DATE] 0 [PERSON_NAME][EMAIL_ADDRES…" at bounding box center [343, 209] width 686 height 245
drag, startPoint x: 106, startPoint y: 80, endPoint x: -19, endPoint y: 82, distance: 125.0
click at [0, 82] on html "Menu Boards Boards Boards All jobs Status Workforce Workforce My Workforce Recr…" at bounding box center [354, 176] width 709 height 352
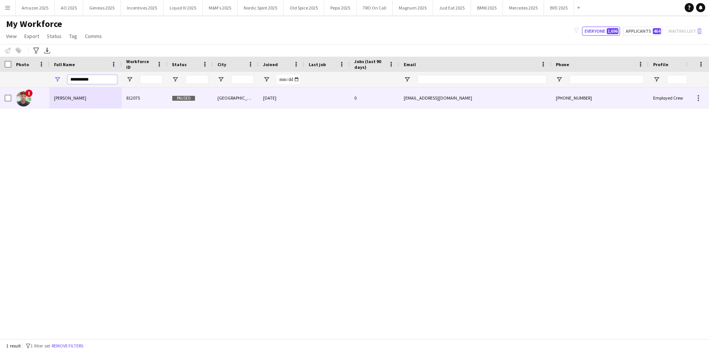
type input "**********"
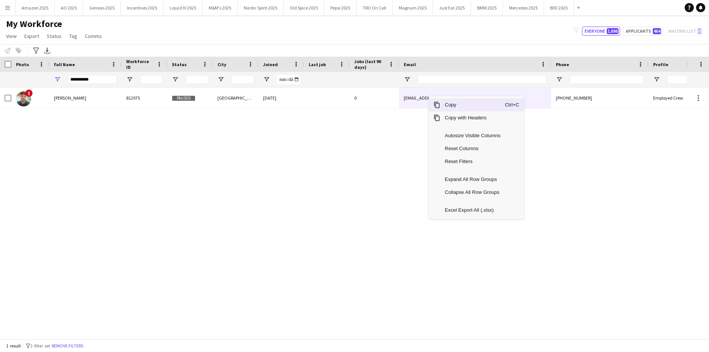
drag, startPoint x: 447, startPoint y: 106, endPoint x: 627, endPoint y: 182, distance: 196.1
click at [467, 114] on div "Copy Ctrl+C Copy with Headers Autosize Visible Columns Reset Columns Reset Filt…" at bounding box center [476, 157] width 95 height 123
drag, startPoint x: 447, startPoint y: 109, endPoint x: 450, endPoint y: 106, distance: 4.0
click at [447, 109] on span "Copy" at bounding box center [472, 104] width 65 height 13
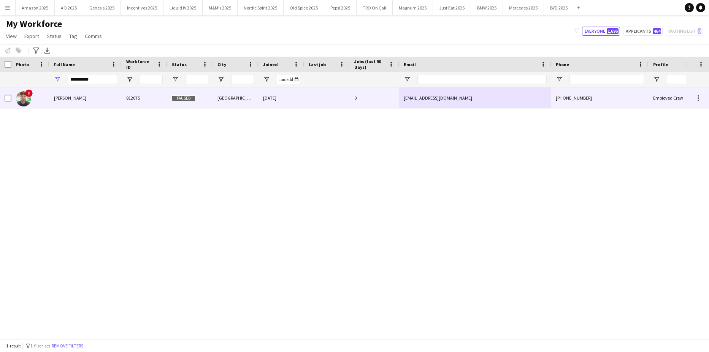
click at [81, 100] on div "[PERSON_NAME]" at bounding box center [85, 97] width 72 height 21
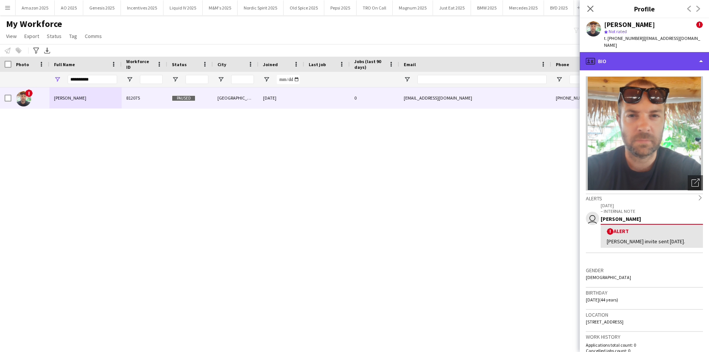
click at [640, 52] on div "profile Bio" at bounding box center [644, 61] width 129 height 18
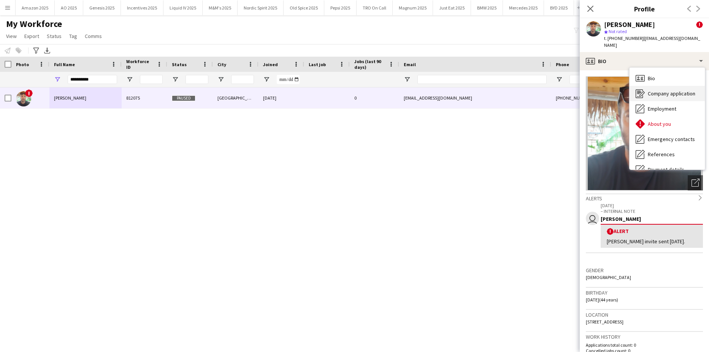
click at [652, 90] on span "Company application" at bounding box center [672, 93] width 48 height 7
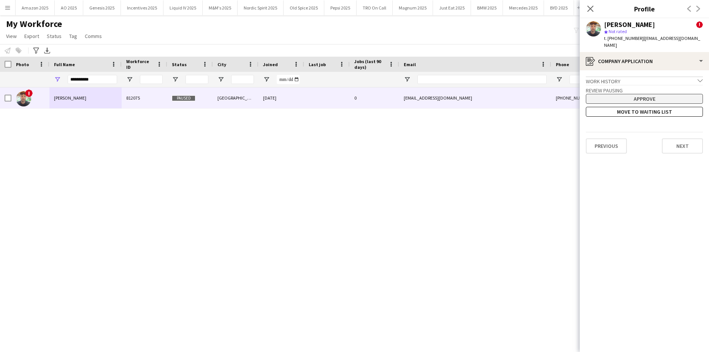
click at [646, 94] on button "Approve" at bounding box center [644, 99] width 117 height 10
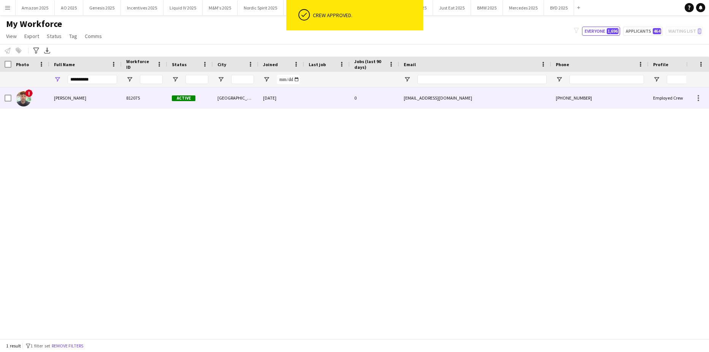
click at [55, 100] on span "[PERSON_NAME]" at bounding box center [70, 98] width 32 height 6
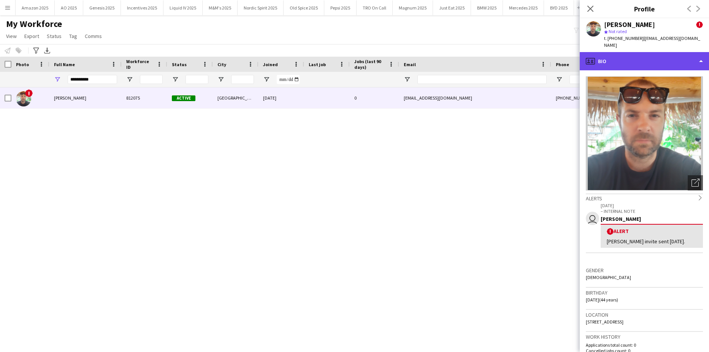
click at [661, 55] on div "profile Bio" at bounding box center [644, 61] width 129 height 18
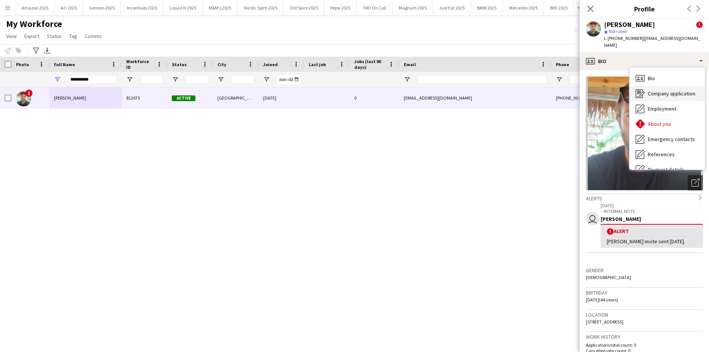
click at [653, 90] on span "Company application" at bounding box center [672, 93] width 48 height 7
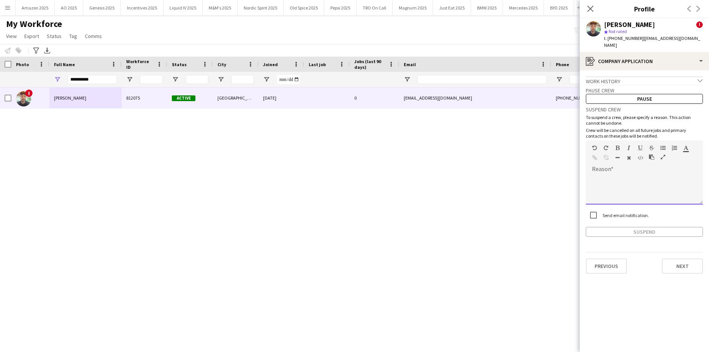
click at [621, 174] on div at bounding box center [644, 189] width 117 height 30
paste div
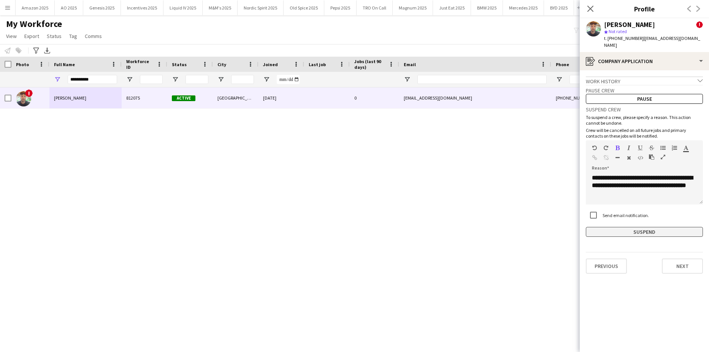
click at [632, 227] on button "Suspend" at bounding box center [644, 232] width 117 height 10
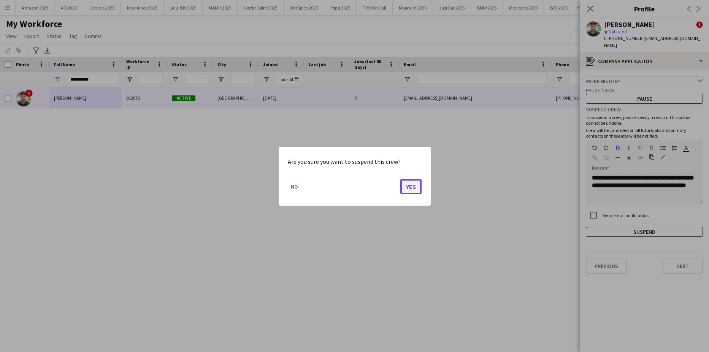
click at [418, 193] on button "Yes" at bounding box center [410, 186] width 21 height 15
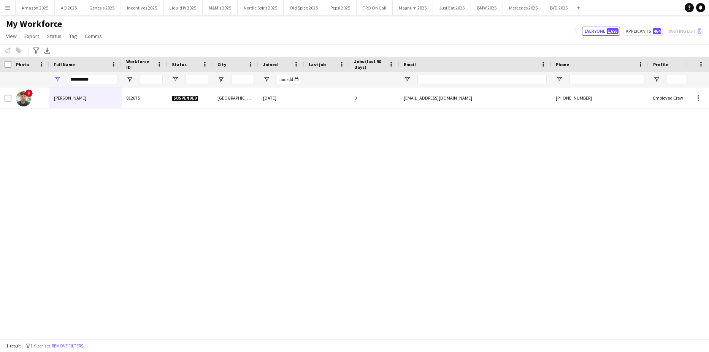
click at [211, 195] on div "! [PERSON_NAME] 812075 Suspended Manchester [DATE] 0 [EMAIL_ADDRESS][DOMAIN_NAM…" at bounding box center [343, 209] width 686 height 245
click at [146, 178] on div "! [PERSON_NAME] 812075 Suspended Manchester [DATE] 0 [EMAIL_ADDRESS][DOMAIN_NAM…" at bounding box center [343, 209] width 686 height 245
drag, startPoint x: 92, startPoint y: 80, endPoint x: -17, endPoint y: 91, distance: 110.4
click at [0, 91] on html "Menu Boards Boards Boards All jobs Status Workforce Workforce My Workforce Recr…" at bounding box center [354, 176] width 709 height 352
click at [98, 81] on input "**********" at bounding box center [92, 79] width 49 height 9
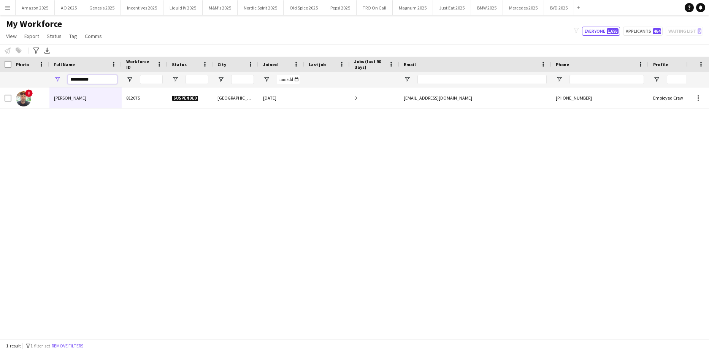
drag, startPoint x: 98, startPoint y: 81, endPoint x: -19, endPoint y: 84, distance: 117.1
click at [0, 84] on html "Menu Boards Boards Boards All jobs Status Workforce Workforce My Workforce Recr…" at bounding box center [354, 176] width 709 height 352
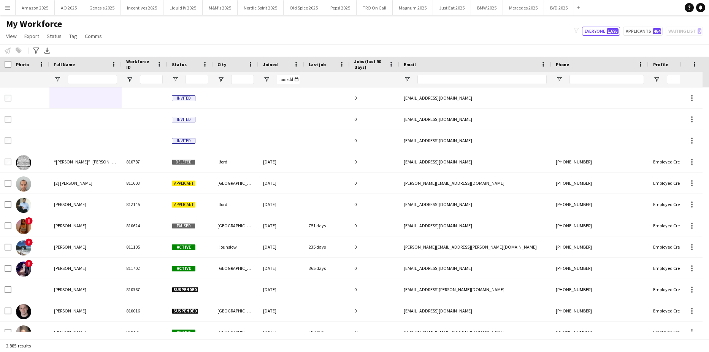
click at [6, 6] on app-icon "Menu" at bounding box center [8, 8] width 6 height 6
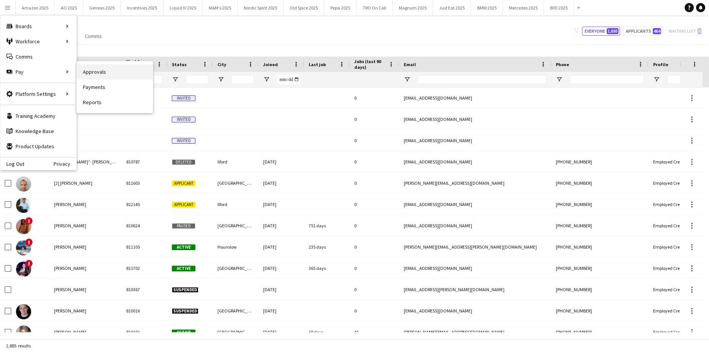
click at [98, 73] on link "Approvals" at bounding box center [115, 71] width 76 height 15
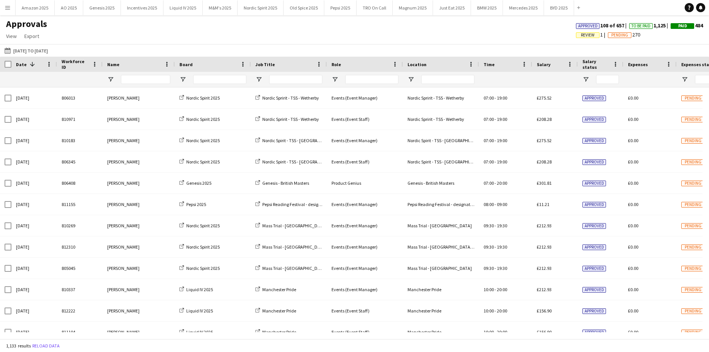
click at [585, 35] on span "Review" at bounding box center [588, 35] width 14 height 5
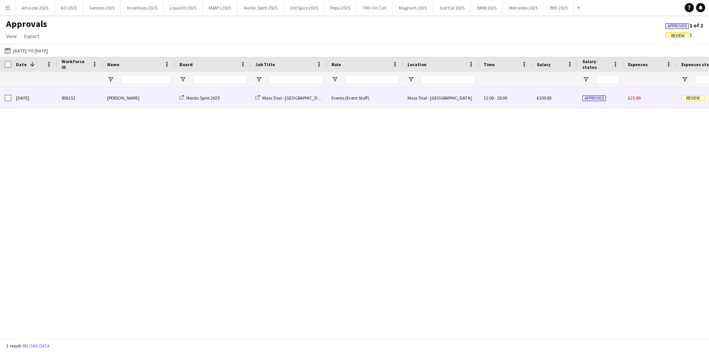
click at [692, 98] on span "Review" at bounding box center [693, 98] width 24 height 6
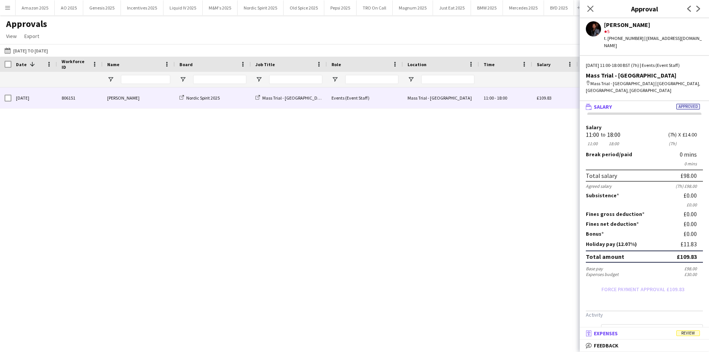
click at [692, 329] on mat-expansion-panel-header "receipt Expenses Review" at bounding box center [644, 333] width 129 height 11
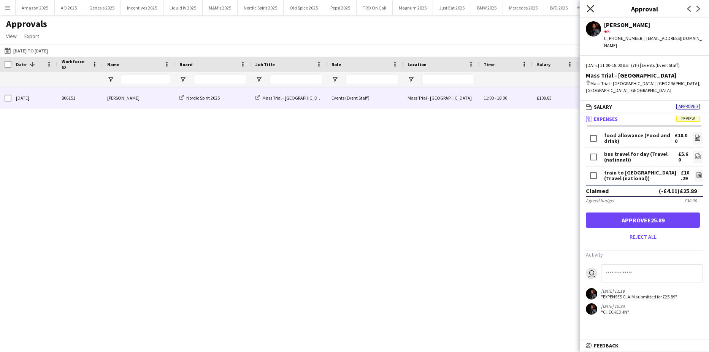
click at [588, 8] on icon "Close pop-in" at bounding box center [589, 8] width 7 height 7
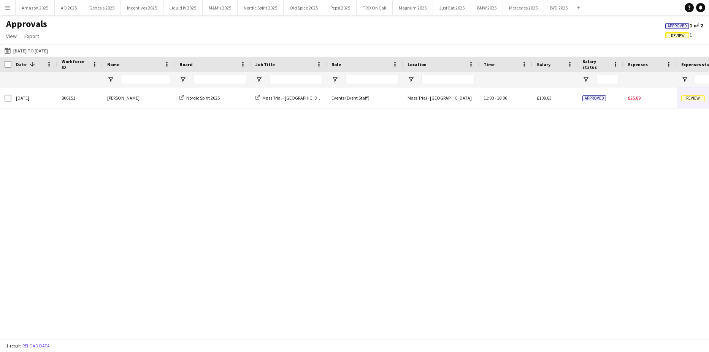
click at [671, 27] on span "Approved" at bounding box center [676, 26] width 19 height 5
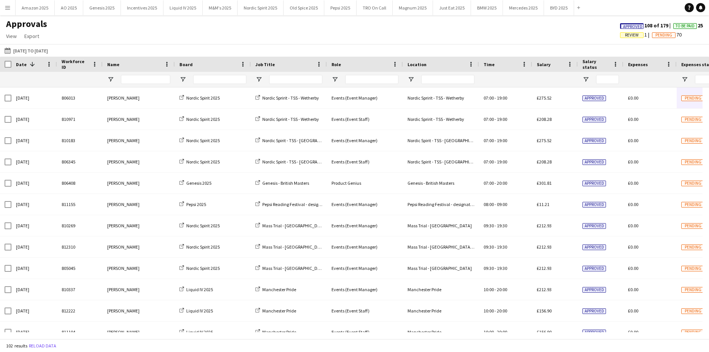
click at [635, 27] on span "Approved" at bounding box center [632, 26] width 19 height 5
